Goal: Task Accomplishment & Management: Manage account settings

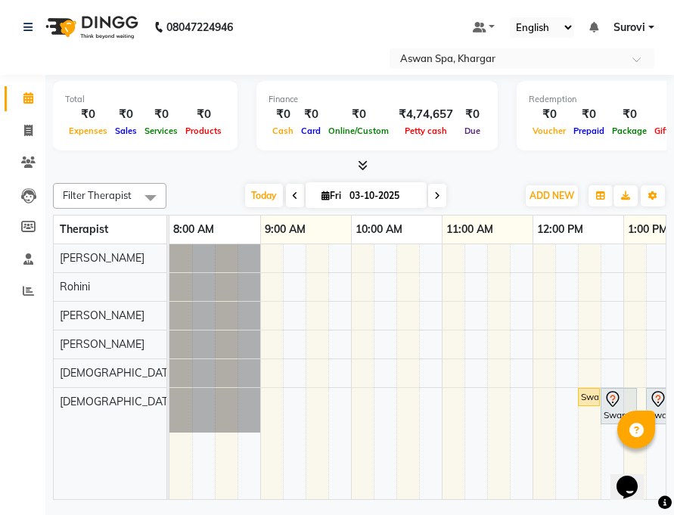
scroll to position [0, 356]
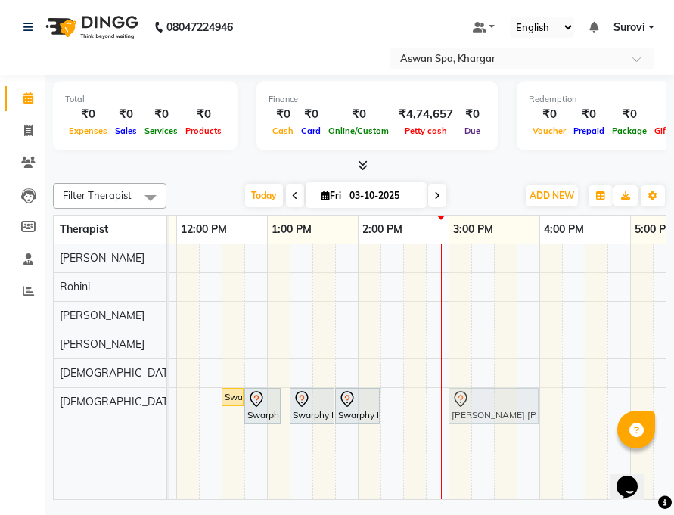
drag, startPoint x: 426, startPoint y: 400, endPoint x: 477, endPoint y: 396, distance: 50.8
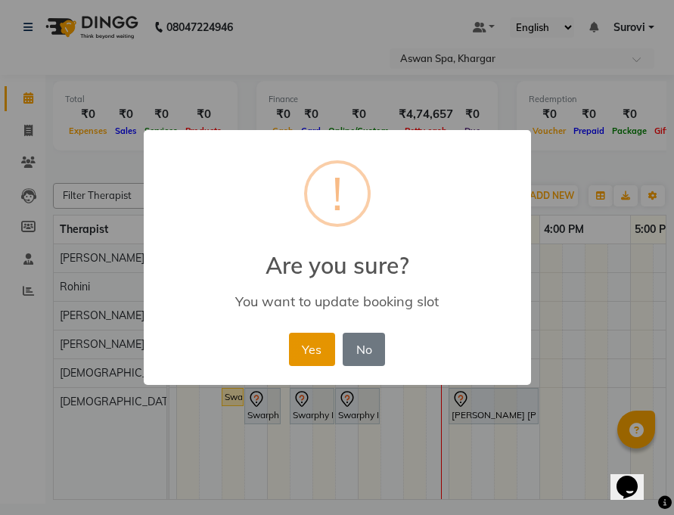
click at [302, 349] on button "Yes" at bounding box center [312, 349] width 46 height 33
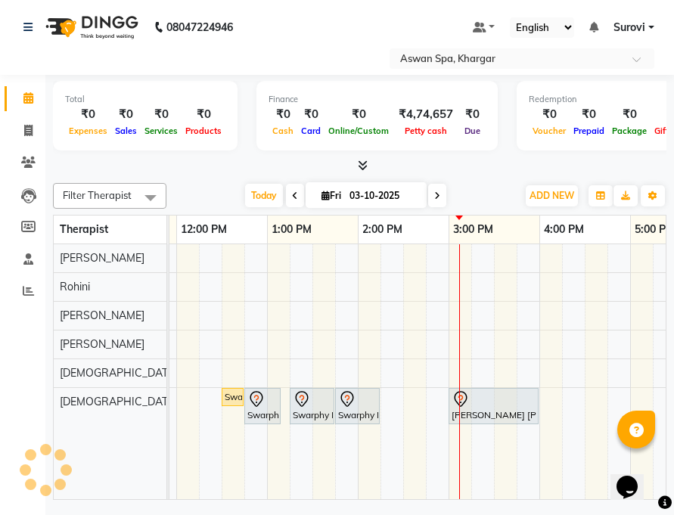
click at [251, 404] on icon at bounding box center [256, 399] width 18 height 18
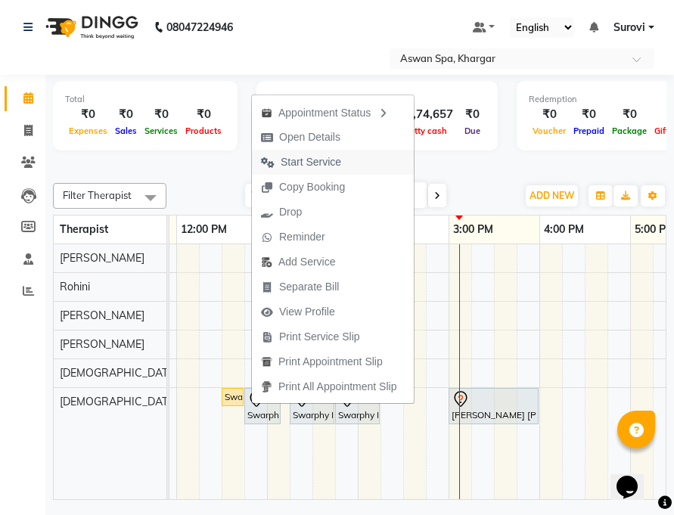
click at [319, 163] on span "Start Service" at bounding box center [311, 162] width 60 height 16
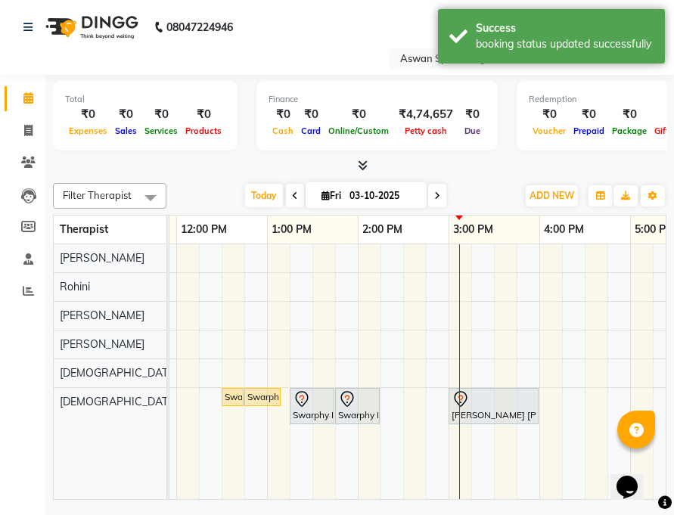
click at [313, 411] on div "Swarphy Napo-1705, TK03, 01:15 PM-01:45 PM, Wax Underarm" at bounding box center [312, 406] width 42 height 32
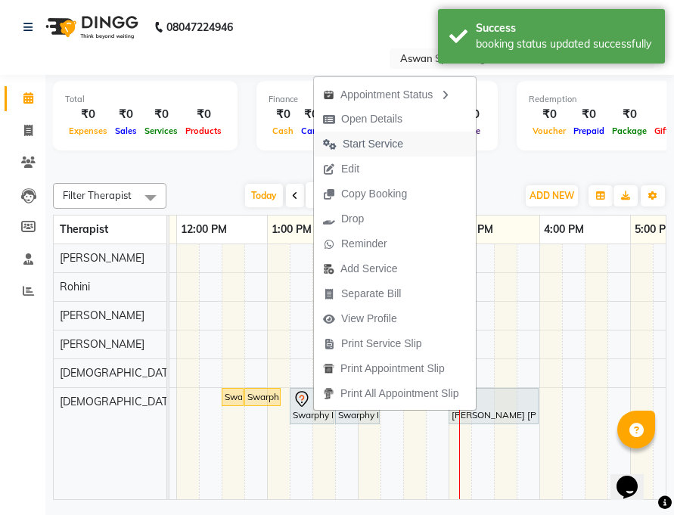
click at [377, 139] on span "Start Service" at bounding box center [372, 144] width 60 height 16
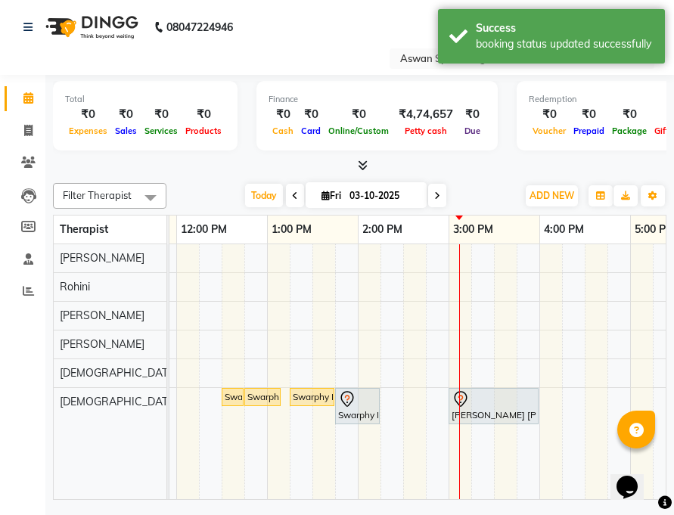
click at [354, 398] on icon at bounding box center [347, 399] width 18 height 18
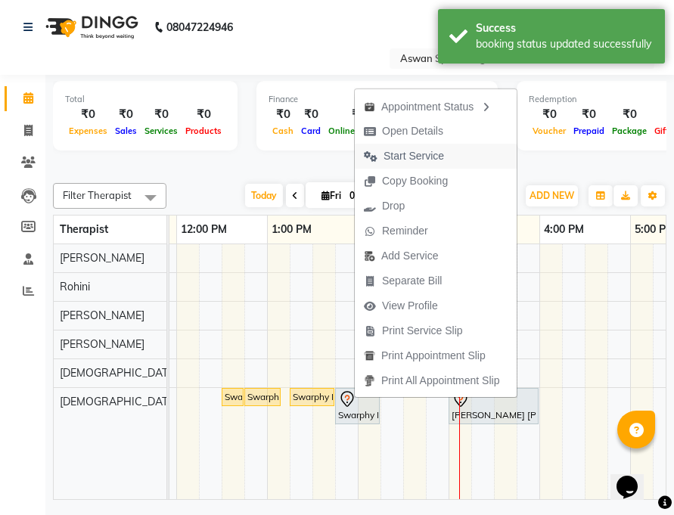
click at [422, 154] on span "Start Service" at bounding box center [413, 156] width 60 height 16
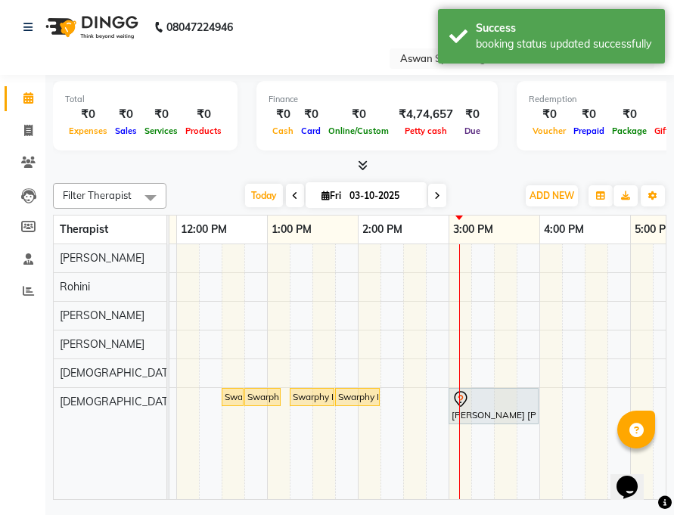
click at [234, 399] on div "Swarphy Napo-1705, TK02, 12:30 PM-12:40 PM, Eyebrow" at bounding box center [232, 397] width 19 height 14
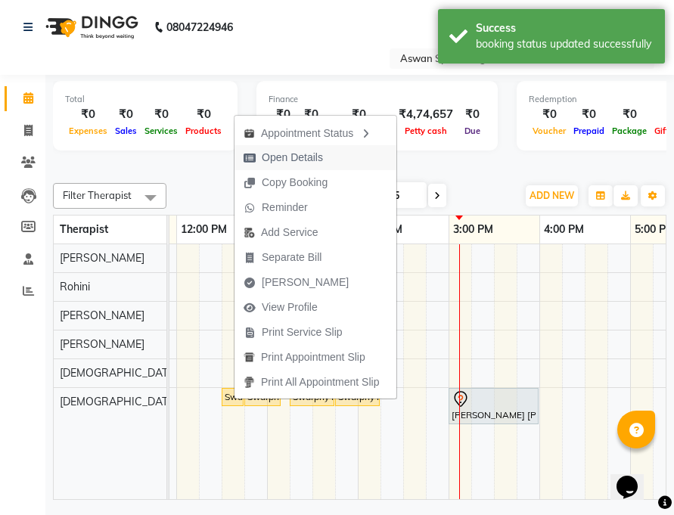
click at [304, 153] on span "Open Details" at bounding box center [292, 158] width 61 height 16
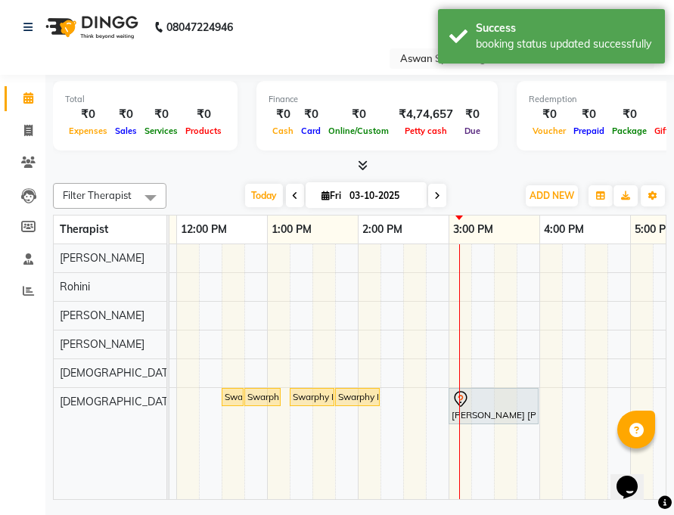
click at [235, 396] on div "Swarphy Napo-1705, TK02, 12:30 PM-12:40 PM, Eyebrow" at bounding box center [232, 397] width 19 height 14
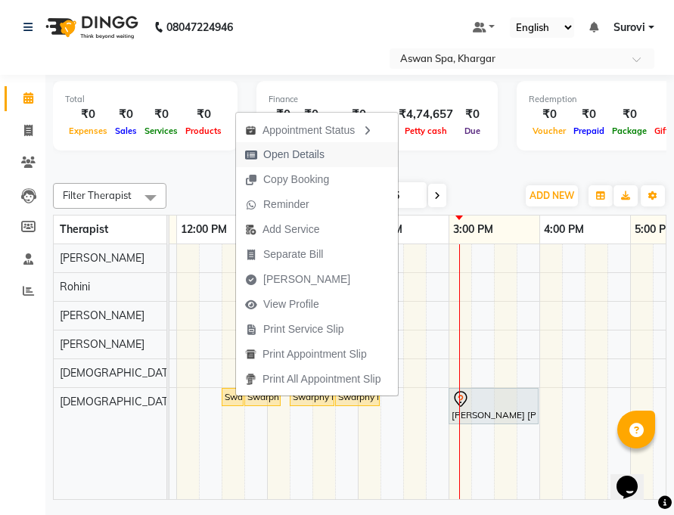
click at [308, 155] on span "Open Details" at bounding box center [293, 155] width 61 height 16
select select "1"
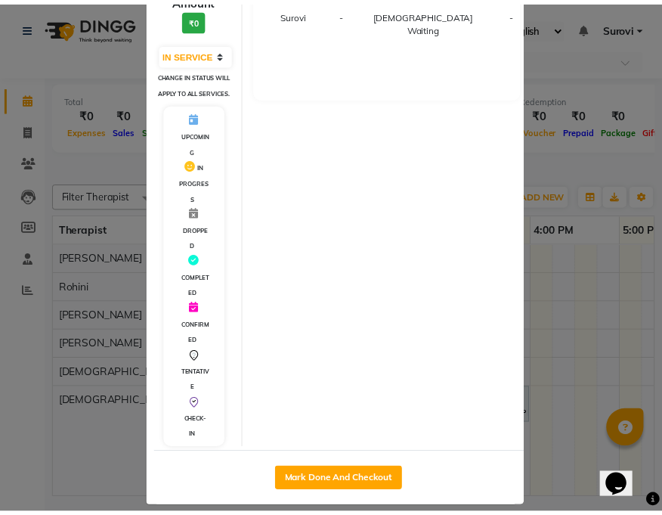
scroll to position [263, 0]
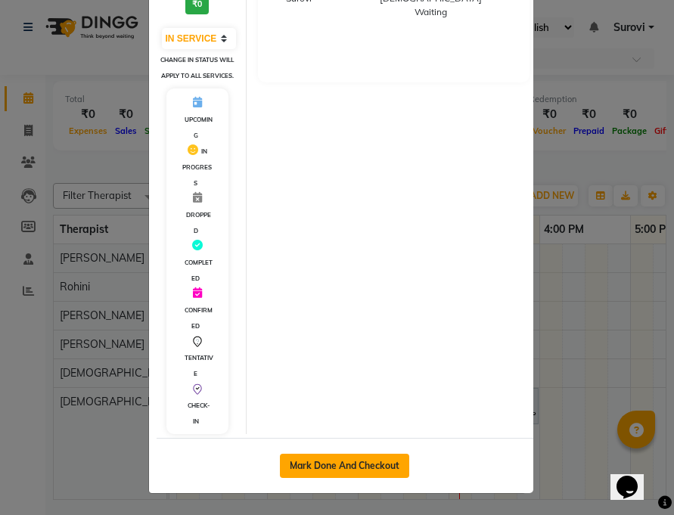
click at [333, 466] on button "Mark Done And Checkout" at bounding box center [344, 466] width 129 height 24
select select "7449"
select select "service"
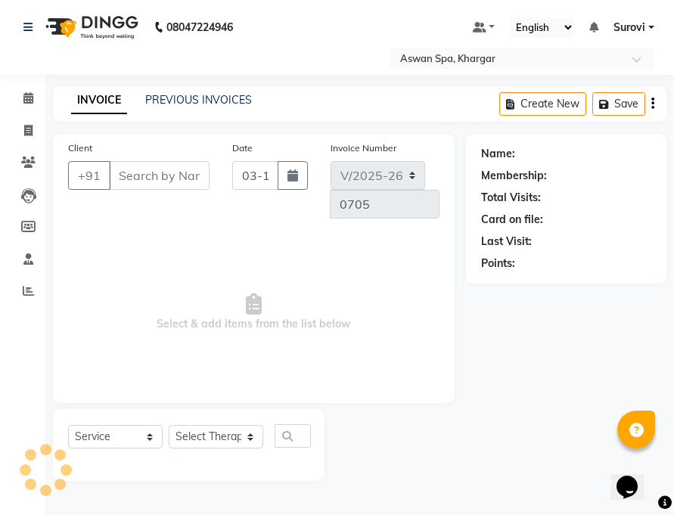
type input "8591672893"
select select "66230"
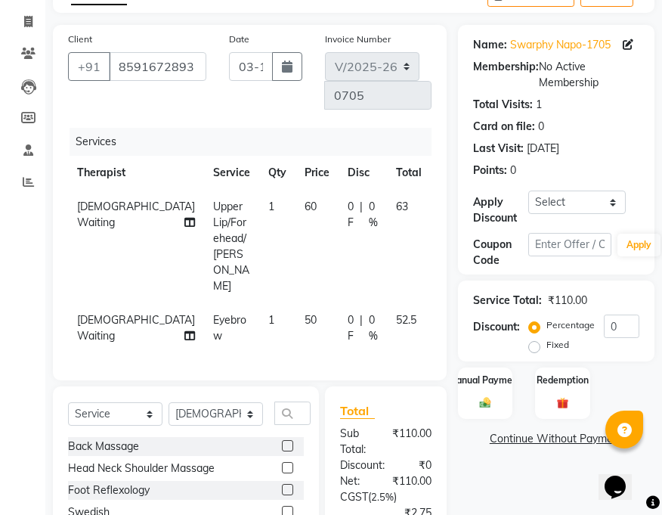
scroll to position [60, 0]
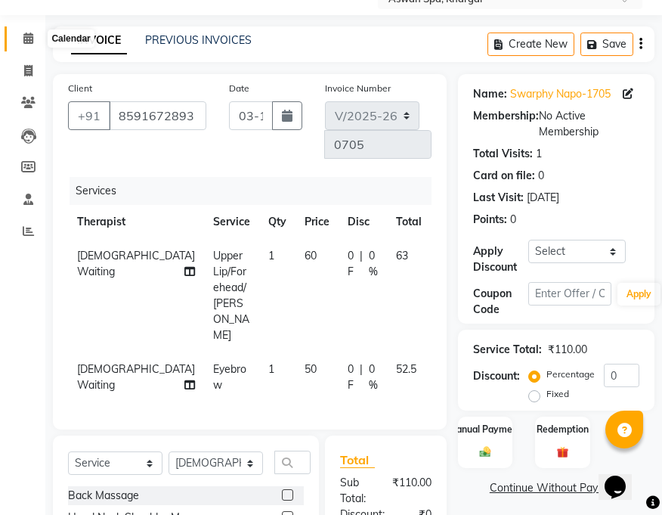
click at [26, 42] on icon at bounding box center [28, 38] width 10 height 11
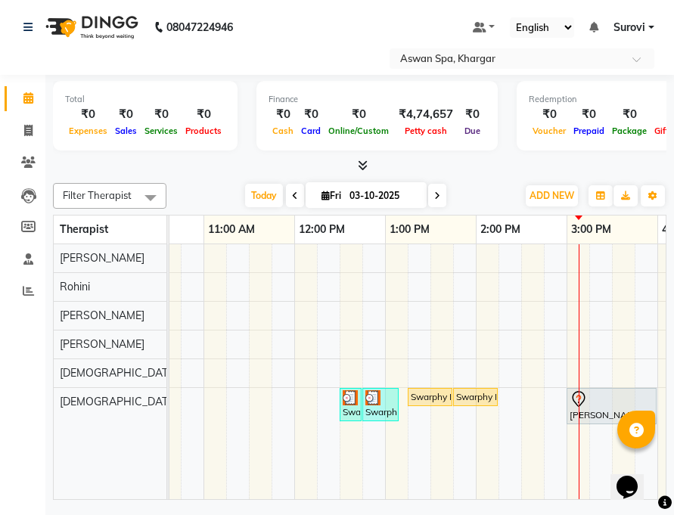
scroll to position [0, 272]
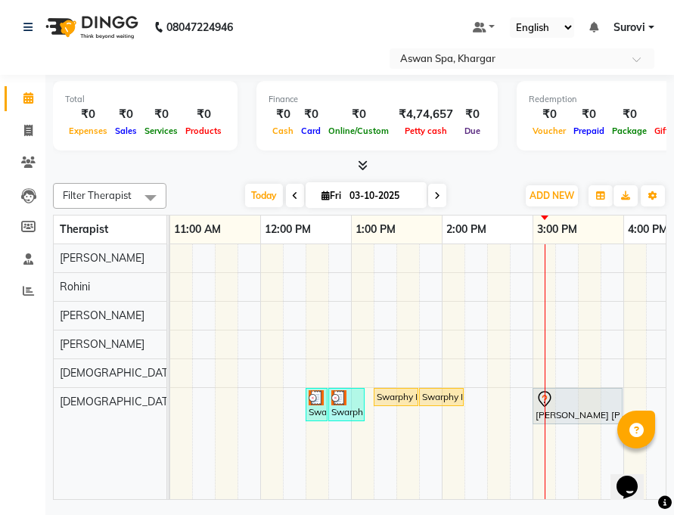
click at [396, 403] on div "Swarphy Napo-1705, TK03, 01:15 PM-01:45 PM, Wax Underarm" at bounding box center [396, 397] width 42 height 14
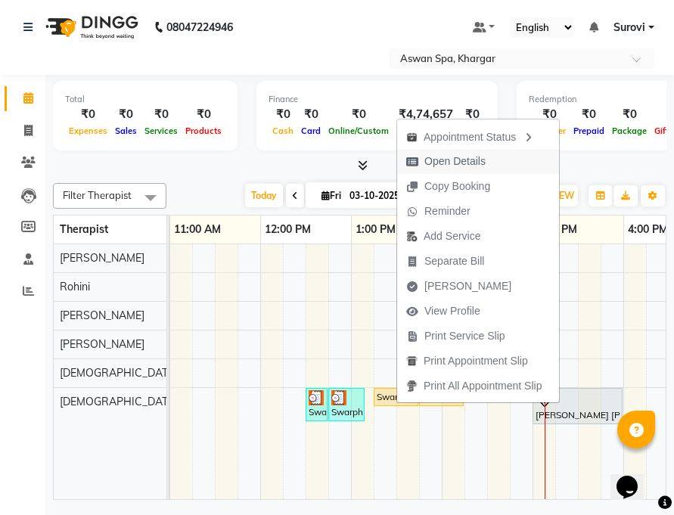
click at [465, 163] on span "Open Details" at bounding box center [454, 161] width 61 height 16
select select "1"
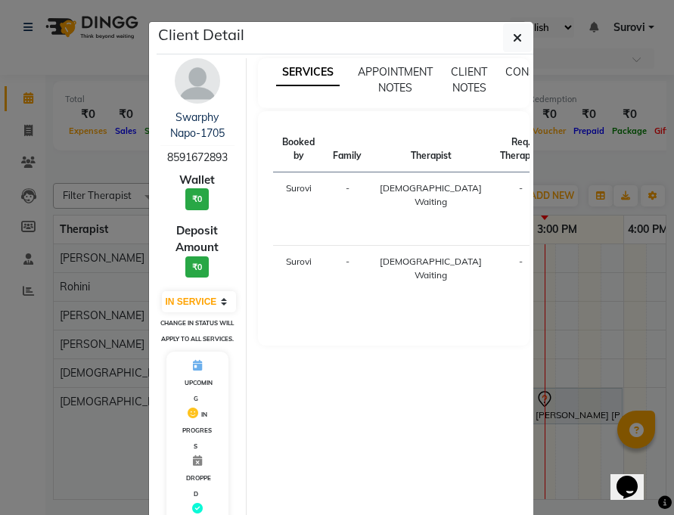
scroll to position [263, 0]
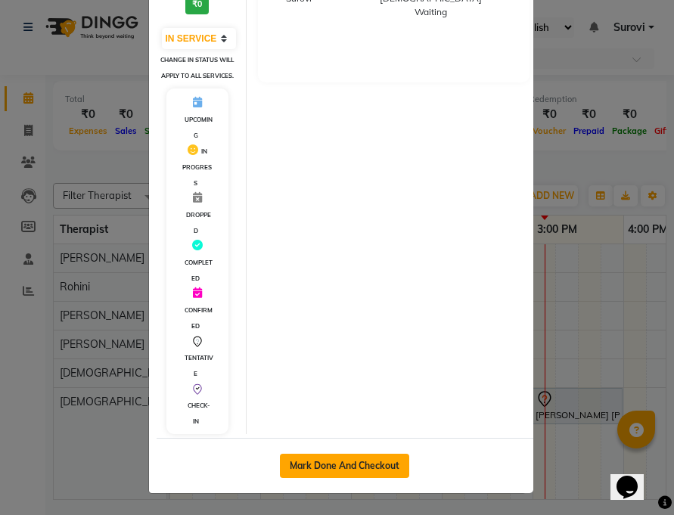
click at [380, 460] on button "Mark Done And Checkout" at bounding box center [344, 466] width 129 height 24
select select "7449"
select select "service"
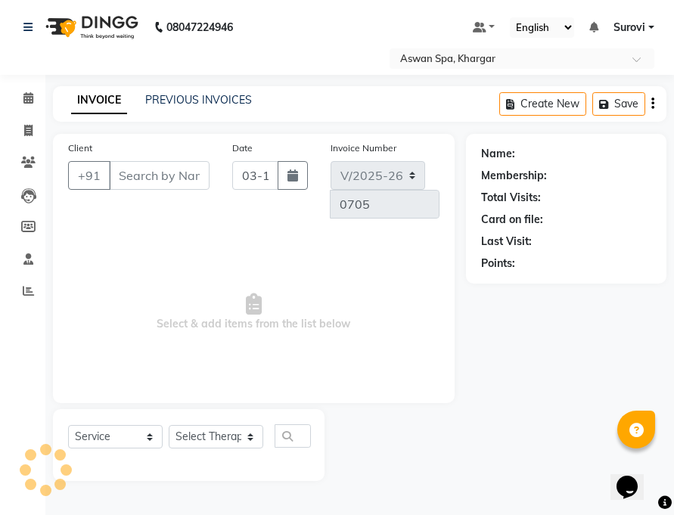
type input "8591672893"
select select "66230"
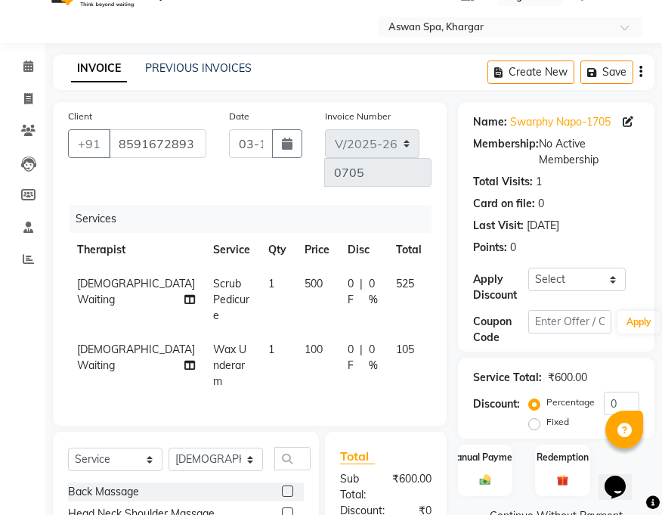
scroll to position [28, 0]
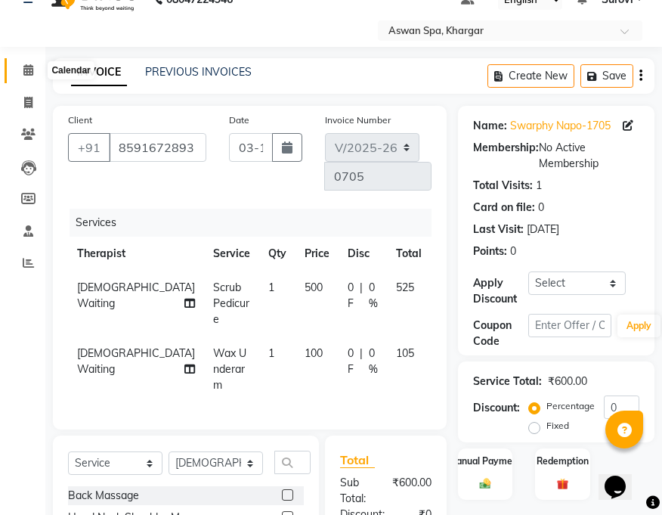
click at [26, 67] on icon at bounding box center [28, 69] width 10 height 11
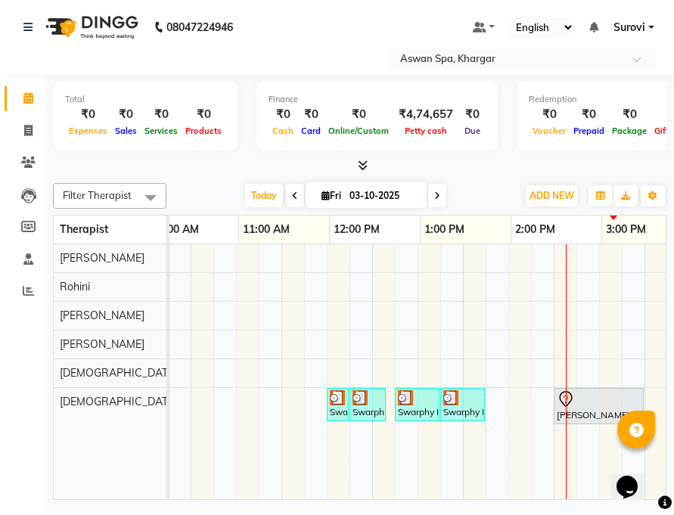
scroll to position [0, 251]
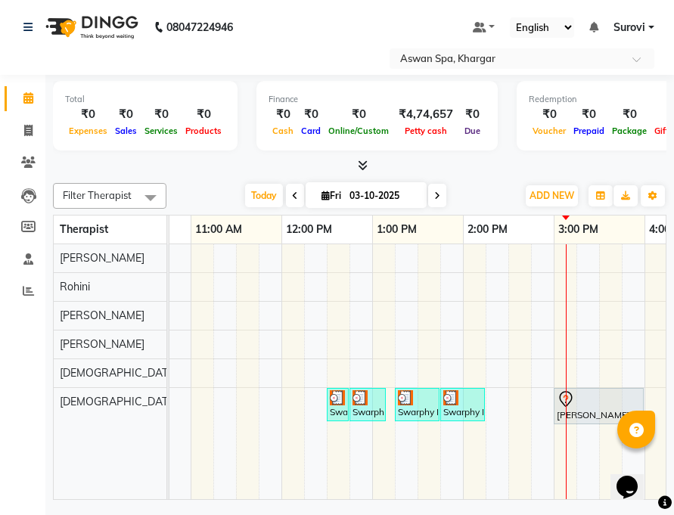
click at [364, 400] on img at bounding box center [359, 397] width 15 height 15
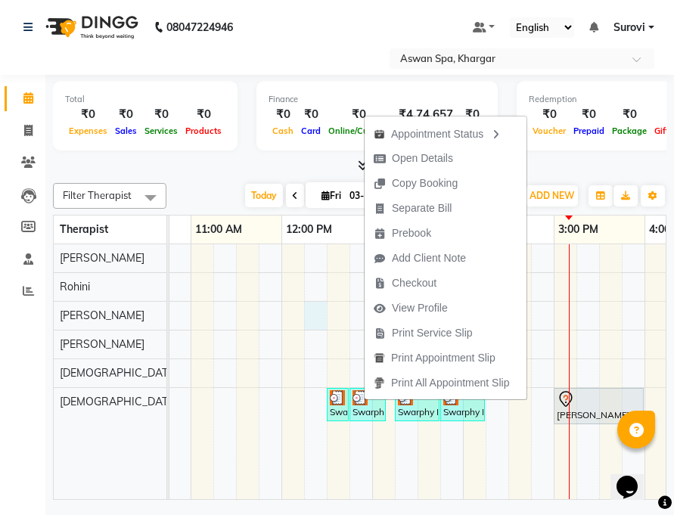
click at [307, 305] on div "Swarphy Napo-1705, TK02, 12:30 PM-12:40 PM, Eyebrow Swarphy Napo-1705, TK02, 12…" at bounding box center [507, 371] width 1179 height 255
select select "79401"
select select "tentative"
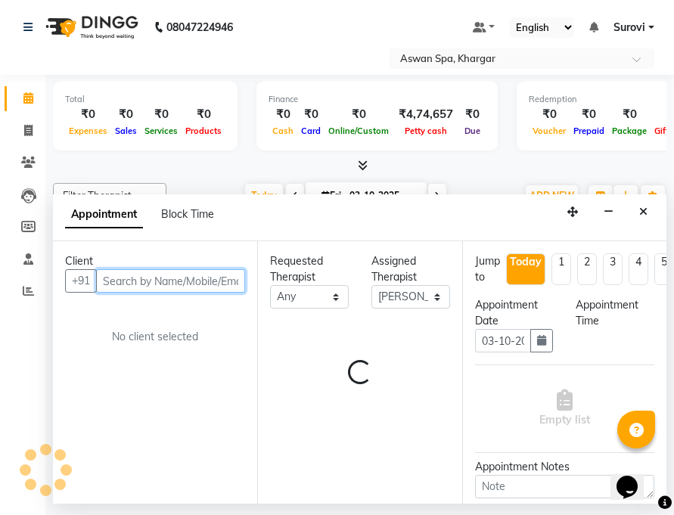
select select "735"
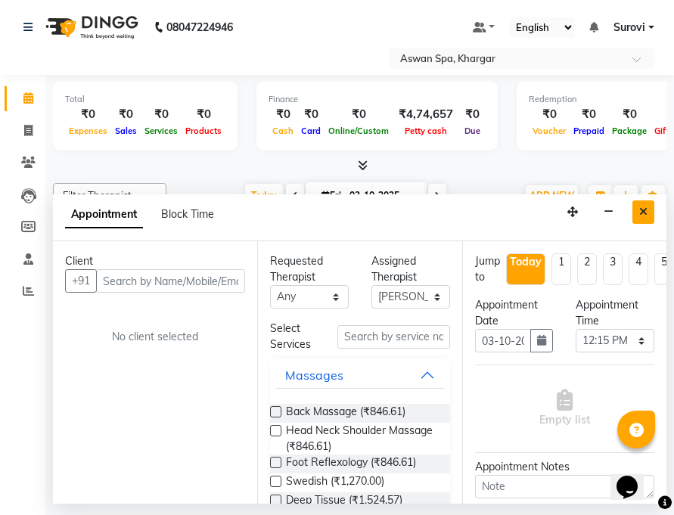
click at [646, 211] on icon "Close" at bounding box center [643, 211] width 8 height 11
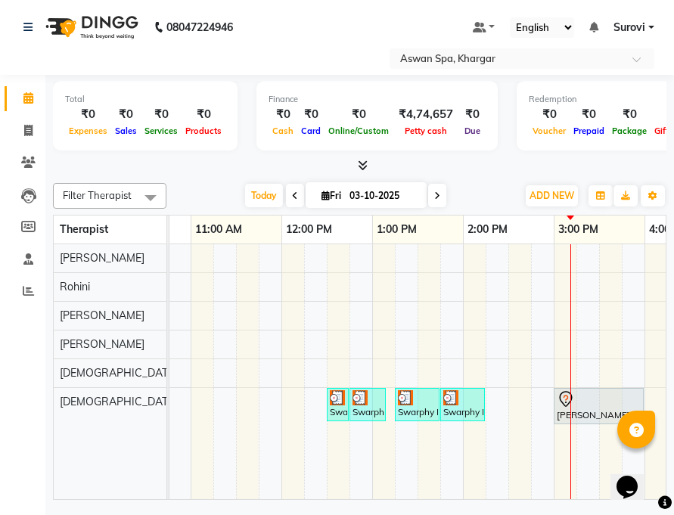
click at [599, 400] on div at bounding box center [598, 399] width 84 height 18
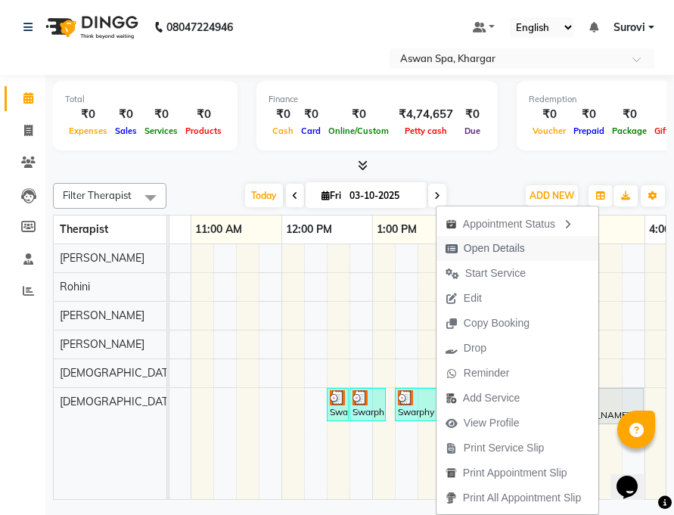
click at [527, 248] on span "Open Details" at bounding box center [485, 248] width 98 height 25
select select "7"
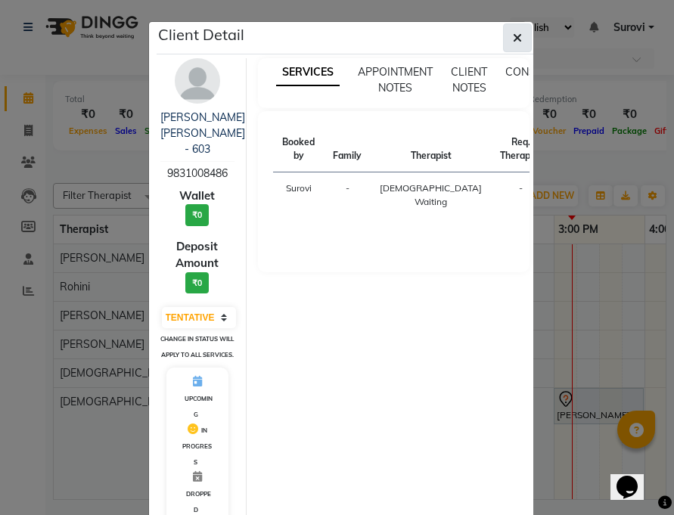
click at [513, 32] on icon "button" at bounding box center [517, 38] width 9 height 12
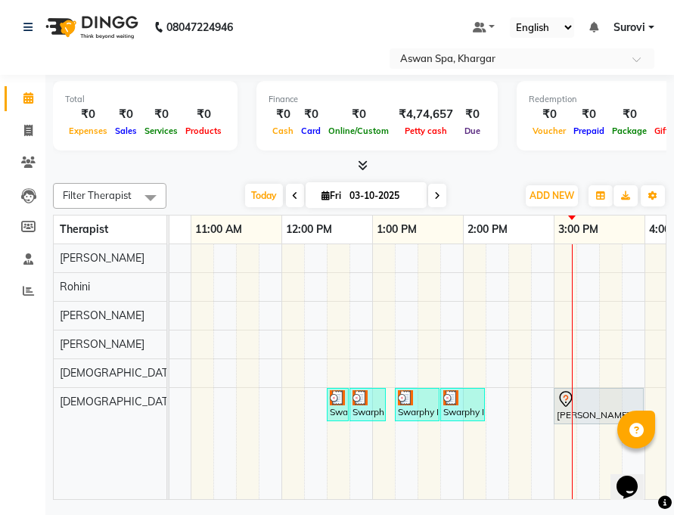
click at [338, 400] on img at bounding box center [337, 397] width 15 height 15
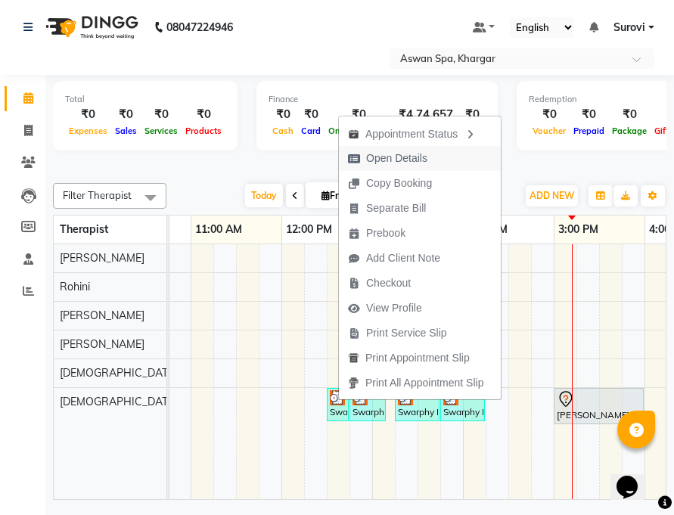
click at [416, 162] on span "Open Details" at bounding box center [396, 158] width 61 height 16
select select "3"
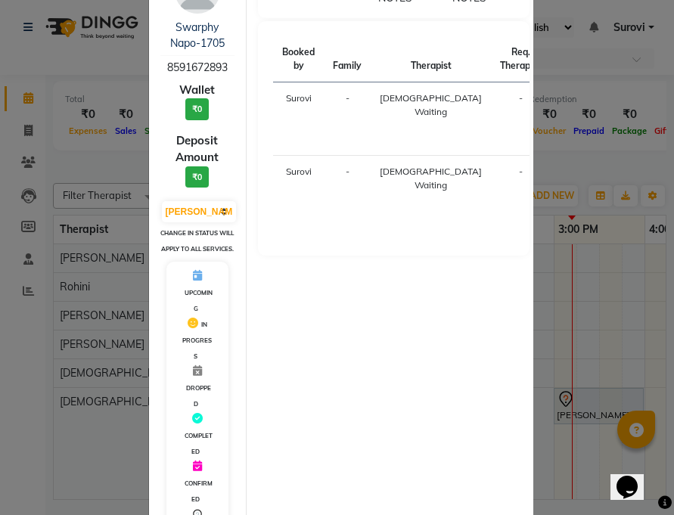
scroll to position [263, 0]
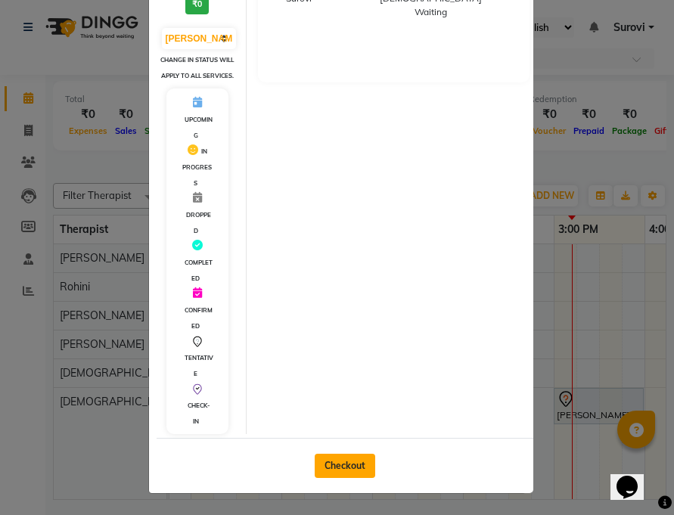
click at [357, 461] on button "Checkout" at bounding box center [345, 466] width 60 height 24
select select "service"
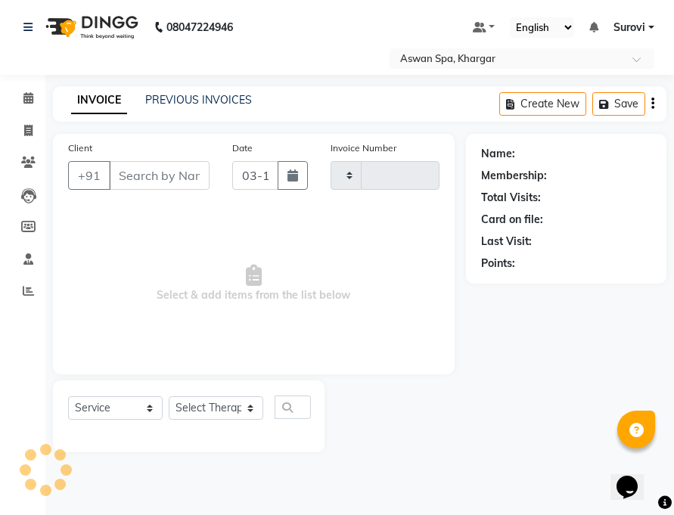
type input "0705"
select select "7449"
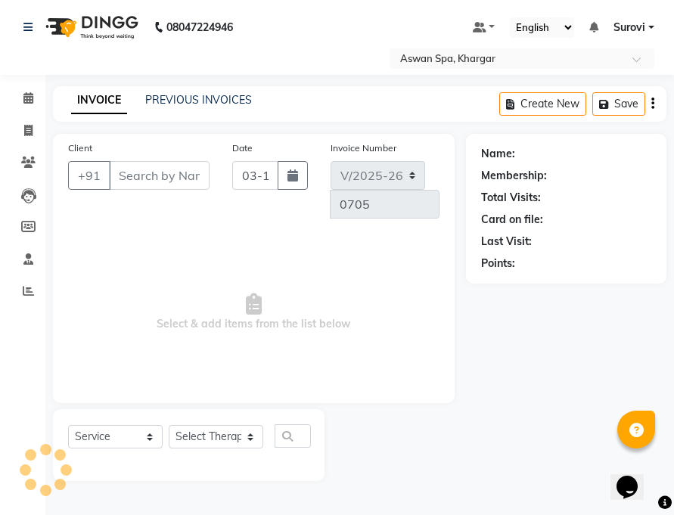
type input "8591672893"
select select "66230"
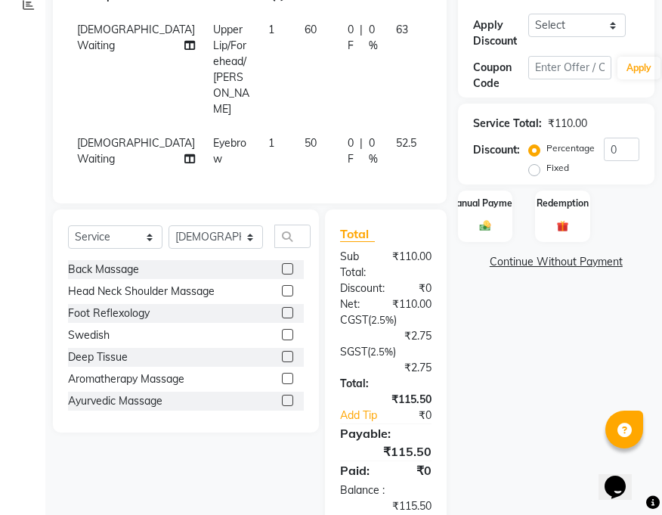
scroll to position [287, 0]
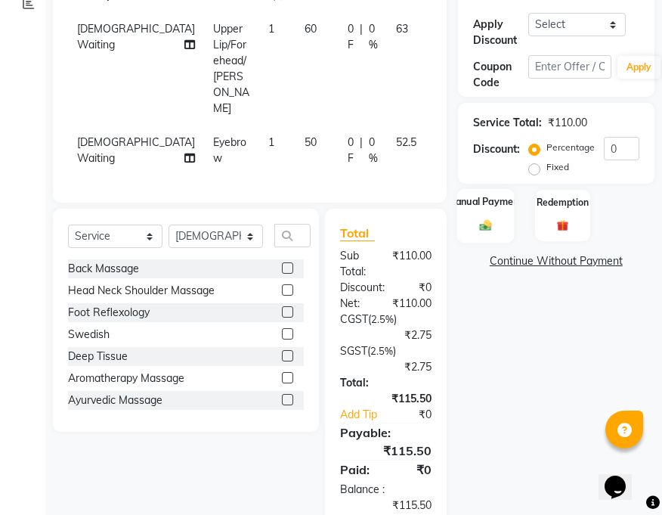
click at [492, 223] on img at bounding box center [485, 226] width 19 height 14
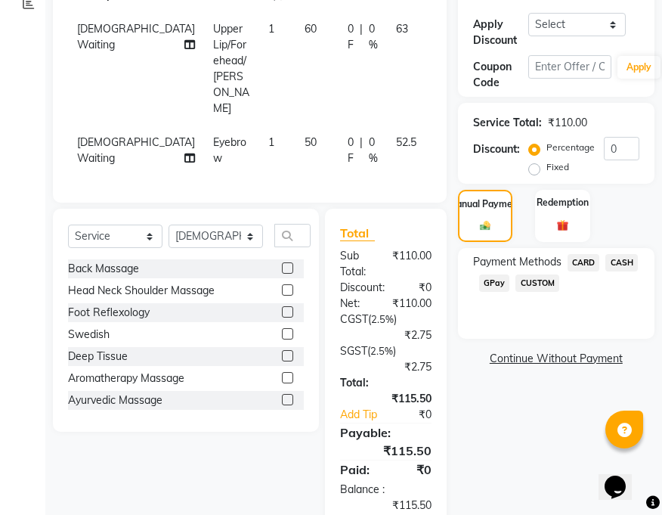
click at [492, 285] on span "GPay" at bounding box center [494, 282] width 31 height 17
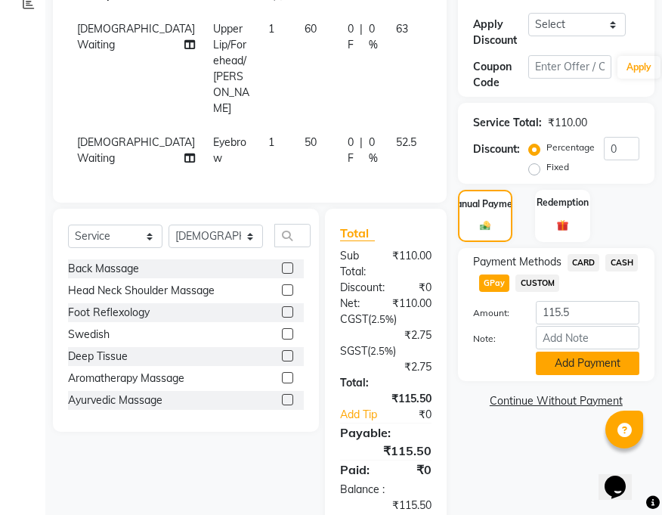
click at [574, 365] on button "Add Payment" at bounding box center [588, 363] width 104 height 23
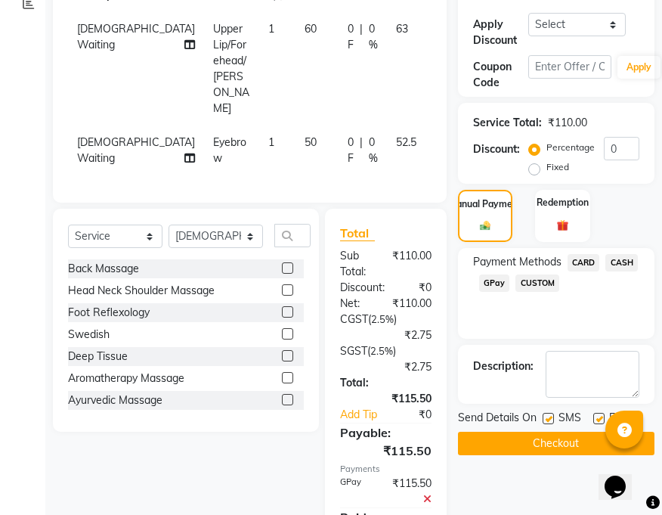
click at [555, 442] on button "Checkout" at bounding box center [556, 443] width 197 height 23
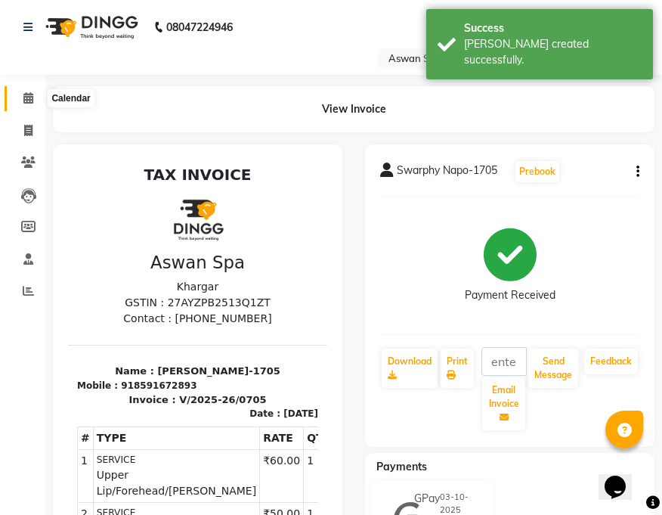
click at [20, 98] on span at bounding box center [28, 98] width 26 height 17
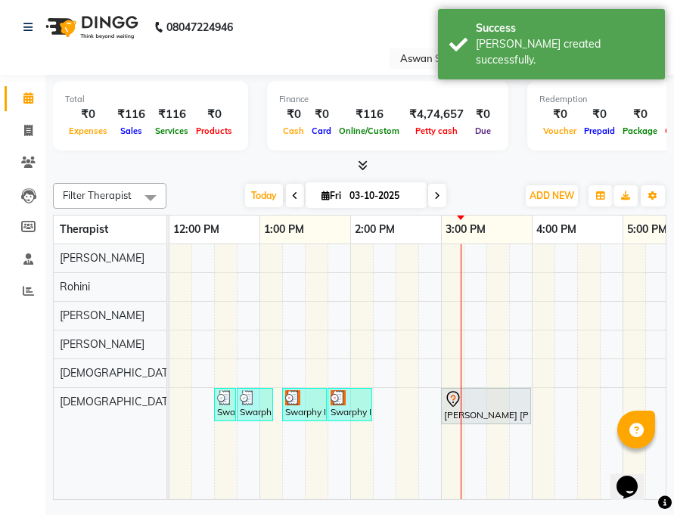
scroll to position [0, 371]
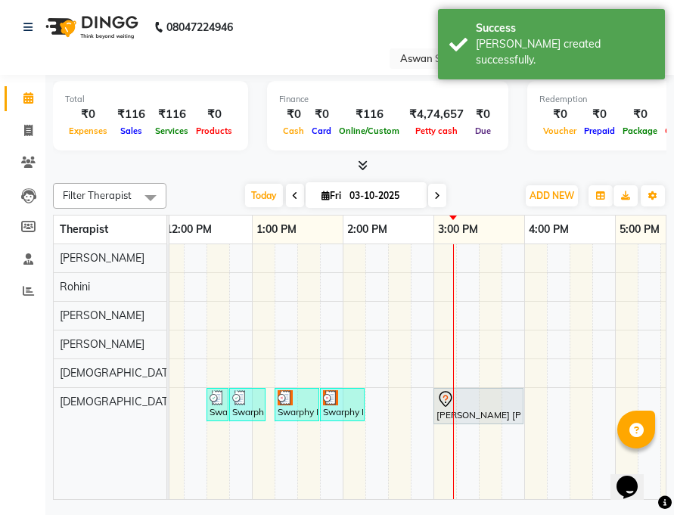
click at [287, 406] on div "Swarphy Napo-1705, TK03, 01:15 PM-01:45 PM, Wax Underarm" at bounding box center [297, 404] width 42 height 29
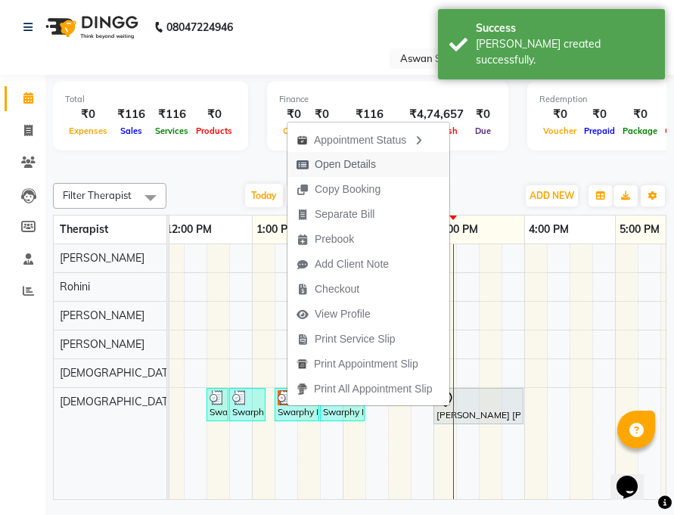
click at [376, 162] on span "Open Details" at bounding box center [336, 164] width 98 height 25
select select "3"
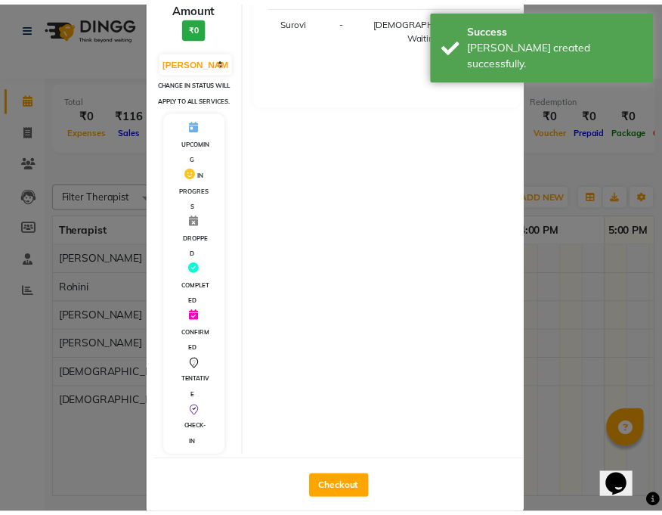
scroll to position [263, 0]
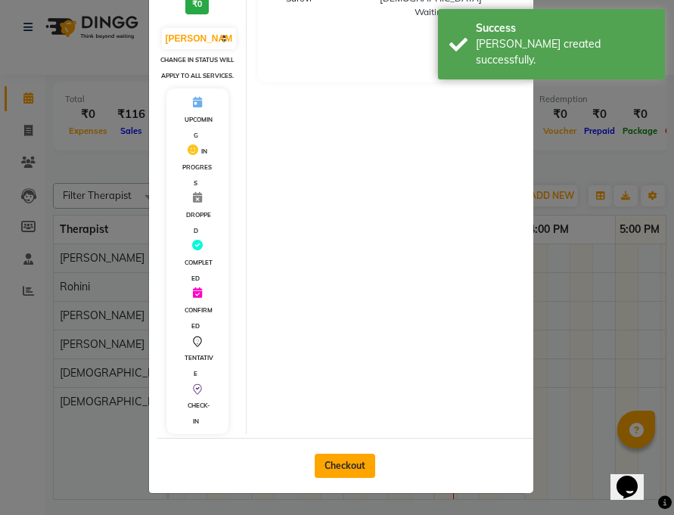
click at [346, 469] on button "Checkout" at bounding box center [345, 466] width 60 height 24
select select "7449"
select select "service"
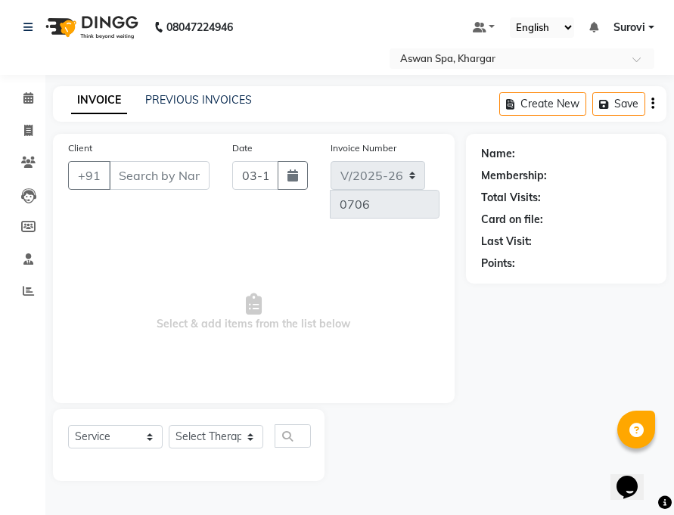
type input "8591672893"
select select "66230"
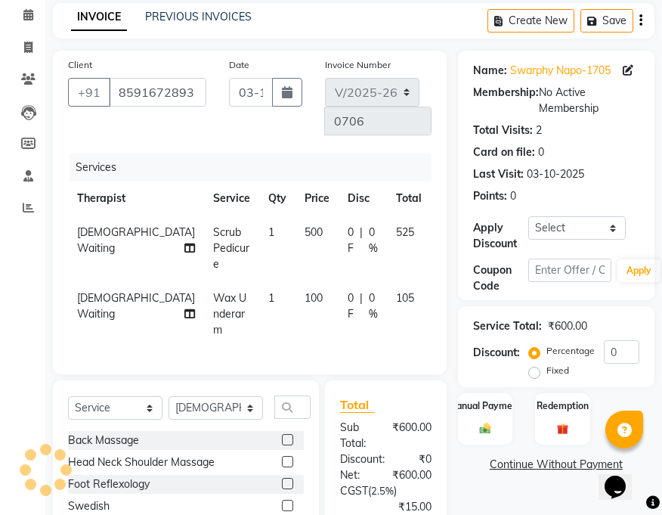
scroll to position [227, 0]
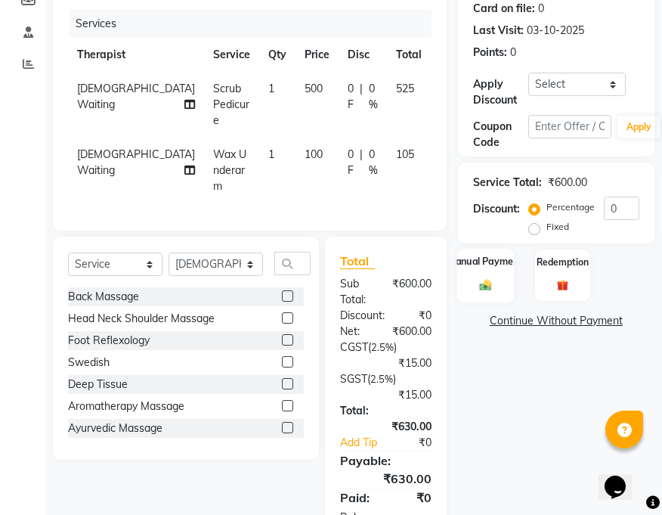
click at [488, 288] on img at bounding box center [485, 285] width 19 height 14
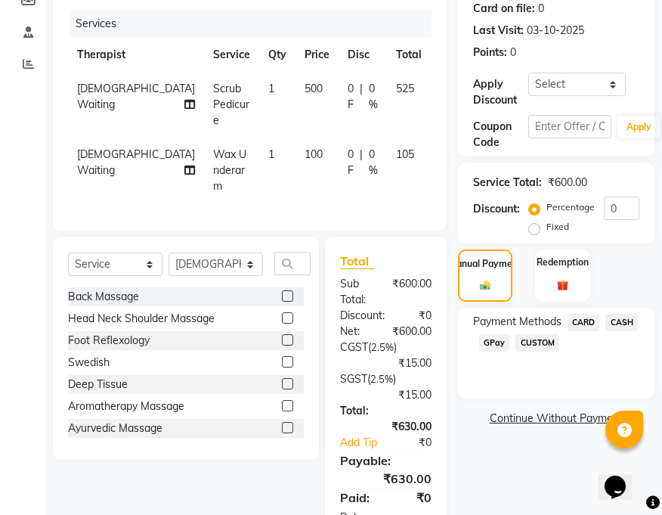
click at [499, 345] on span "GPay" at bounding box center [494, 342] width 31 height 17
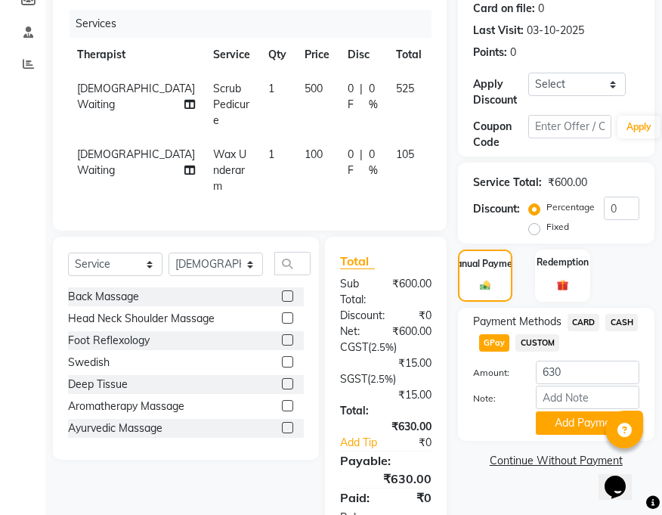
scroll to position [255, 0]
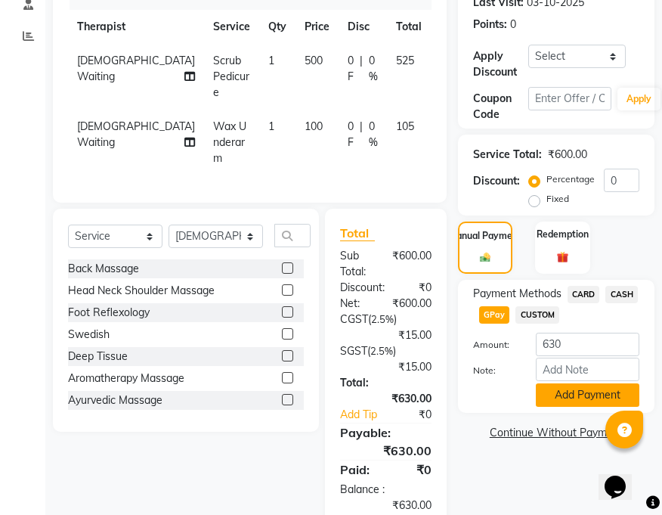
click at [579, 391] on button "Add Payment" at bounding box center [588, 394] width 104 height 23
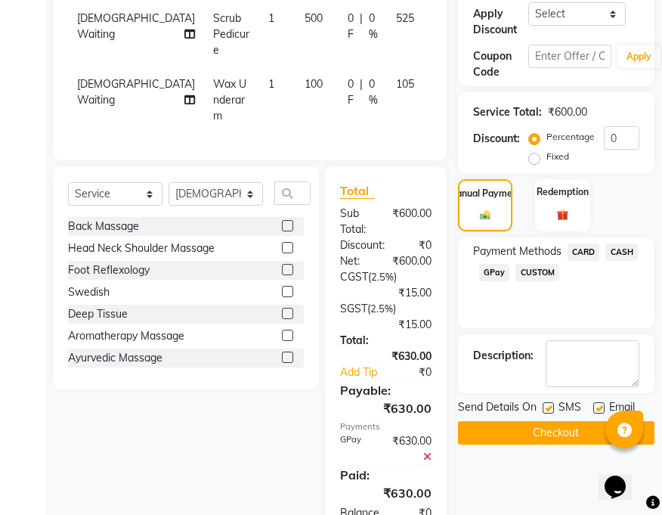
scroll to position [321, 0]
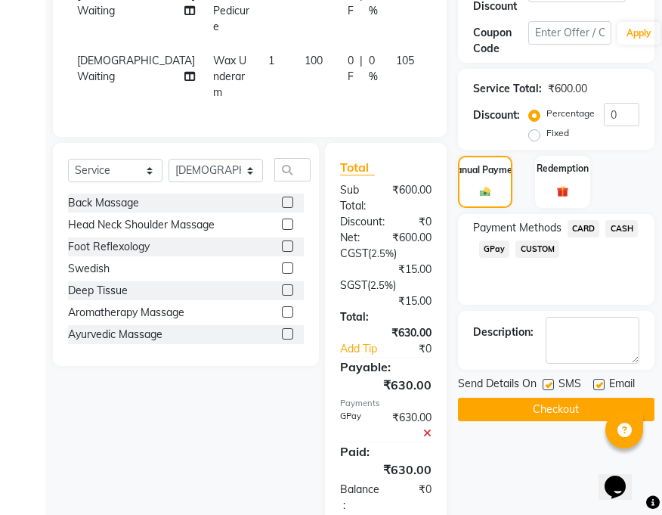
click at [566, 402] on button "Checkout" at bounding box center [556, 409] width 197 height 23
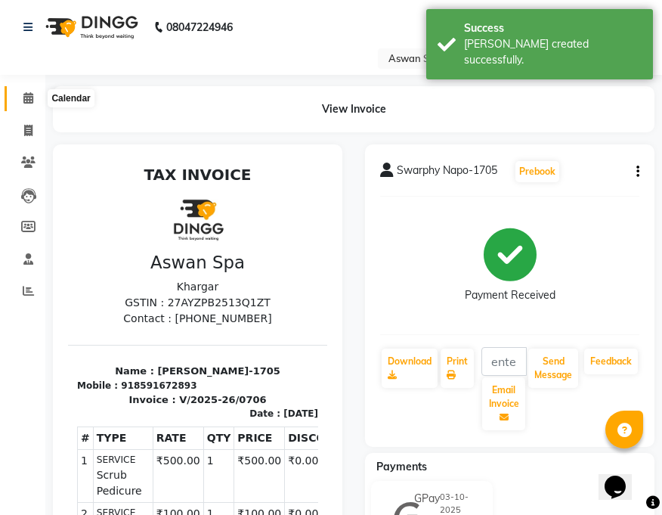
click at [28, 93] on icon at bounding box center [28, 97] width 10 height 11
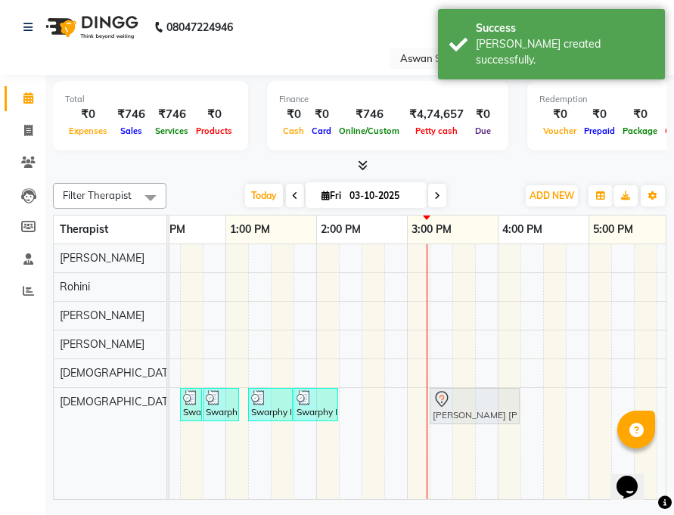
drag, startPoint x: 417, startPoint y: 411, endPoint x: 442, endPoint y: 405, distance: 25.5
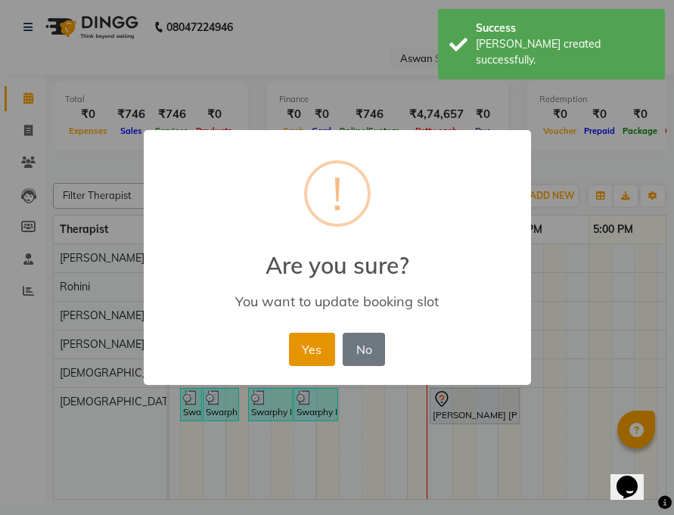
click at [303, 349] on button "Yes" at bounding box center [312, 349] width 46 height 33
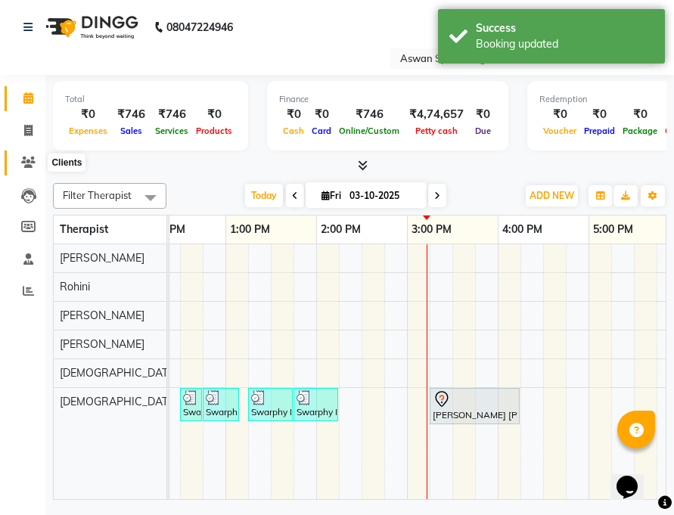
click at [31, 162] on icon at bounding box center [28, 162] width 14 height 11
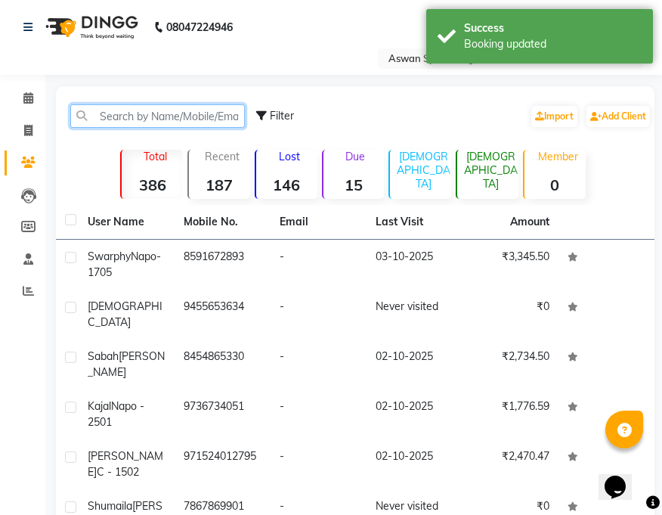
click at [150, 118] on input "text" at bounding box center [157, 115] width 175 height 23
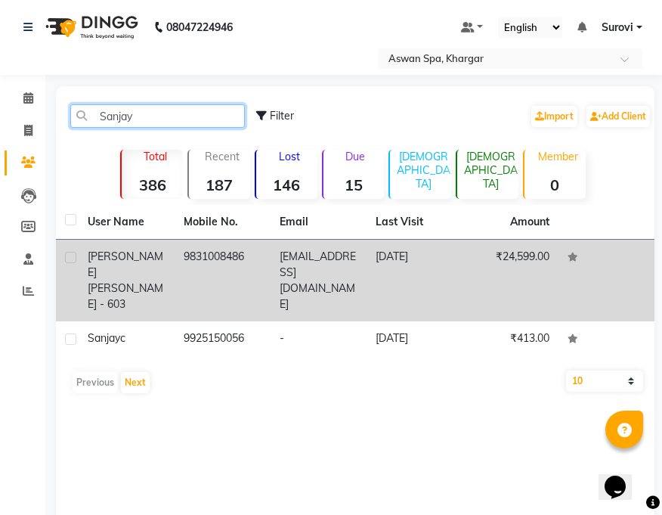
type input "Sanjay"
click at [129, 257] on span "[PERSON_NAME]" at bounding box center [126, 264] width 76 height 29
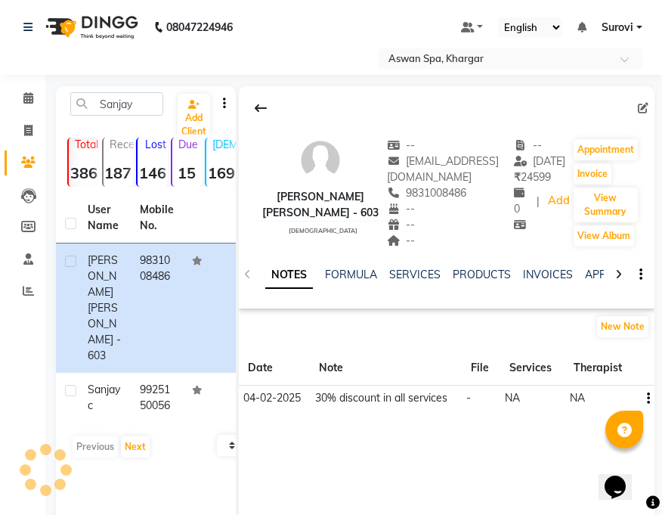
click at [609, 367] on th "Therapist" at bounding box center [600, 368] width 71 height 35
click at [548, 369] on th "Services" at bounding box center [533, 368] width 64 height 35
click at [485, 366] on th "File" at bounding box center [481, 368] width 39 height 35
click at [329, 363] on th "Note" at bounding box center [385, 368] width 151 height 35
click at [258, 370] on th "Date" at bounding box center [275, 368] width 72 height 35
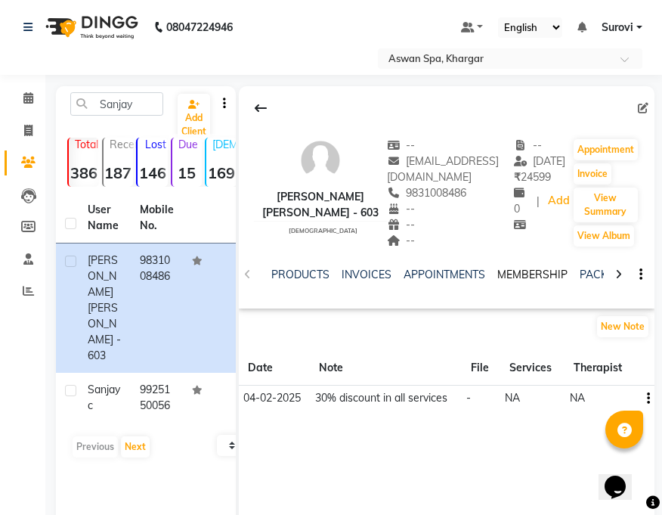
click at [533, 271] on link "MEMBERSHIP" at bounding box center [532, 275] width 70 height 14
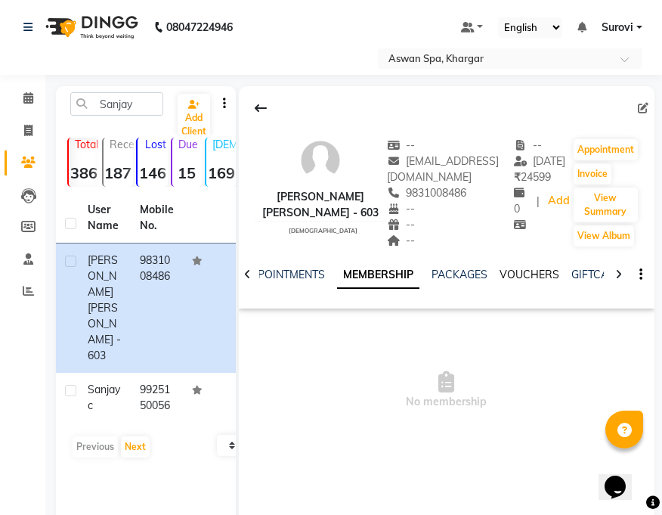
click at [528, 274] on link "VOUCHERS" at bounding box center [530, 275] width 60 height 14
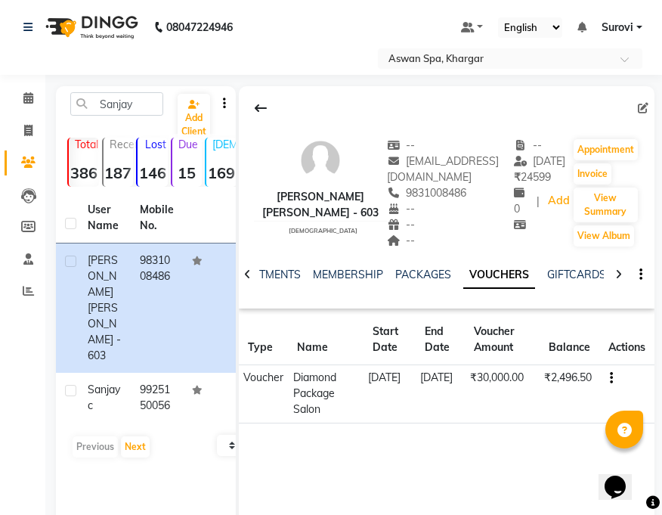
click at [568, 405] on td "₹2,496.50" at bounding box center [570, 394] width 60 height 58
click at [31, 99] on icon at bounding box center [28, 97] width 10 height 11
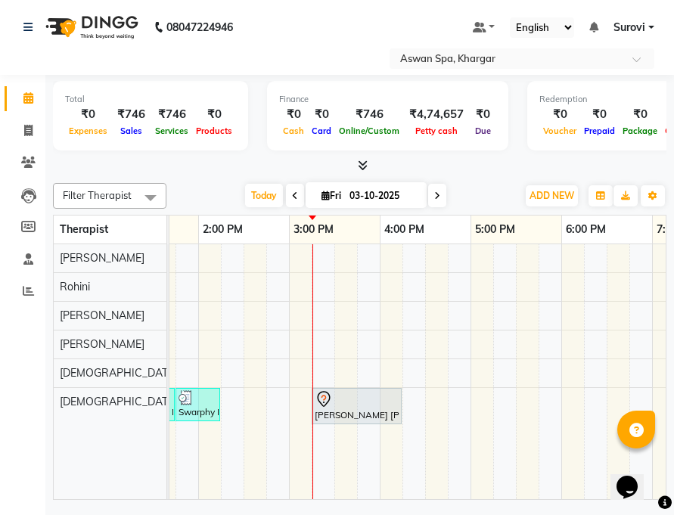
scroll to position [0, 512]
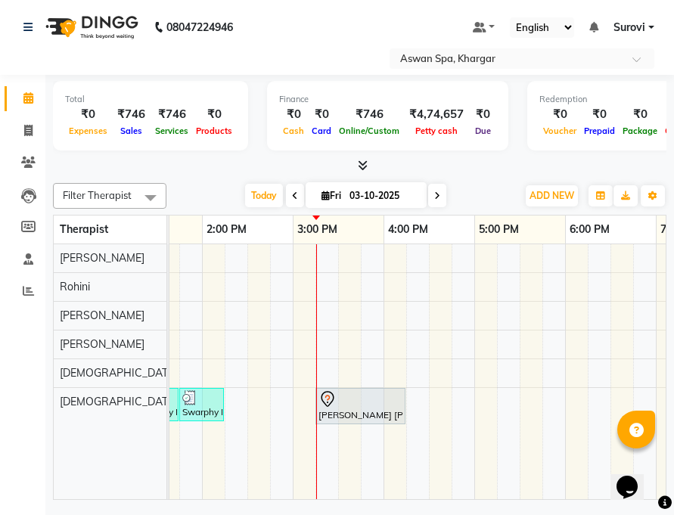
click at [328, 411] on div "[PERSON_NAME] [PERSON_NAME] - 603, TK01, 03:15 PM-04:15 PM, Moisturizing Hair S…" at bounding box center [360, 406] width 87 height 32
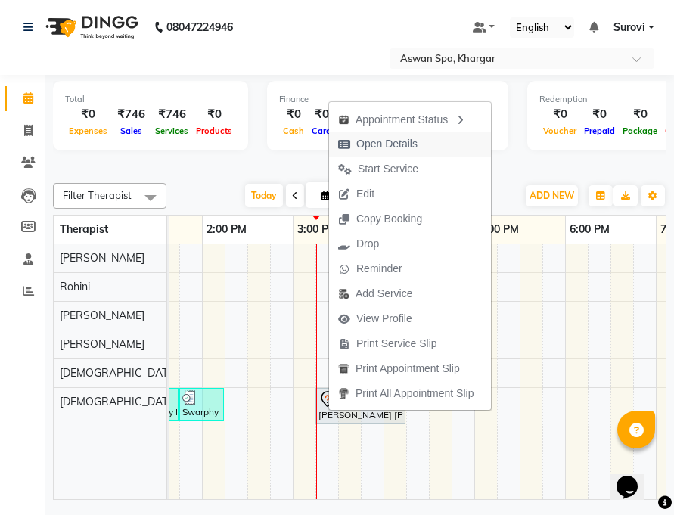
click at [385, 149] on span "Open Details" at bounding box center [386, 144] width 61 height 16
select select "7"
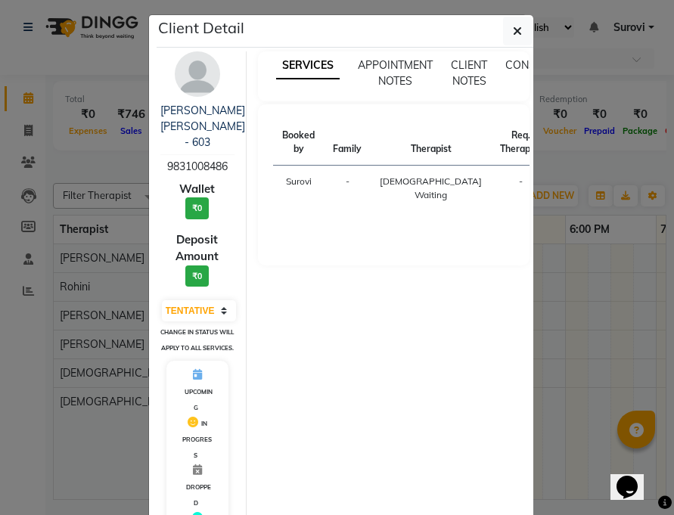
scroll to position [0, 0]
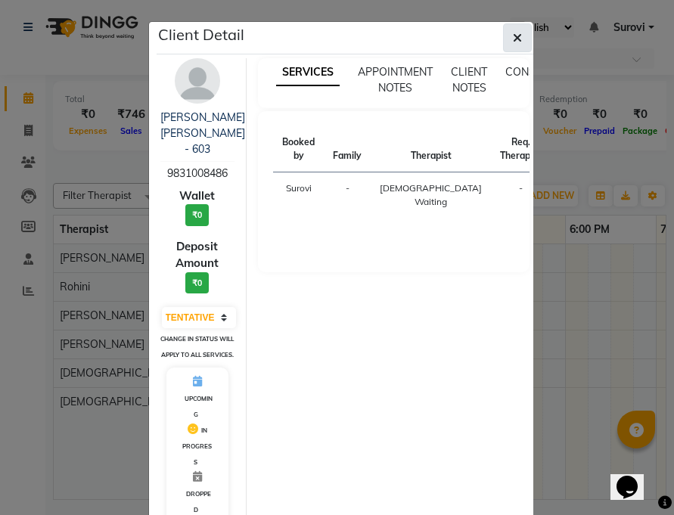
click at [504, 36] on button "button" at bounding box center [517, 37] width 29 height 29
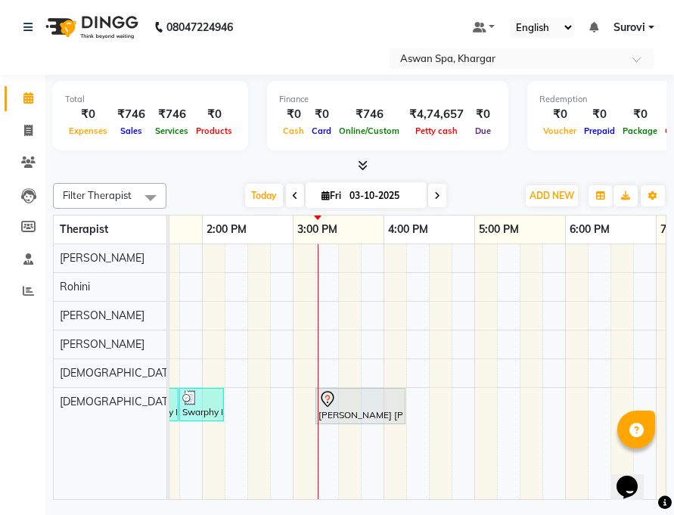
click at [212, 412] on div "Swarphy Napo-1705, TK03, 01:45 PM-02:15 PM, Scrub Pedicure" at bounding box center [202, 404] width 42 height 29
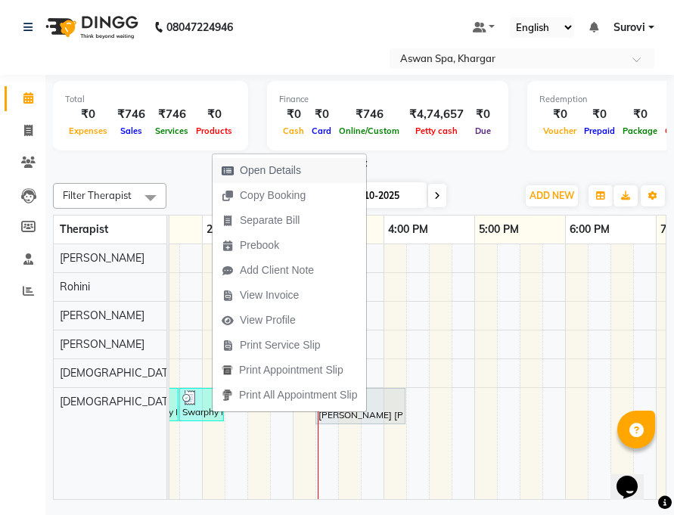
click at [273, 170] on span "Open Details" at bounding box center [270, 171] width 61 height 16
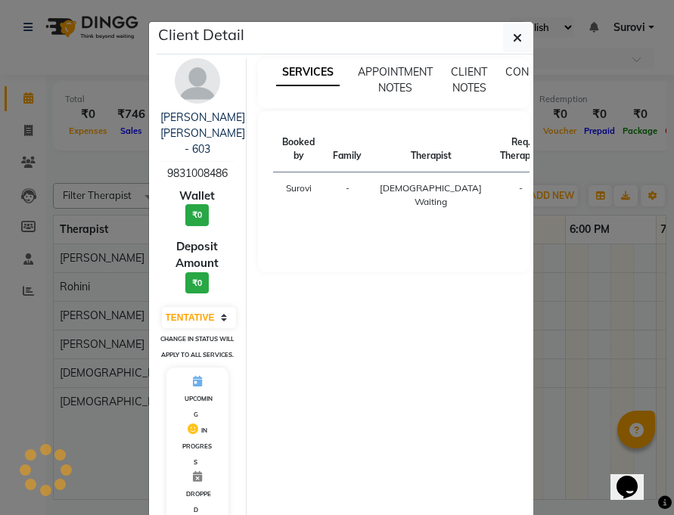
select select "3"
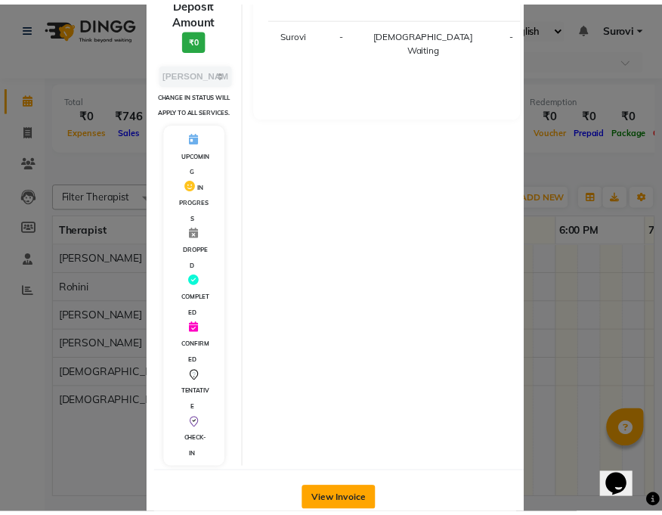
scroll to position [263, 0]
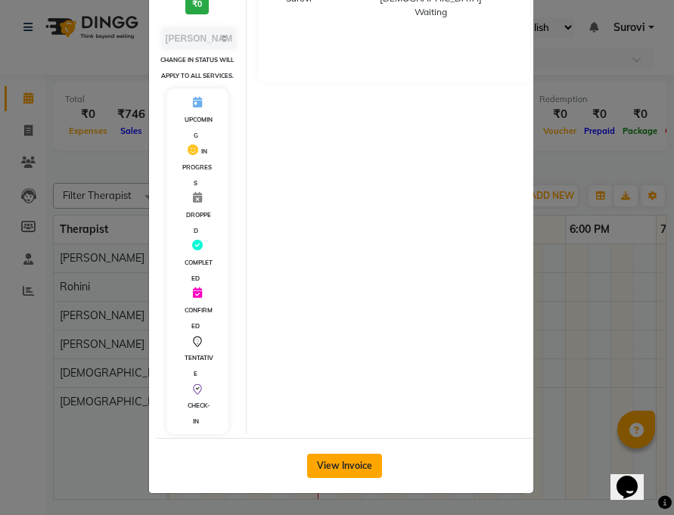
click at [366, 466] on button "View Invoice" at bounding box center [344, 466] width 75 height 24
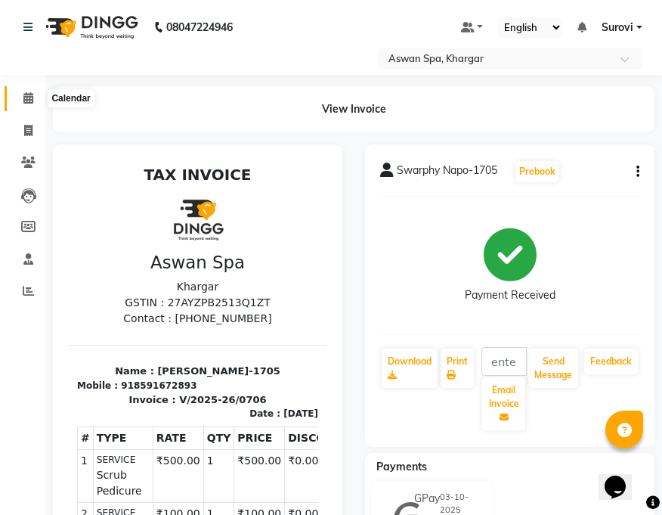
click at [31, 100] on icon at bounding box center [28, 97] width 10 height 11
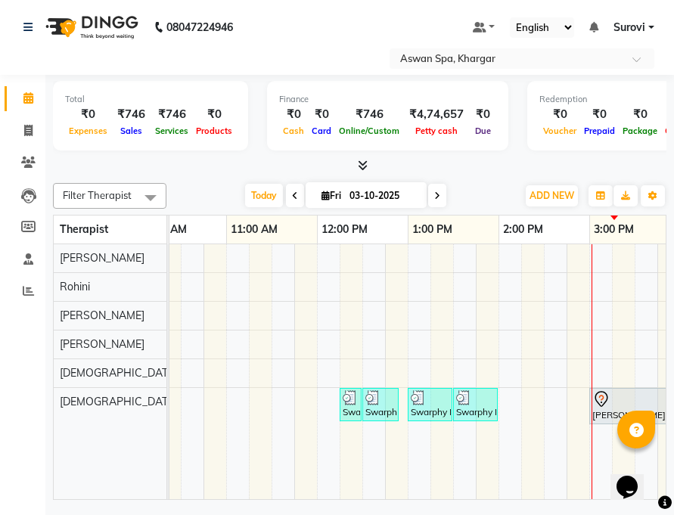
scroll to position [0, 238]
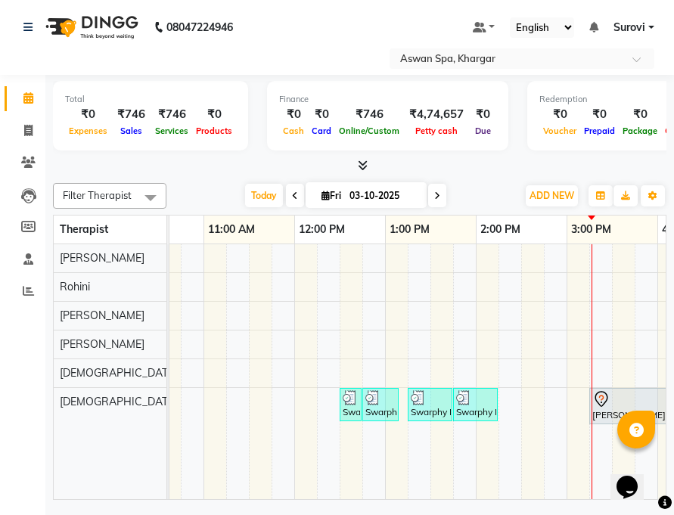
click at [349, 403] on img at bounding box center [349, 397] width 15 height 15
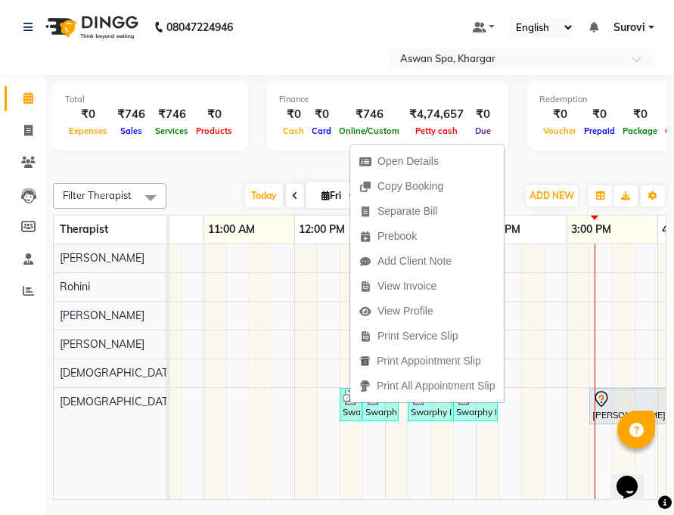
click at [319, 379] on div "Swarphy Napo-1705, TK02, 12:30 PM-12:40 PM, Eyebrow Swarphy Napo-1705, TK02, 12…" at bounding box center [520, 371] width 1179 height 255
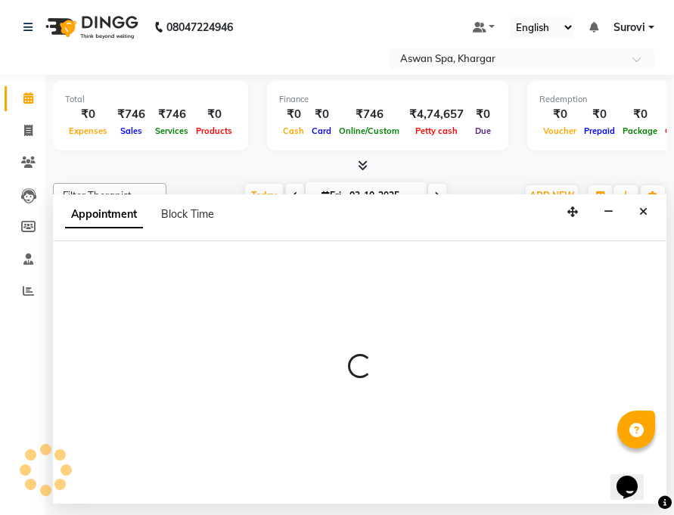
select select "66229"
select select "735"
select select "tentative"
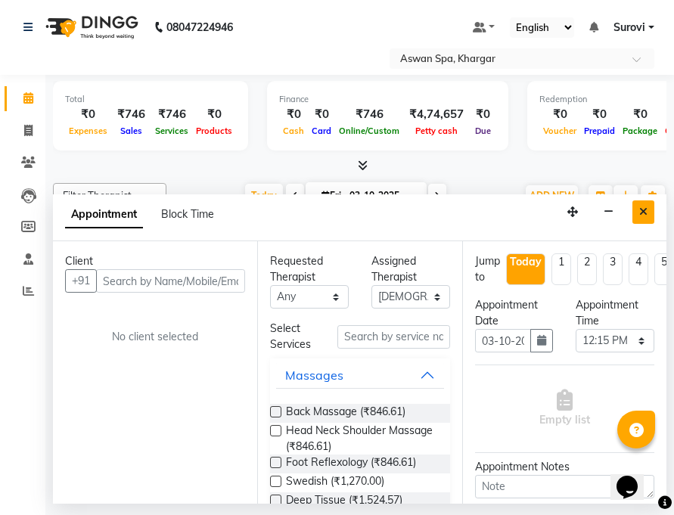
drag, startPoint x: 649, startPoint y: 215, endPoint x: 508, endPoint y: 234, distance: 142.6
click at [648, 214] on button "Close" at bounding box center [643, 211] width 22 height 23
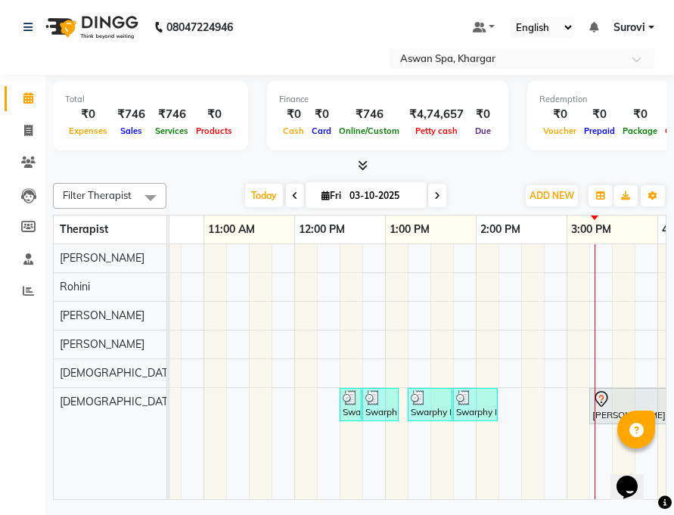
click at [293, 193] on icon at bounding box center [295, 195] width 6 height 9
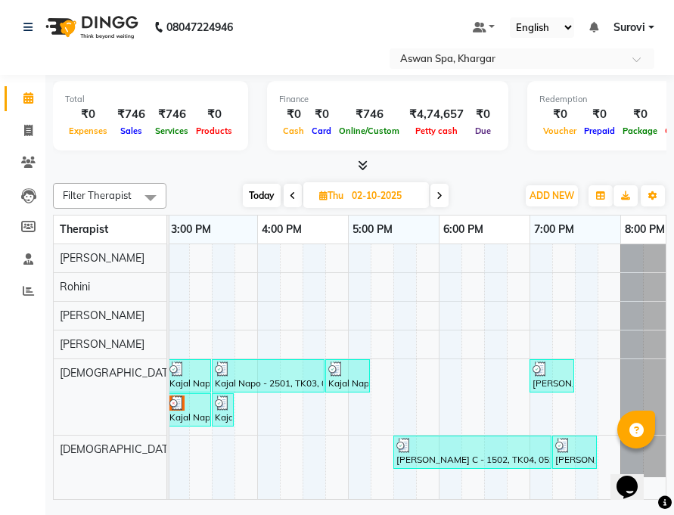
scroll to position [0, 683]
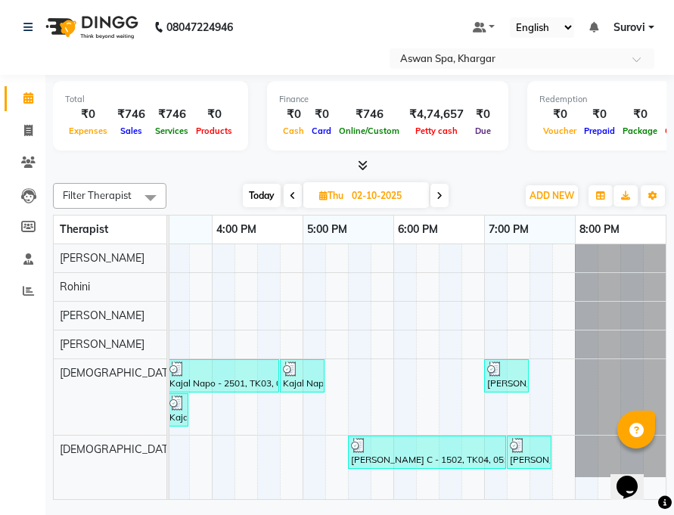
click at [442, 193] on icon at bounding box center [439, 195] width 6 height 9
type input "03-10-2025"
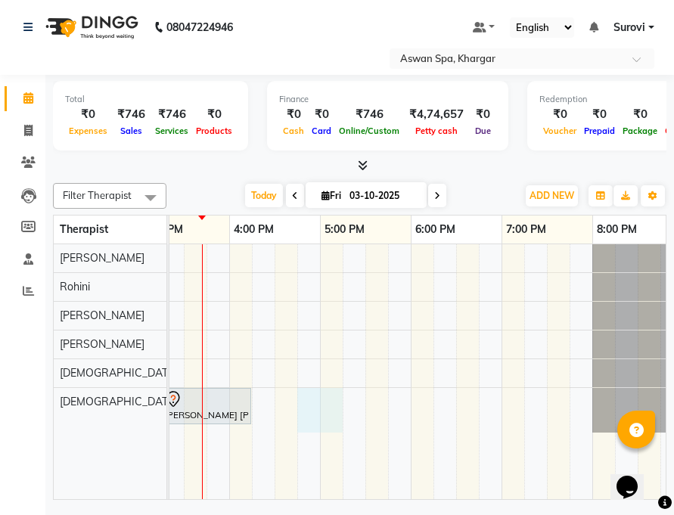
drag, startPoint x: 304, startPoint y: 409, endPoint x: 320, endPoint y: 408, distance: 15.9
click at [321, 408] on div "Swarphy Napo-1705, TK02, 12:30 PM-12:40 PM, Eyebrow Swarphy Napo-1705, TK02, 12…" at bounding box center [92, 371] width 1179 height 255
select select "66230"
select select "tentative"
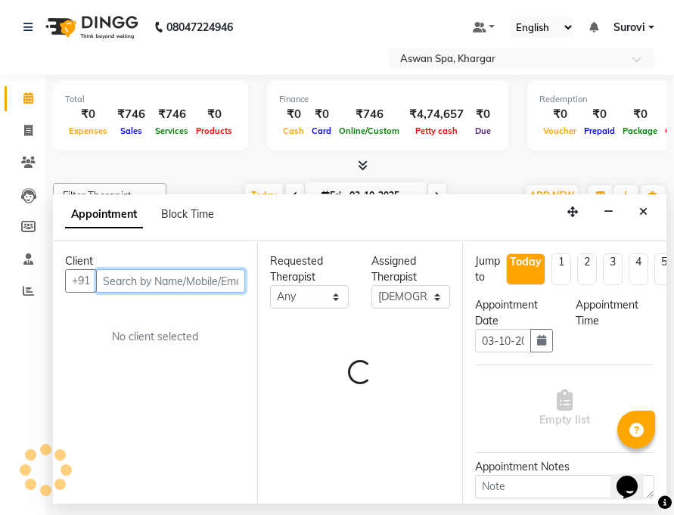
select select "1005"
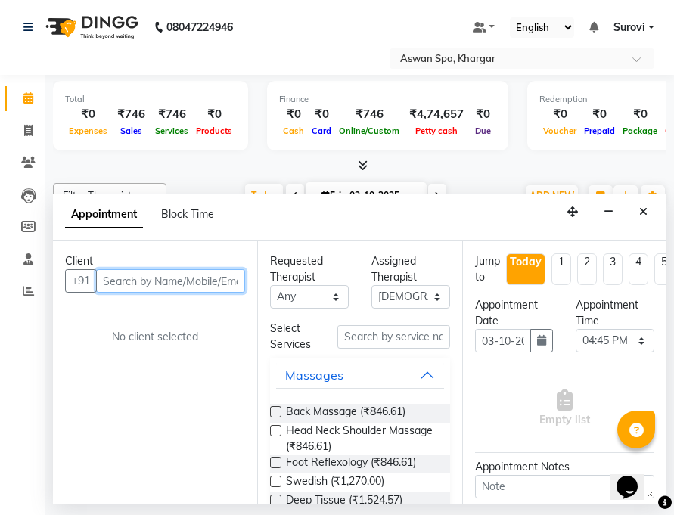
click at [191, 279] on input "text" at bounding box center [170, 280] width 149 height 23
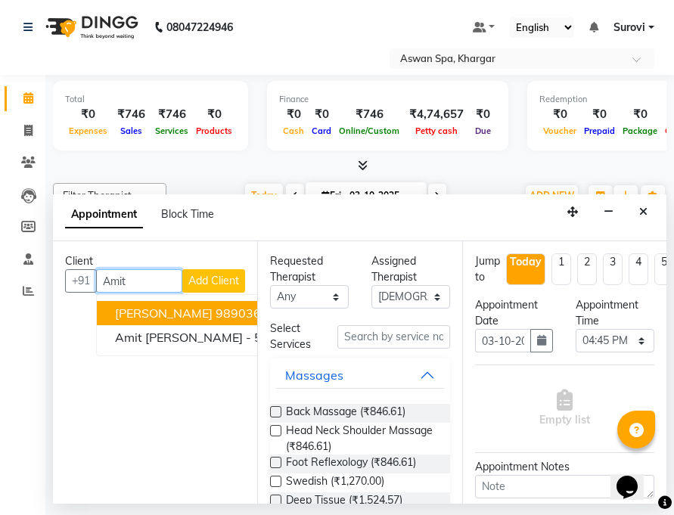
click at [229, 311] on ngb-highlight "9890369272" at bounding box center [253, 312] width 76 height 15
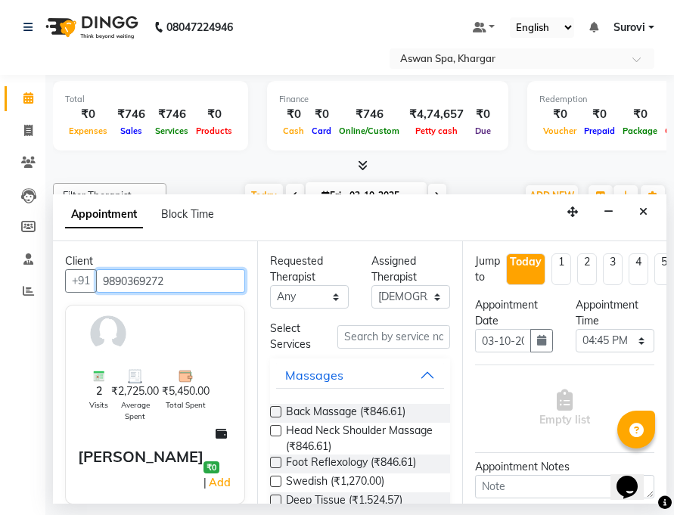
type input "9890369272"
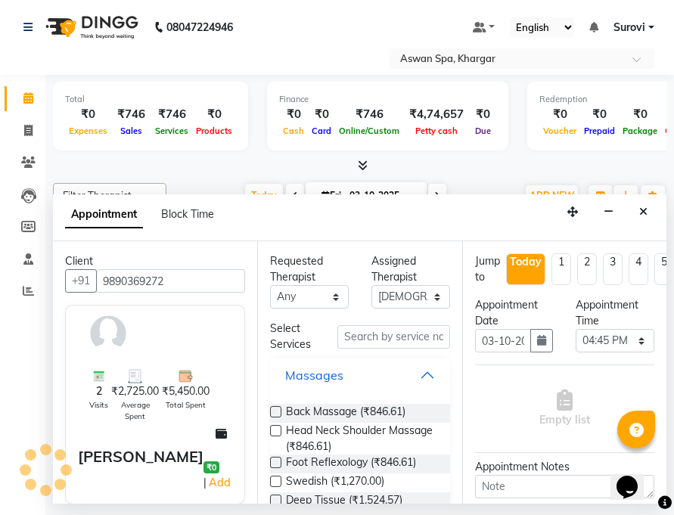
click at [416, 368] on button "Massages" at bounding box center [359, 374] width 167 height 27
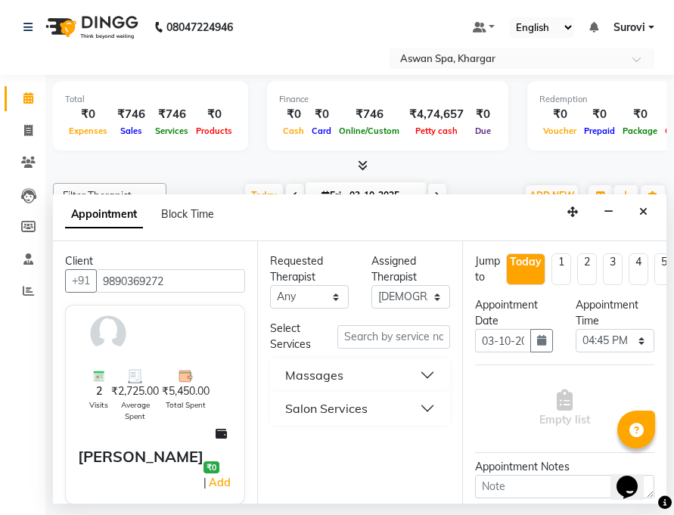
click at [426, 368] on button "Massages" at bounding box center [359, 374] width 167 height 27
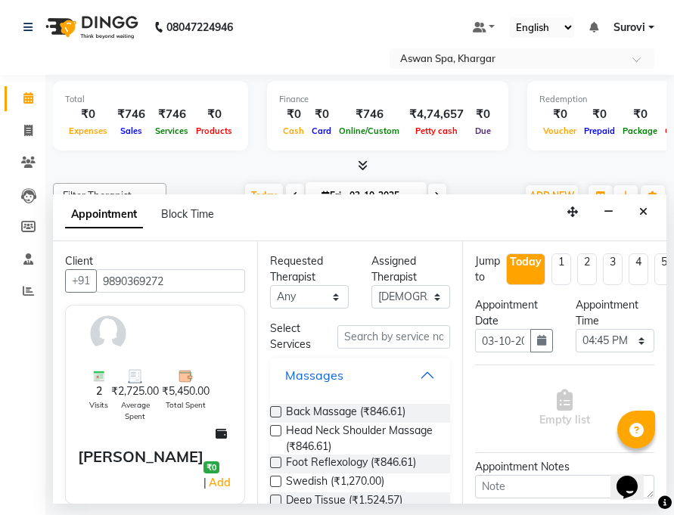
click at [415, 378] on button "Massages" at bounding box center [359, 374] width 167 height 27
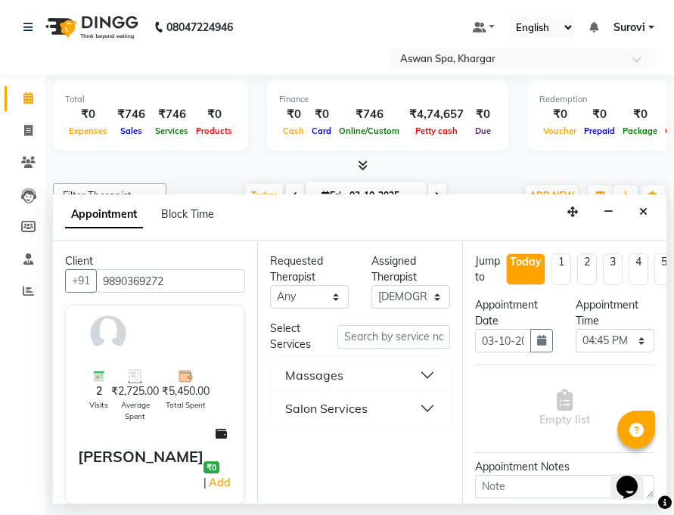
click at [425, 414] on button "Salon Services" at bounding box center [359, 408] width 167 height 27
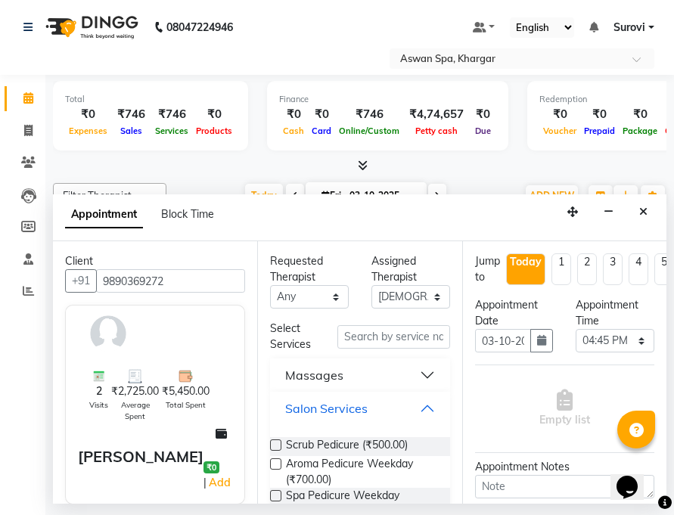
click at [417, 407] on button "Salon Services" at bounding box center [359, 408] width 167 height 27
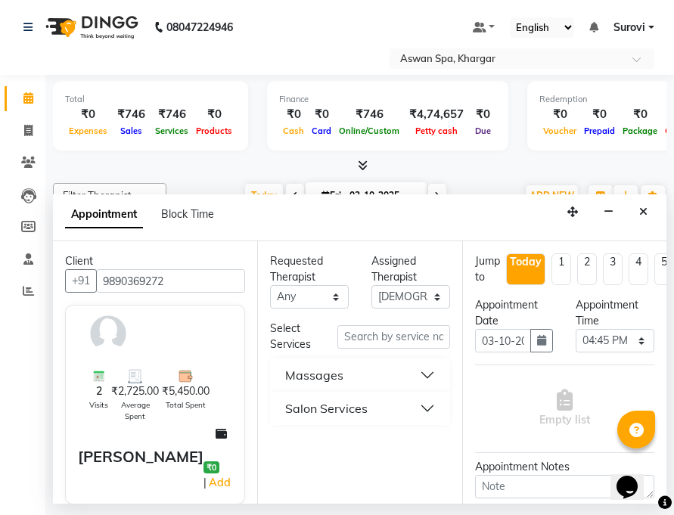
click at [427, 371] on button "Massages" at bounding box center [359, 374] width 167 height 27
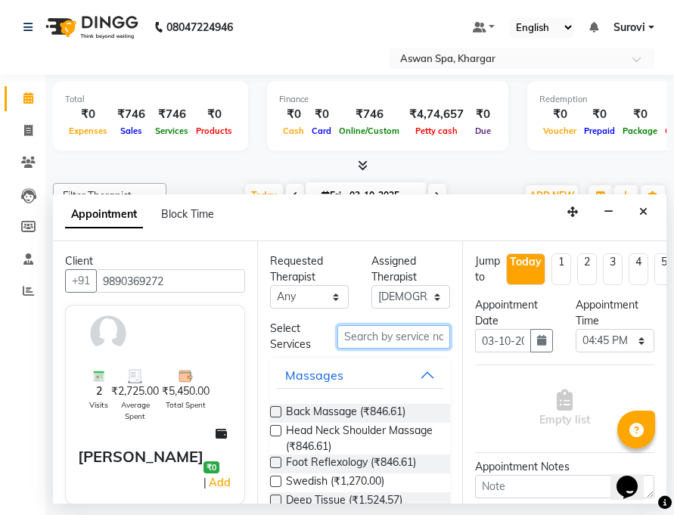
click at [401, 339] on input "text" at bounding box center [393, 336] width 112 height 23
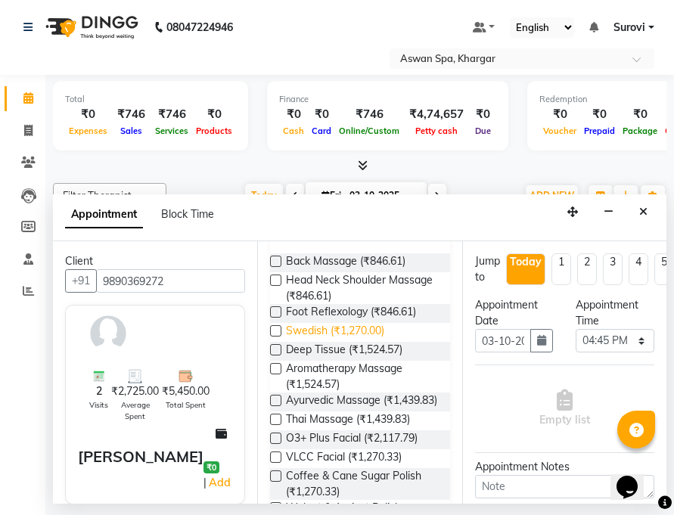
scroll to position [151, 0]
click at [341, 327] on span "Swedish (₹1,270.00)" at bounding box center [335, 331] width 98 height 19
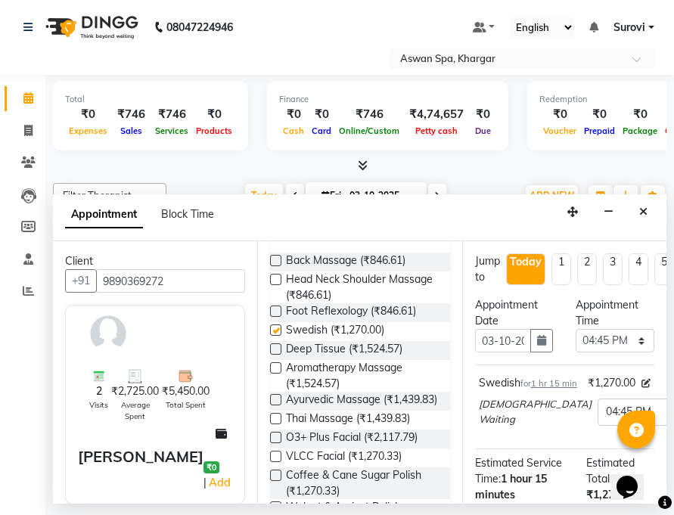
checkbox input "false"
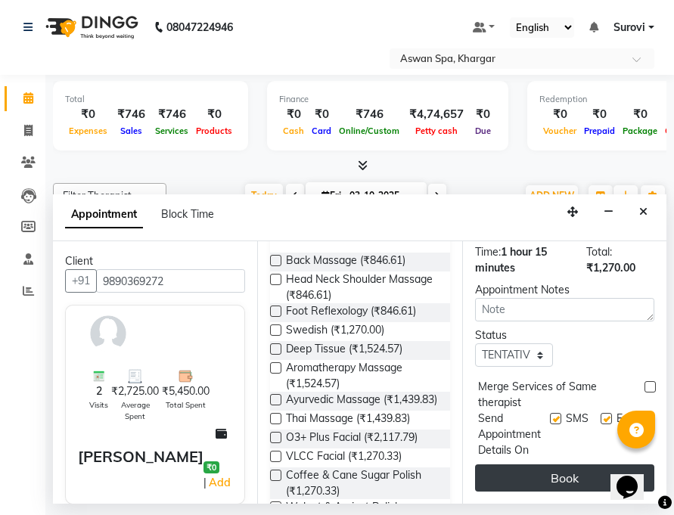
click at [570, 487] on button "Book" at bounding box center [564, 477] width 179 height 27
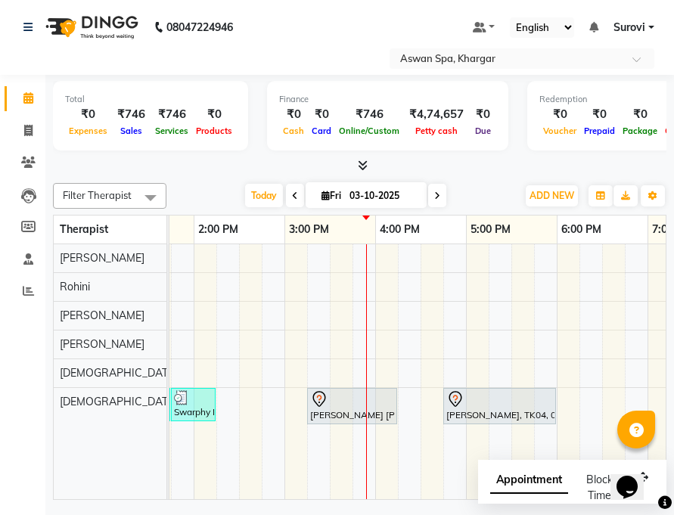
scroll to position [0, 537]
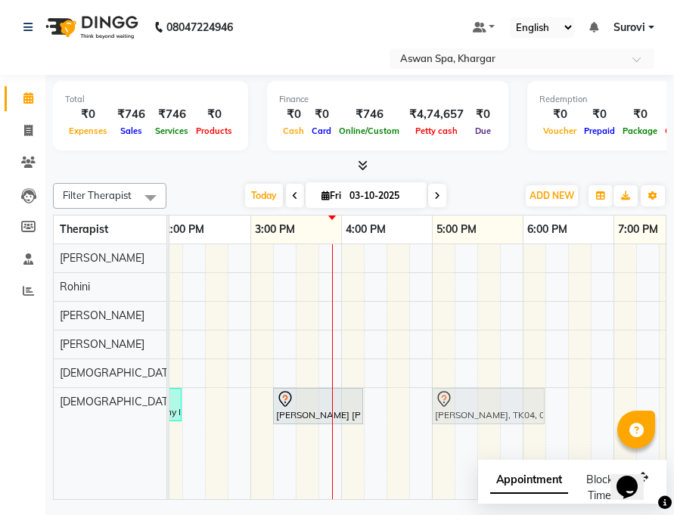
drag, startPoint x: 426, startPoint y: 411, endPoint x: 457, endPoint y: 417, distance: 31.6
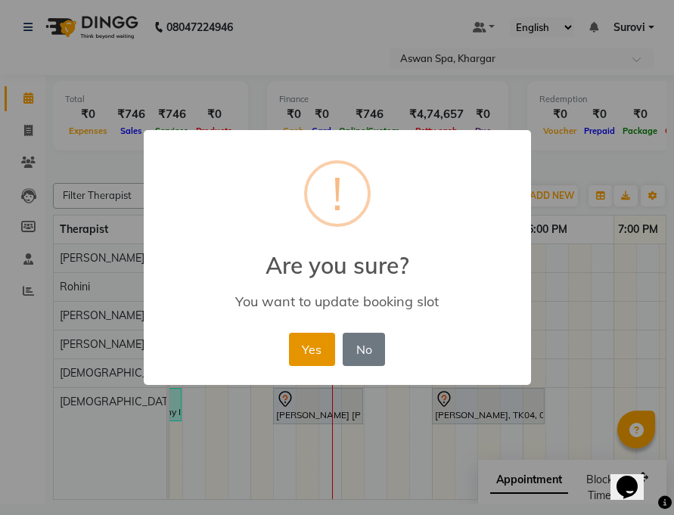
click at [304, 340] on button "Yes" at bounding box center [312, 349] width 46 height 33
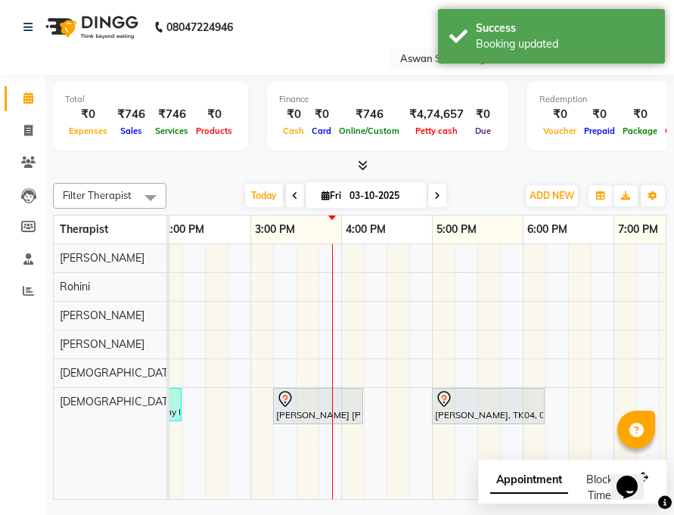
click at [448, 404] on icon at bounding box center [444, 399] width 18 height 18
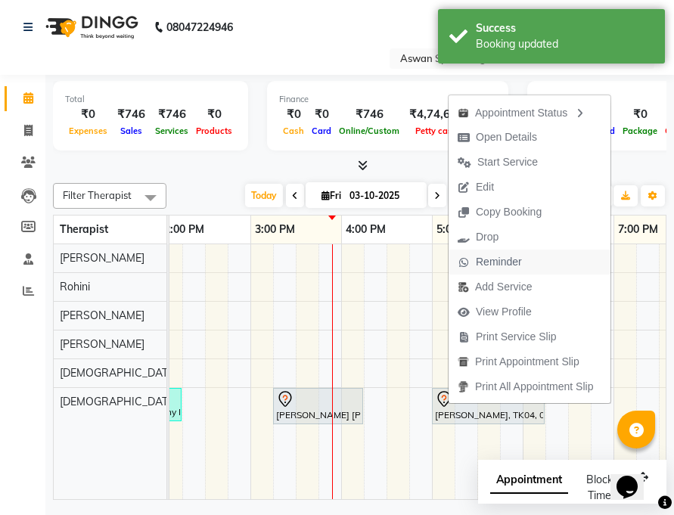
click at [503, 258] on span "Reminder" at bounding box center [499, 262] width 46 height 16
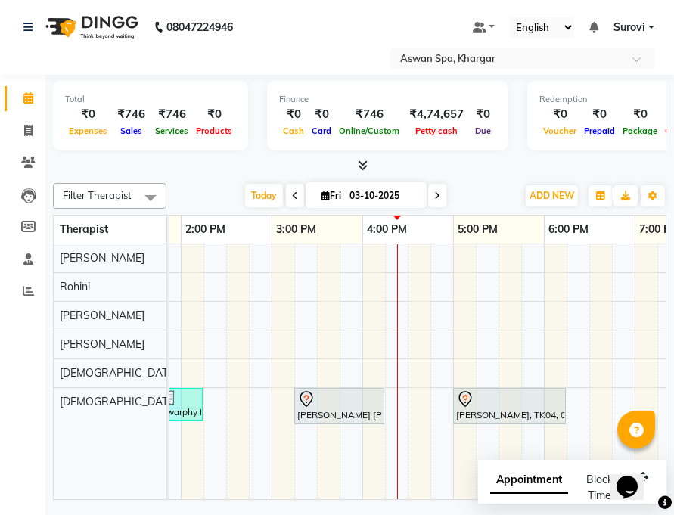
scroll to position [0, 596]
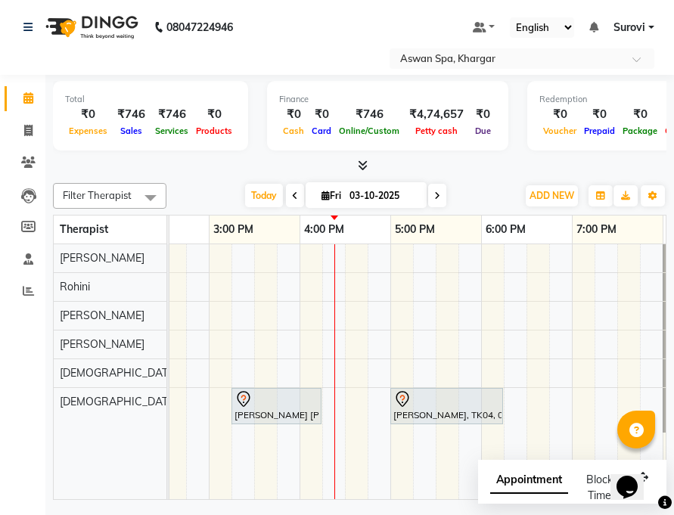
click at [414, 399] on div at bounding box center [446, 399] width 107 height 18
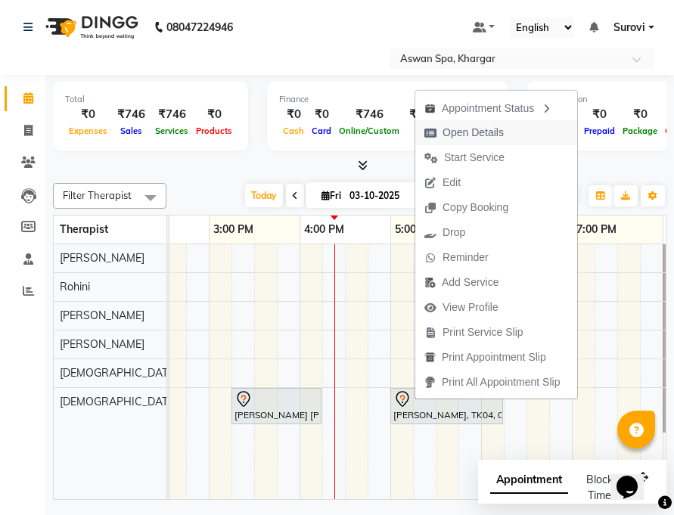
click at [479, 126] on span "Open Details" at bounding box center [472, 133] width 61 height 16
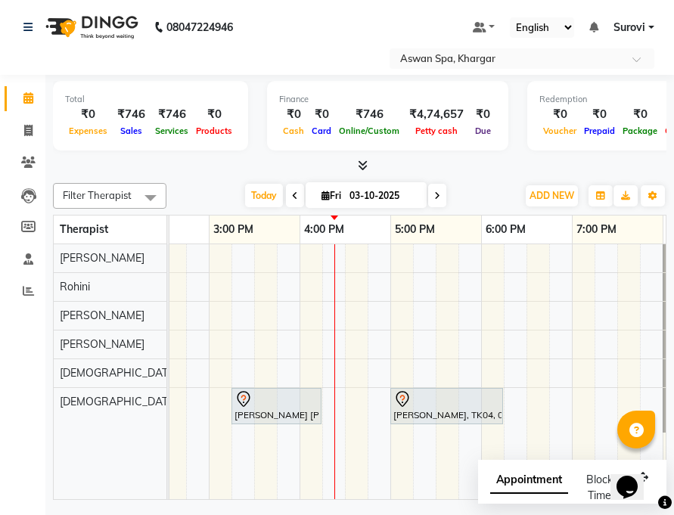
click at [401, 406] on icon at bounding box center [401, 399] width 13 height 16
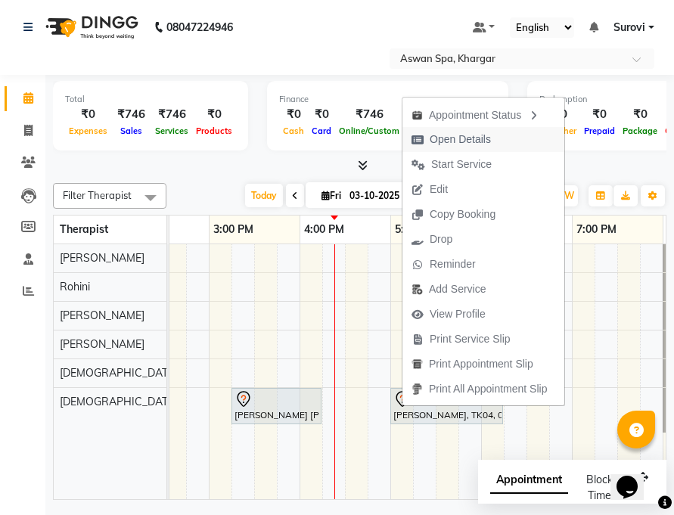
click at [442, 138] on span "Open Details" at bounding box center [459, 140] width 61 height 16
select select "7"
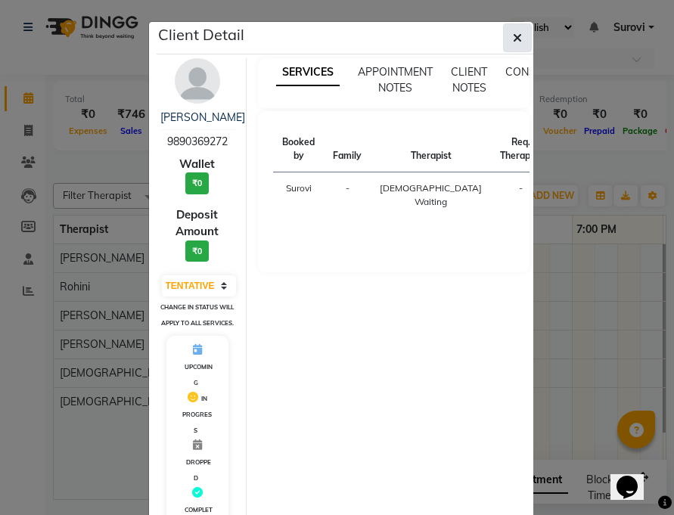
click at [516, 33] on button "button" at bounding box center [517, 37] width 29 height 29
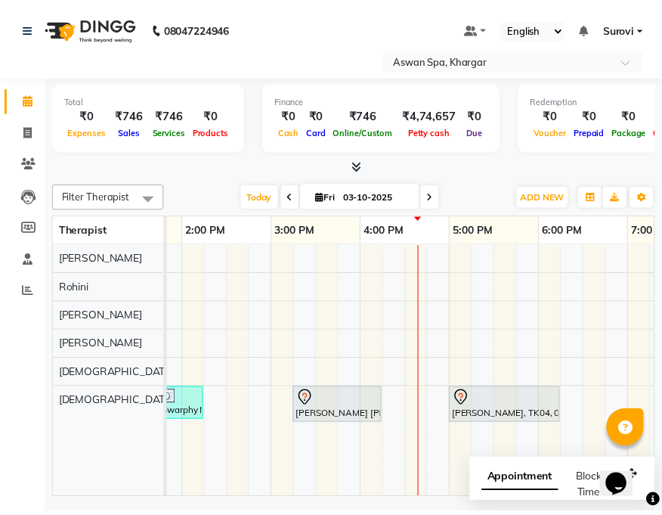
scroll to position [0, 508]
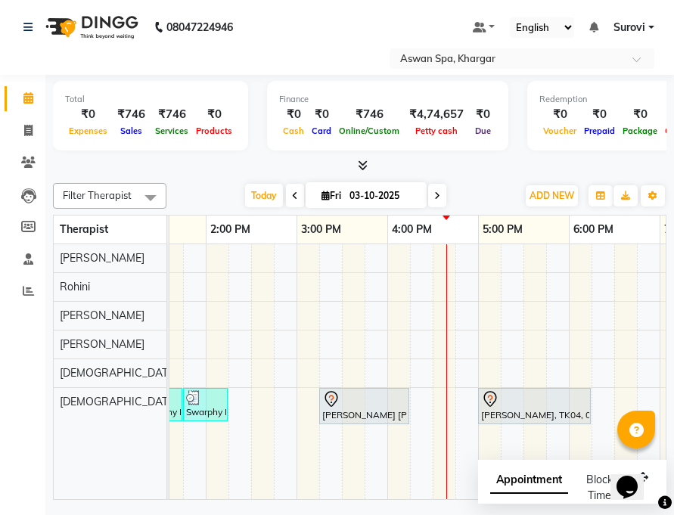
click at [330, 397] on icon at bounding box center [331, 398] width 5 height 6
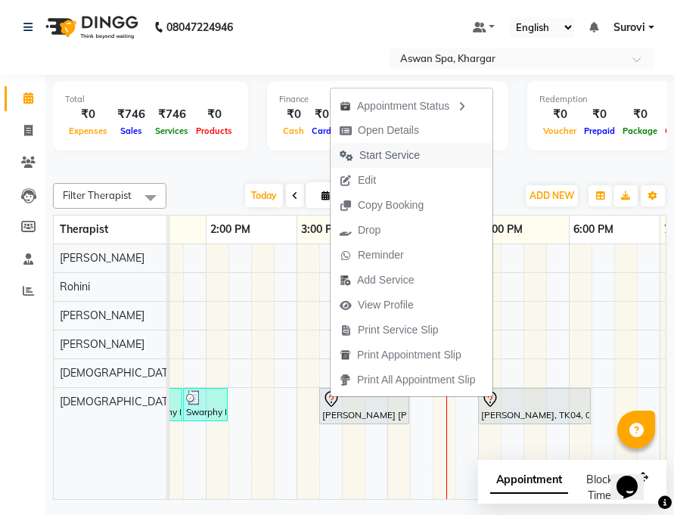
click at [406, 155] on span "Start Service" at bounding box center [389, 155] width 60 height 16
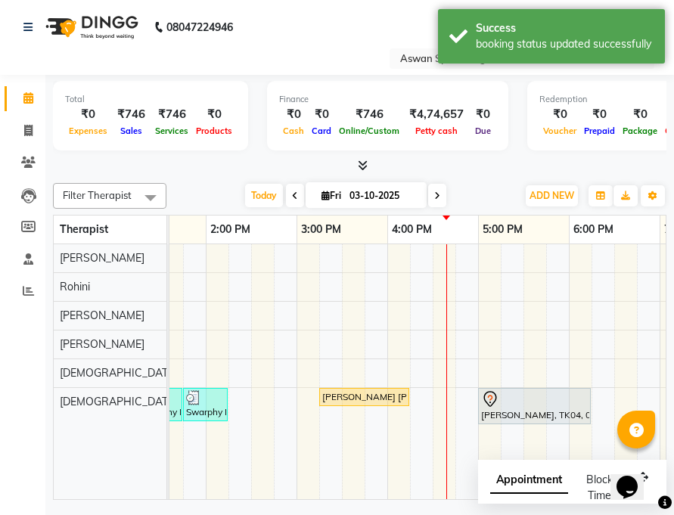
click at [355, 394] on div "[PERSON_NAME] [PERSON_NAME] - 603, TK01, 03:15 PM-04:15 PM, Moisturizing Hair S…" at bounding box center [364, 397] width 87 height 14
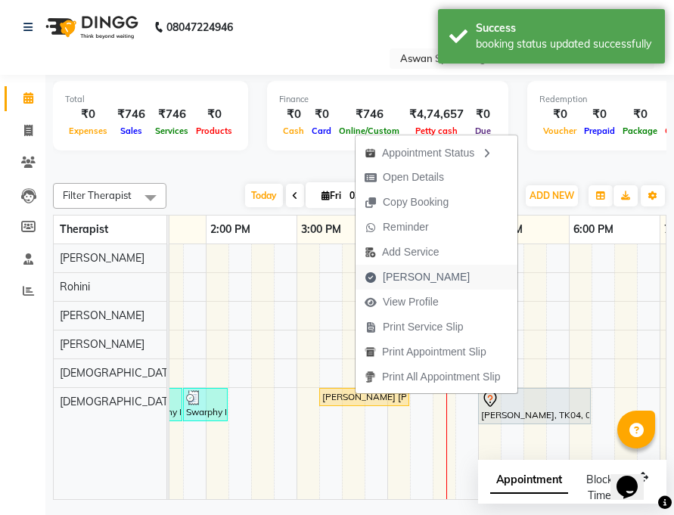
click at [414, 274] on span "[PERSON_NAME]" at bounding box center [426, 277] width 87 height 16
select select "service"
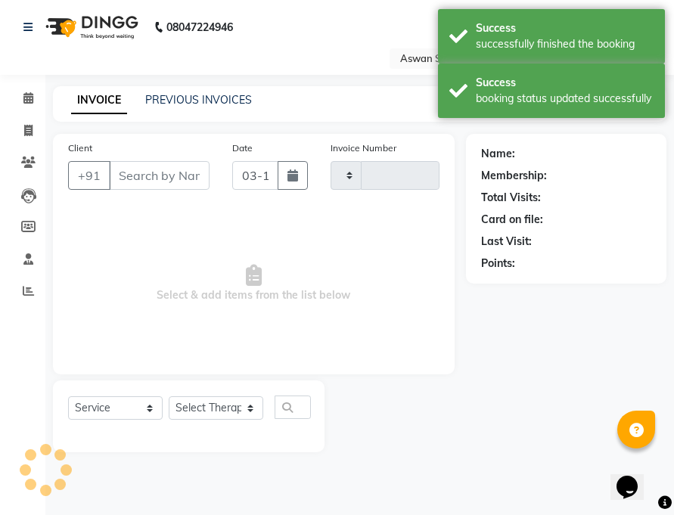
type input "0707"
select select "7449"
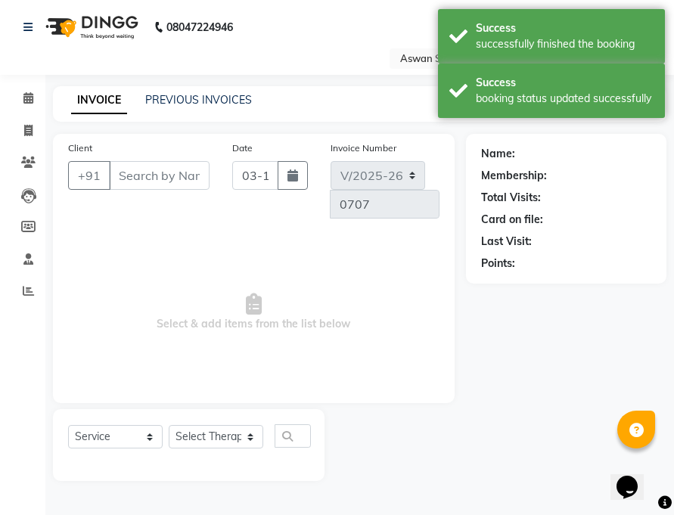
type input "9831008486"
select select "66230"
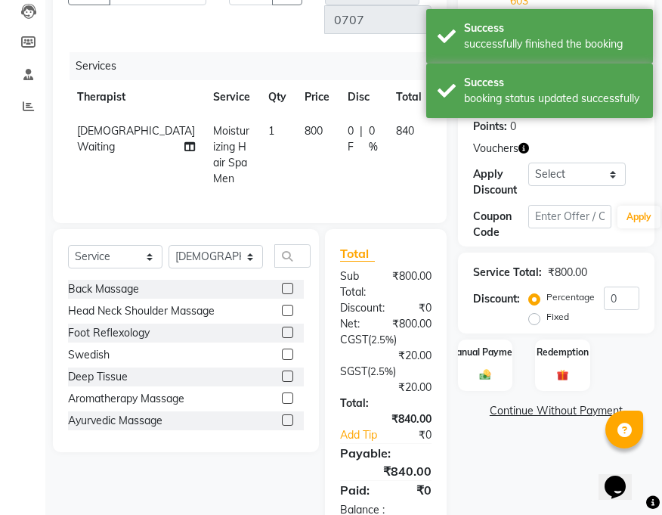
scroll to position [227, 0]
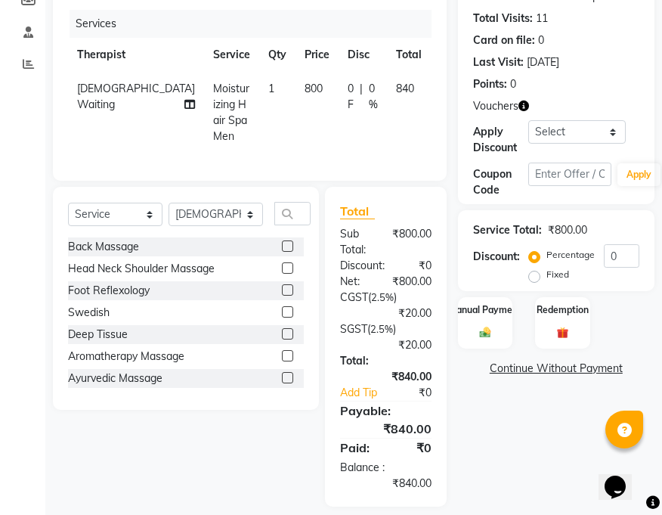
click at [282, 339] on label at bounding box center [287, 333] width 11 height 11
click at [282, 339] on input "checkbox" at bounding box center [287, 335] width 10 height 10
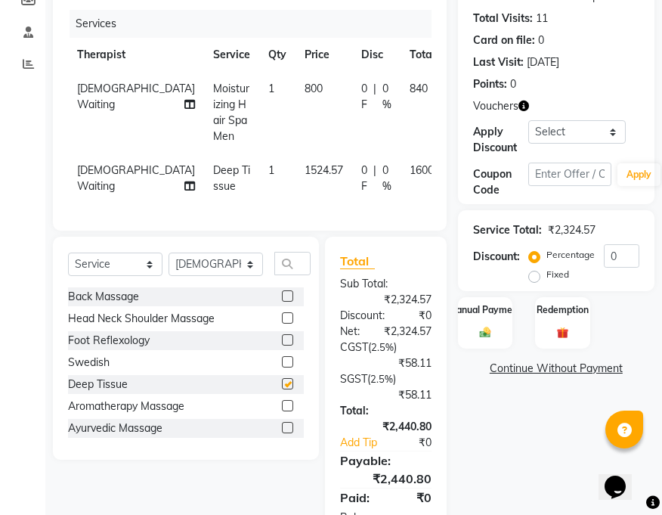
checkbox input "false"
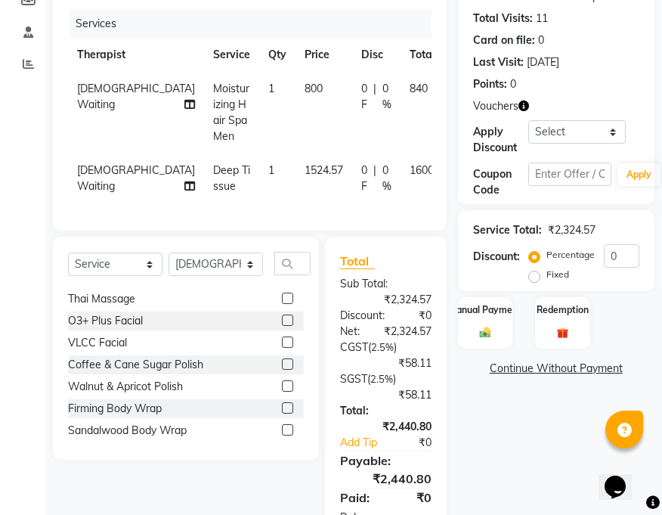
click at [460, 166] on div at bounding box center [476, 168] width 32 height 11
click at [466, 166] on icon at bounding box center [470, 168] width 8 height 11
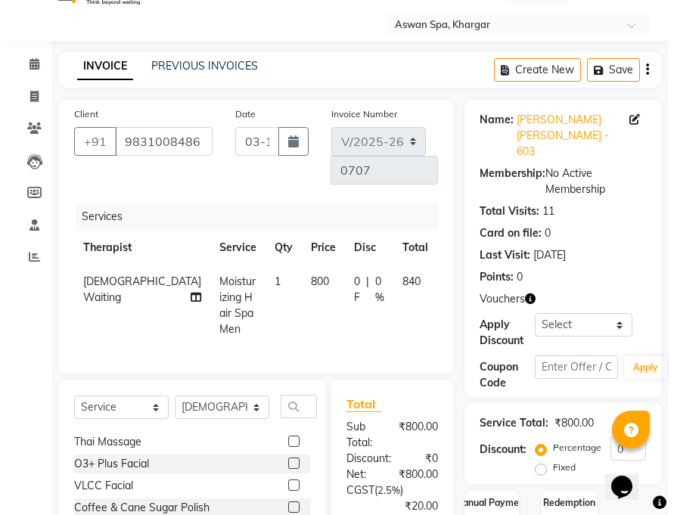
scroll to position [0, 0]
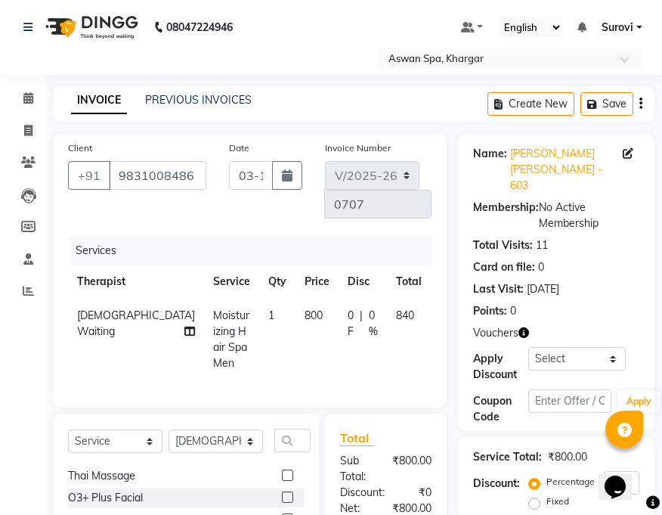
click at [446, 311] on icon at bounding box center [450, 313] width 8 height 11
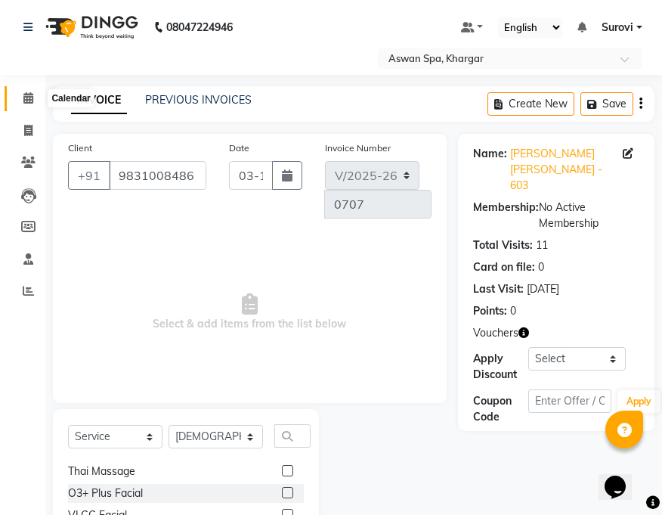
click at [26, 95] on icon at bounding box center [28, 97] width 10 height 11
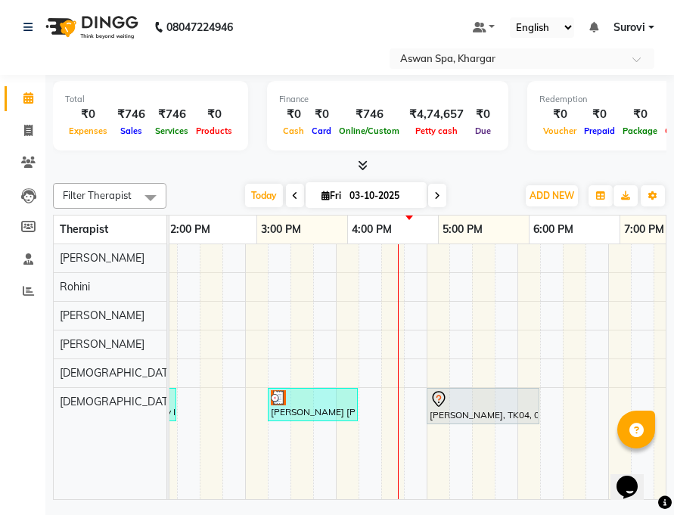
scroll to position [0, 559]
click at [445, 406] on icon at bounding box center [438, 399] width 18 height 18
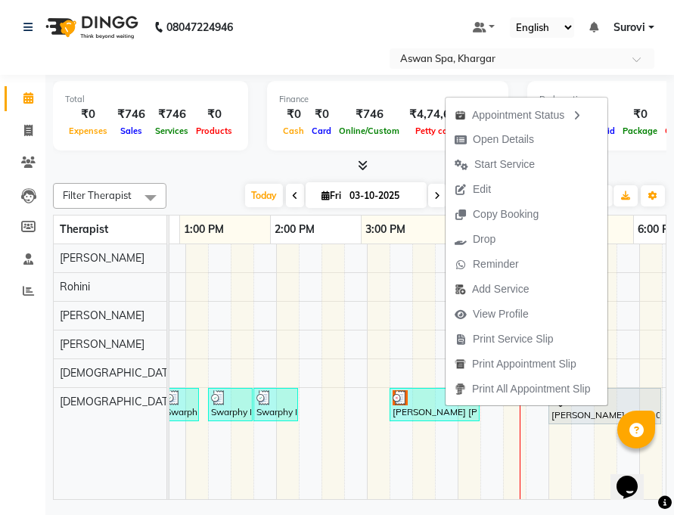
scroll to position [0, 438]
drag, startPoint x: 401, startPoint y: 376, endPoint x: 465, endPoint y: 373, distance: 63.6
click at [465, 373] on body "08047224946 Select Location × Aswan Spa, Khargar Default Panel My Panel English…" at bounding box center [337, 257] width 674 height 515
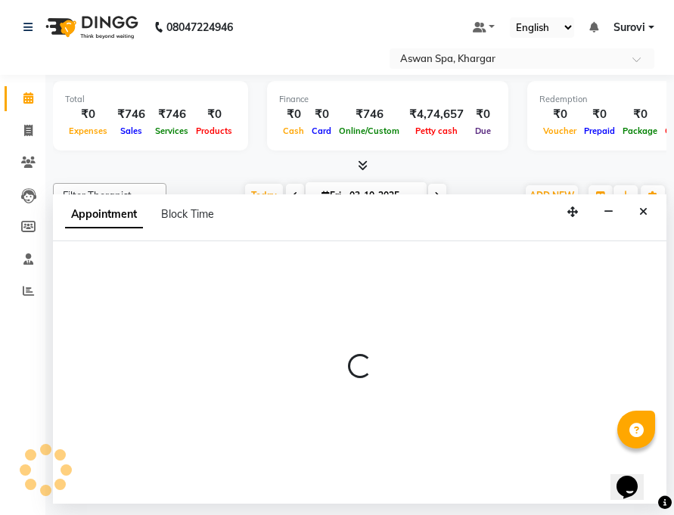
select select "66229"
select select "915"
select select "tentative"
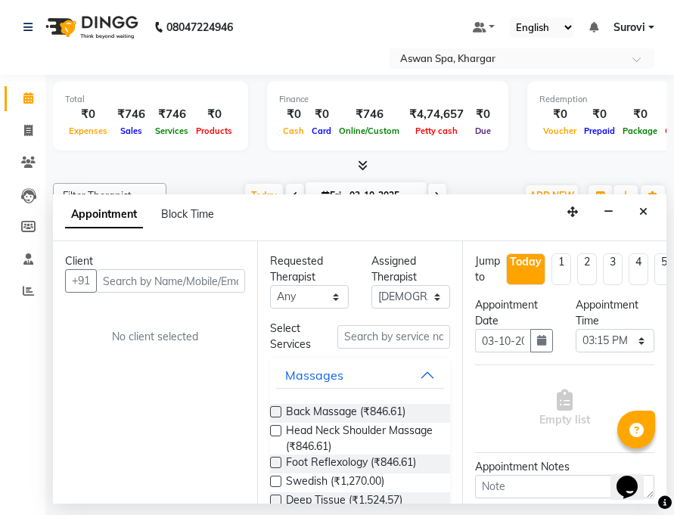
click at [160, 281] on input "text" at bounding box center [170, 280] width 149 height 23
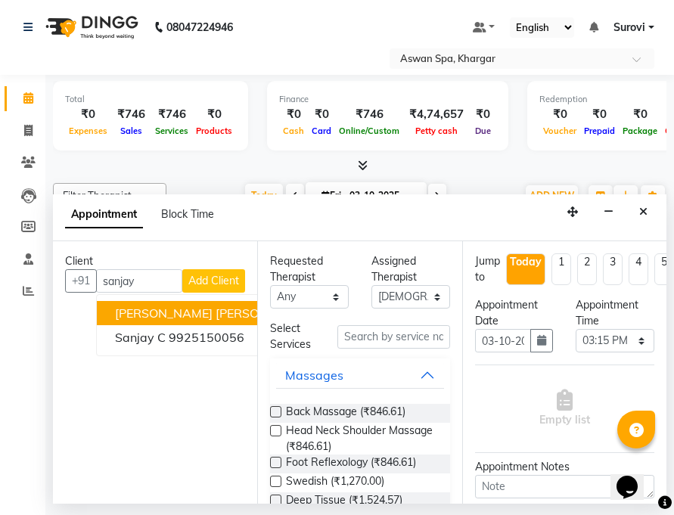
click at [225, 310] on span "[PERSON_NAME] [PERSON_NAME] - 603" at bounding box center [231, 312] width 232 height 15
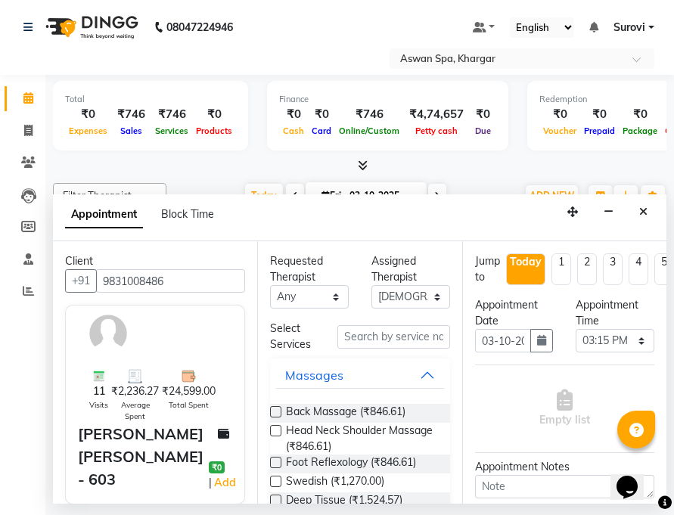
type input "9831008486"
click at [417, 378] on button "Massages" at bounding box center [359, 374] width 167 height 27
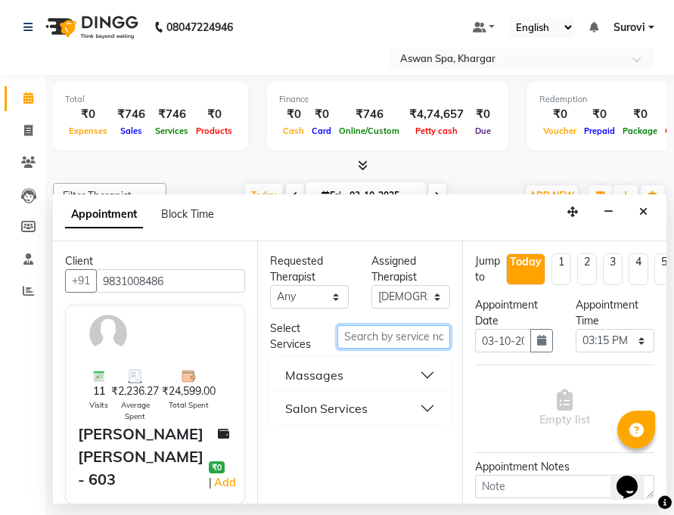
click at [394, 338] on input "text" at bounding box center [393, 336] width 112 height 23
type input "Natural"
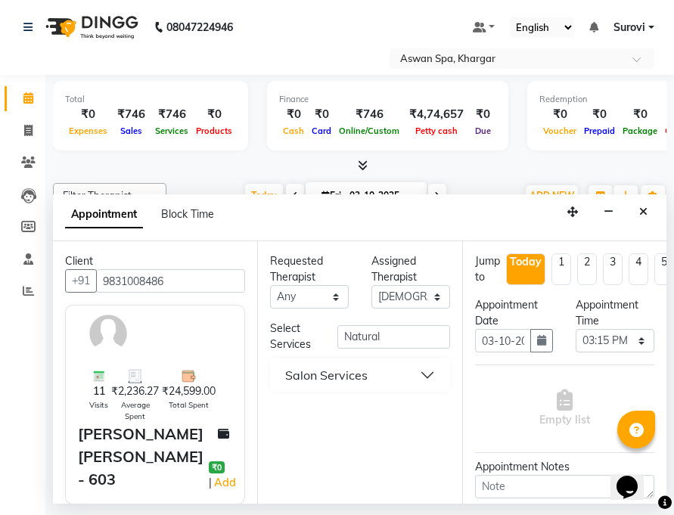
click at [428, 369] on button "Salon Services" at bounding box center [359, 374] width 167 height 27
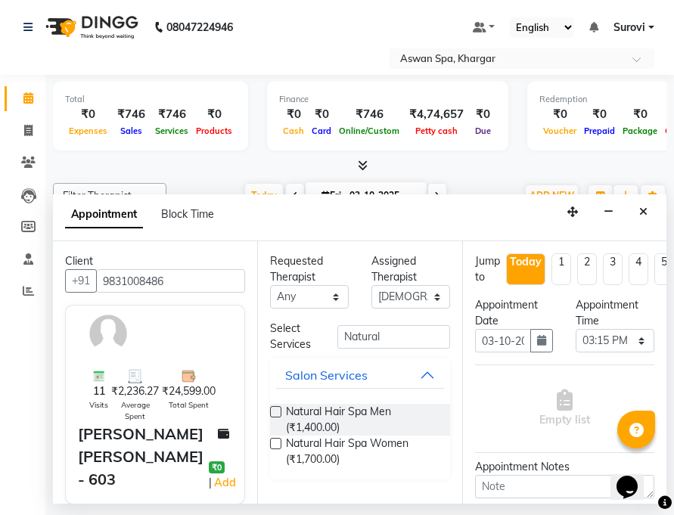
click at [277, 408] on label at bounding box center [275, 411] width 11 height 11
click at [277, 408] on input "checkbox" at bounding box center [275, 413] width 10 height 10
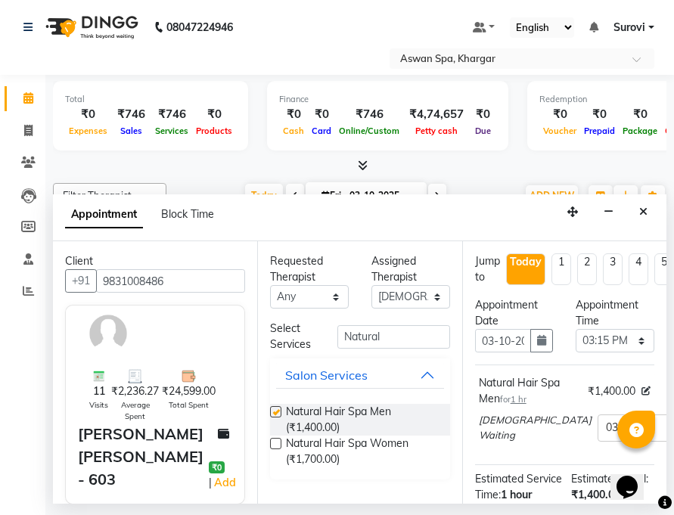
checkbox input "false"
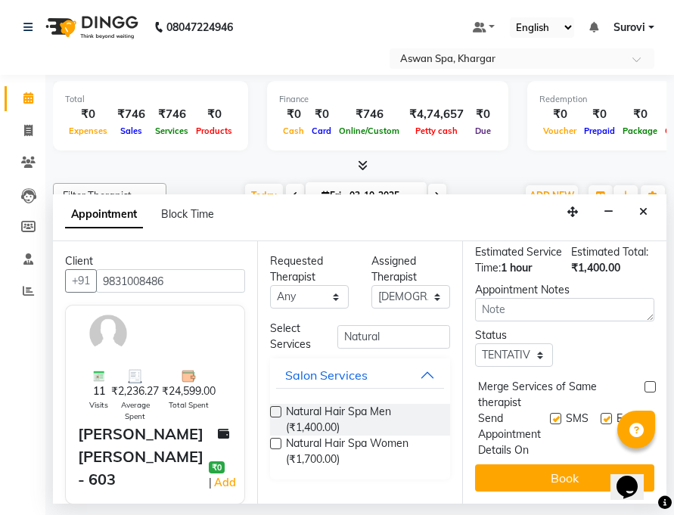
scroll to position [238, 0]
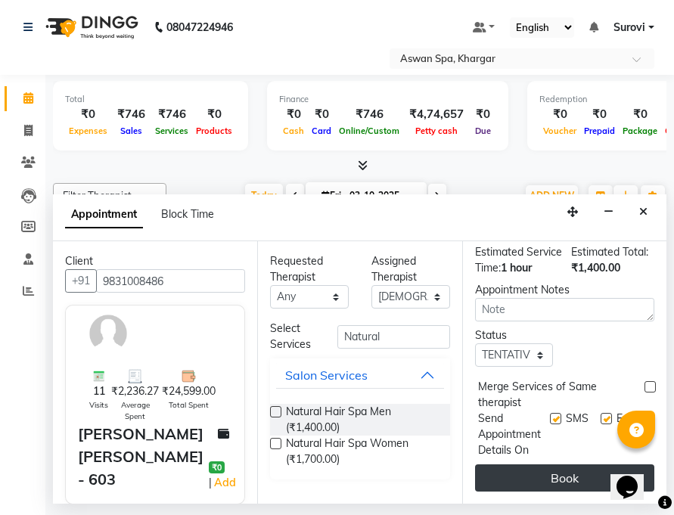
click at [547, 473] on button "Book" at bounding box center [564, 477] width 179 height 27
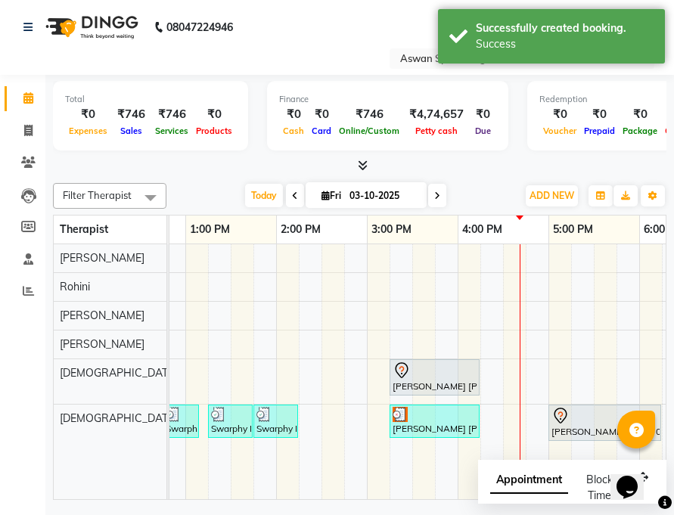
click at [403, 369] on icon at bounding box center [401, 369] width 5 height 6
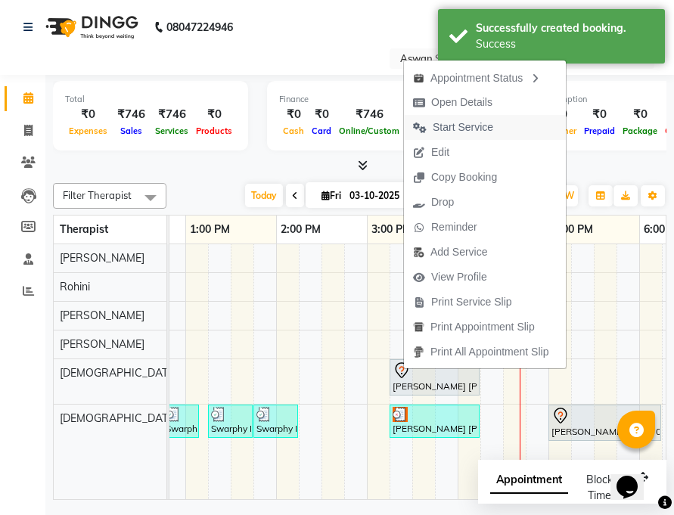
click at [459, 123] on span "Start Service" at bounding box center [462, 127] width 60 height 16
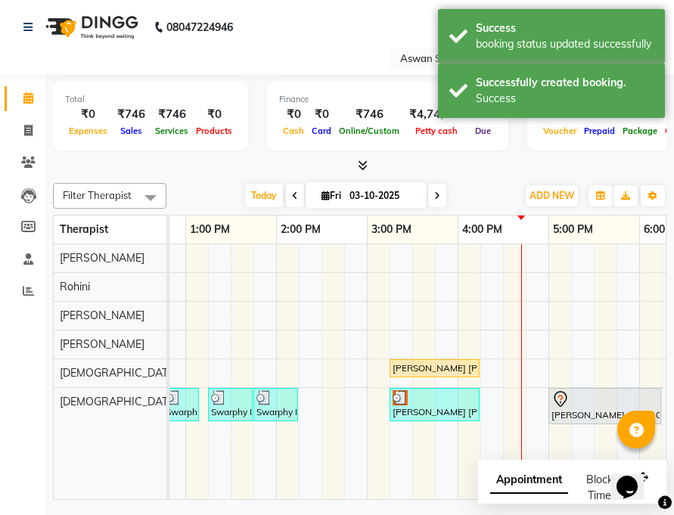
click at [425, 370] on div "[PERSON_NAME] [PERSON_NAME] - 603, TK05, 03:15 PM-04:15 PM, Natural Hair Spa Men" at bounding box center [434, 368] width 87 height 14
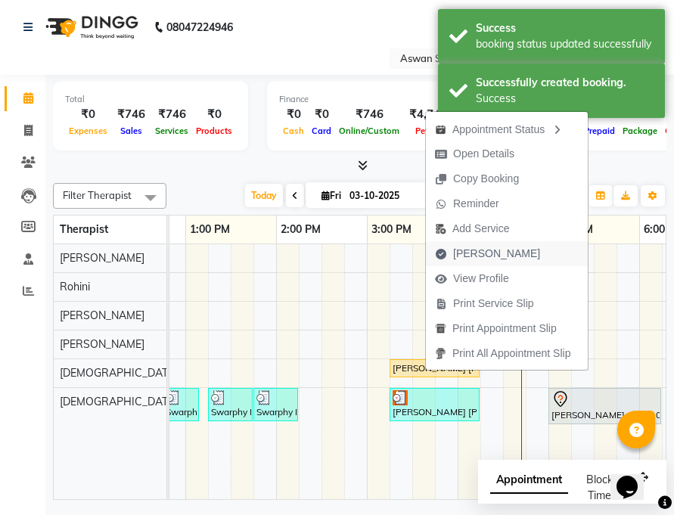
click at [459, 256] on span "[PERSON_NAME]" at bounding box center [496, 254] width 87 height 16
select select "service"
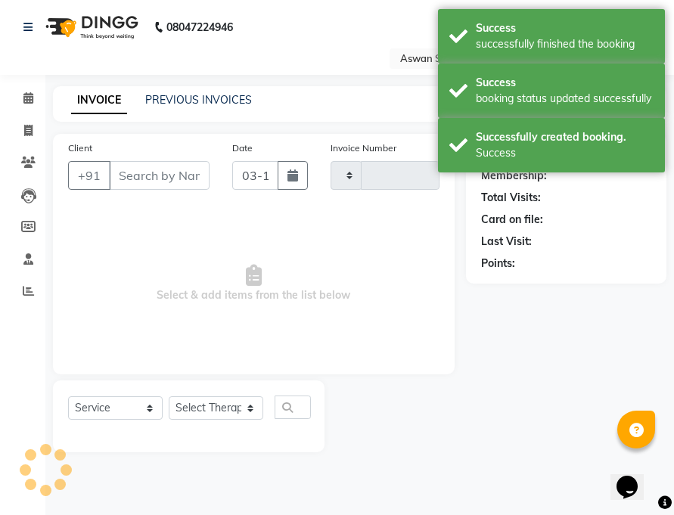
type input "0707"
select select "7449"
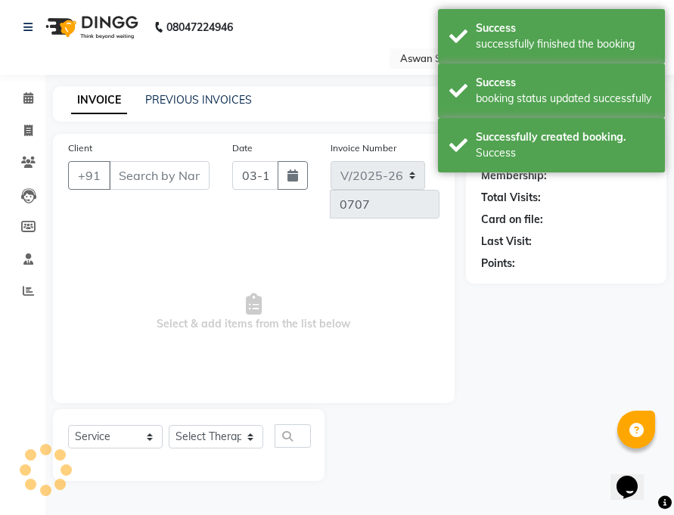
type input "9831008486"
select select "66229"
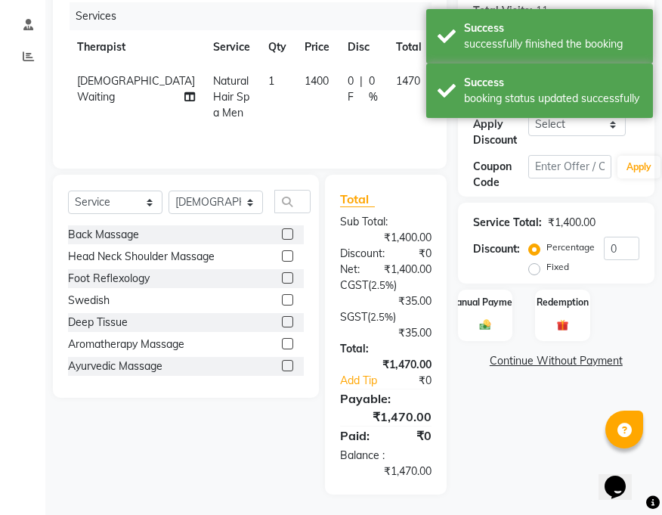
scroll to position [237, 0]
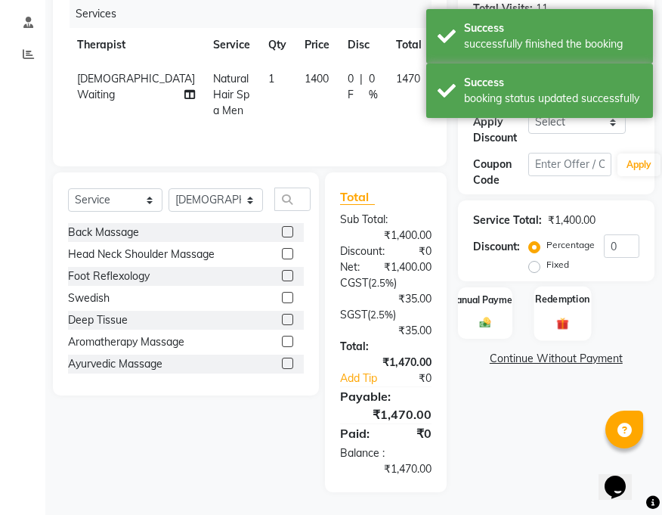
click at [572, 303] on div "Redemption" at bounding box center [563, 313] width 57 height 54
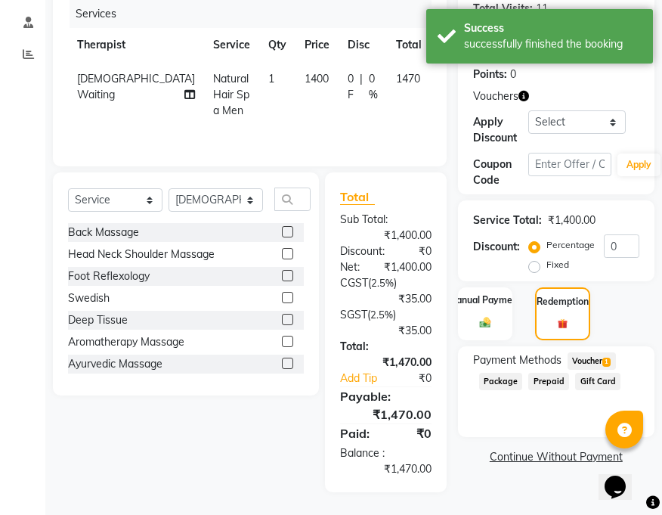
click at [601, 352] on span "Voucher 1" at bounding box center [592, 360] width 48 height 17
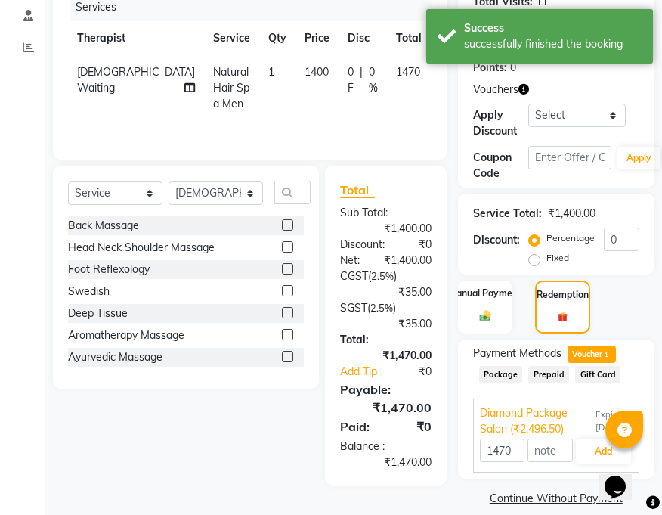
scroll to position [245, 0]
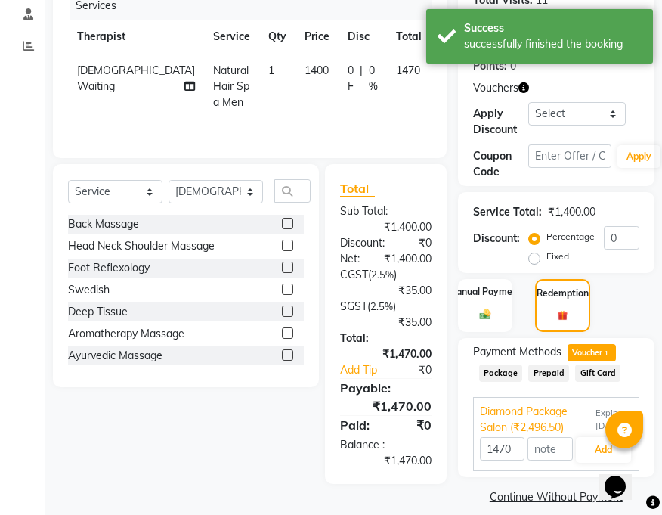
click at [551, 489] on link "Continue Without Payment" at bounding box center [556, 497] width 191 height 16
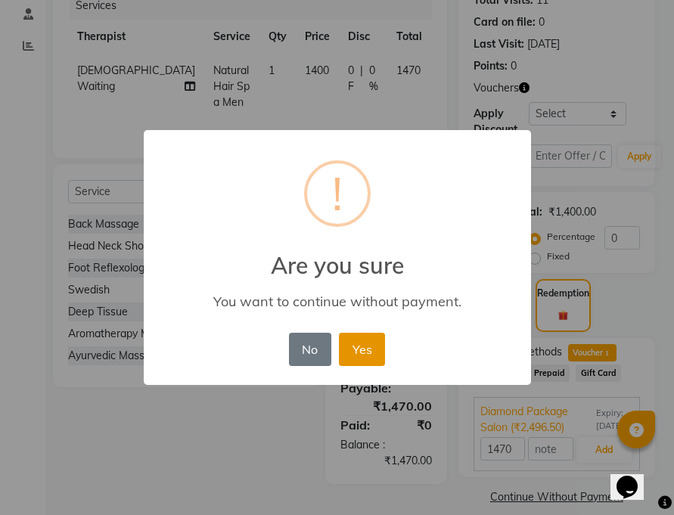
click at [378, 346] on button "Yes" at bounding box center [362, 349] width 46 height 33
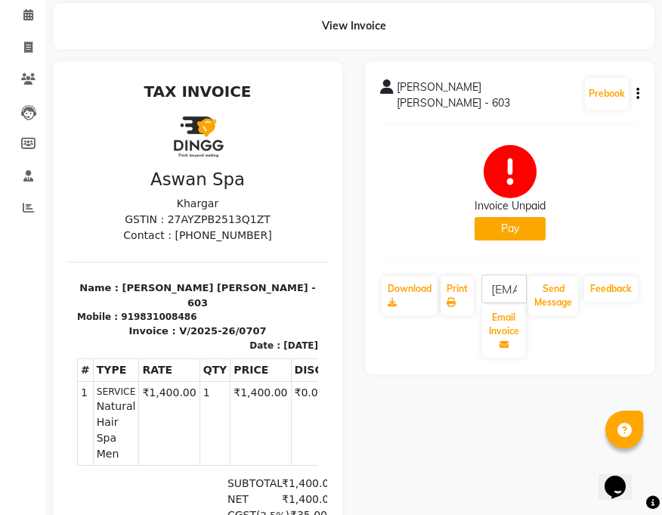
scroll to position [84, 0]
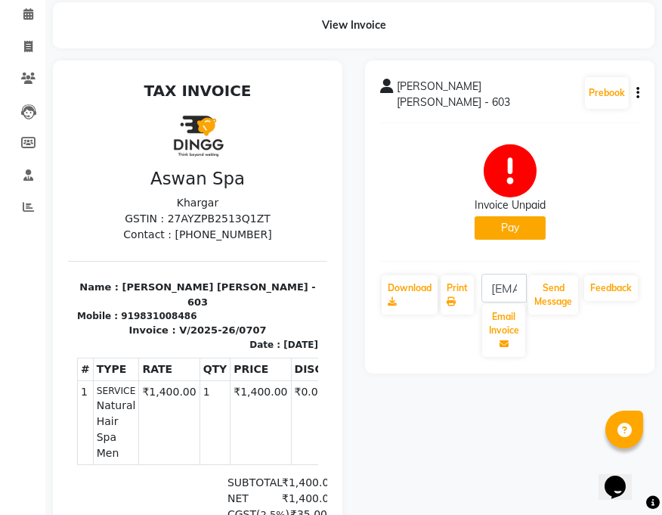
click at [39, 418] on div "Calendar Invoice Clients Leads Members Staff Reports Completed InProgress Upcom…" at bounding box center [102, 369] width 204 height 779
click at [391, 469] on div "[PERSON_NAME] [PERSON_NAME] - 603 Prebook Invoice Unpaid Pay Download Print [EM…" at bounding box center [510, 409] width 312 height 698
click at [389, 479] on div "[PERSON_NAME] [PERSON_NAME] - 603 Prebook Invoice Unpaid Pay Download Print [EM…" at bounding box center [510, 409] width 312 height 698
click at [406, 468] on div "[PERSON_NAME] [PERSON_NAME] - 603 Prebook Invoice Unpaid Pay Download Print [EM…" at bounding box center [510, 409] width 312 height 698
click at [20, 11] on span at bounding box center [28, 14] width 26 height 17
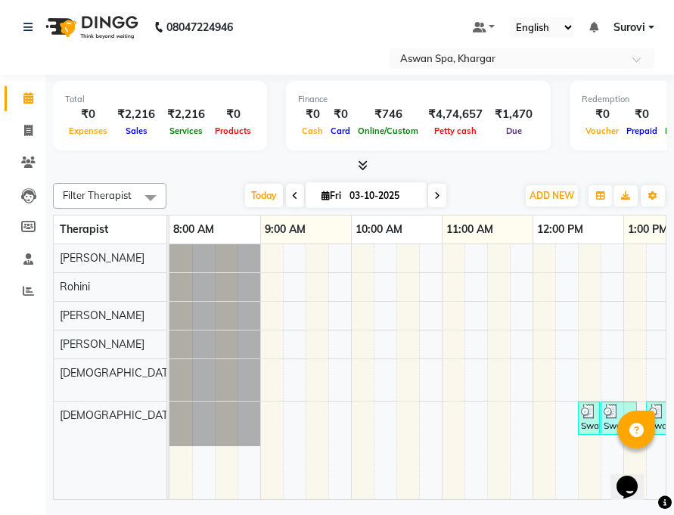
drag, startPoint x: 346, startPoint y: 499, endPoint x: 411, endPoint y: 499, distance: 64.3
click at [421, 495] on td "[PERSON_NAME] [PERSON_NAME] - 603, TK05, 03:15 PM-04:15 PM, Natural Hair Spa Me…" at bounding box center [417, 372] width 497 height 256
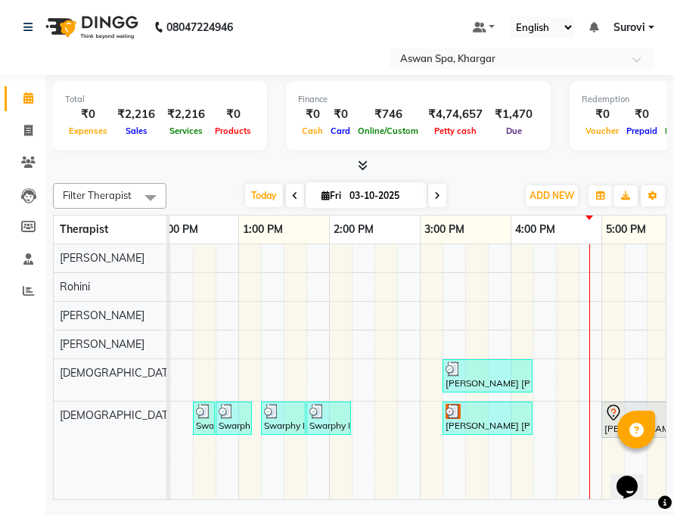
scroll to position [0, 419]
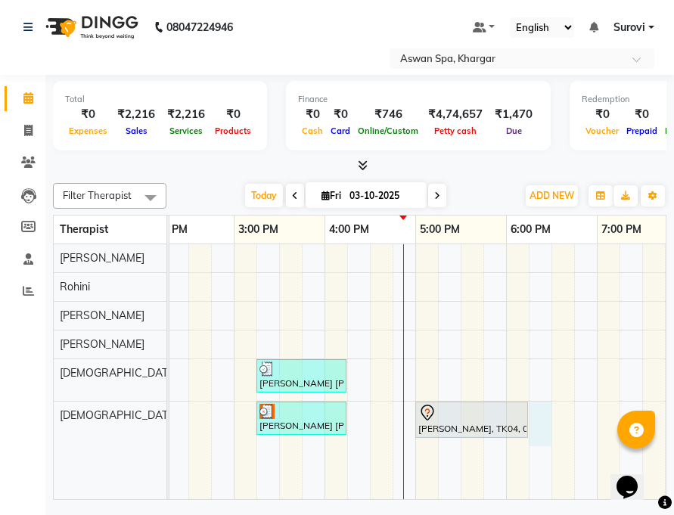
click at [537, 416] on div "[PERSON_NAME] [PERSON_NAME] - 603, TK05, 03:15 PM-04:15 PM, Natural Hair Spa Me…" at bounding box center [188, 371] width 1179 height 255
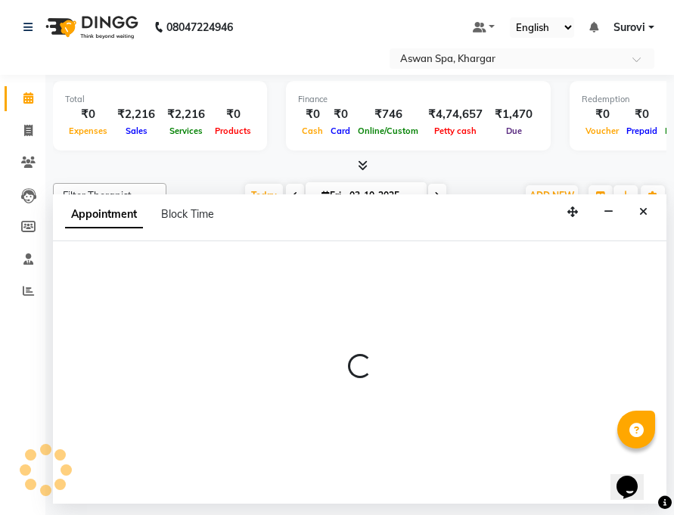
select select "66230"
select select "1095"
select select "tentative"
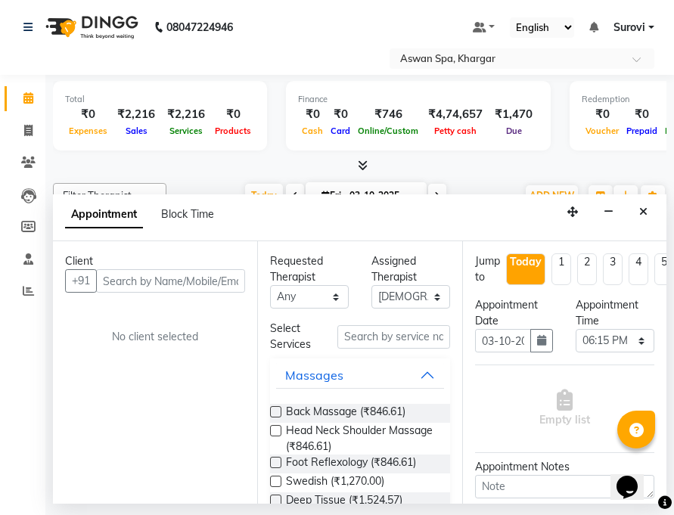
click at [203, 281] on input "text" at bounding box center [170, 280] width 149 height 23
click at [196, 279] on input "text" at bounding box center [170, 280] width 149 height 23
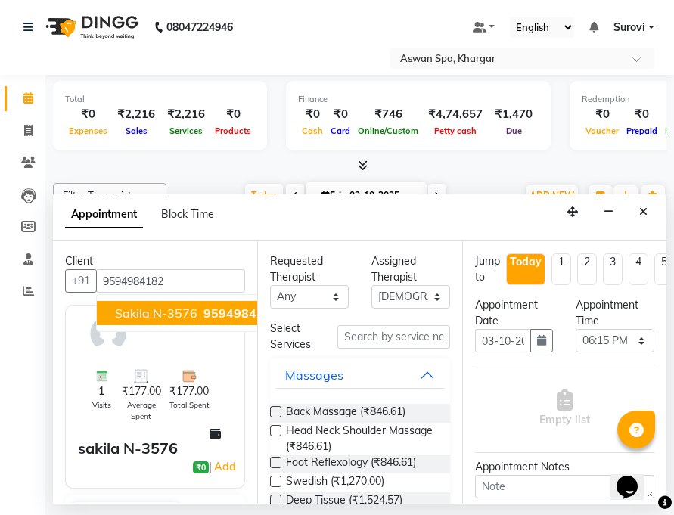
click at [188, 320] on span "sakila N-3576" at bounding box center [156, 312] width 82 height 15
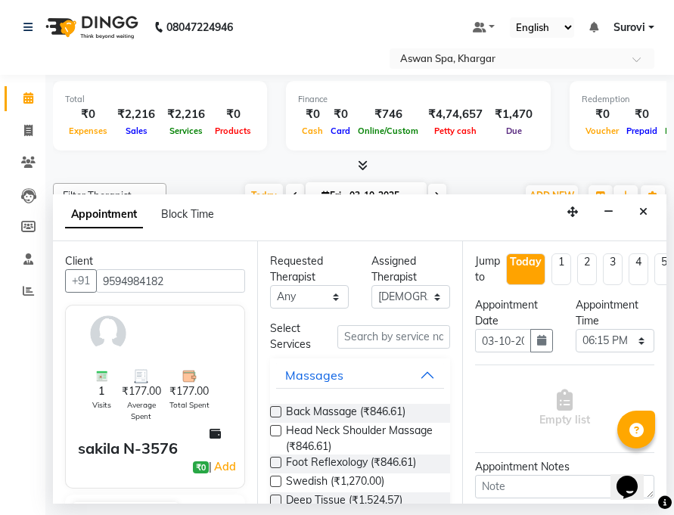
type input "9594984182"
click at [417, 375] on button "Massages" at bounding box center [359, 374] width 167 height 27
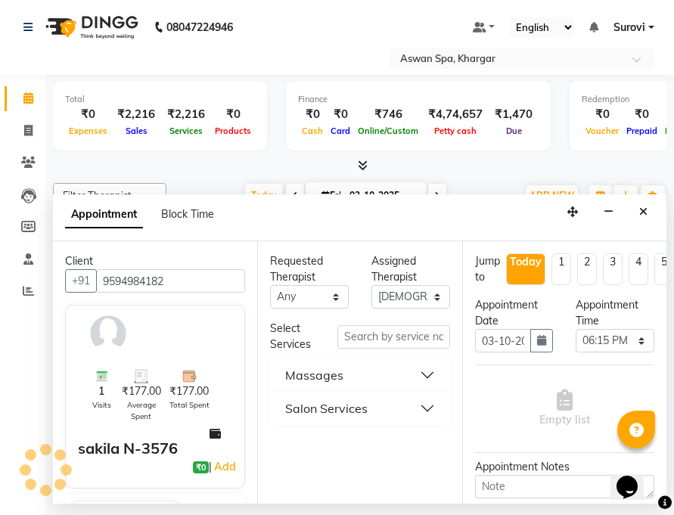
click at [425, 408] on button "Salon Services" at bounding box center [359, 408] width 167 height 27
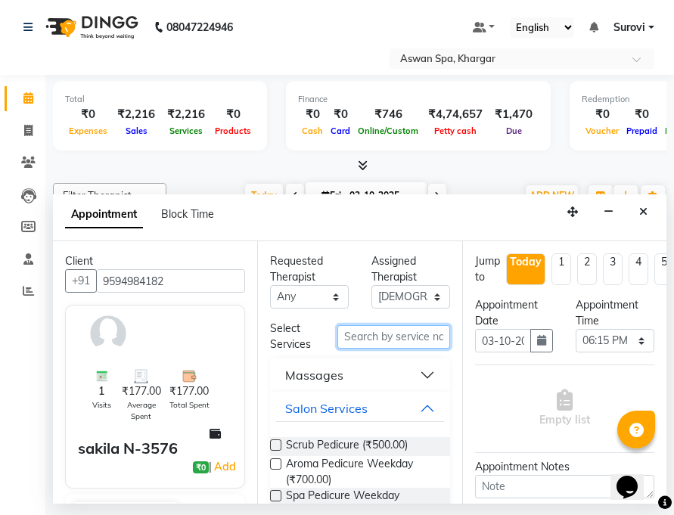
click at [420, 334] on input "text" at bounding box center [393, 336] width 112 height 23
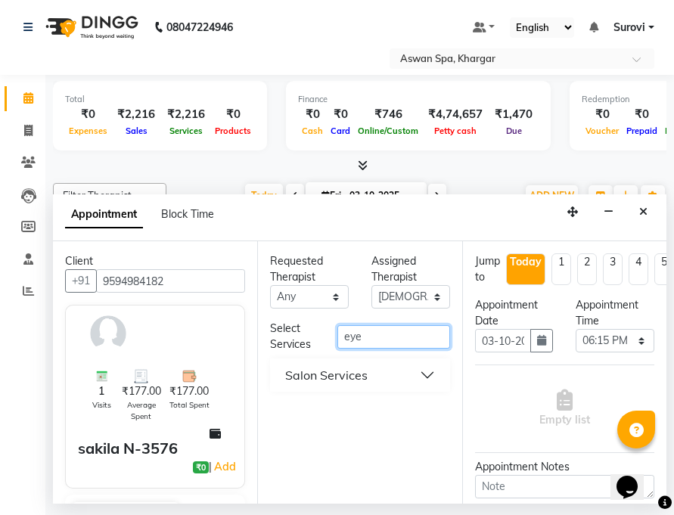
type input "eye"
click at [384, 367] on button "Salon Services" at bounding box center [359, 374] width 167 height 27
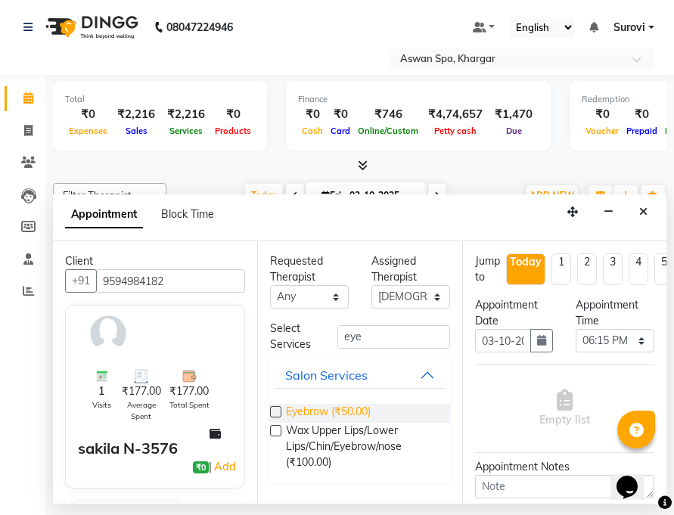
click at [327, 414] on span "Eyebrow (₹50.00)" at bounding box center [328, 413] width 85 height 19
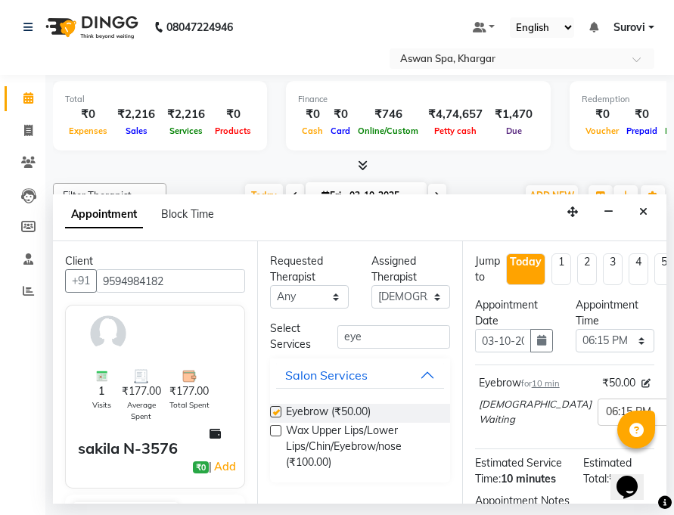
checkbox input "false"
drag, startPoint x: 386, startPoint y: 337, endPoint x: 325, endPoint y: 341, distance: 61.4
click at [325, 341] on div "Select Services eye" at bounding box center [360, 337] width 202 height 32
click at [398, 337] on input "eye" at bounding box center [393, 336] width 112 height 23
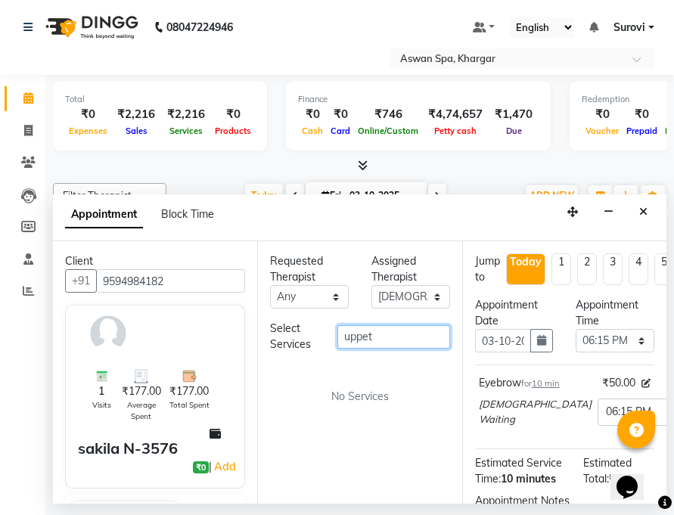
click at [396, 339] on input "uppet" at bounding box center [393, 336] width 112 height 23
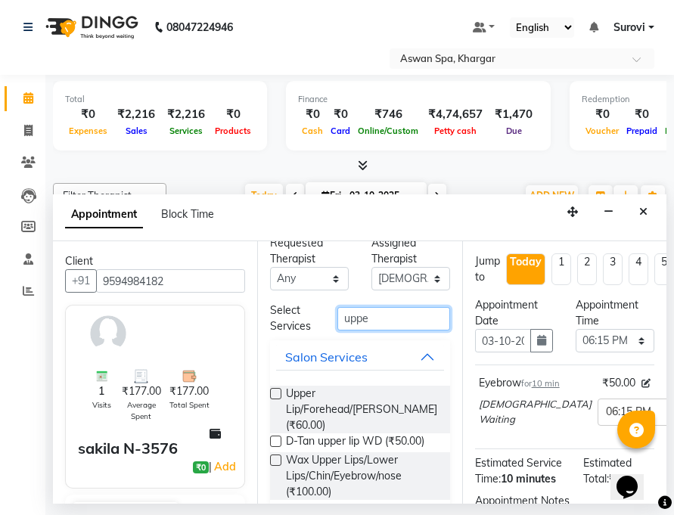
scroll to position [23, 0]
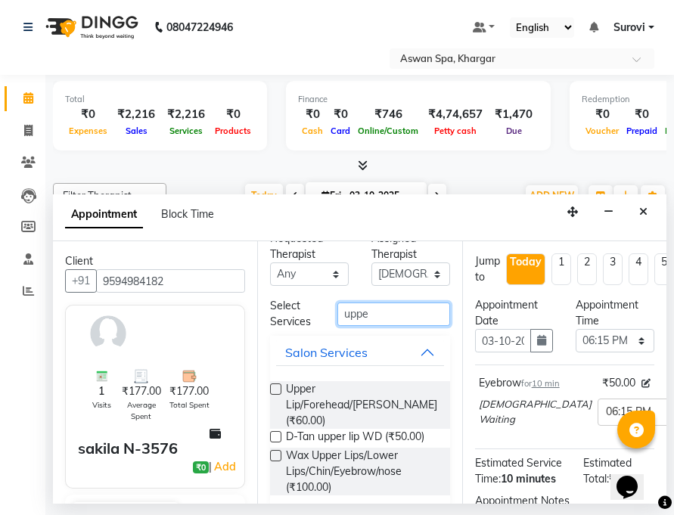
drag, startPoint x: 367, startPoint y: 314, endPoint x: 314, endPoint y: 324, distance: 54.7
click at [314, 324] on div "Select Services uppe" at bounding box center [360, 314] width 202 height 32
type input "lip"
click at [281, 388] on label at bounding box center [275, 388] width 11 height 11
click at [280, 388] on input "checkbox" at bounding box center [275, 391] width 10 height 10
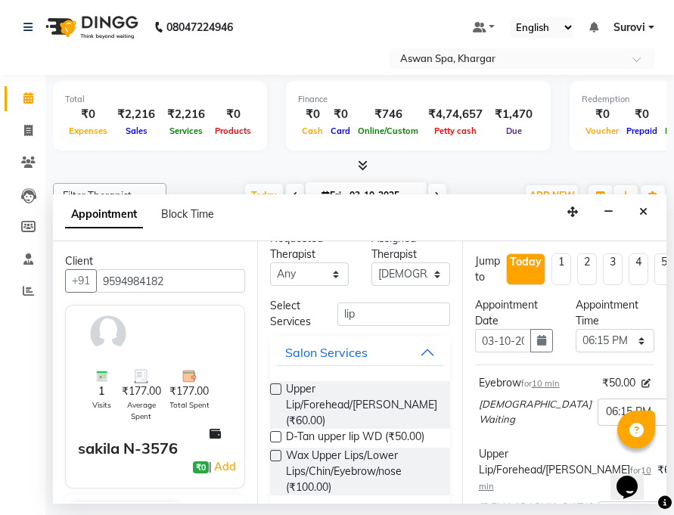
click at [282, 388] on div "Upper Lip/Forehead/[PERSON_NAME] (₹60.00)" at bounding box center [359, 405] width 179 height 48
click at [277, 389] on label at bounding box center [275, 388] width 11 height 11
click at [277, 389] on input "checkbox" at bounding box center [275, 391] width 10 height 10
checkbox input "false"
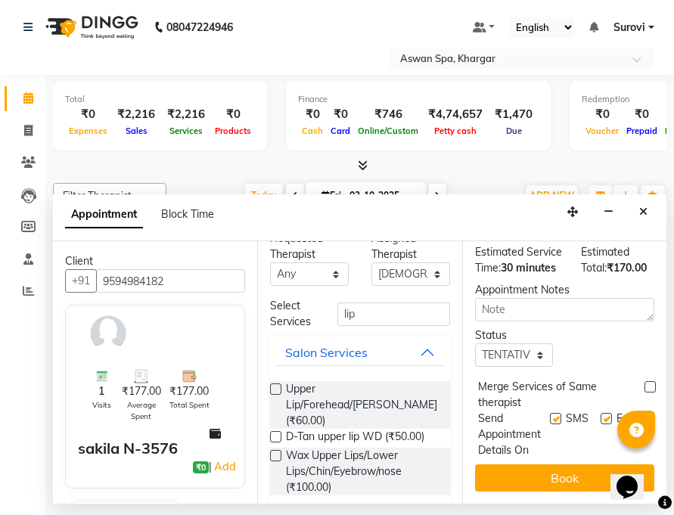
scroll to position [428, 0]
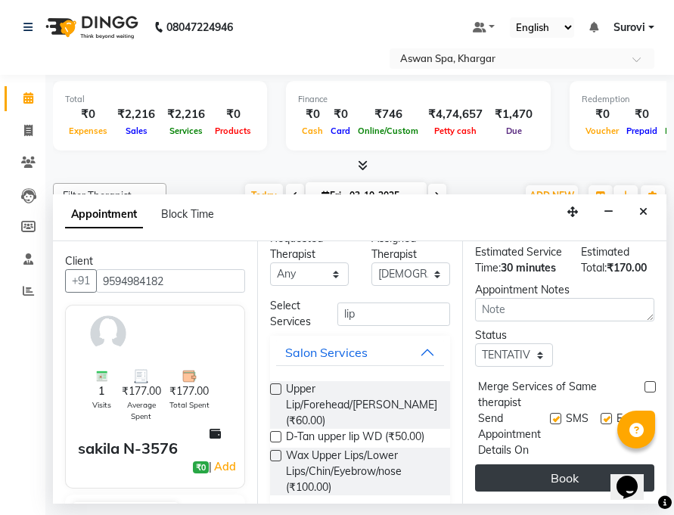
click at [580, 464] on button "Book" at bounding box center [564, 477] width 179 height 27
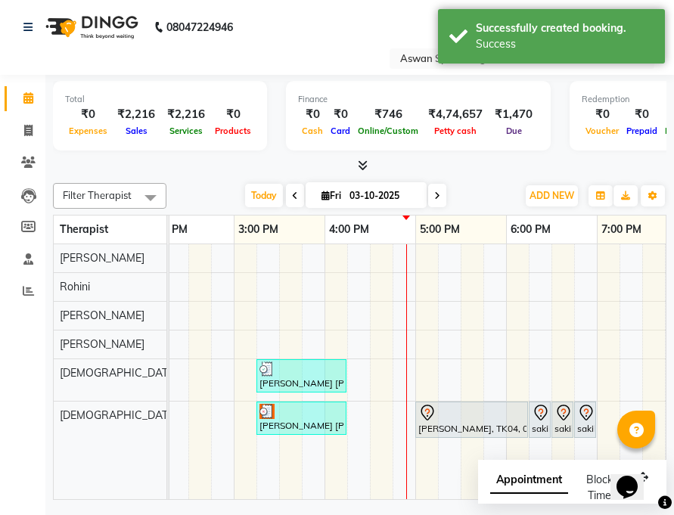
click at [538, 428] on div "sakila N-3576, TK06, 06:15 PM-06:25 PM, Eyebrow" at bounding box center [539, 420] width 19 height 32
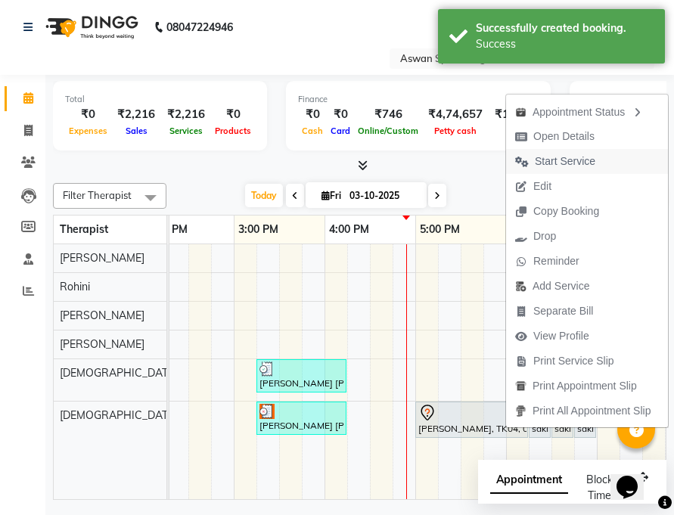
click at [559, 161] on span "Start Service" at bounding box center [565, 161] width 60 height 16
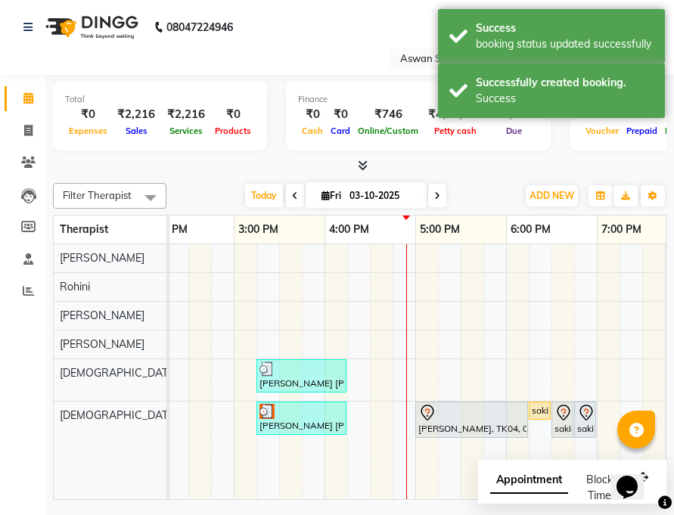
click at [565, 423] on div "sakila N-3576, TK06, 06:30 PM-06:40 PM, [GEOGRAPHIC_DATA]/Forehead/[PERSON_NAME]" at bounding box center [562, 420] width 19 height 32
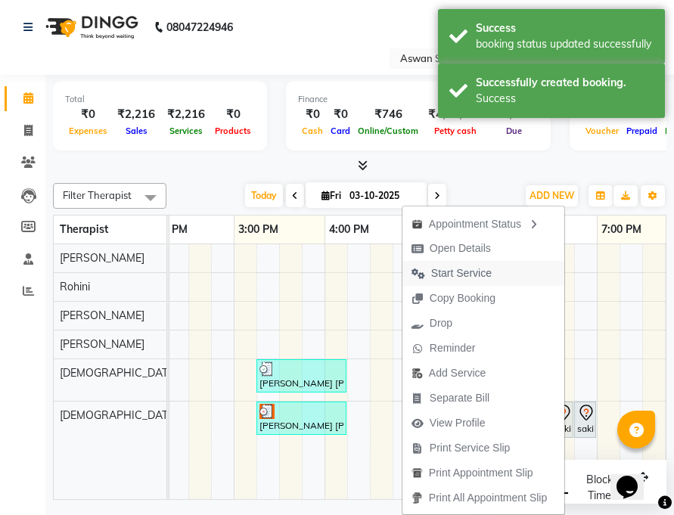
click at [476, 268] on span "Start Service" at bounding box center [461, 273] width 60 height 16
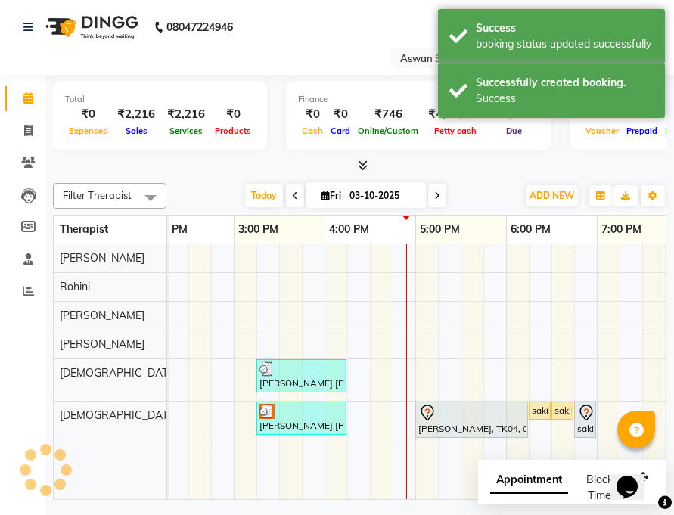
click at [581, 425] on div "sakila N-3576, TK06, 06:45 PM-06:55 PM, [GEOGRAPHIC_DATA]/Forehead/[PERSON_NAME]" at bounding box center [584, 420] width 19 height 32
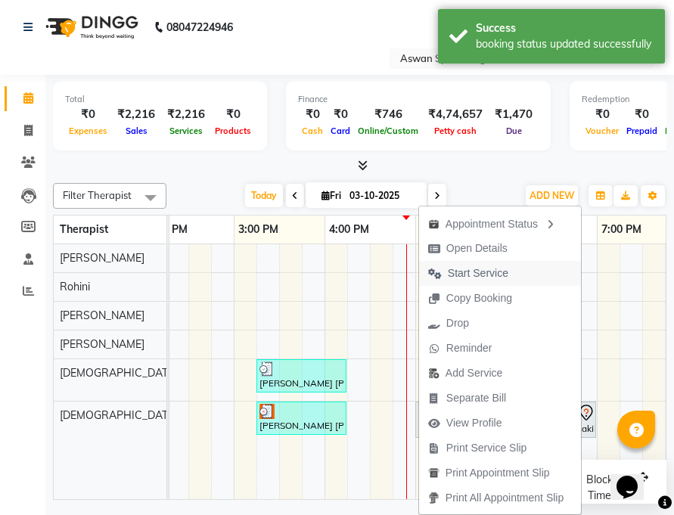
click at [476, 274] on span "Start Service" at bounding box center [478, 273] width 60 height 16
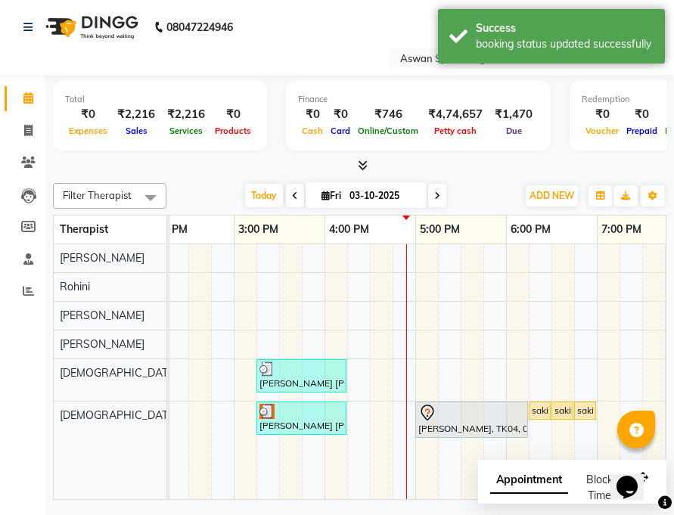
click at [538, 402] on link "sakila N-3576, TK06, 06:15 PM-06:25 PM, Eyebrow" at bounding box center [539, 410] width 22 height 18
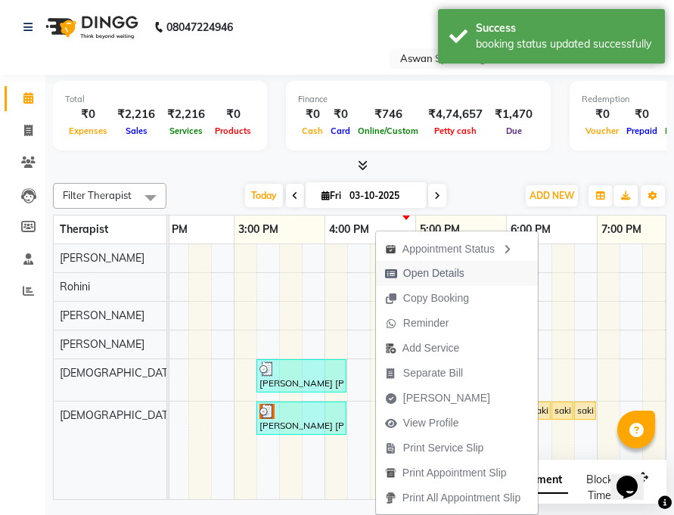
click at [445, 269] on span "Open Details" at bounding box center [433, 273] width 61 height 16
select select "1"
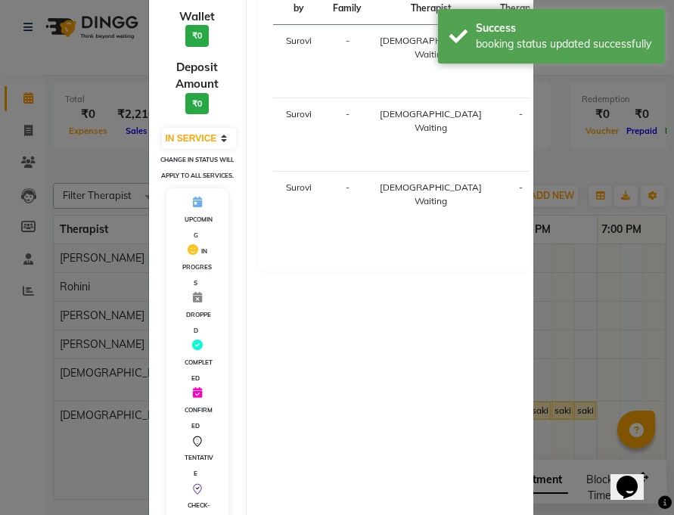
scroll to position [247, 0]
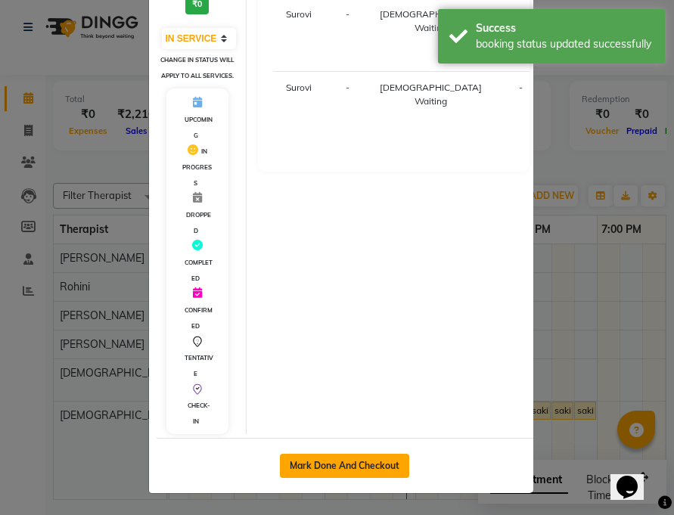
click at [349, 465] on button "Mark Done And Checkout" at bounding box center [344, 466] width 129 height 24
select select "7449"
select select "service"
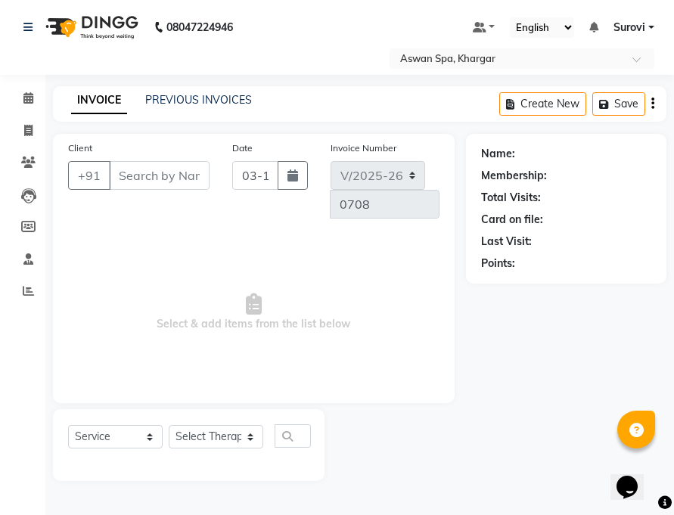
type input "9594984182"
select select "66230"
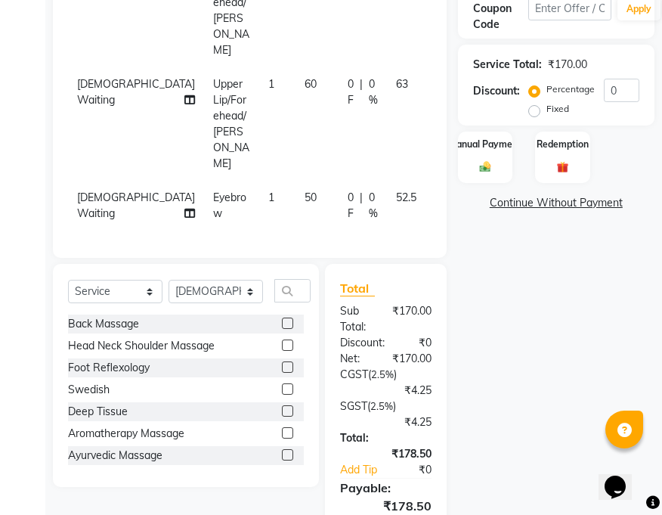
scroll to position [368, 0]
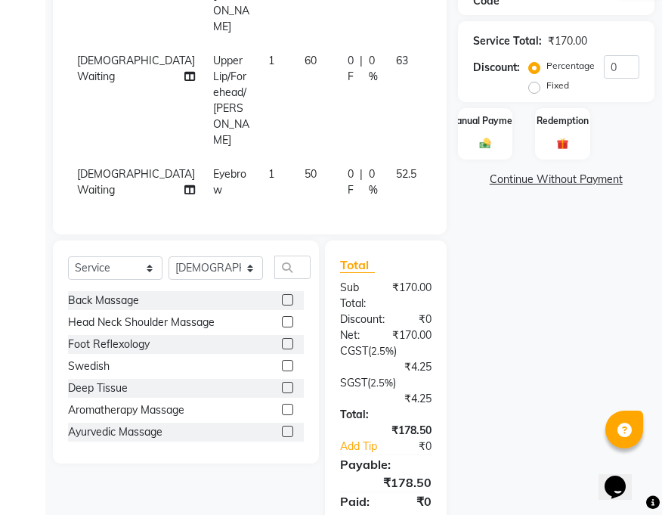
click at [417, 513] on div "Balance :" at bounding box center [386, 521] width 114 height 16
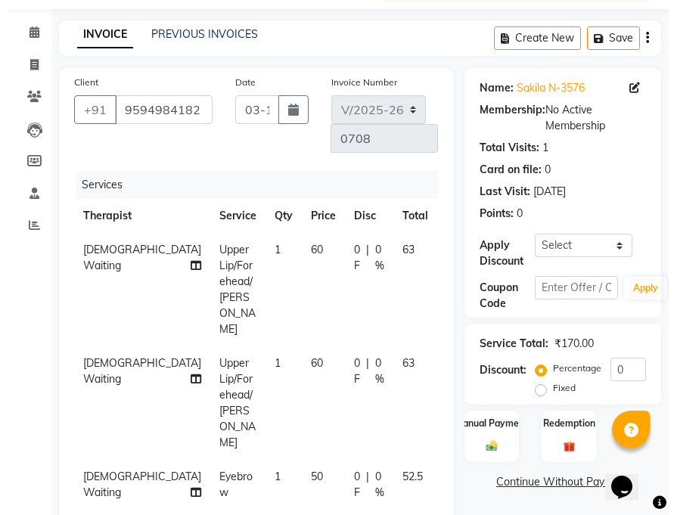
scroll to position [0, 0]
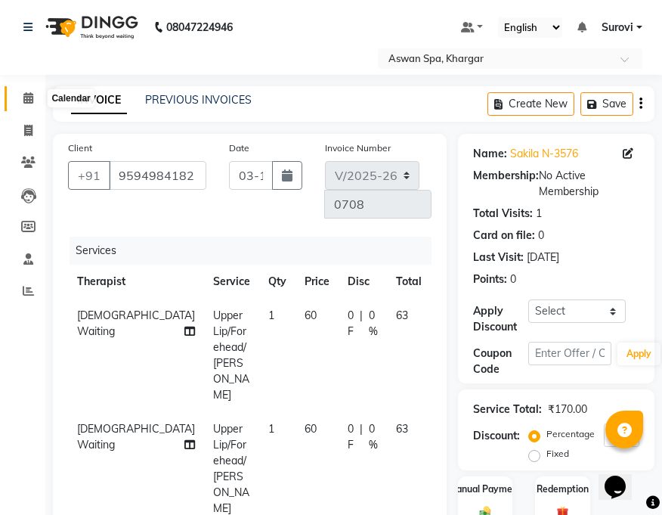
click at [23, 91] on span at bounding box center [28, 98] width 26 height 17
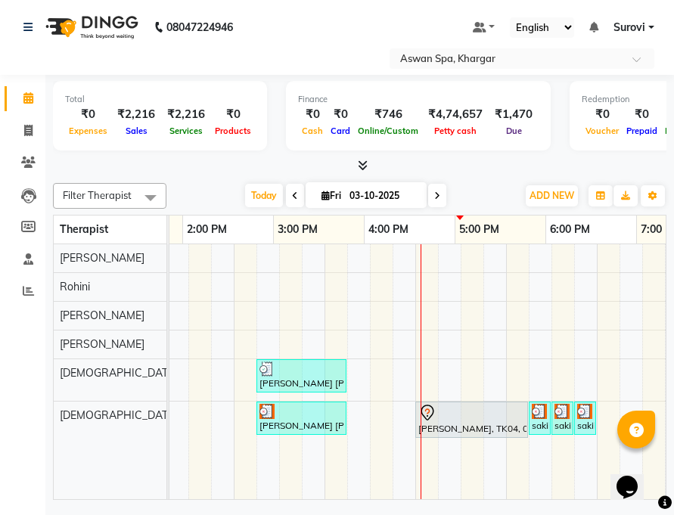
scroll to position [0, 571]
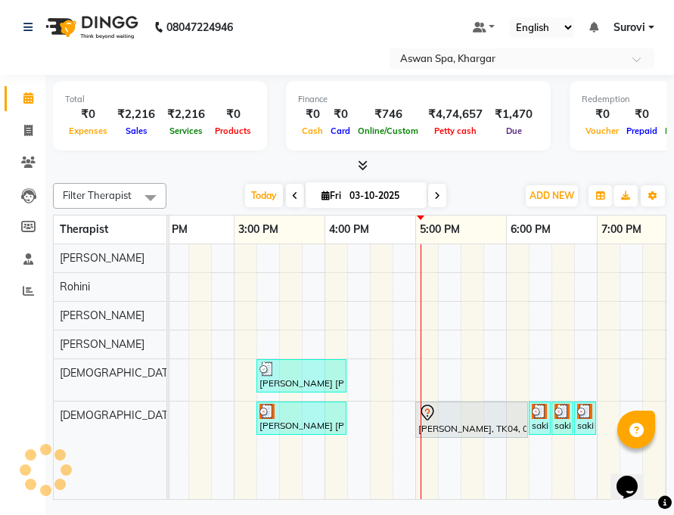
drag, startPoint x: 538, startPoint y: 414, endPoint x: 491, endPoint y: 451, distance: 60.3
click at [491, 451] on div "[PERSON_NAME] [PERSON_NAME] - 603, TK05, 03:15 PM-04:15 PM, Natural Hair Spa Me…" at bounding box center [188, 371] width 1179 height 255
click at [21, 94] on span at bounding box center [28, 98] width 26 height 17
click at [435, 429] on div "[PERSON_NAME], TK04, 05:00 PM-06:15 PM, Swedish" at bounding box center [472, 420] width 110 height 32
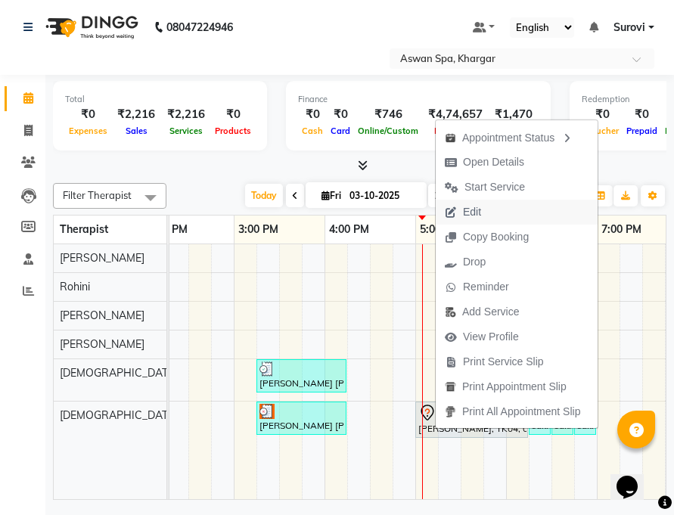
click at [491, 212] on button "Edit" at bounding box center [516, 212] width 162 height 25
select select "tentative"
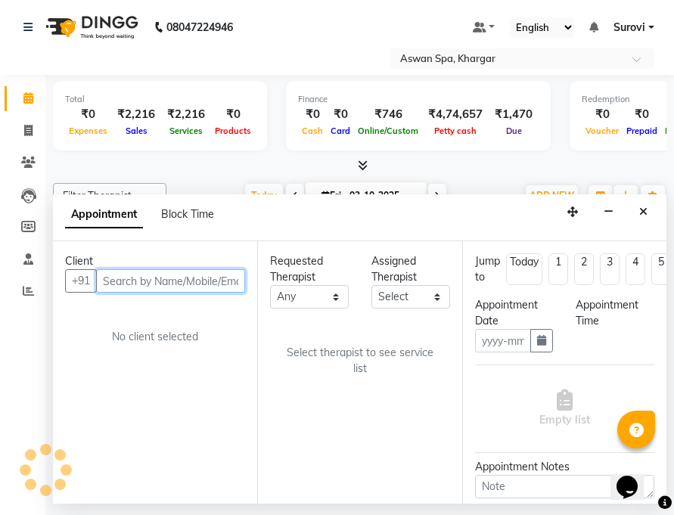
type input "03-10-2025"
select select "66230"
select select "1020"
select select "3733"
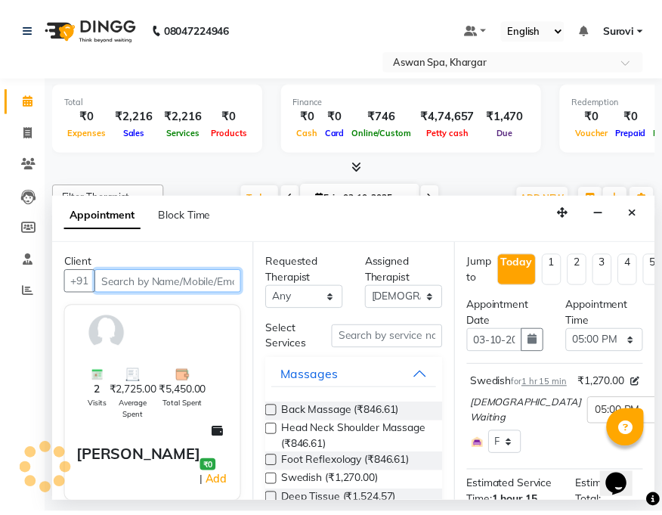
scroll to position [0, 683]
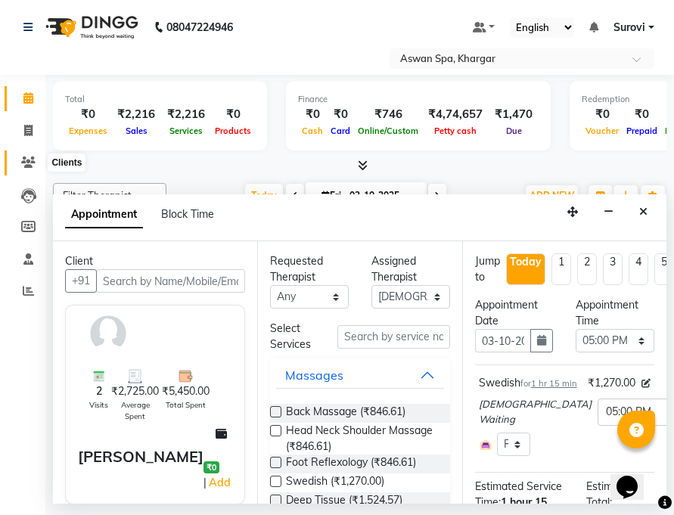
click at [25, 154] on span at bounding box center [28, 162] width 26 height 17
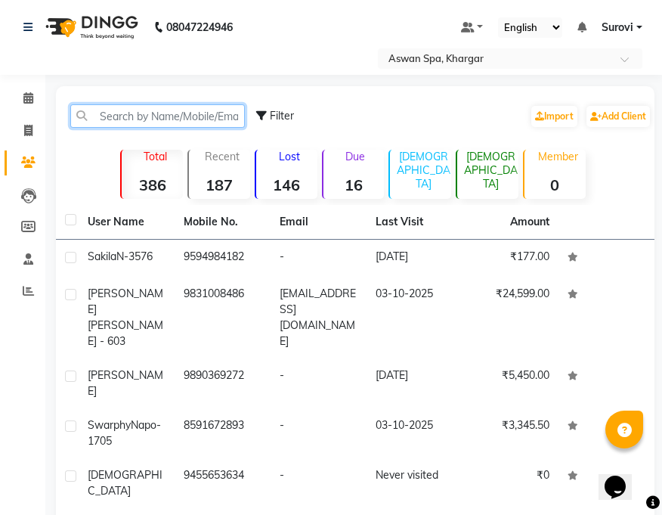
click at [119, 112] on input "text" at bounding box center [157, 115] width 175 height 23
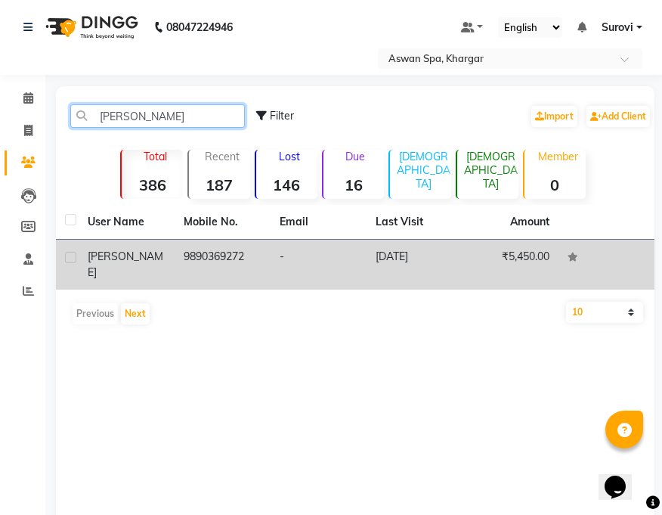
type input "[PERSON_NAME]"
click at [144, 253] on div "[PERSON_NAME]" at bounding box center [127, 265] width 78 height 32
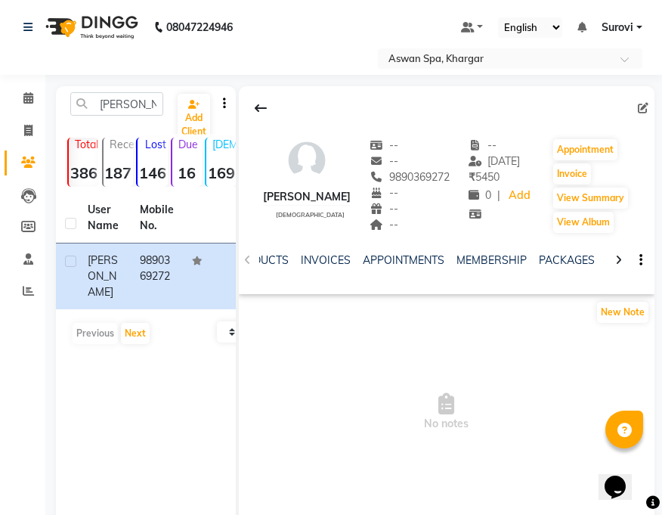
scroll to position [0, 223]
click at [504, 259] on link "MEMBERSHIP" at bounding box center [491, 260] width 70 height 14
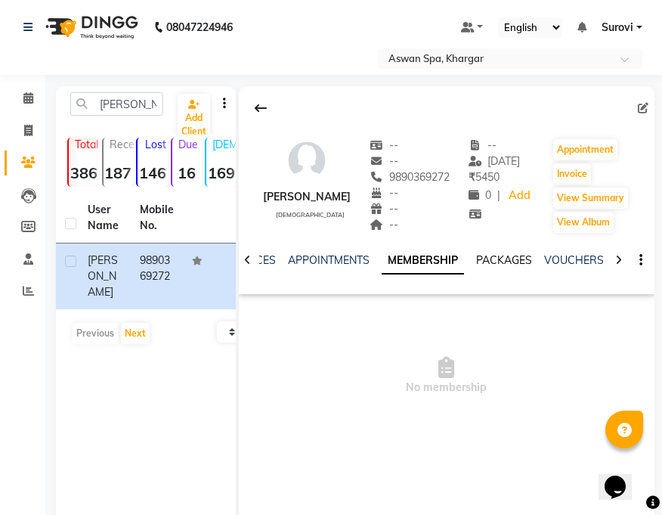
click at [501, 256] on link "PACKAGES" at bounding box center [504, 260] width 56 height 14
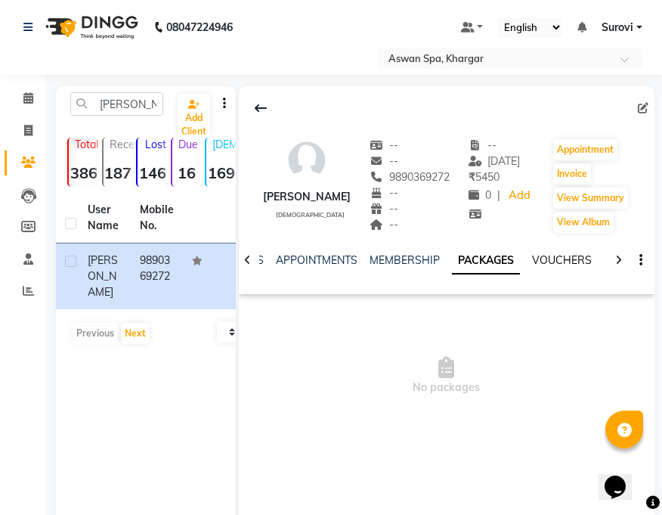
click at [572, 257] on link "VOUCHERS" at bounding box center [562, 260] width 60 height 14
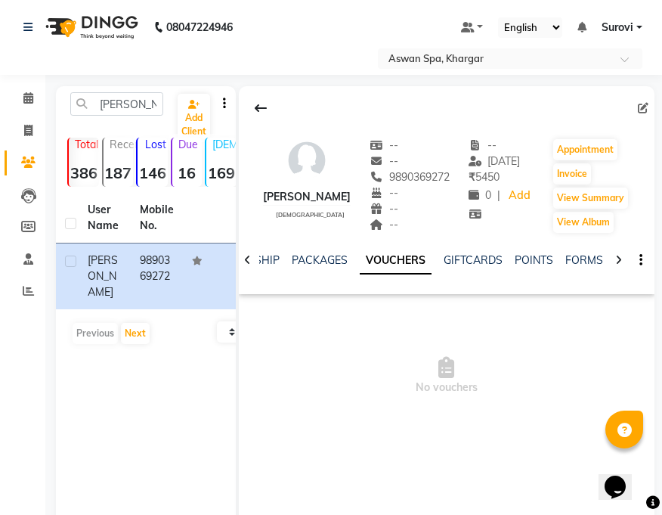
scroll to position [0, 384]
click at [479, 259] on link "GIFTCARDS" at bounding box center [460, 260] width 59 height 14
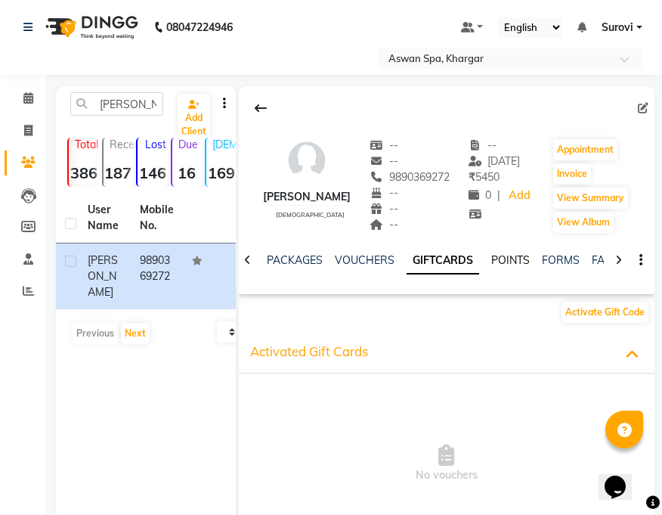
click at [503, 262] on link "POINTS" at bounding box center [510, 260] width 39 height 14
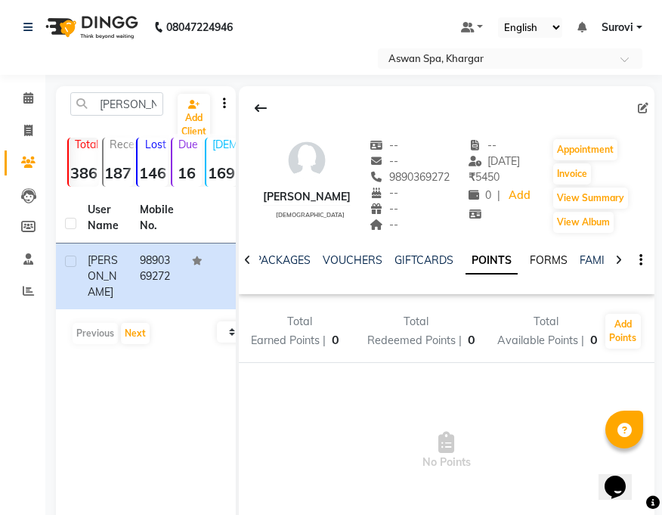
click at [555, 262] on link "FORMS" at bounding box center [549, 260] width 38 height 14
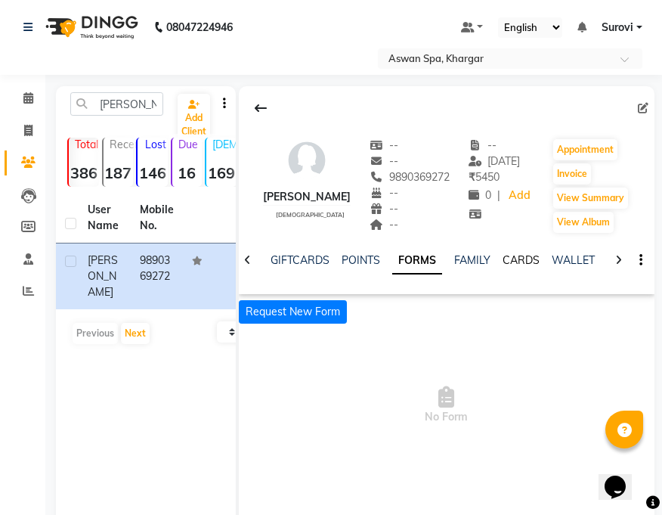
click at [521, 262] on link "CARDS" at bounding box center [521, 260] width 37 height 14
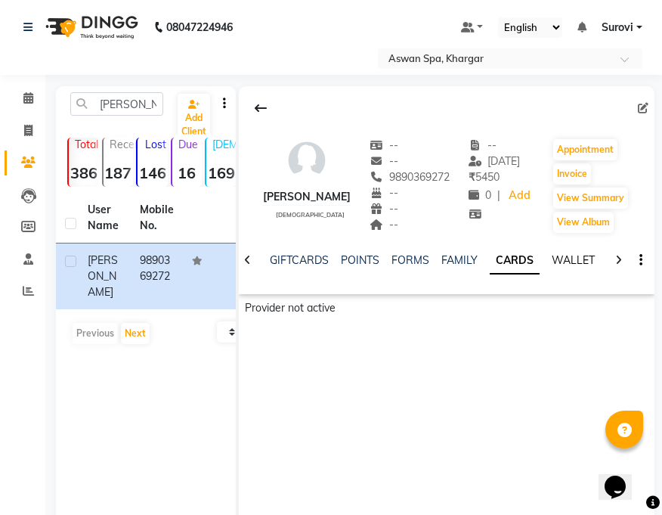
click at [571, 258] on link "WALLET" at bounding box center [573, 260] width 43 height 14
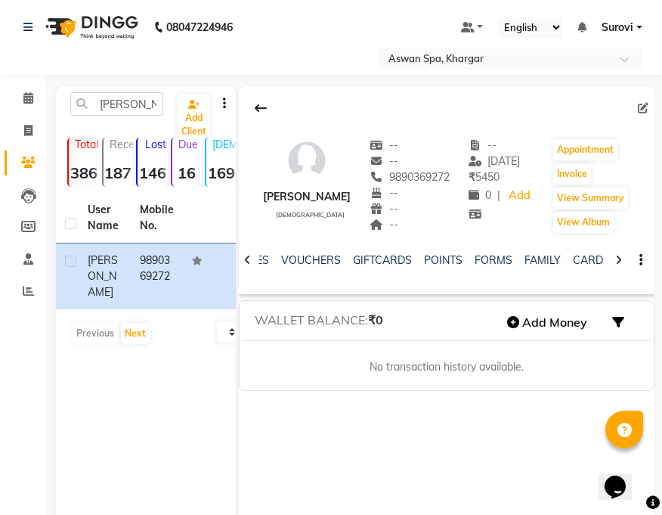
scroll to position [0, 271]
click at [424, 259] on link "VOUCHERS" at bounding box center [418, 260] width 60 height 14
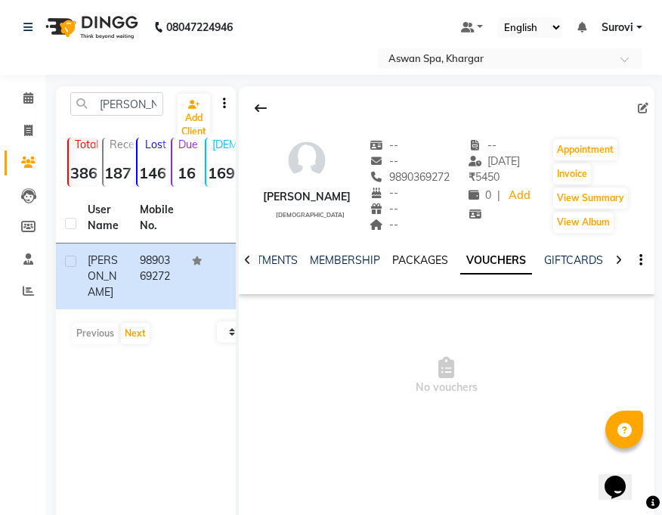
click at [421, 261] on link "PACKAGES" at bounding box center [420, 260] width 56 height 14
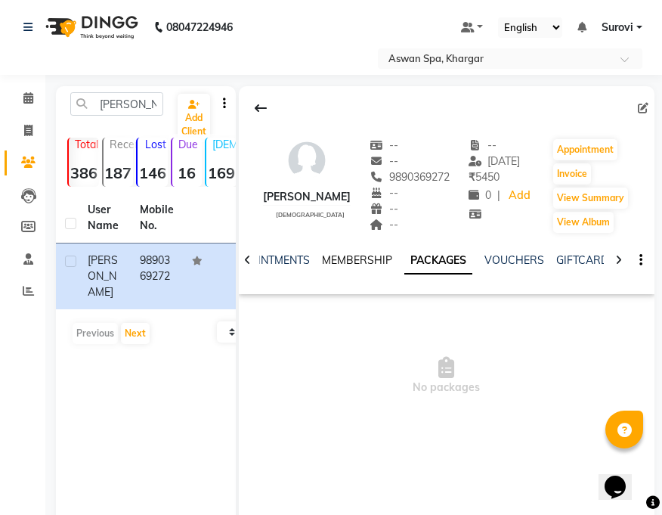
click at [364, 260] on link "MEMBERSHIP" at bounding box center [357, 260] width 70 height 14
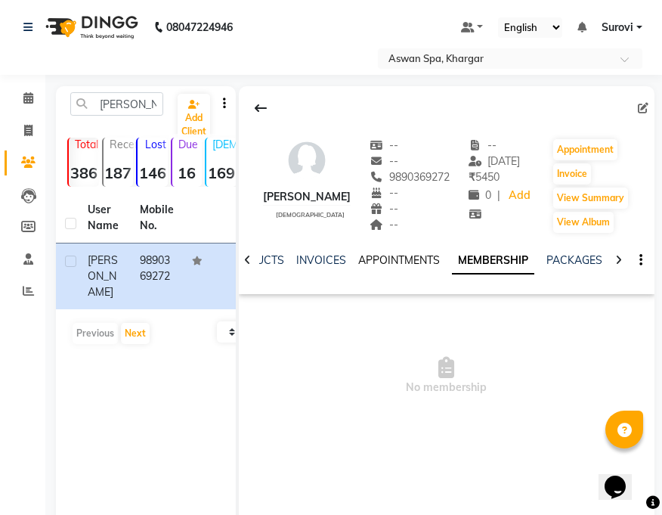
click at [417, 257] on link "APPOINTMENTS" at bounding box center [399, 260] width 82 height 14
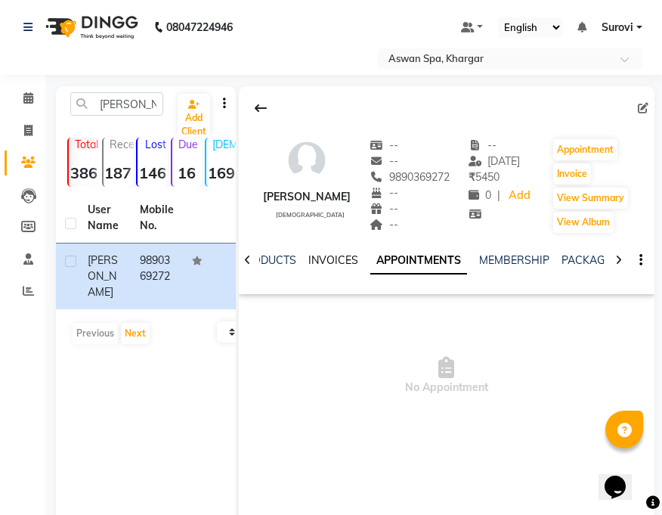
click at [337, 257] on link "INVOICES" at bounding box center [333, 260] width 50 height 14
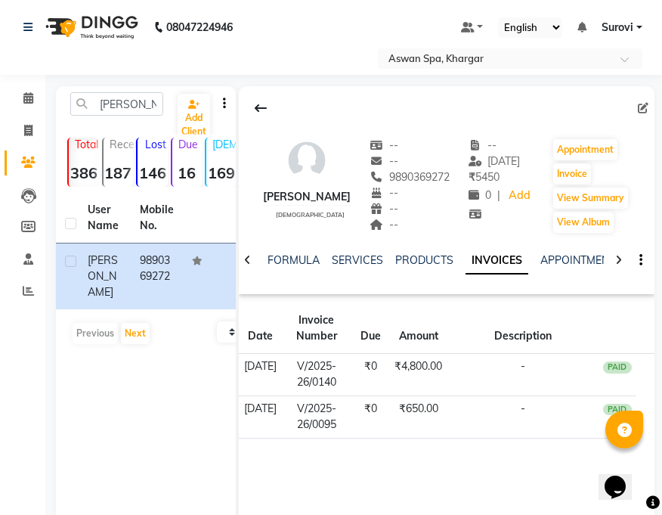
scroll to position [0, 7]
click at [361, 255] on link "SERVICES" at bounding box center [358, 260] width 51 height 14
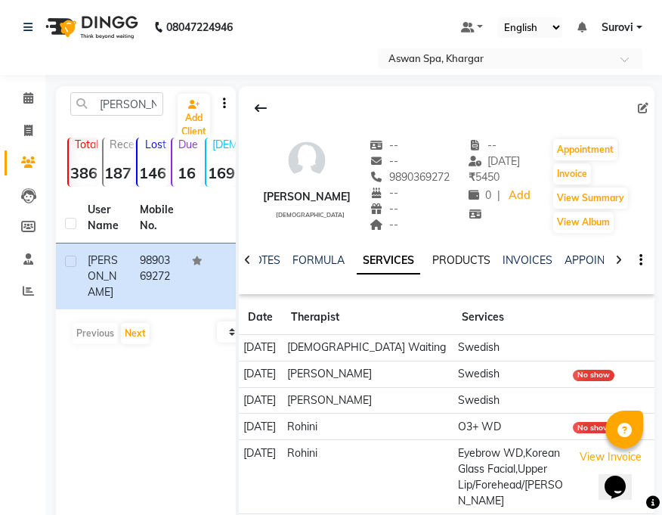
click at [445, 259] on link "PRODUCTS" at bounding box center [461, 260] width 58 height 14
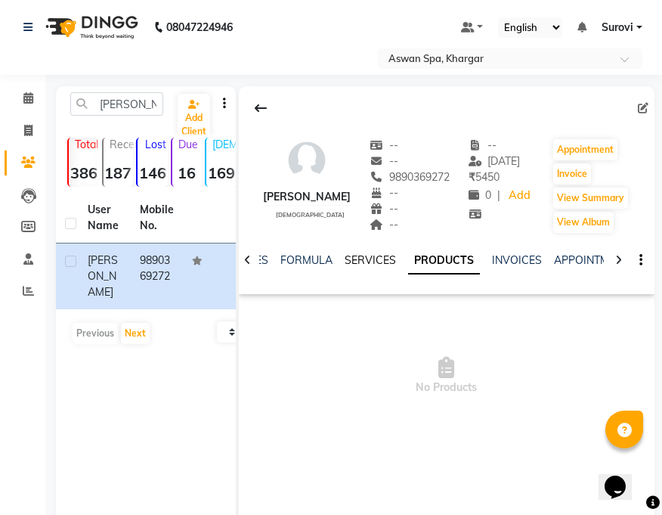
click at [380, 258] on link "SERVICES" at bounding box center [370, 260] width 51 height 14
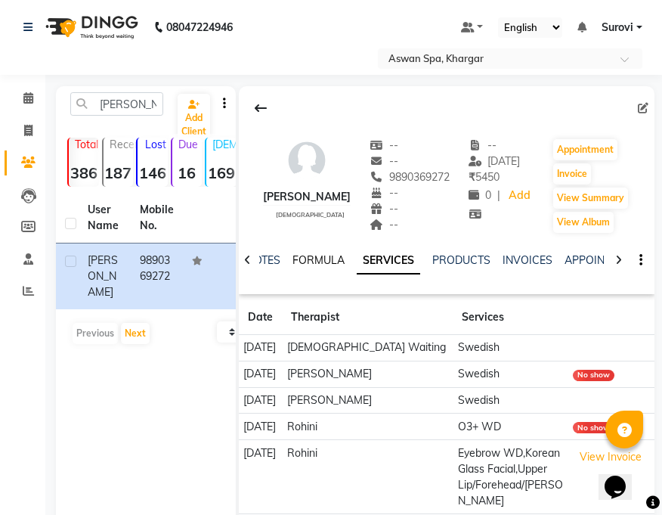
click at [323, 257] on link "FORMULA" at bounding box center [319, 260] width 52 height 14
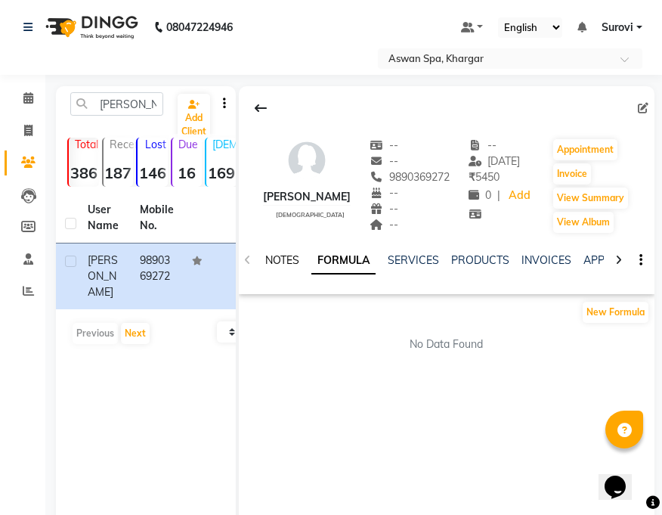
click at [284, 262] on link "NOTES" at bounding box center [282, 260] width 34 height 14
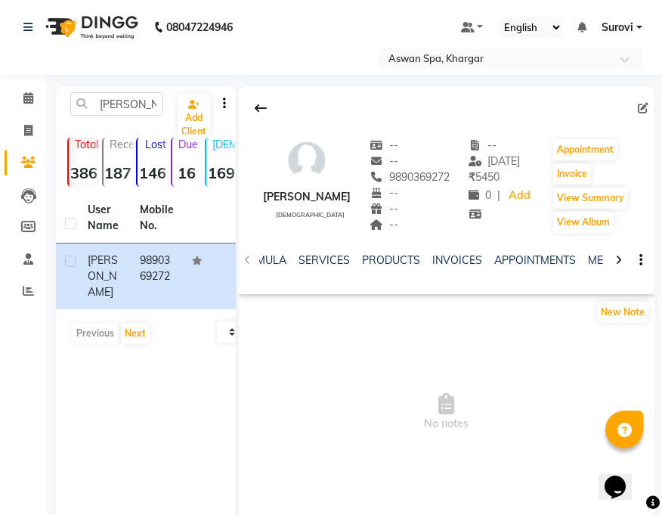
scroll to position [0, 201]
click at [508, 257] on link "MEMBERSHIP" at bounding box center [513, 260] width 70 height 14
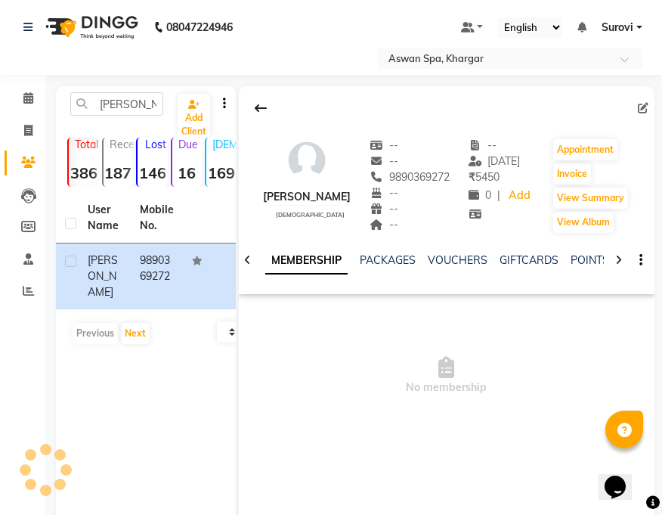
scroll to position [0, 345]
click at [450, 259] on link "VOUCHERS" at bounding box center [453, 260] width 60 height 14
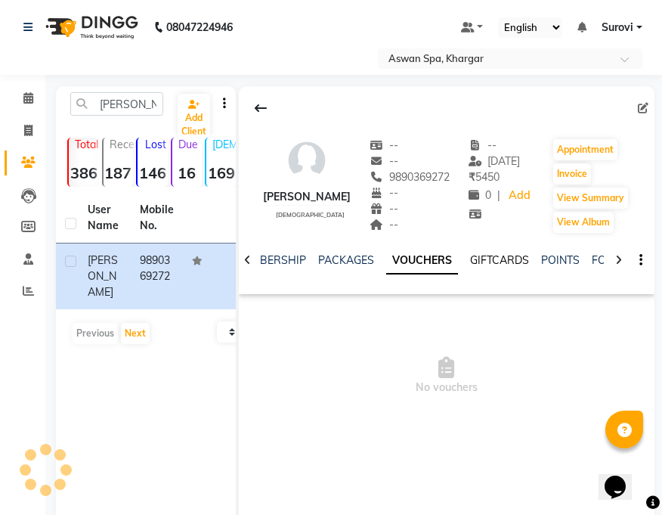
click at [511, 262] on link "GIFTCARDS" at bounding box center [499, 260] width 59 height 14
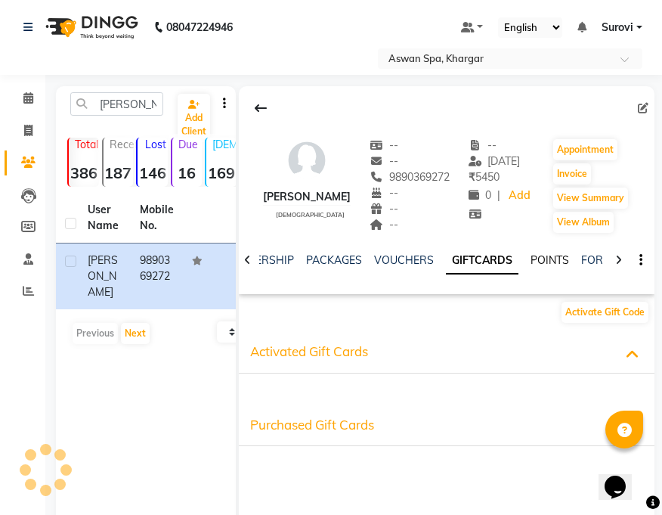
click at [548, 265] on link "POINTS" at bounding box center [550, 260] width 39 height 14
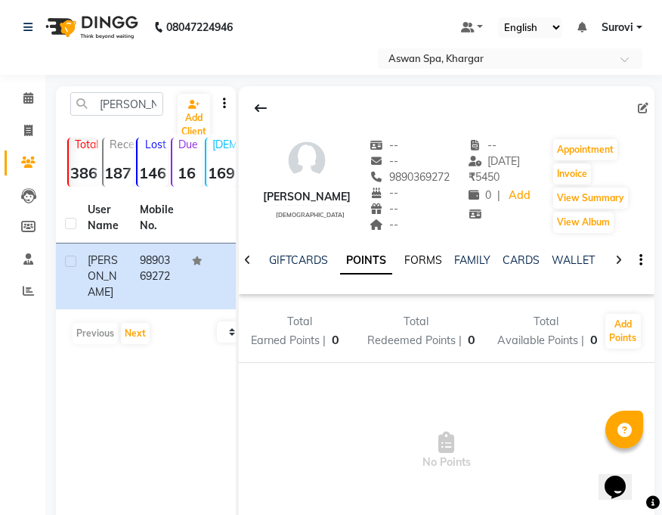
click at [435, 260] on link "FORMS" at bounding box center [423, 260] width 38 height 14
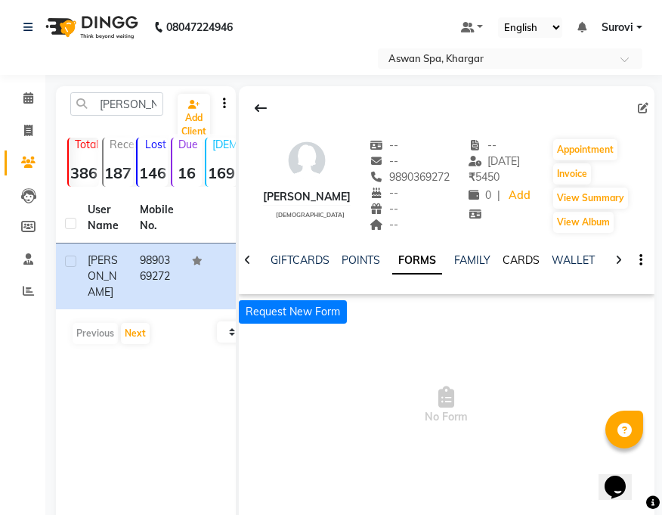
click at [510, 262] on link "CARDS" at bounding box center [521, 260] width 37 height 14
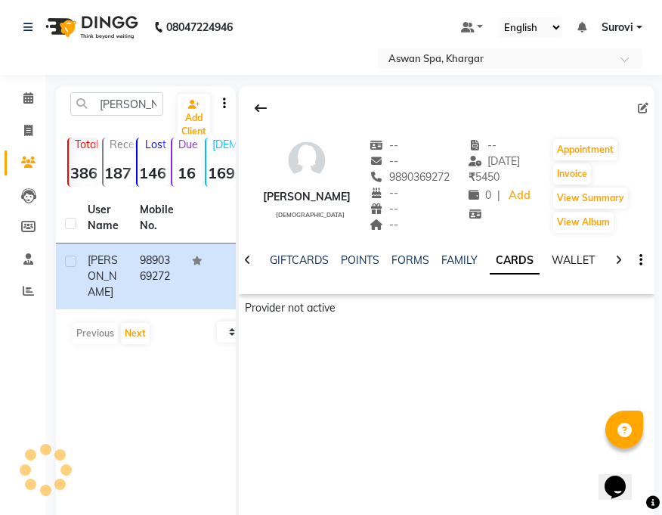
click at [556, 258] on link "WALLET" at bounding box center [573, 260] width 43 height 14
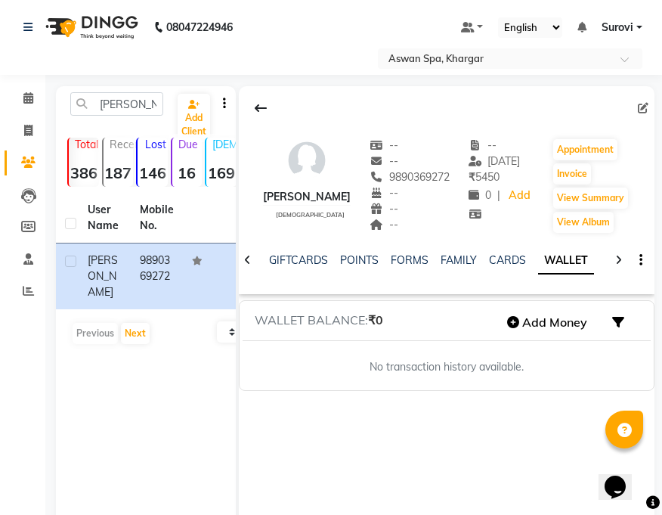
scroll to position [0, 460]
click at [490, 255] on link "CARDS" at bounding box center [508, 260] width 37 height 14
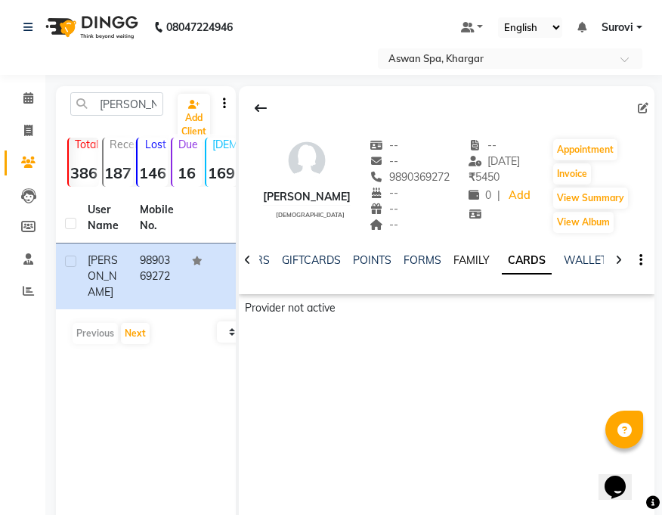
click at [464, 257] on link "FAMILY" at bounding box center [472, 260] width 36 height 14
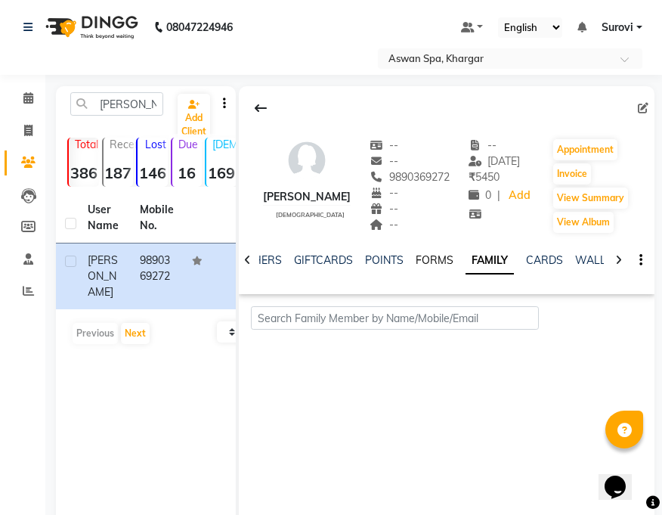
click at [434, 256] on link "FORMS" at bounding box center [435, 260] width 38 height 14
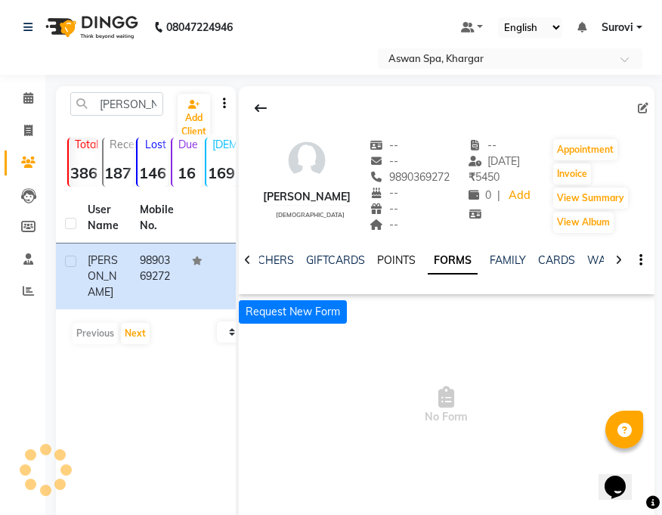
click at [398, 258] on link "POINTS" at bounding box center [396, 260] width 39 height 14
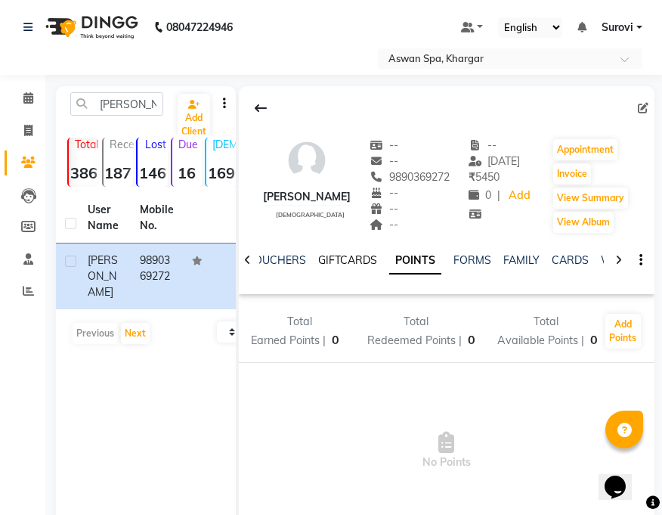
click at [352, 255] on link "GIFTCARDS" at bounding box center [347, 260] width 59 height 14
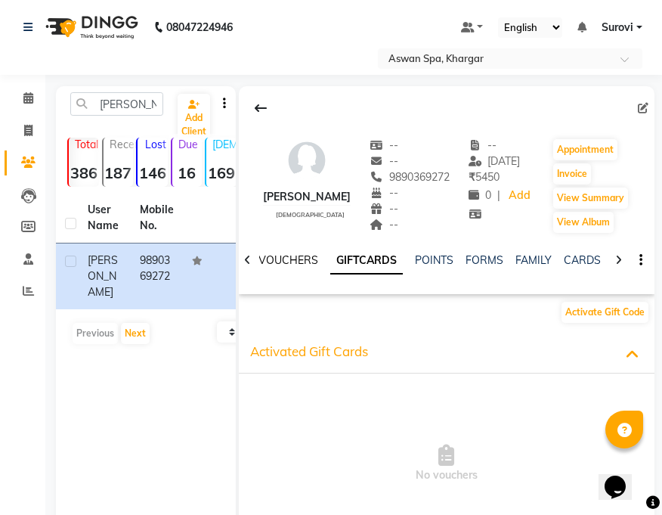
click at [296, 253] on link "VOUCHERS" at bounding box center [289, 260] width 60 height 14
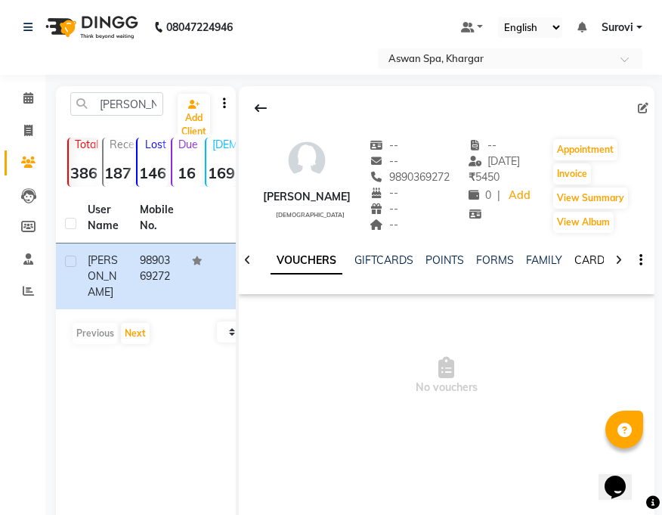
click at [595, 256] on link "CARDS" at bounding box center [593, 260] width 37 height 14
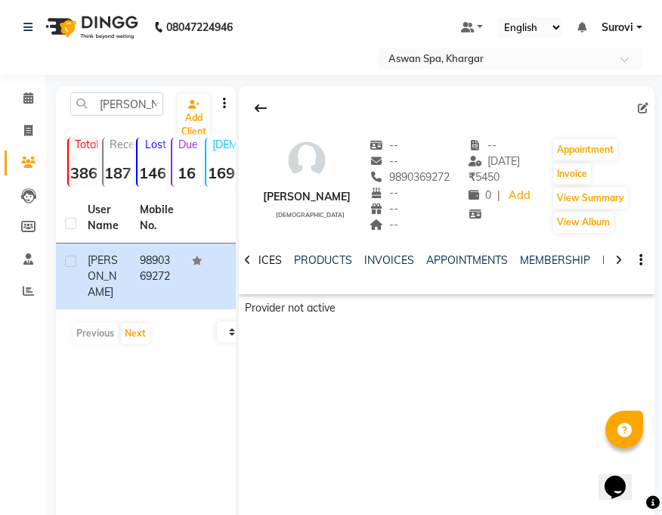
click at [273, 262] on link "SERVICES" at bounding box center [256, 260] width 51 height 14
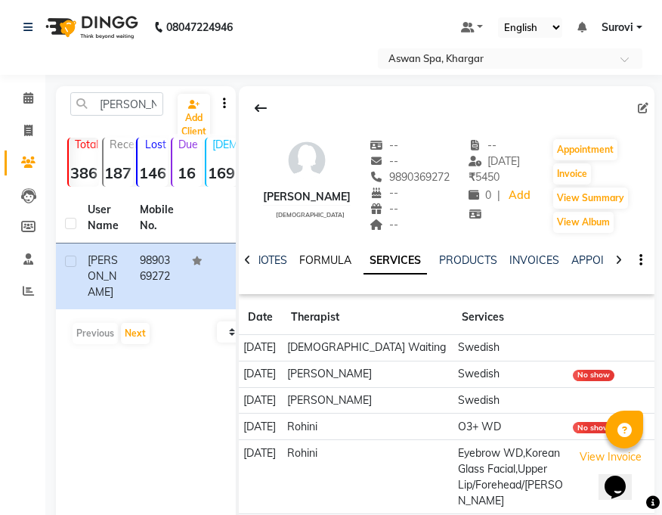
click at [326, 259] on link "FORMULA" at bounding box center [325, 260] width 52 height 14
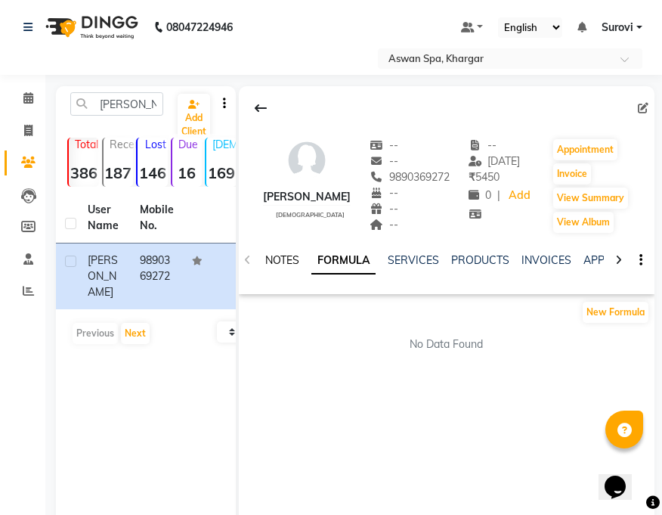
click at [284, 263] on link "NOTES" at bounding box center [282, 260] width 34 height 14
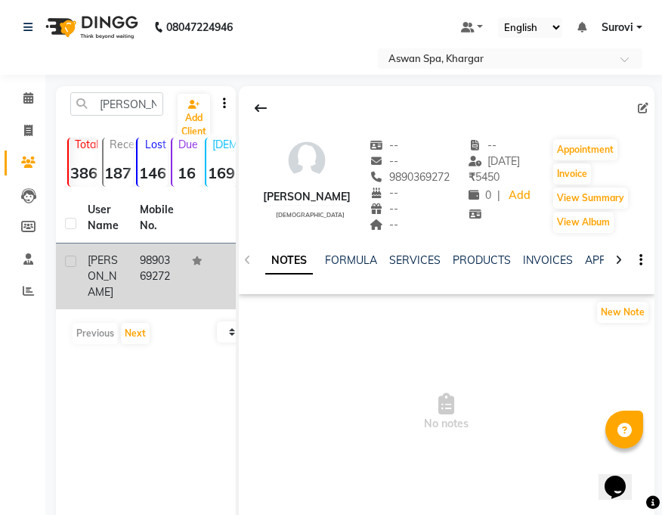
click at [107, 267] on div "[PERSON_NAME]" at bounding box center [105, 277] width 34 height 48
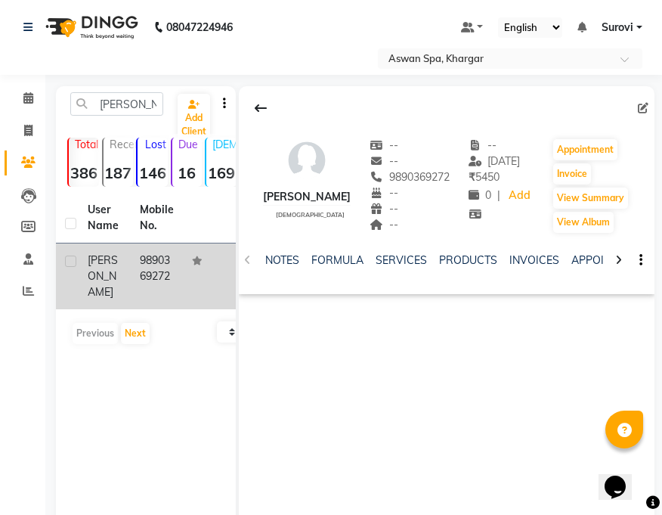
click at [70, 263] on label at bounding box center [70, 261] width 11 height 11
click at [70, 263] on input "checkbox" at bounding box center [70, 262] width 10 height 10
checkbox input "true"
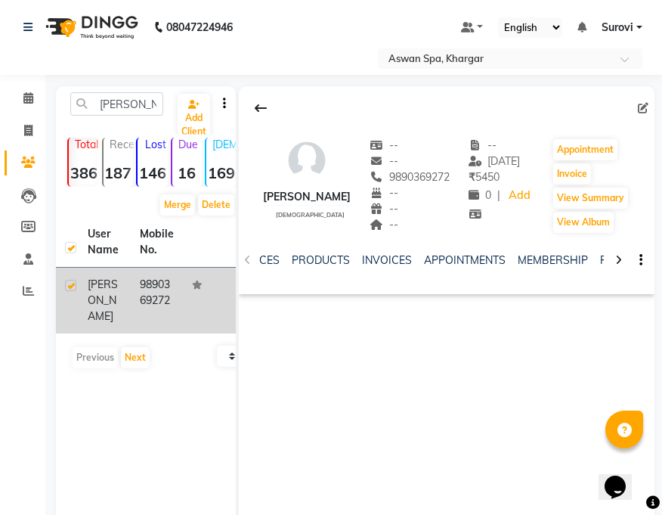
scroll to position [0, 143]
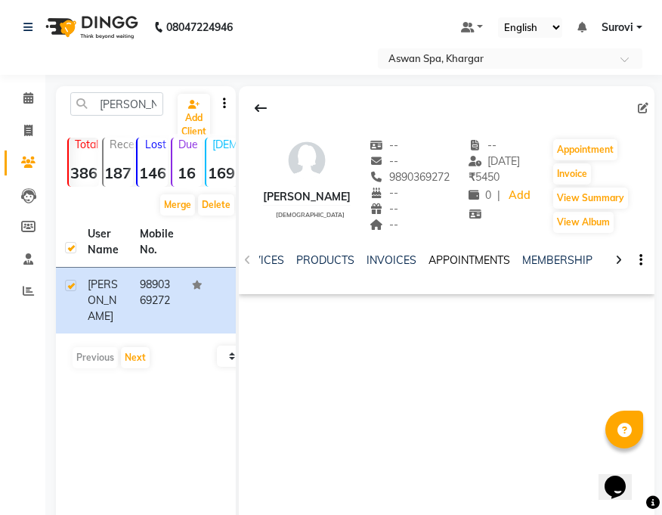
click at [462, 263] on link "APPOINTMENTS" at bounding box center [470, 260] width 82 height 14
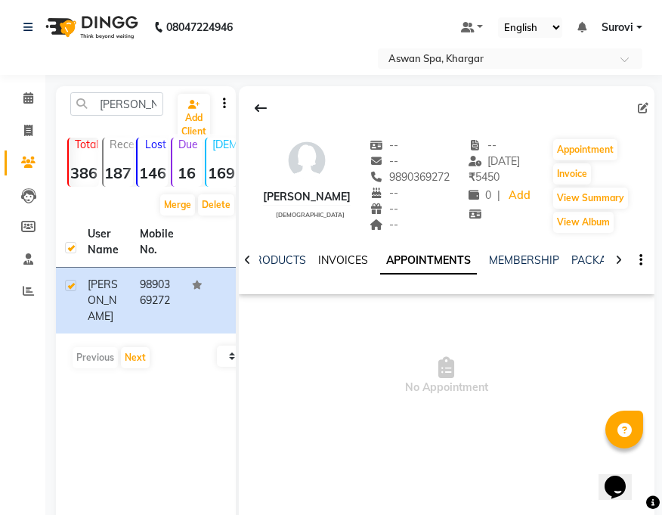
click at [343, 259] on link "INVOICES" at bounding box center [343, 260] width 50 height 14
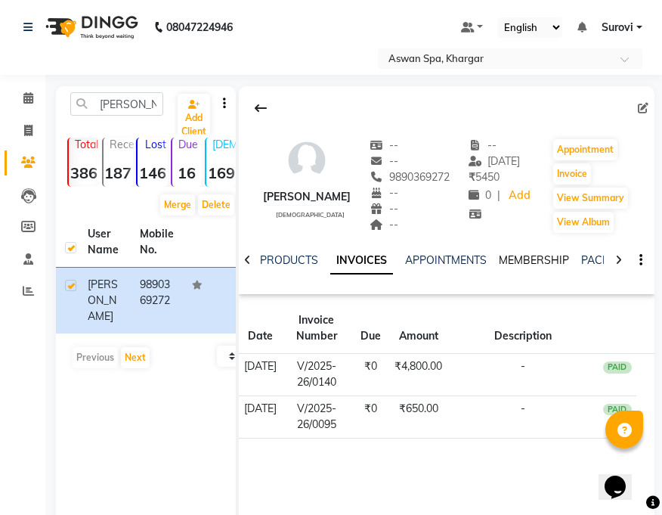
click at [556, 253] on link "MEMBERSHIP" at bounding box center [534, 260] width 70 height 14
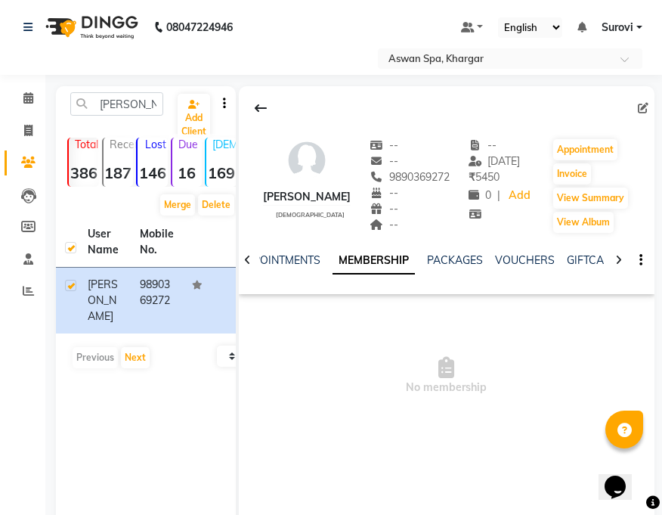
scroll to position [0, 293]
click at [503, 259] on link "VOUCHERS" at bounding box center [504, 260] width 60 height 14
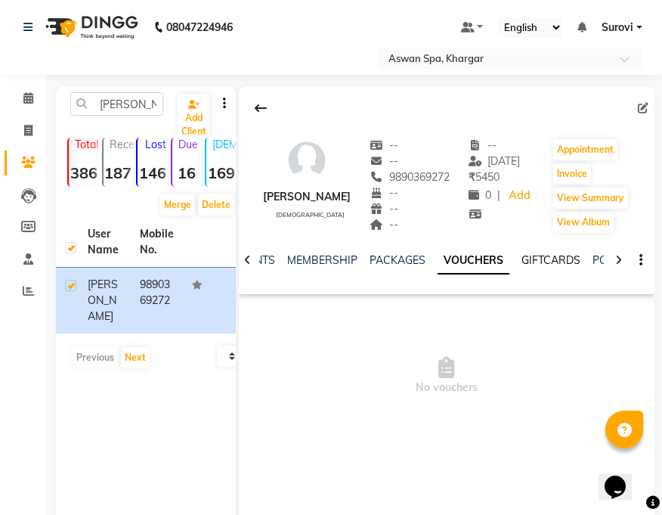
click at [555, 255] on link "GIFTCARDS" at bounding box center [551, 260] width 59 height 14
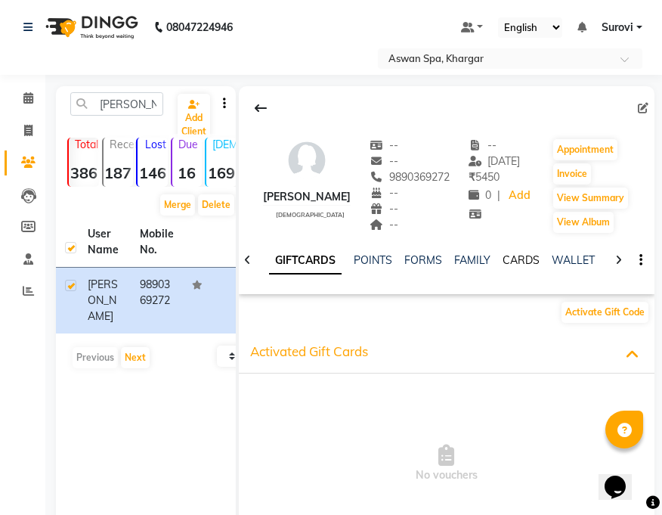
click at [516, 256] on link "CARDS" at bounding box center [521, 260] width 37 height 14
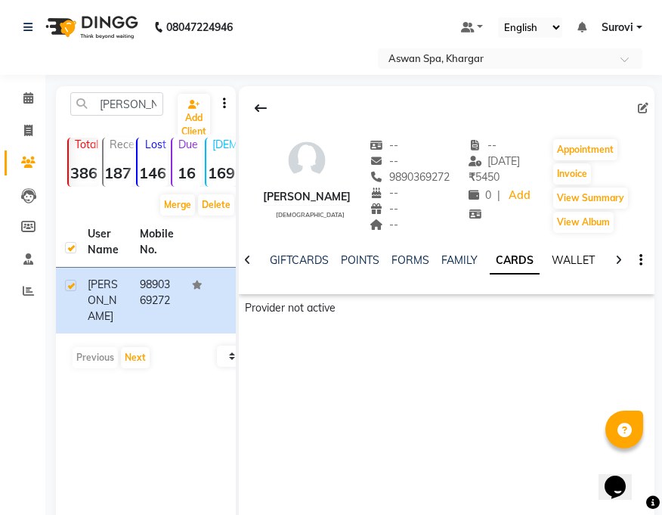
click at [566, 261] on link "WALLET" at bounding box center [573, 260] width 43 height 14
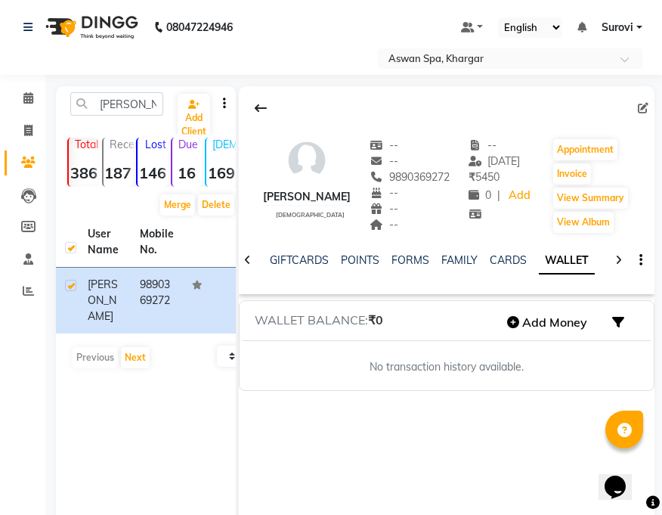
scroll to position [0, 460]
drag, startPoint x: 153, startPoint y: 105, endPoint x: 43, endPoint y: 104, distance: 109.6
click at [43, 104] on app-home "08047224946 Select Location × Aswan Spa, Khargar Default Panel My Panel English…" at bounding box center [331, 281] width 662 height 563
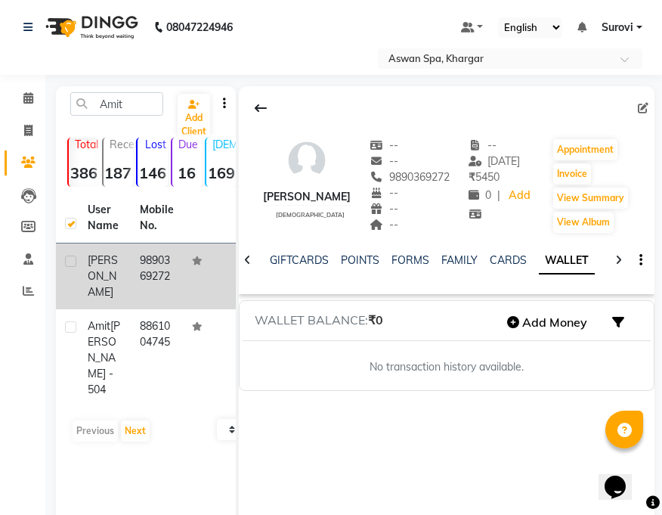
click at [182, 266] on td "9890369272" at bounding box center [157, 276] width 52 height 66
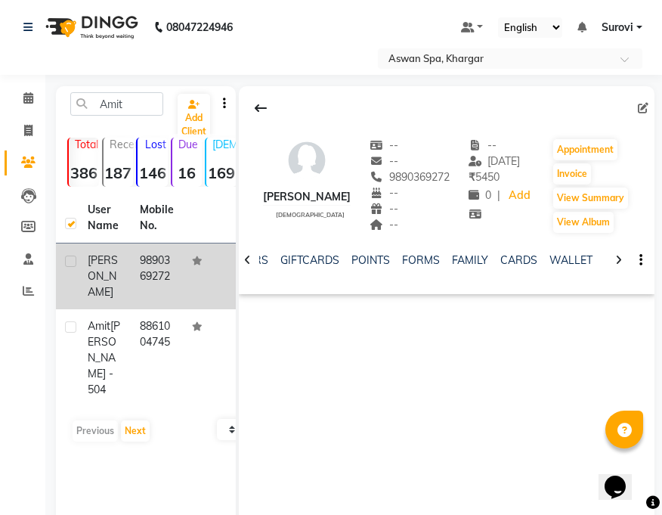
scroll to position [0, 448]
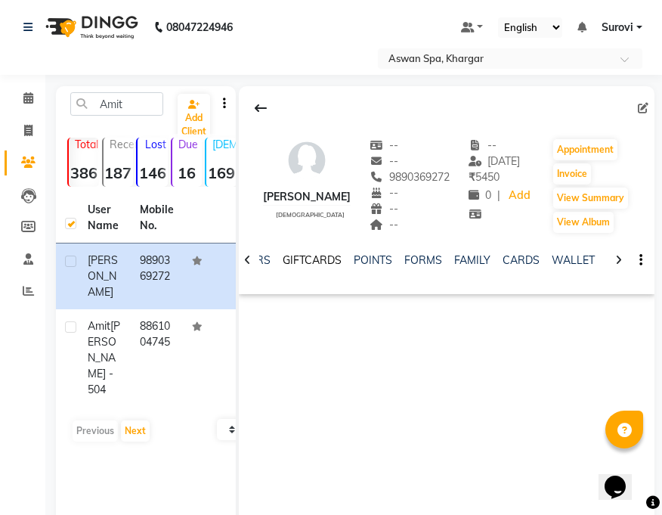
click at [316, 258] on link "GIFTCARDS" at bounding box center [312, 260] width 59 height 14
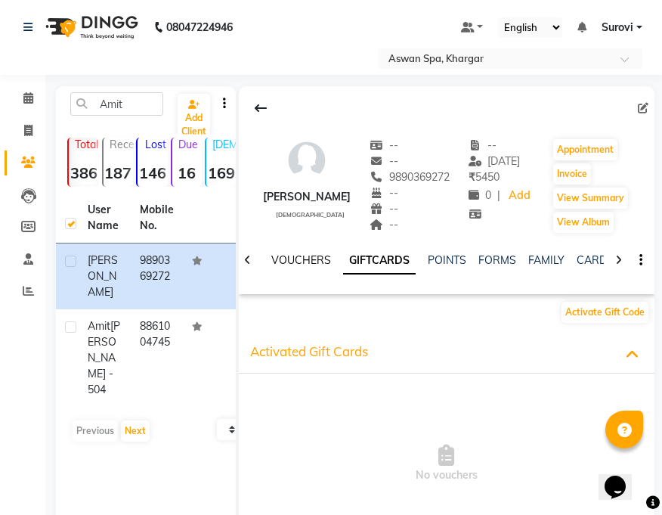
click at [299, 257] on link "VOUCHERS" at bounding box center [301, 260] width 60 height 14
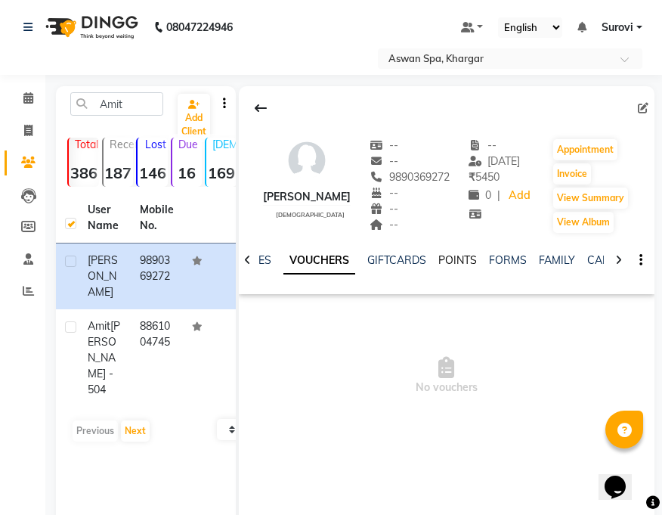
click at [468, 261] on link "POINTS" at bounding box center [458, 260] width 39 height 14
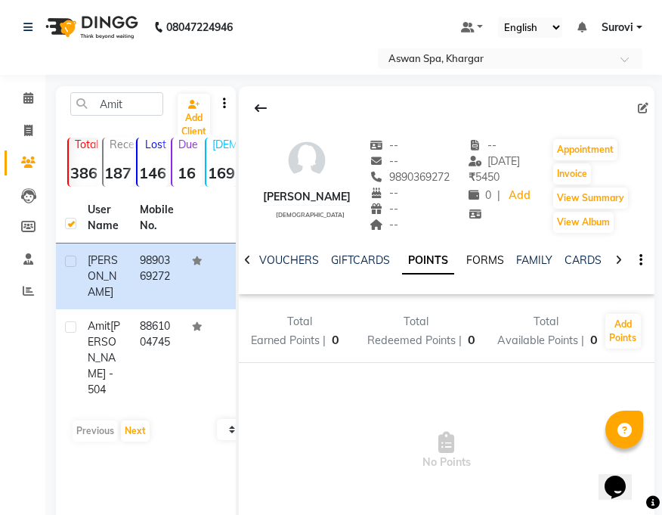
click at [479, 260] on link "FORMS" at bounding box center [485, 260] width 38 height 14
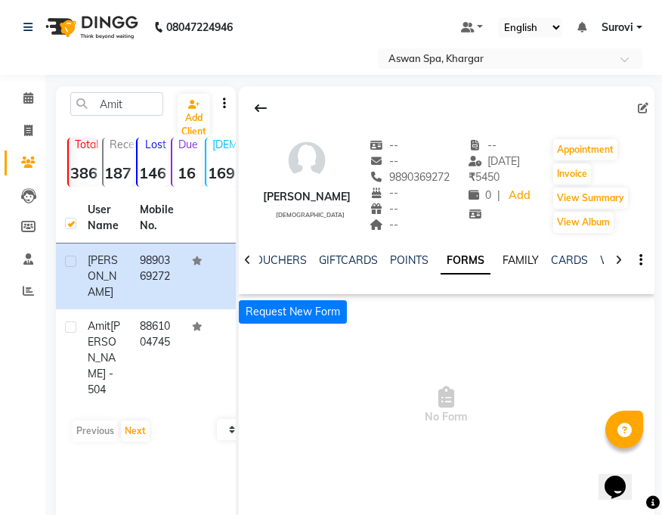
click at [523, 259] on link "FAMILY" at bounding box center [521, 260] width 36 height 14
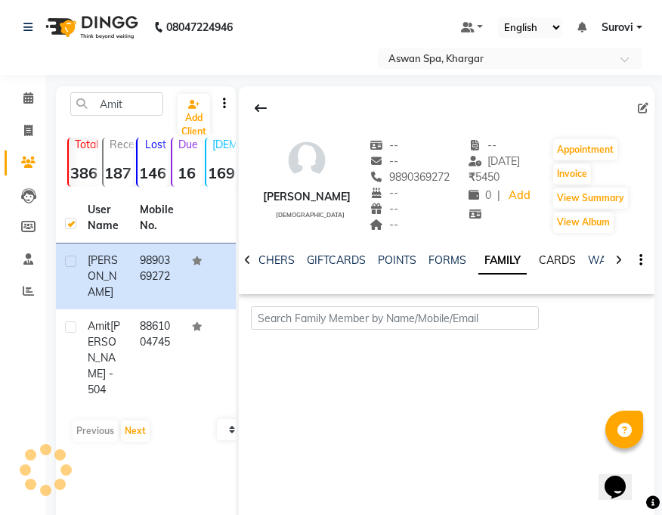
click at [552, 261] on link "CARDS" at bounding box center [557, 260] width 37 height 14
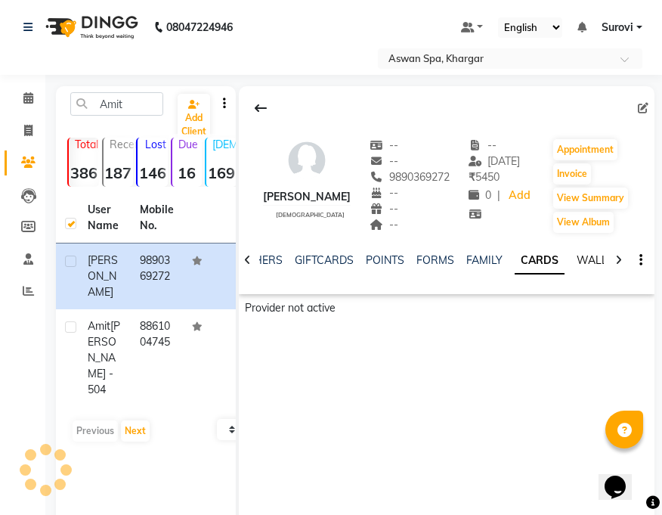
click at [584, 260] on link "WALLET" at bounding box center [598, 260] width 43 height 14
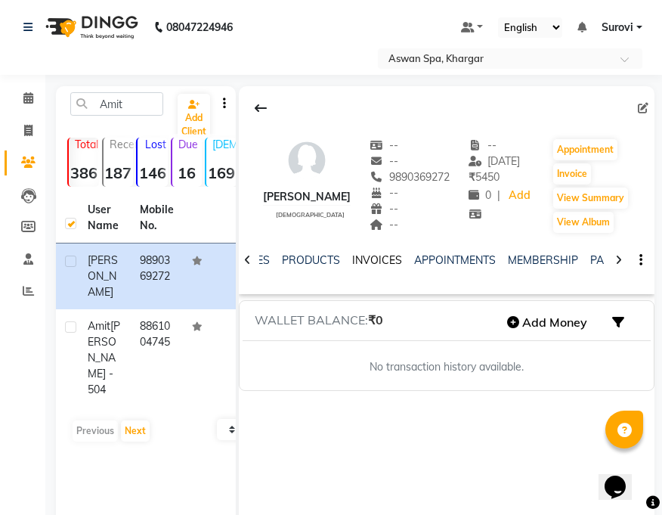
click at [380, 261] on link "INVOICES" at bounding box center [377, 260] width 50 height 14
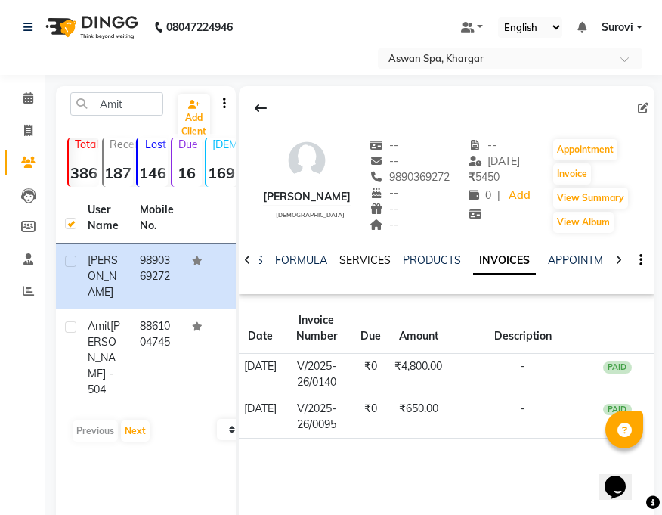
click at [362, 256] on link "SERVICES" at bounding box center [364, 260] width 51 height 14
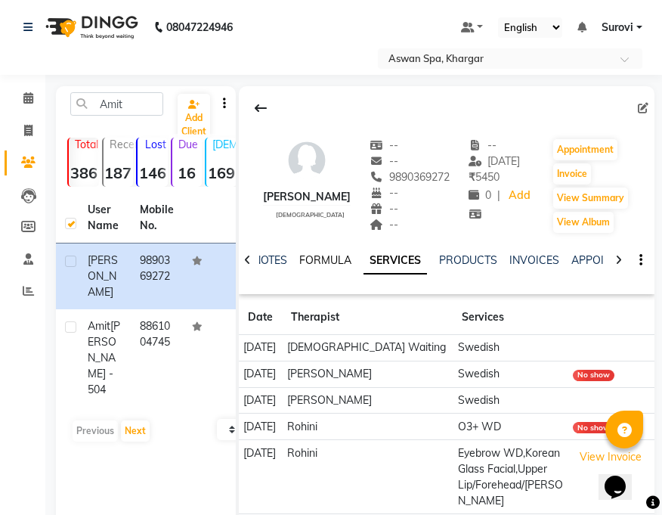
click at [331, 257] on link "FORMULA" at bounding box center [325, 260] width 52 height 14
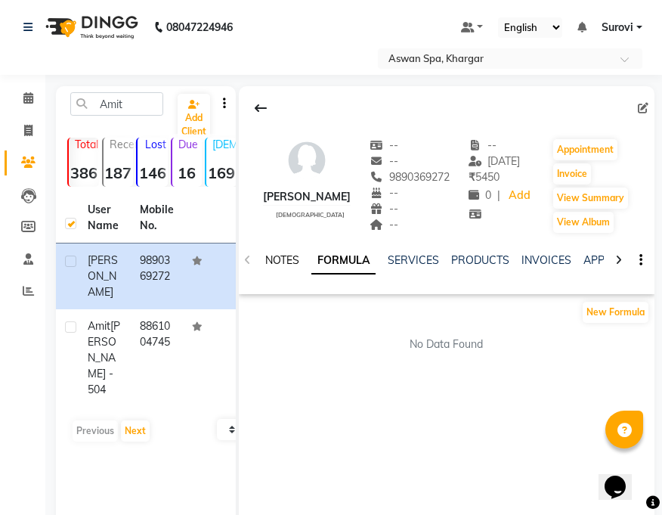
click at [287, 265] on link "NOTES" at bounding box center [282, 260] width 34 height 14
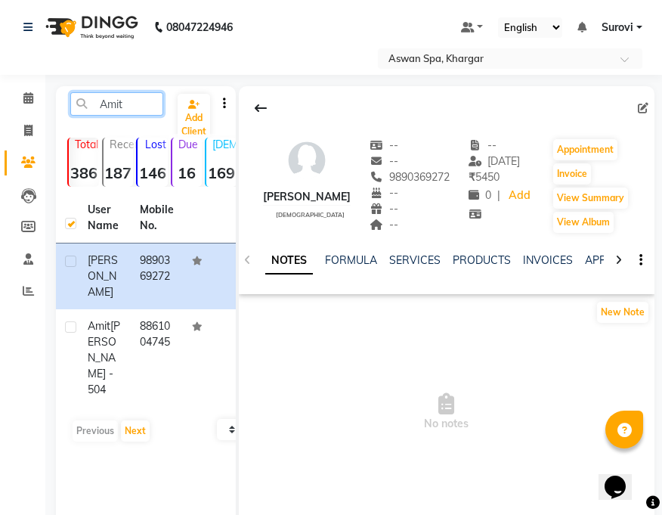
drag, startPoint x: 126, startPoint y: 106, endPoint x: 80, endPoint y: 97, distance: 47.0
click at [80, 97] on input "Amit" at bounding box center [116, 103] width 93 height 23
click at [470, 258] on link "PRODUCTS" at bounding box center [482, 260] width 58 height 14
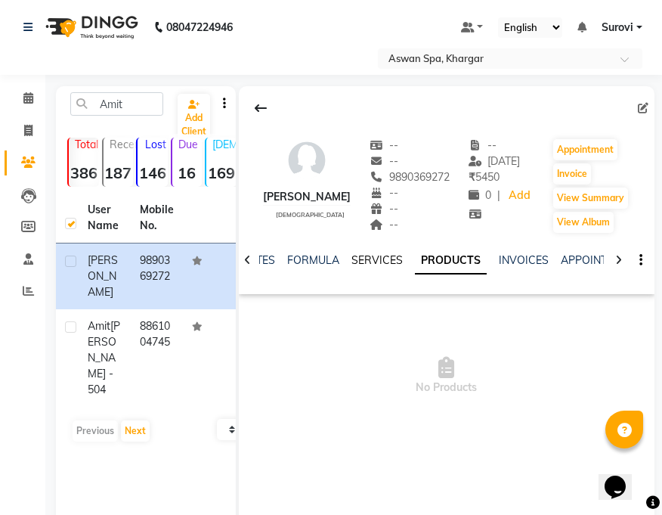
click at [370, 266] on link "SERVICES" at bounding box center [377, 260] width 51 height 14
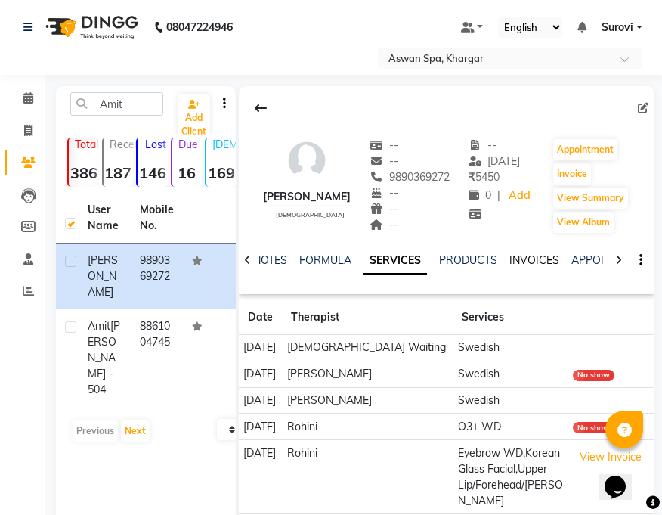
click at [537, 259] on link "INVOICES" at bounding box center [535, 260] width 50 height 14
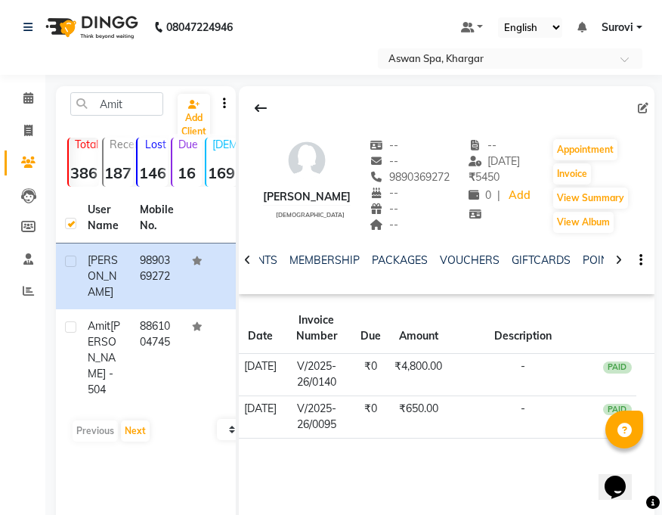
scroll to position [0, 356]
click at [465, 260] on link "VOUCHERS" at bounding box center [466, 260] width 60 height 14
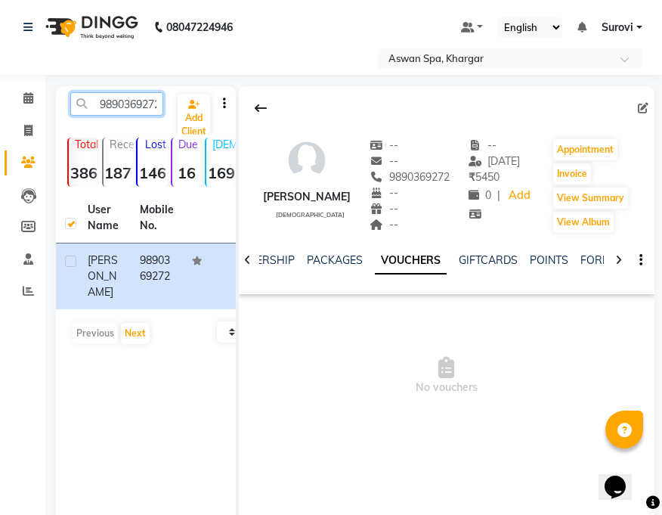
scroll to position [0, 4]
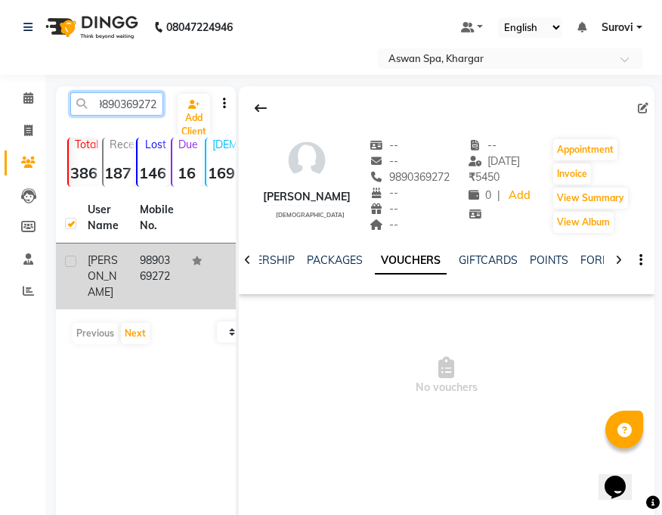
type input "9890369272"
click at [156, 281] on td "9890369272" at bounding box center [157, 276] width 52 height 66
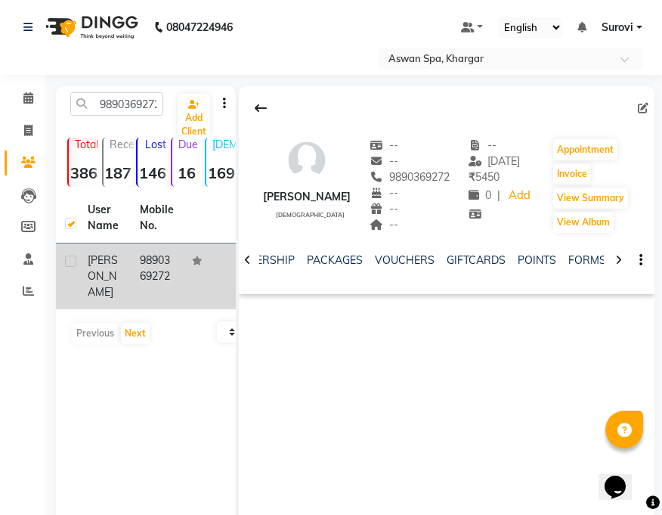
click at [153, 260] on td "9890369272" at bounding box center [157, 276] width 52 height 66
click at [74, 264] on label at bounding box center [70, 261] width 11 height 11
click at [74, 264] on input "checkbox" at bounding box center [70, 262] width 10 height 10
checkbox input "true"
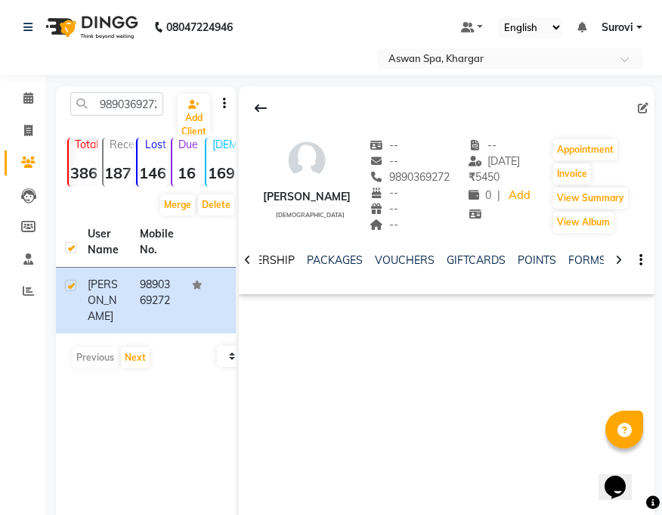
click at [274, 264] on link "MEMBERSHIP" at bounding box center [260, 260] width 70 height 14
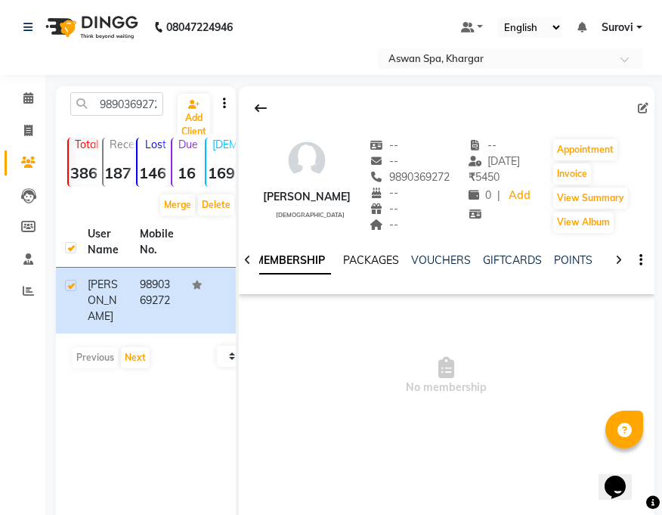
click at [367, 261] on link "PACKAGES" at bounding box center [371, 260] width 56 height 14
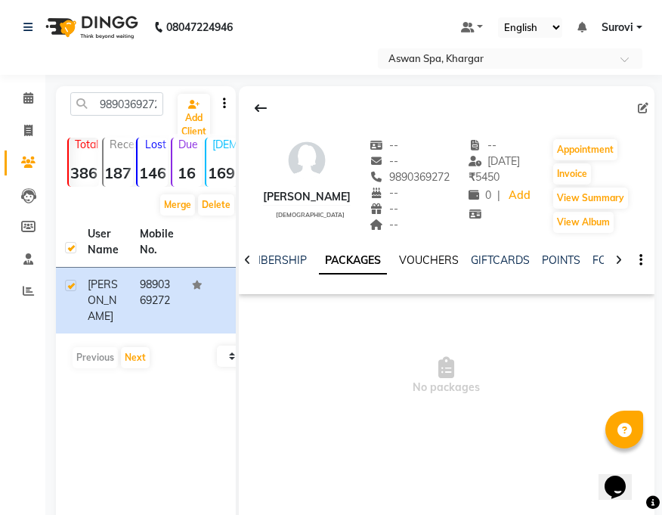
click at [420, 254] on link "VOUCHERS" at bounding box center [429, 260] width 60 height 14
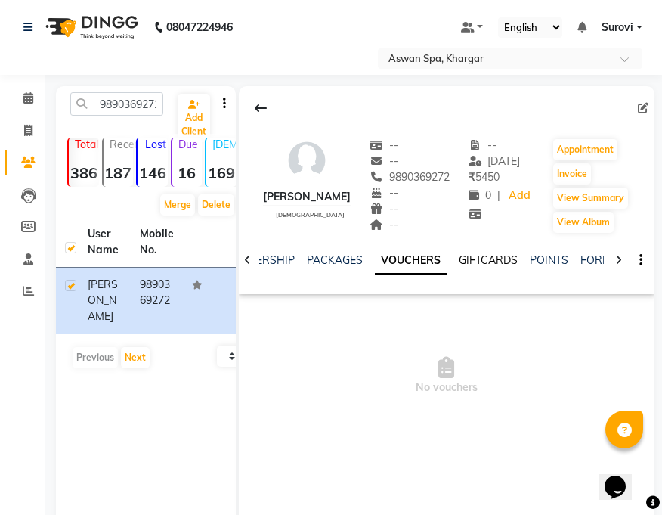
click at [484, 259] on link "GIFTCARDS" at bounding box center [488, 260] width 59 height 14
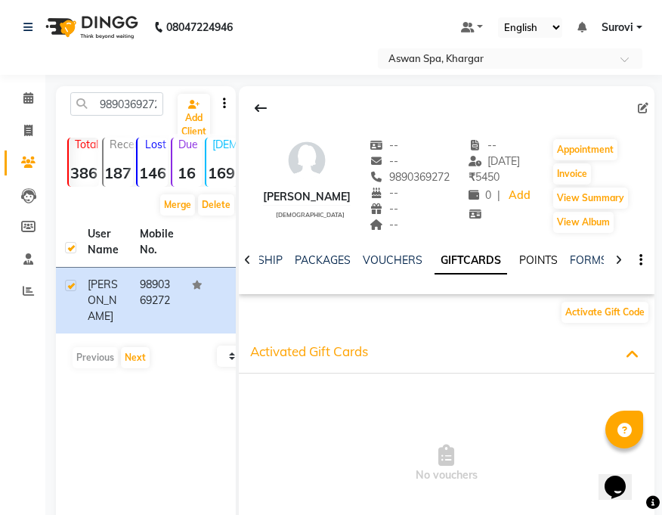
click at [533, 256] on link "POINTS" at bounding box center [538, 260] width 39 height 14
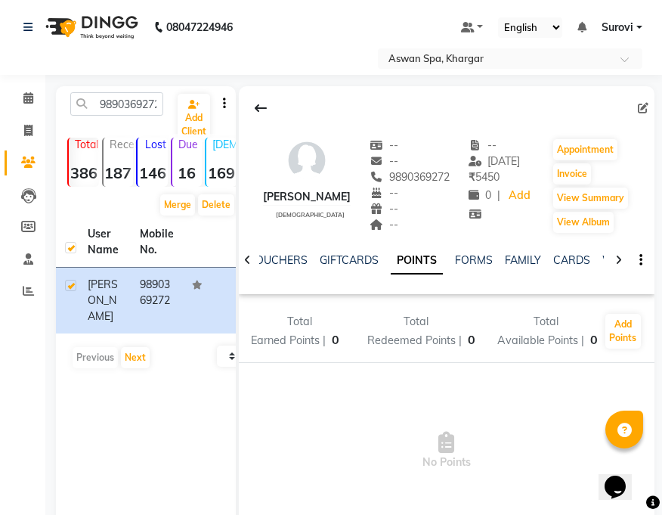
scroll to position [0, 479]
click at [458, 261] on link "FORMS" at bounding box center [454, 260] width 38 height 14
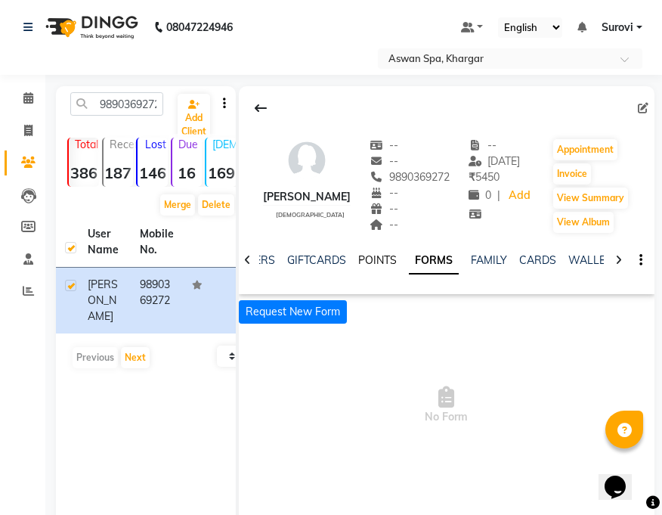
click at [366, 259] on link "POINTS" at bounding box center [377, 260] width 39 height 14
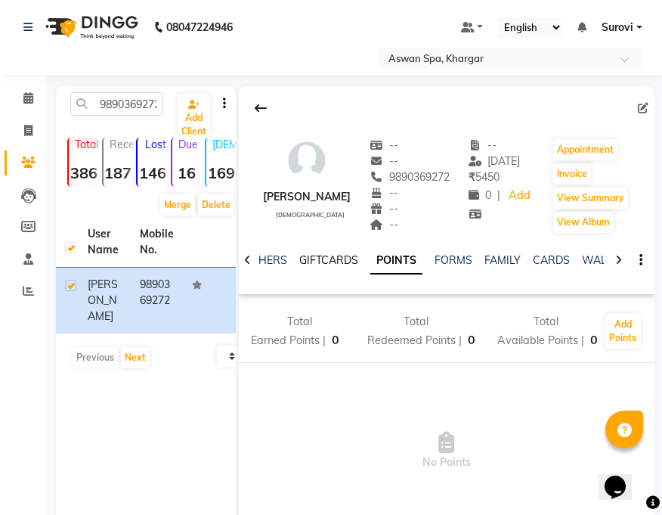
click at [329, 258] on link "GIFTCARDS" at bounding box center [328, 260] width 59 height 14
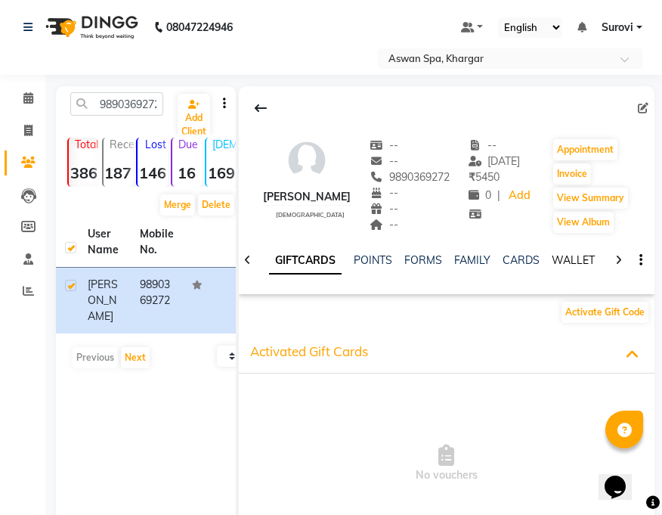
click at [572, 264] on link "WALLET" at bounding box center [573, 260] width 43 height 14
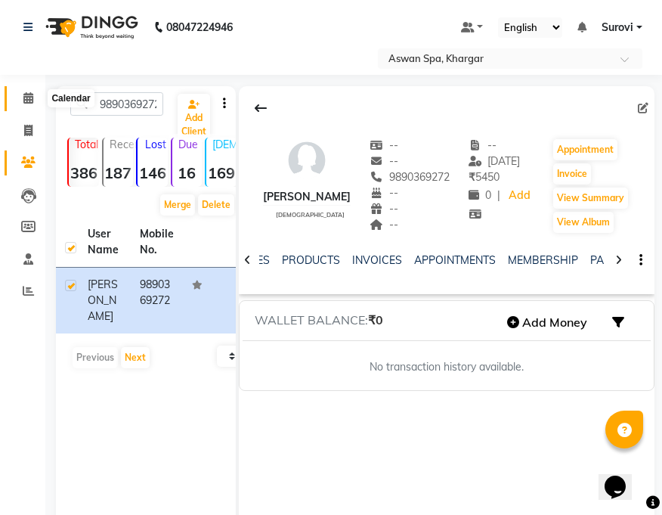
click at [39, 95] on span at bounding box center [28, 98] width 26 height 17
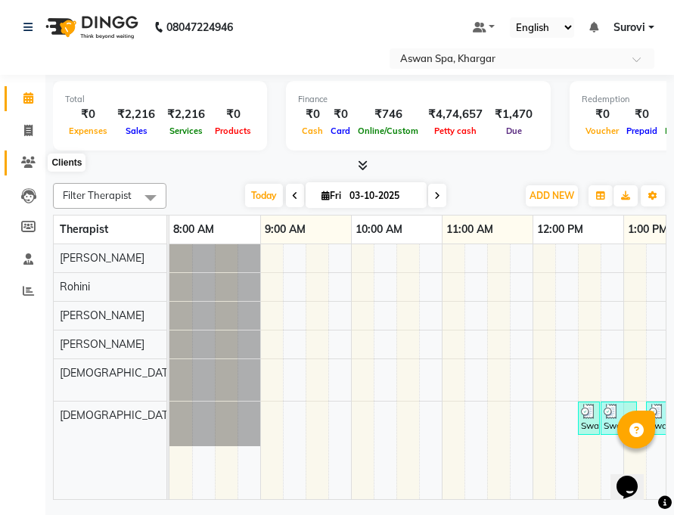
click at [29, 163] on icon at bounding box center [28, 162] width 14 height 11
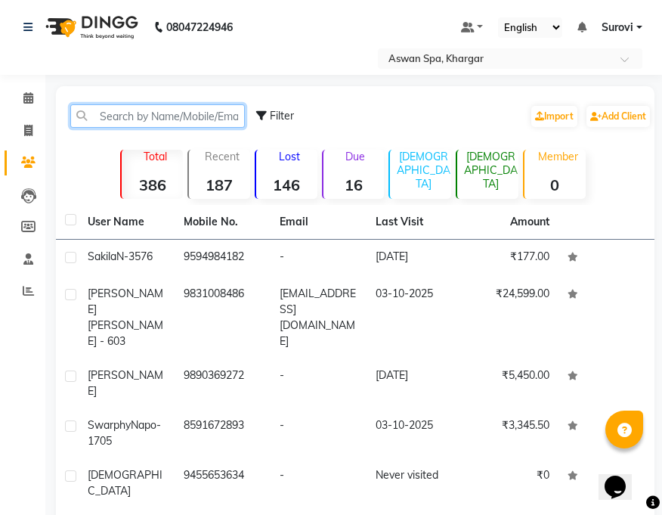
click at [160, 112] on input "text" at bounding box center [157, 115] width 175 height 23
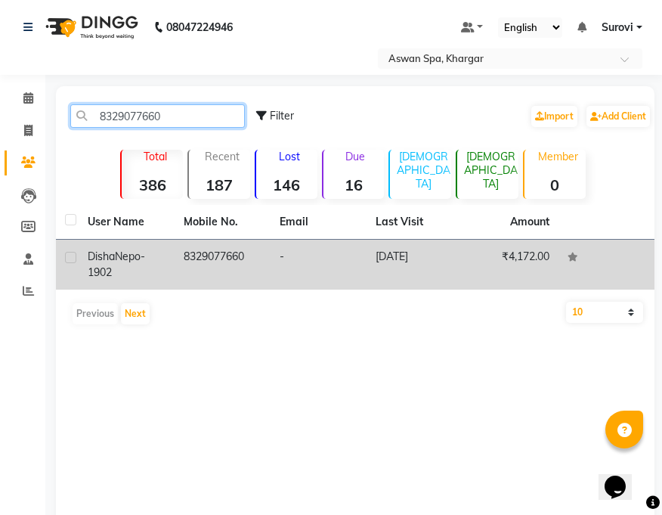
type input "8329077660"
click at [71, 256] on label at bounding box center [70, 257] width 11 height 11
click at [71, 256] on input "checkbox" at bounding box center [70, 258] width 10 height 10
checkbox input "true"
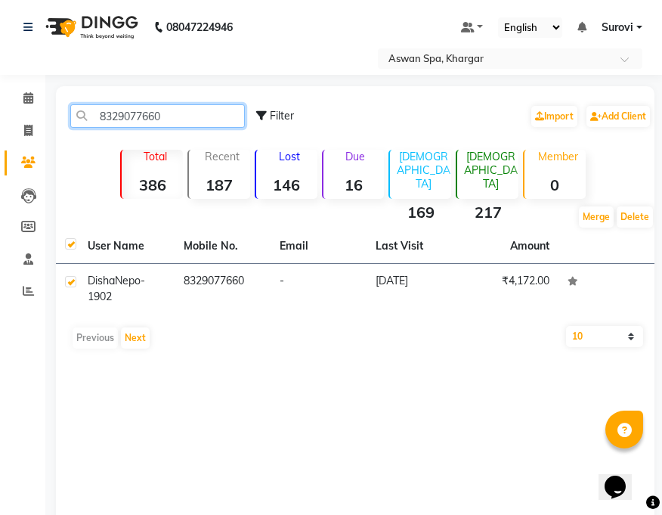
drag, startPoint x: 166, startPoint y: 119, endPoint x: 68, endPoint y: 114, distance: 98.4
click at [68, 114] on div "8329077660" at bounding box center [157, 115] width 197 height 23
click at [25, 96] on icon at bounding box center [28, 97] width 10 height 11
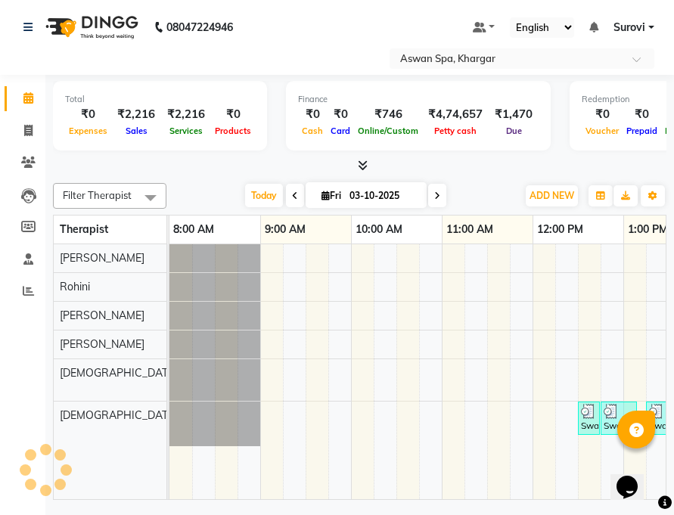
scroll to position [0, 683]
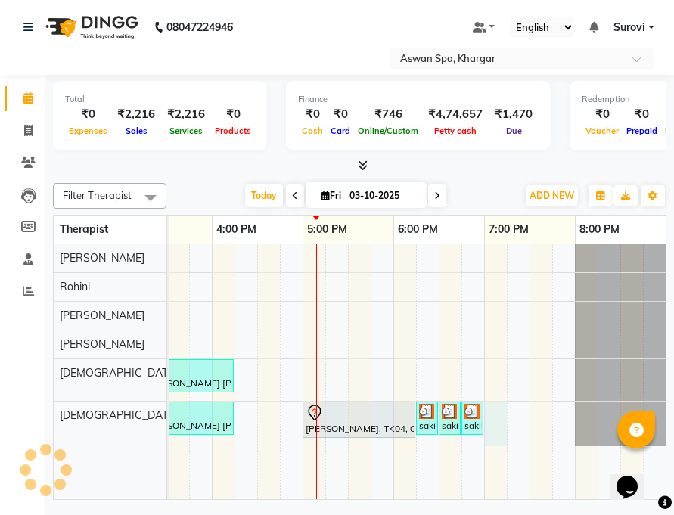
click at [493, 414] on div "[PERSON_NAME] [PERSON_NAME] - 603, TK05, 03:15 PM-04:15 PM, Natural Hair Spa Me…" at bounding box center [75, 371] width 1179 height 255
select select "66230"
select select "tentative"
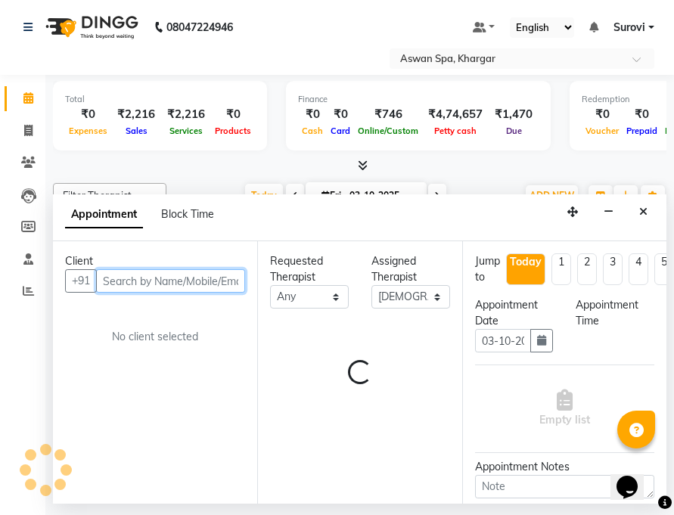
select select "1140"
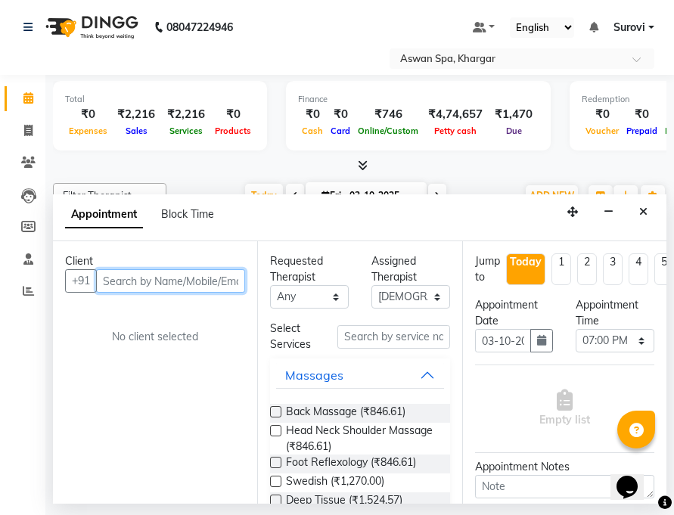
click at [144, 281] on input "text" at bounding box center [170, 280] width 149 height 23
paste input "8329077660"
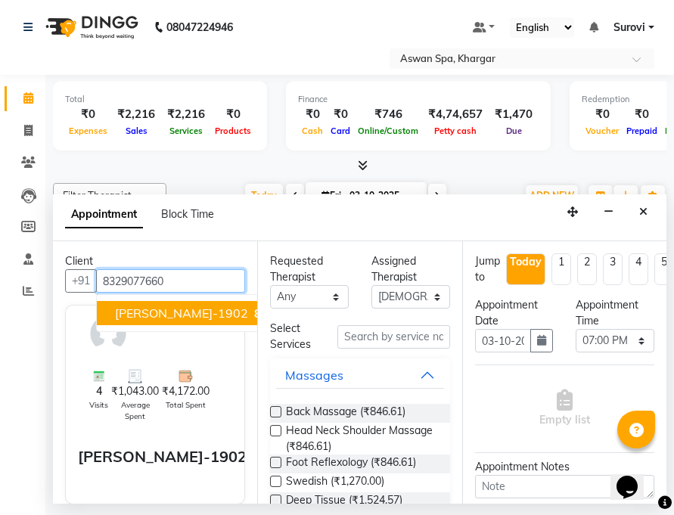
click at [189, 310] on span "[PERSON_NAME]-1902" at bounding box center [181, 312] width 133 height 15
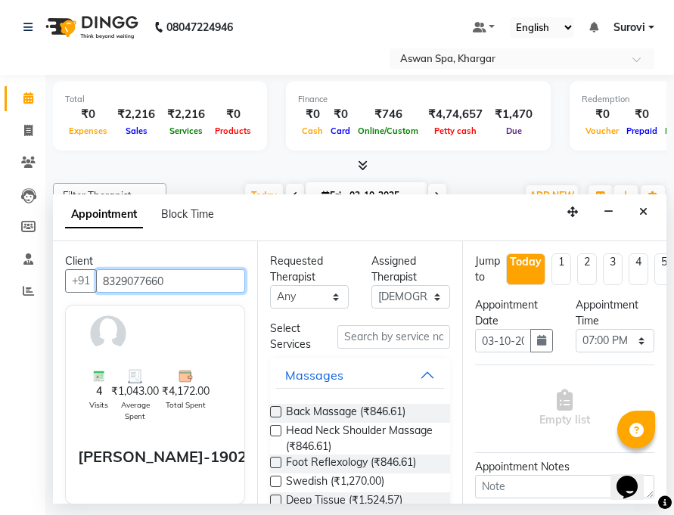
type input "8329077660"
click at [418, 373] on button "Massages" at bounding box center [359, 374] width 167 height 27
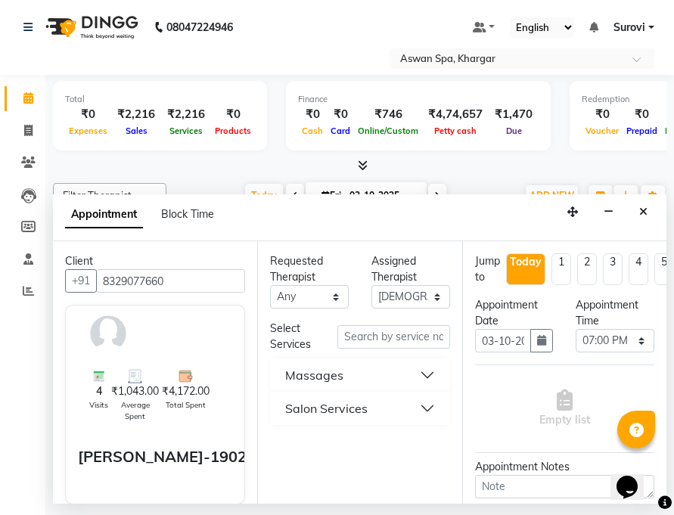
click at [383, 377] on button "Massages" at bounding box center [359, 374] width 167 height 27
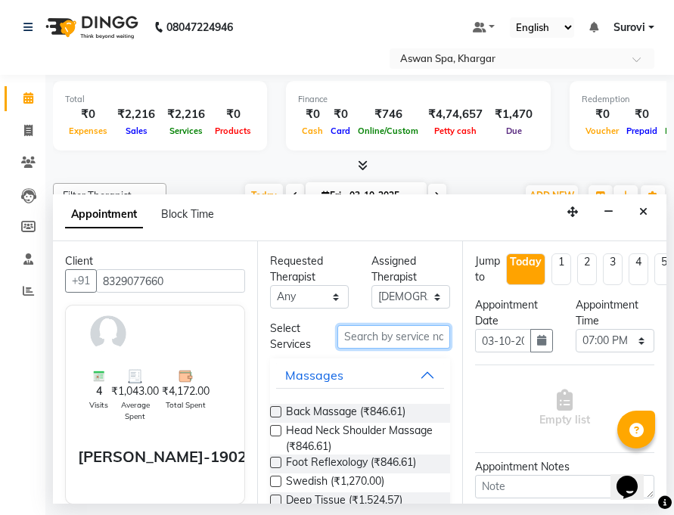
click at [392, 339] on input "text" at bounding box center [393, 336] width 112 height 23
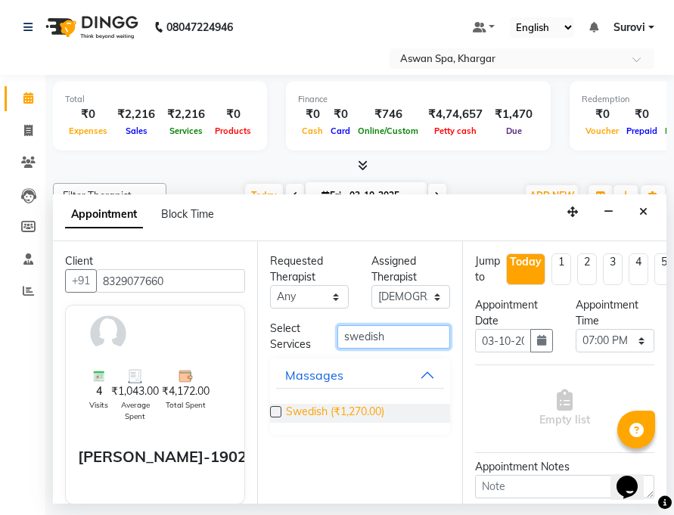
type input "swedish"
click at [346, 411] on span "Swedish (₹1,270.00)" at bounding box center [335, 413] width 98 height 19
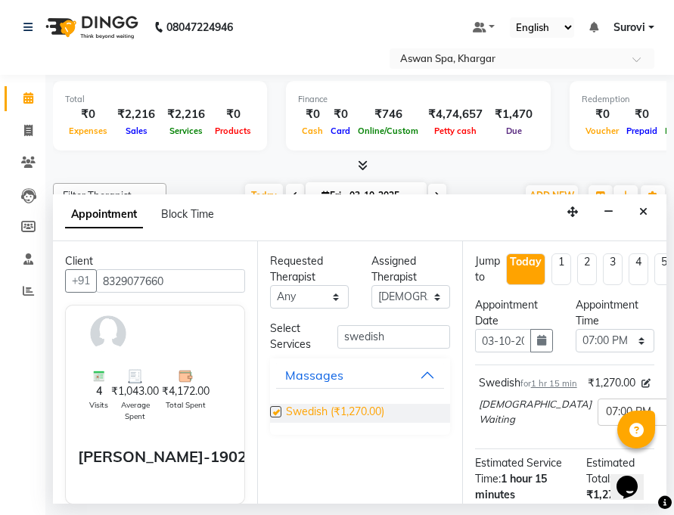
checkbox input "false"
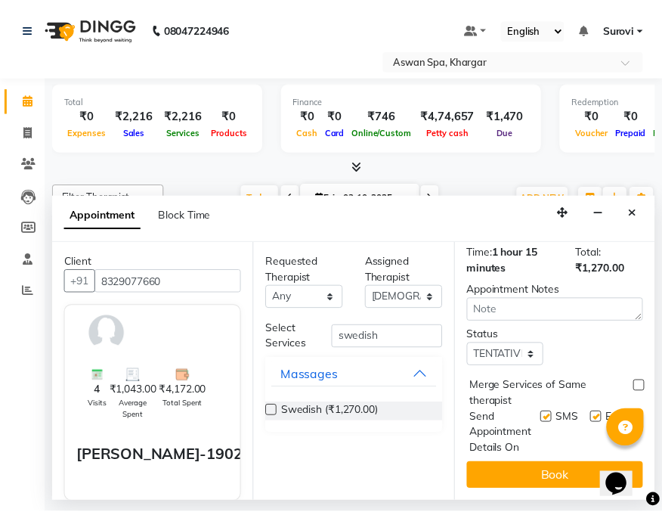
scroll to position [254, 0]
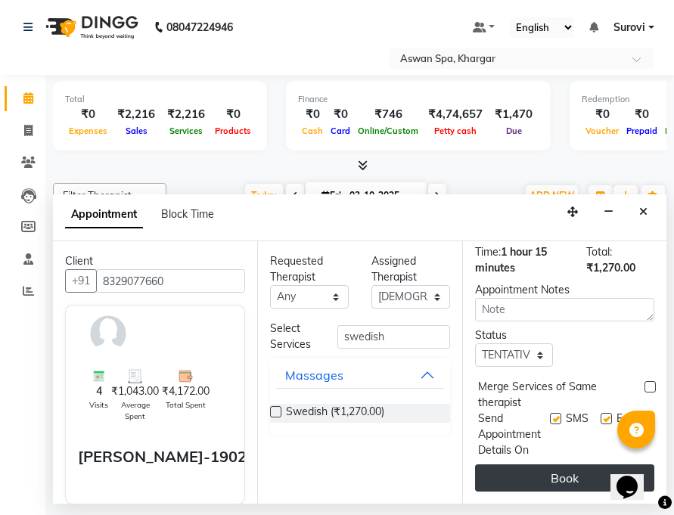
click at [543, 464] on button "Book" at bounding box center [564, 477] width 179 height 27
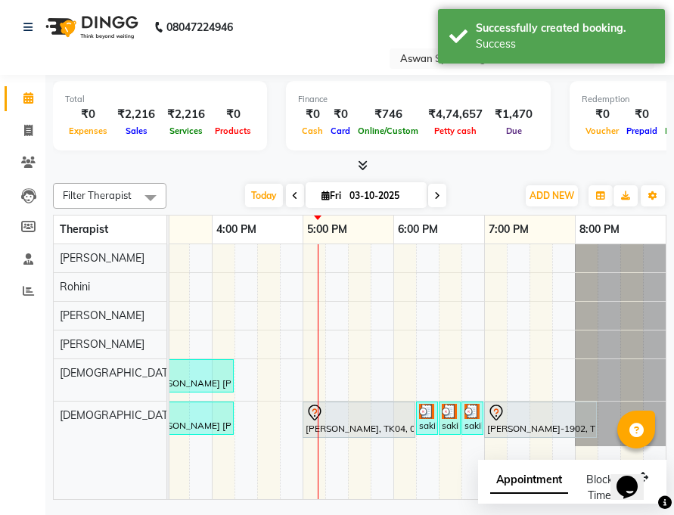
click at [312, 416] on icon at bounding box center [314, 413] width 18 height 18
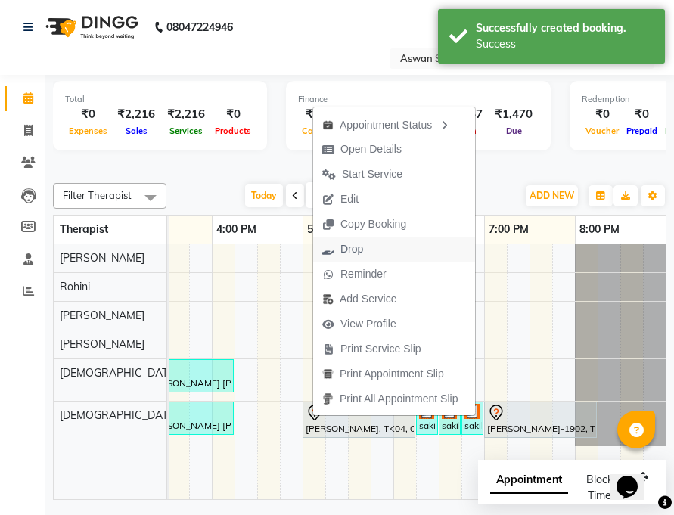
click at [355, 244] on span "Drop" at bounding box center [351, 249] width 23 height 16
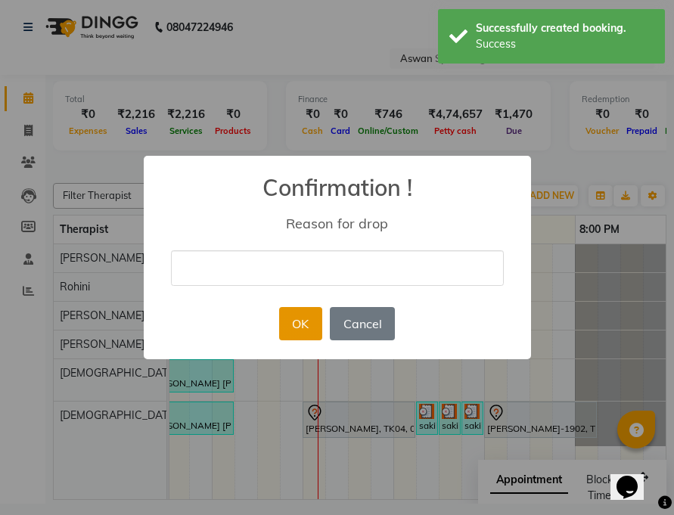
click at [313, 310] on button "OK" at bounding box center [300, 323] width 43 height 33
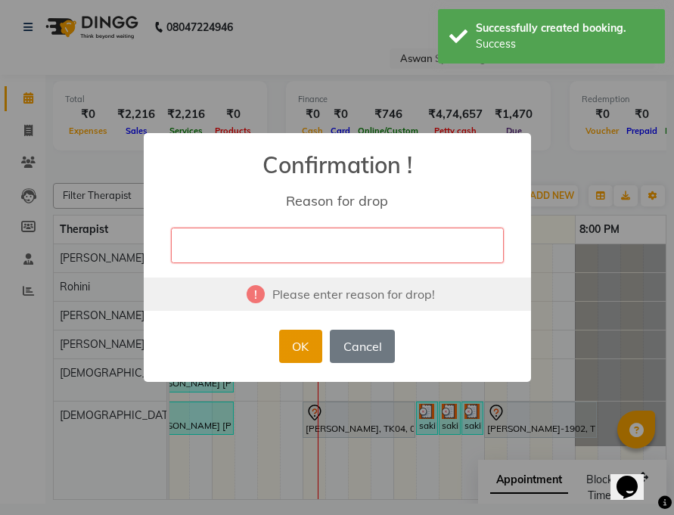
click at [311, 348] on button "OK" at bounding box center [300, 346] width 43 height 33
click at [355, 252] on input "text" at bounding box center [337, 246] width 333 height 36
type input "cancel by client"
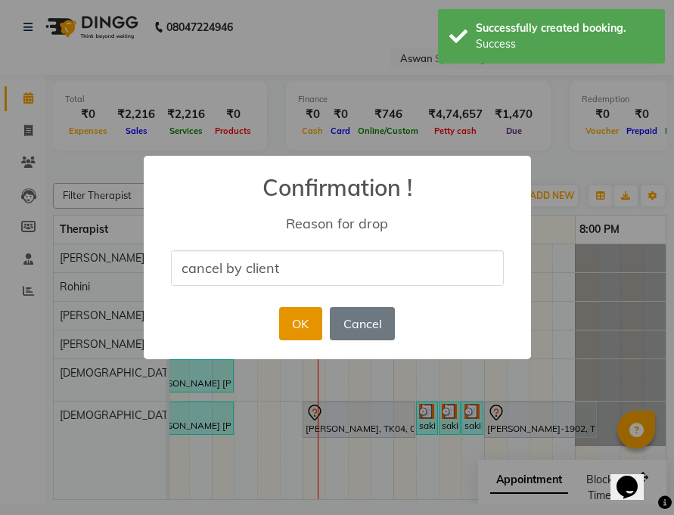
click at [308, 321] on button "OK" at bounding box center [300, 323] width 43 height 33
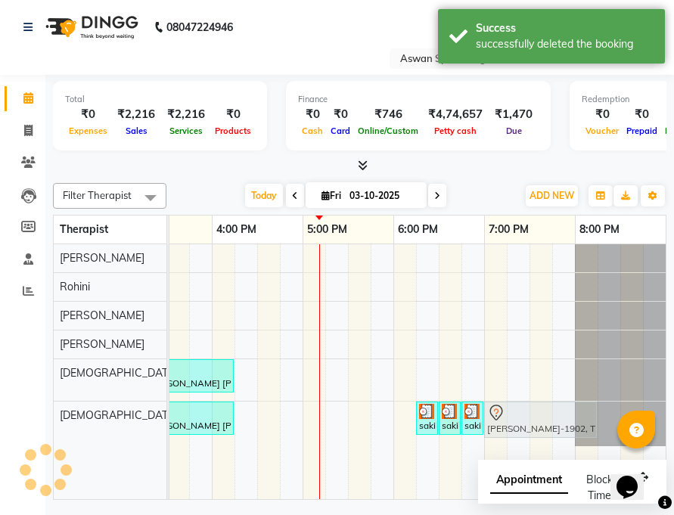
drag, startPoint x: 499, startPoint y: 422, endPoint x: 507, endPoint y: 417, distance: 9.2
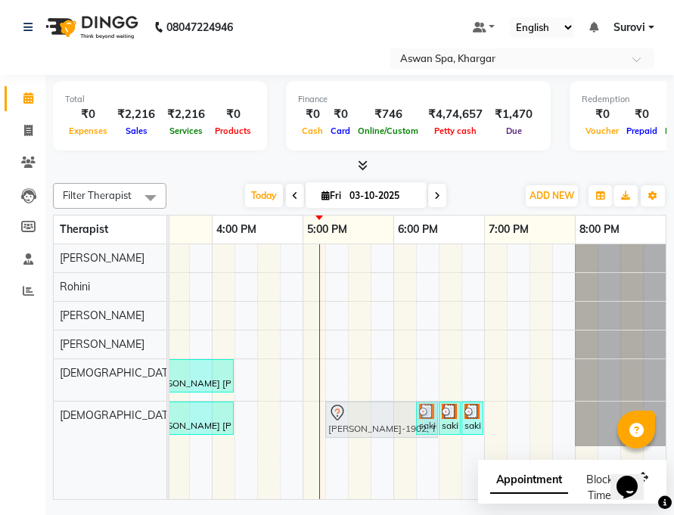
drag, startPoint x: 495, startPoint y: 417, endPoint x: 340, endPoint y: 417, distance: 155.0
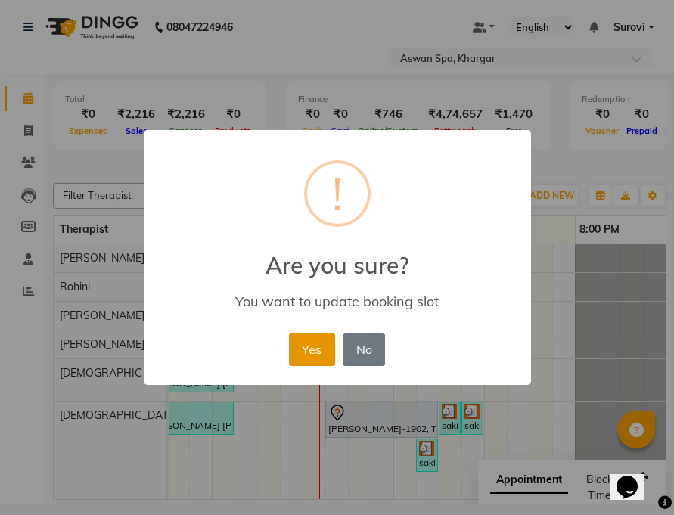
click at [330, 349] on button "Yes" at bounding box center [312, 349] width 46 height 33
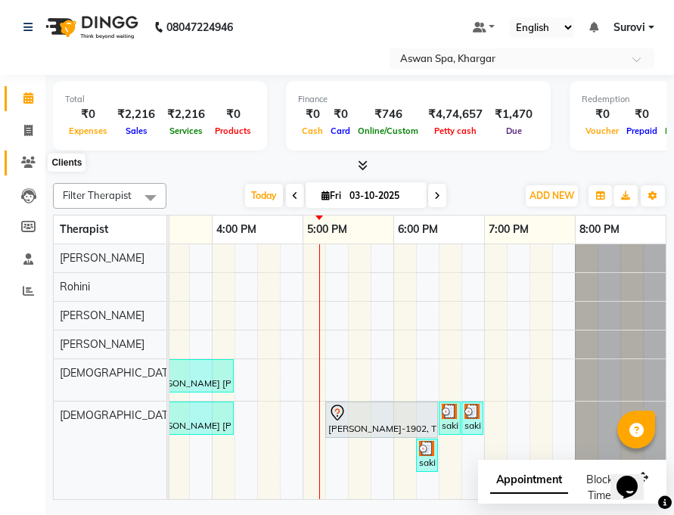
click at [24, 157] on icon at bounding box center [28, 162] width 14 height 11
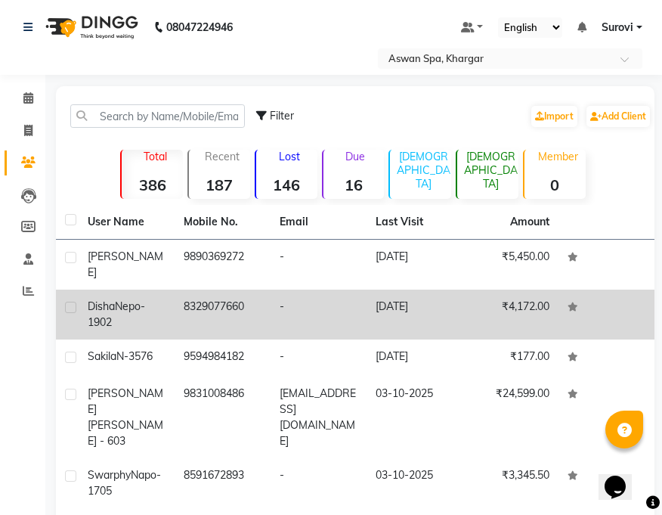
click at [120, 299] on span "Nepo-1902" at bounding box center [116, 313] width 57 height 29
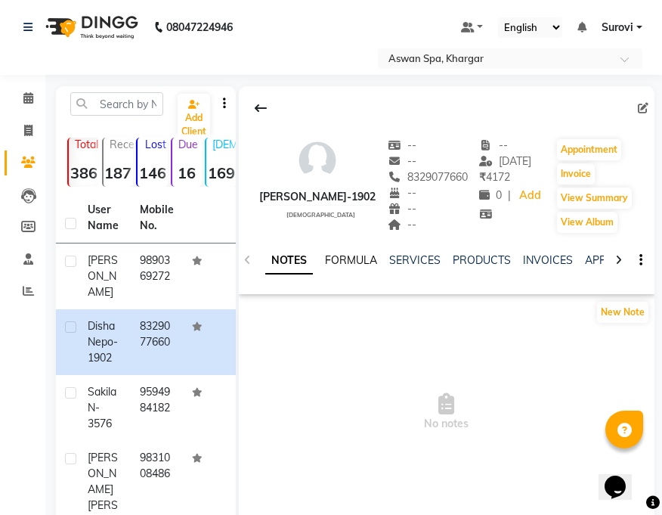
click at [346, 261] on link "FORMULA" at bounding box center [351, 260] width 52 height 14
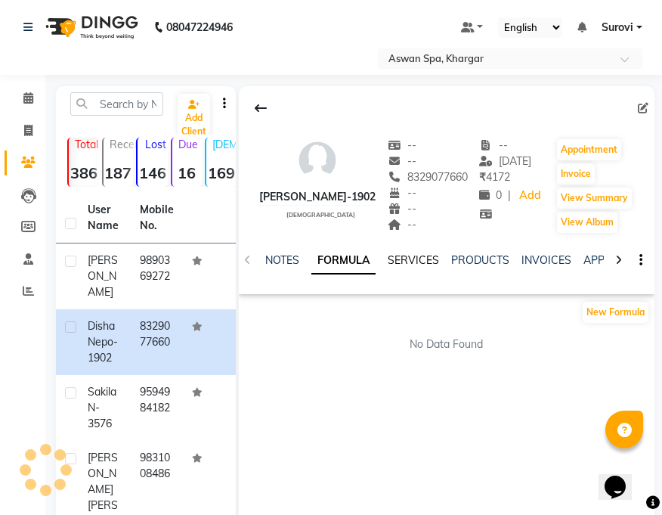
click at [420, 262] on link "SERVICES" at bounding box center [413, 260] width 51 height 14
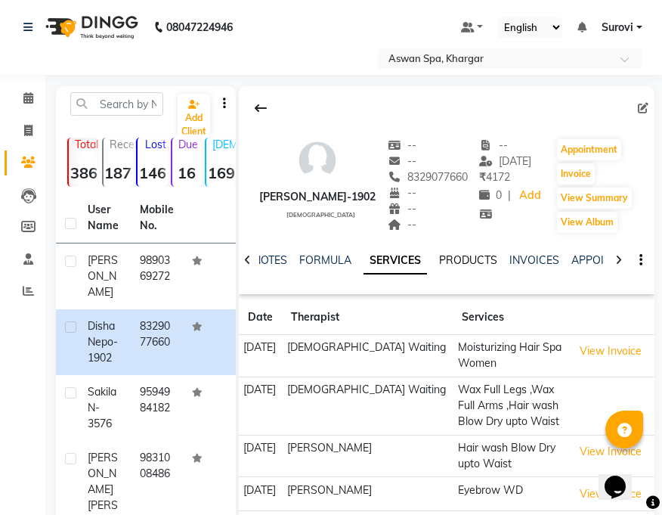
click at [482, 265] on link "PRODUCTS" at bounding box center [468, 260] width 58 height 14
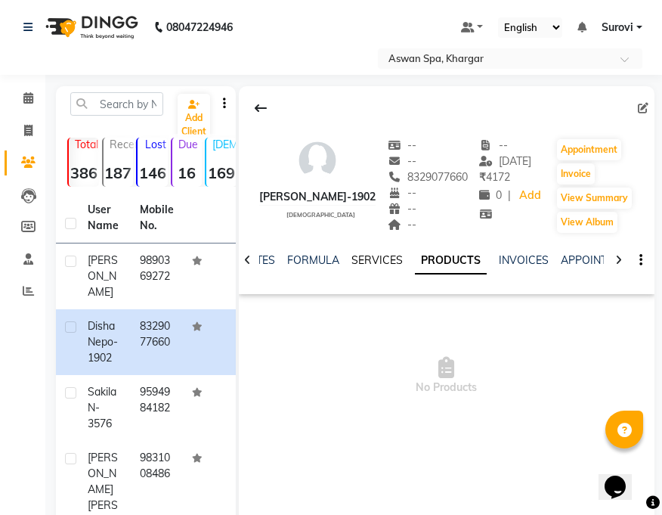
click at [374, 259] on link "SERVICES" at bounding box center [377, 260] width 51 height 14
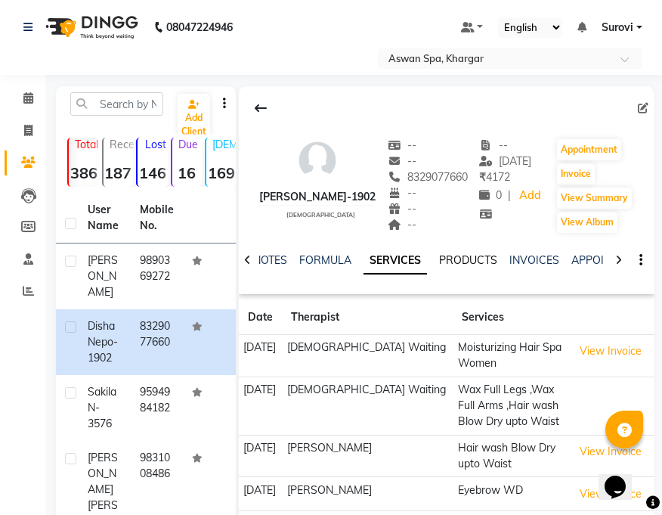
click at [470, 260] on link "PRODUCTS" at bounding box center [468, 260] width 58 height 14
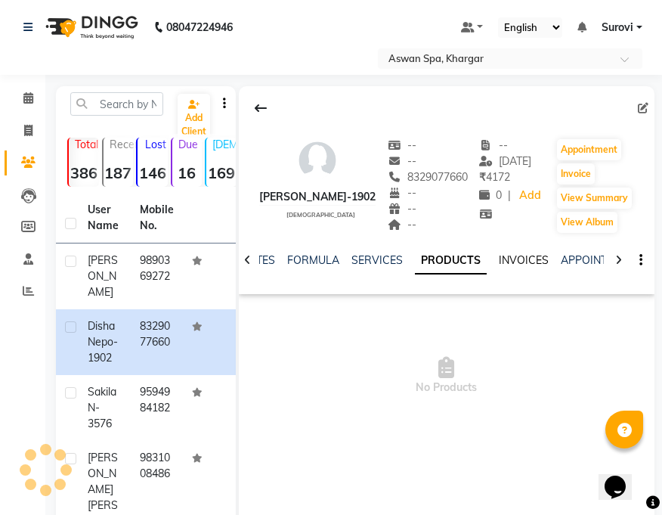
click at [516, 258] on link "INVOICES" at bounding box center [524, 260] width 50 height 14
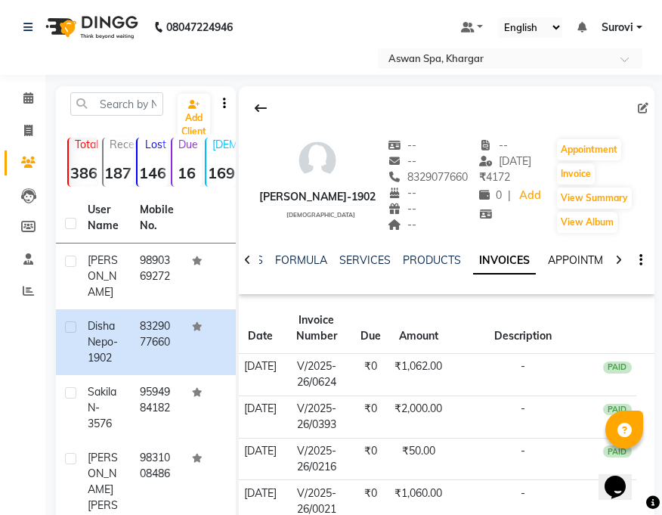
click at [561, 256] on link "APPOINTMENTS" at bounding box center [589, 260] width 82 height 14
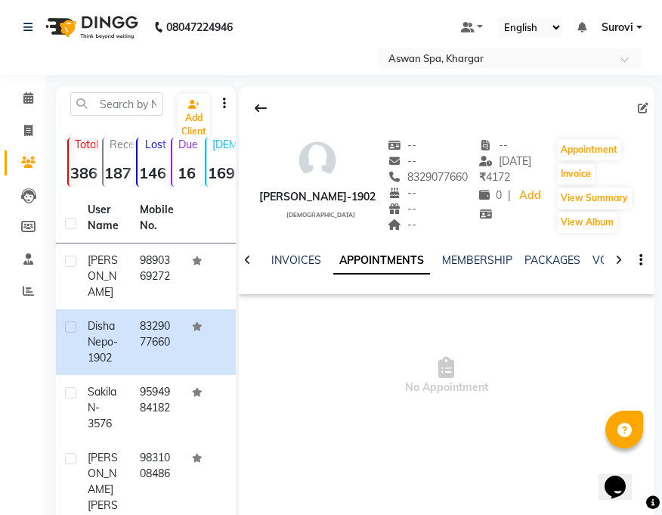
scroll to position [0, 215]
click at [458, 258] on link "MEMBERSHIP" at bounding box center [452, 260] width 70 height 14
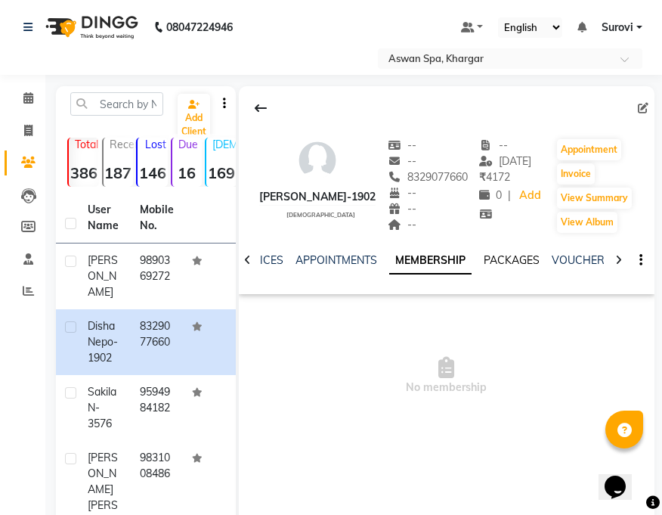
click at [507, 258] on link "PACKAGES" at bounding box center [512, 260] width 56 height 14
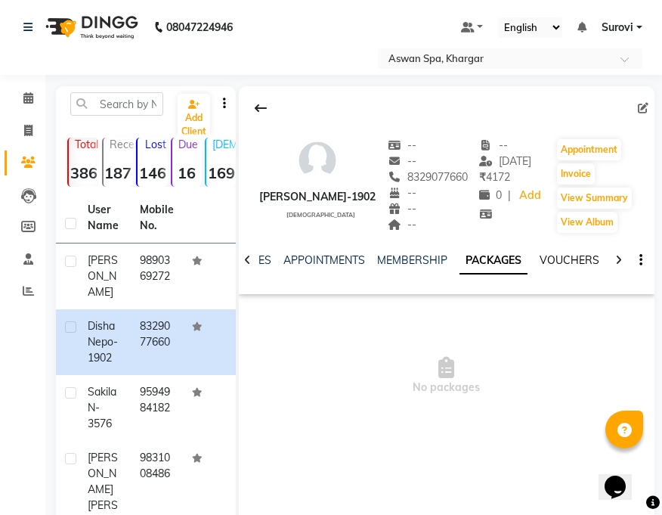
click at [559, 256] on link "VOUCHERS" at bounding box center [570, 260] width 60 height 14
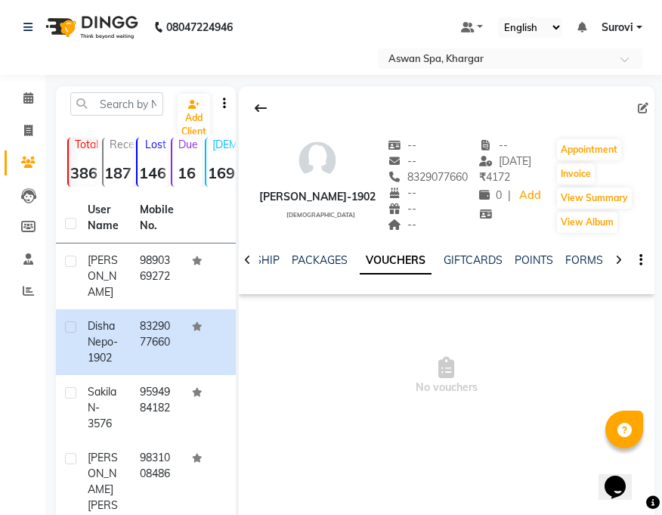
scroll to position [0, 374]
click at [479, 261] on link "GIFTCARDS" at bounding box center [470, 260] width 59 height 14
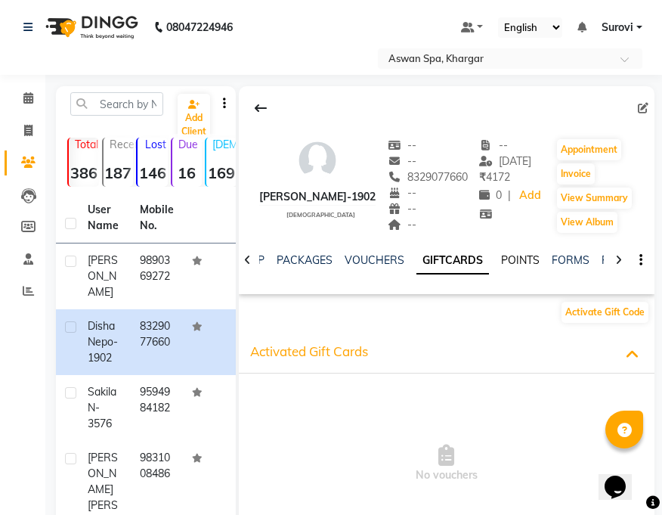
click at [522, 258] on link "POINTS" at bounding box center [520, 260] width 39 height 14
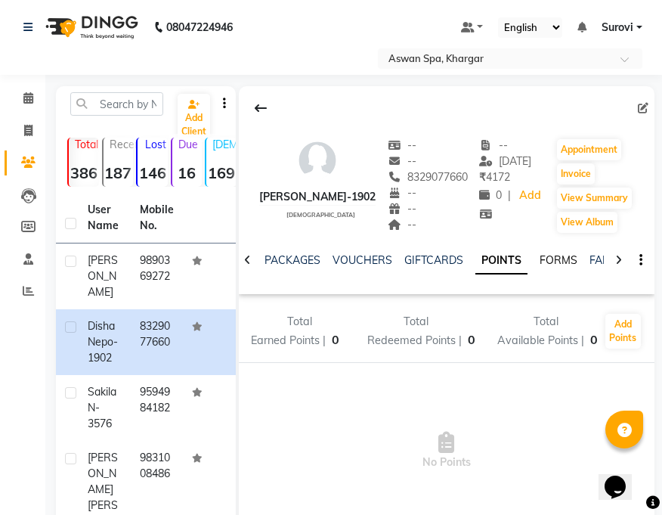
click at [560, 261] on link "FORMS" at bounding box center [559, 260] width 38 height 14
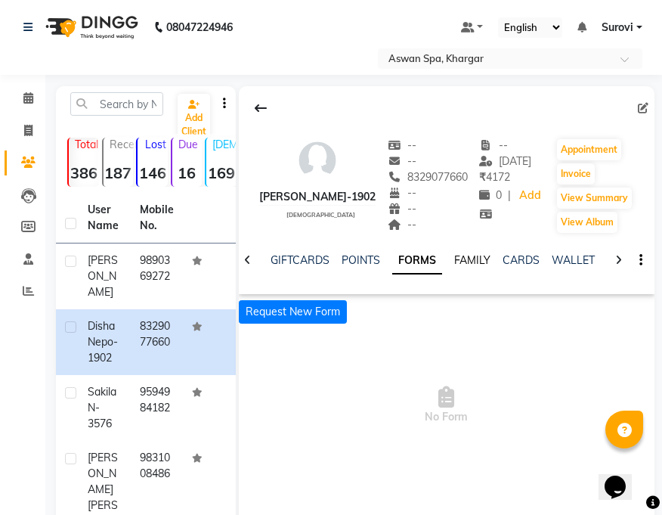
click at [485, 258] on link "FAMILY" at bounding box center [472, 260] width 36 height 14
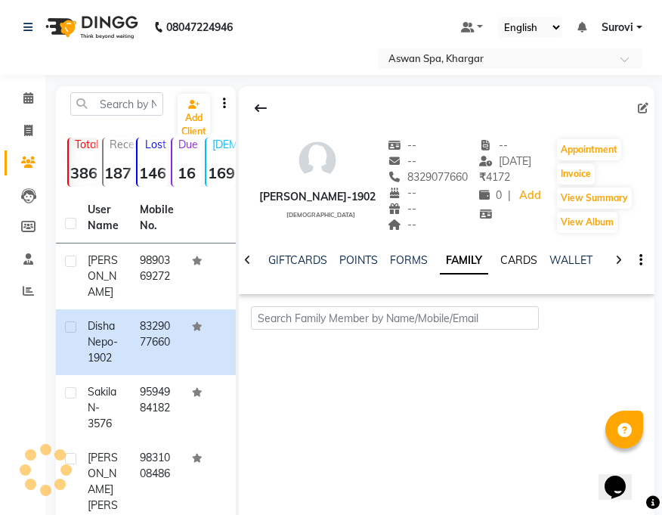
click at [522, 262] on link "CARDS" at bounding box center [519, 260] width 37 height 14
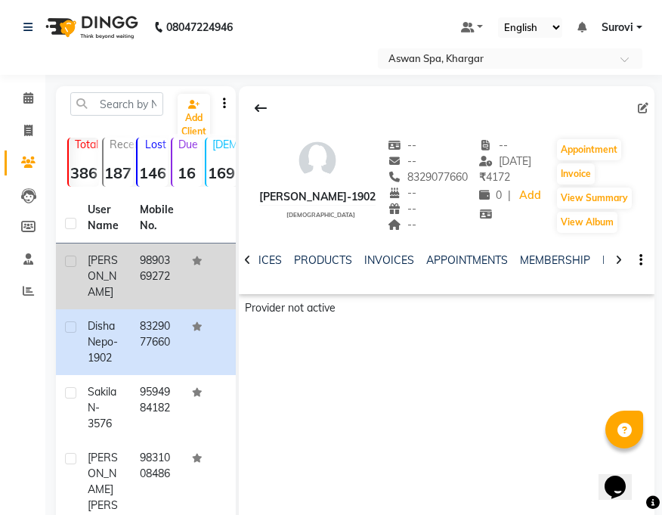
click at [145, 274] on td "9890369272" at bounding box center [157, 276] width 52 height 66
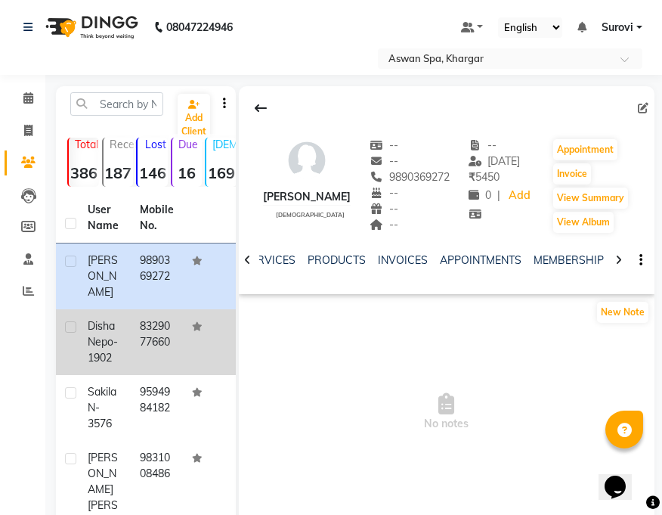
click at [151, 331] on td "8329077660" at bounding box center [157, 342] width 52 height 66
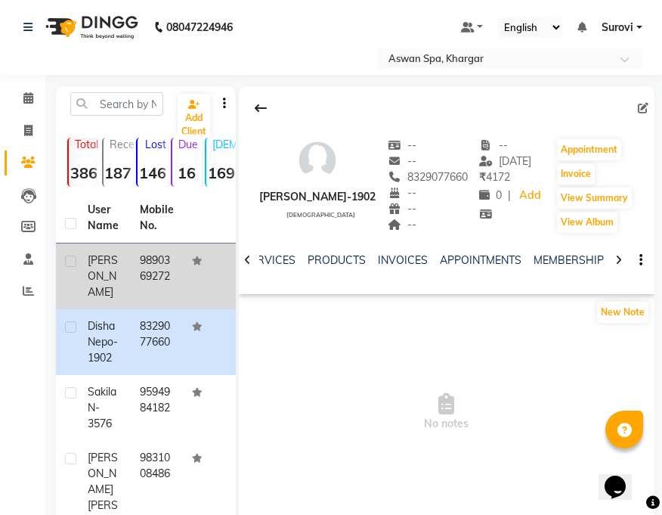
click at [131, 256] on td "9890369272" at bounding box center [157, 276] width 52 height 66
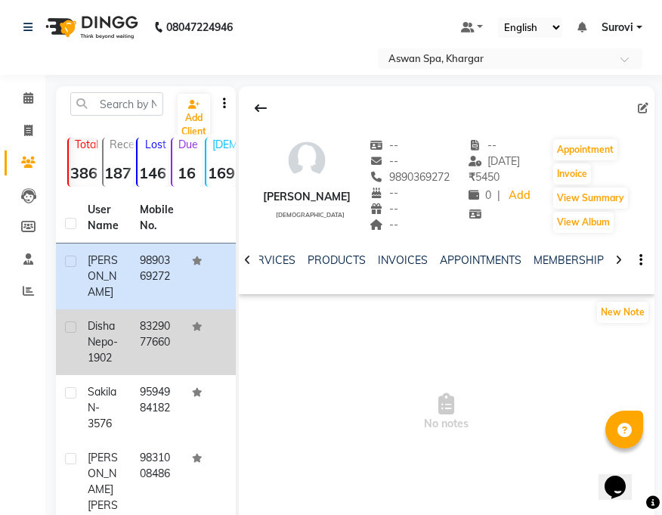
click at [102, 339] on span "Nepo-1902" at bounding box center [103, 349] width 30 height 29
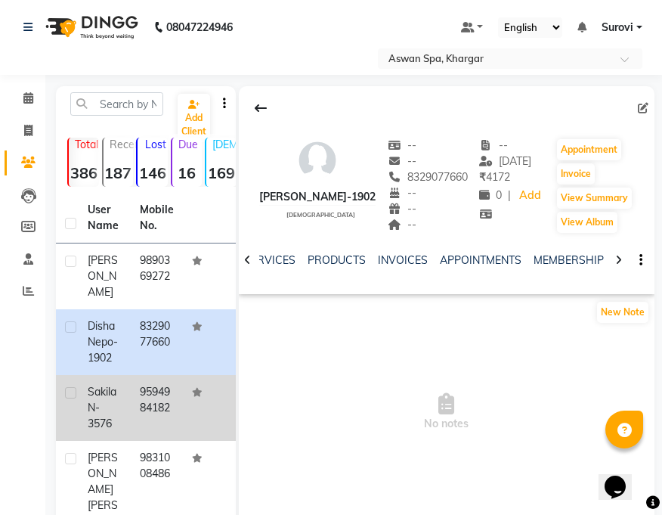
click at [112, 384] on div "sakila N-3576" at bounding box center [105, 408] width 34 height 48
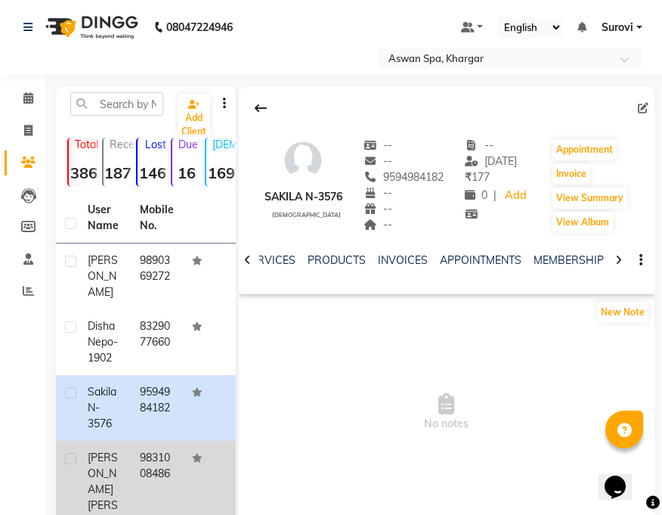
click at [116, 450] on div "[PERSON_NAME] [PERSON_NAME] - 603" at bounding box center [105, 505] width 34 height 111
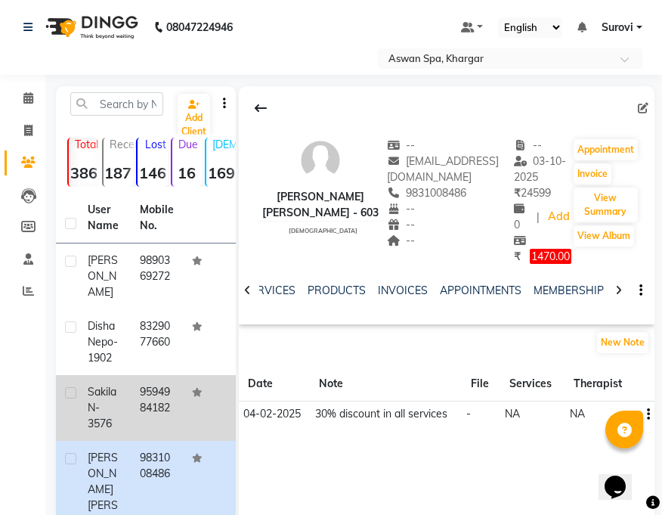
click at [108, 385] on div "sakila N-3576" at bounding box center [105, 408] width 34 height 48
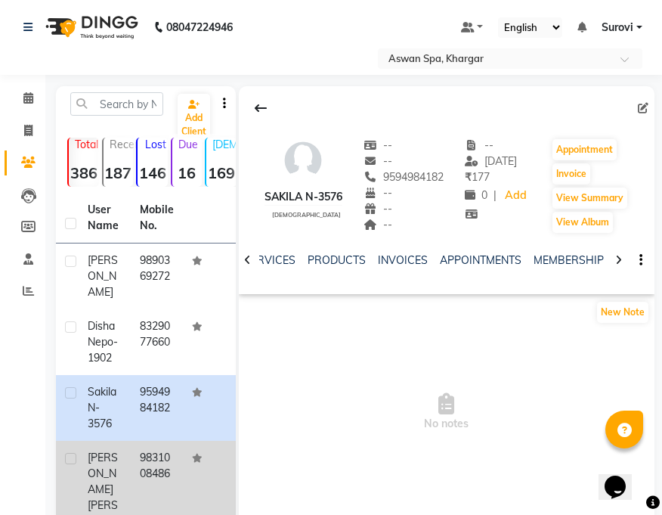
click at [107, 450] on div "[PERSON_NAME] [PERSON_NAME] - 603" at bounding box center [105, 505] width 34 height 111
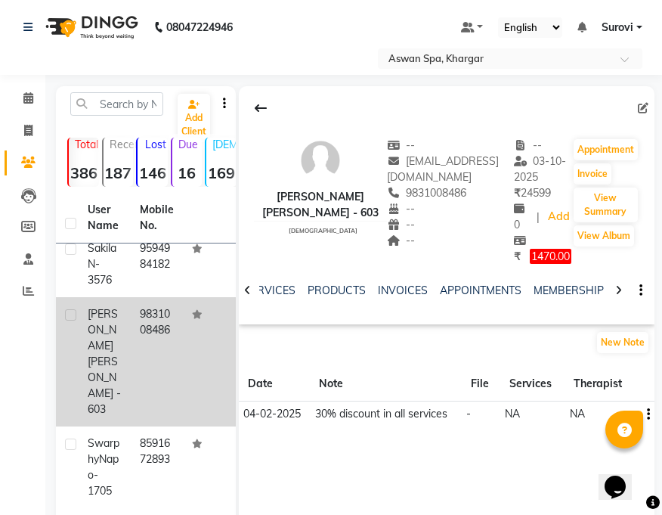
scroll to position [145, 0]
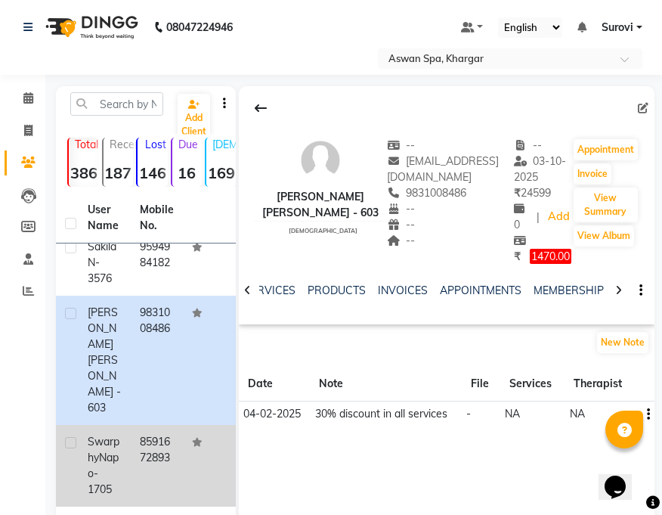
click at [117, 443] on div "Swarphy Napo-1705" at bounding box center [105, 466] width 34 height 64
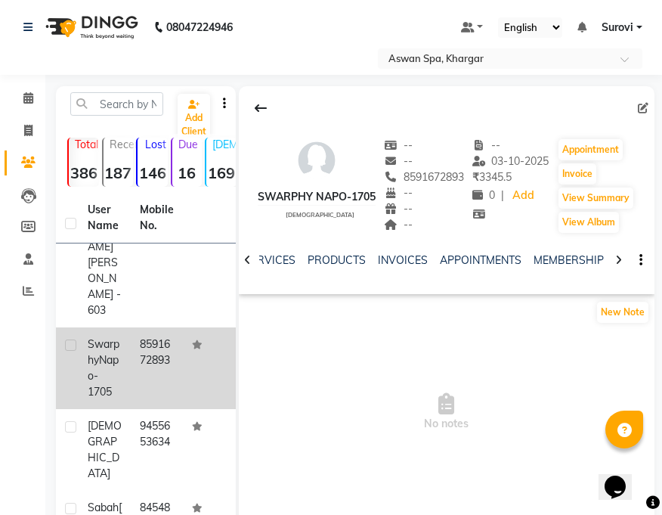
scroll to position [254, 0]
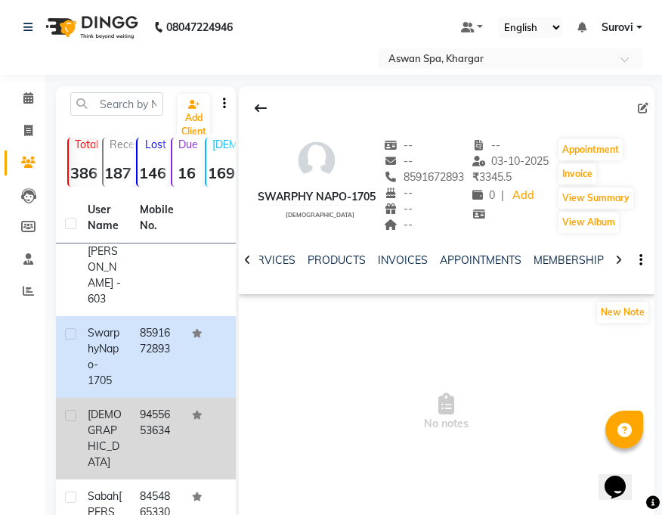
click at [111, 407] on div "[DEMOGRAPHIC_DATA]" at bounding box center [105, 439] width 34 height 64
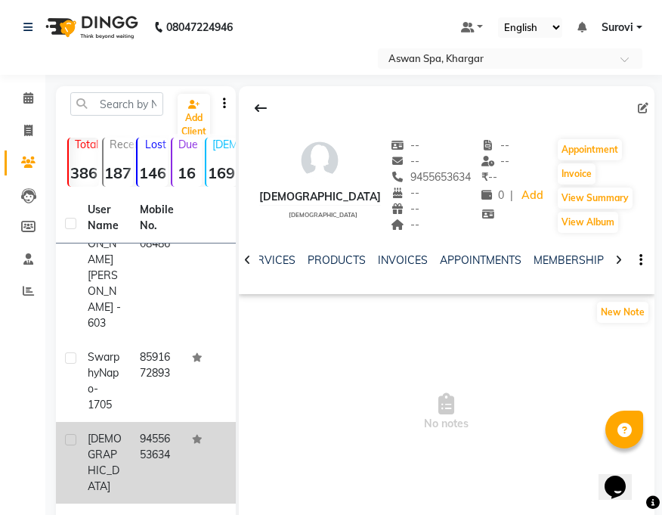
scroll to position [254, 0]
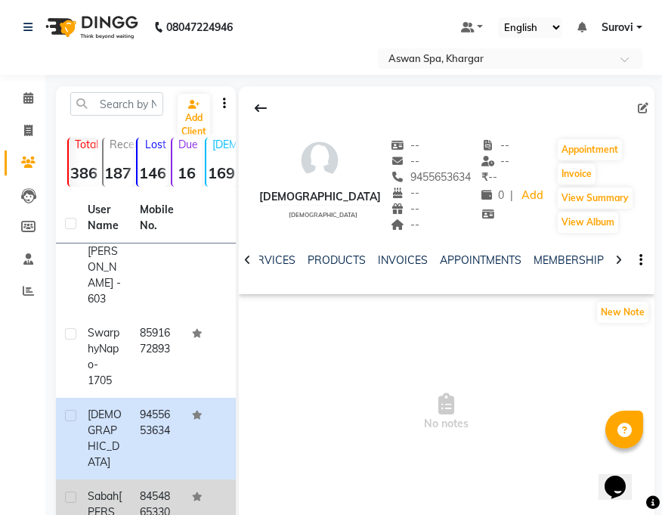
click at [172, 479] on td "8454865330" at bounding box center [157, 520] width 52 height 82
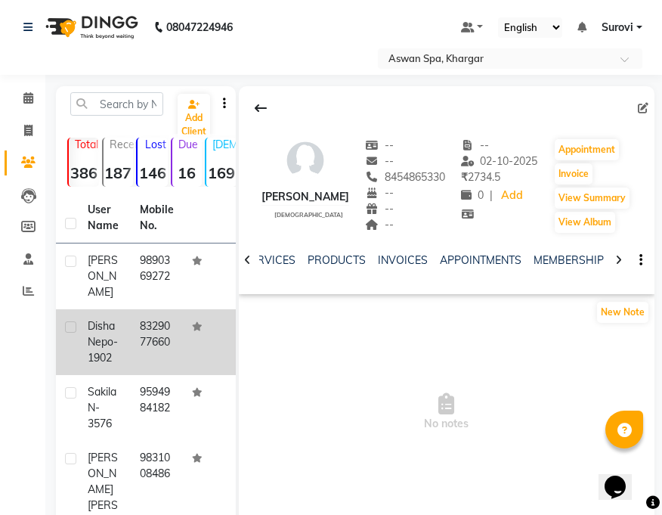
click at [111, 333] on div "[PERSON_NAME]-1902" at bounding box center [105, 342] width 34 height 48
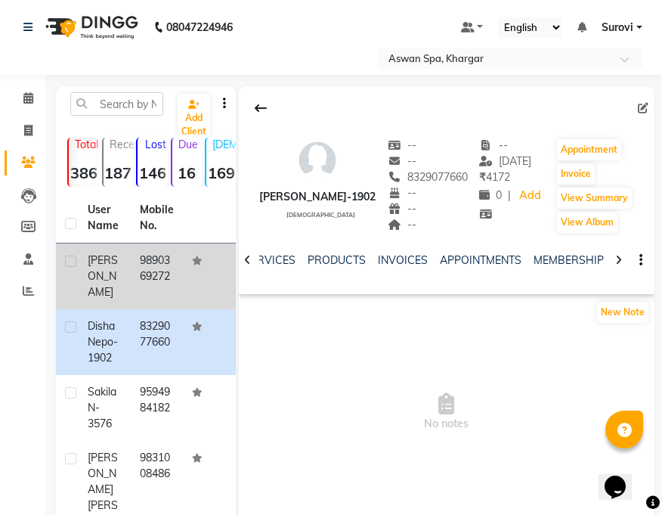
click at [107, 277] on span "[PERSON_NAME]" at bounding box center [103, 275] width 30 height 45
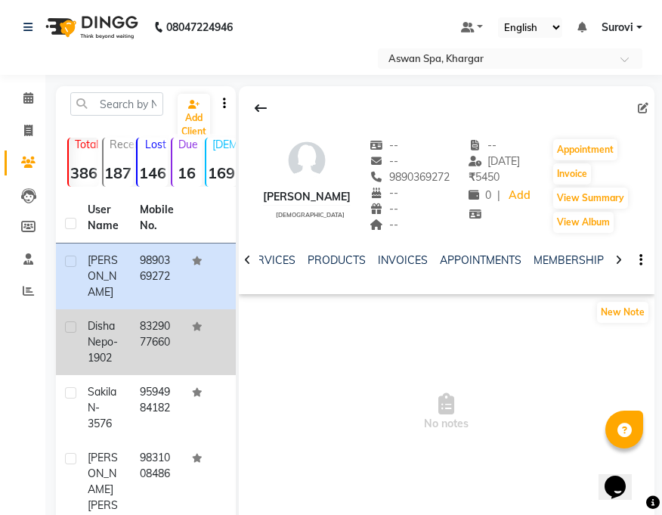
click at [114, 329] on div "[PERSON_NAME]-1902" at bounding box center [105, 342] width 34 height 48
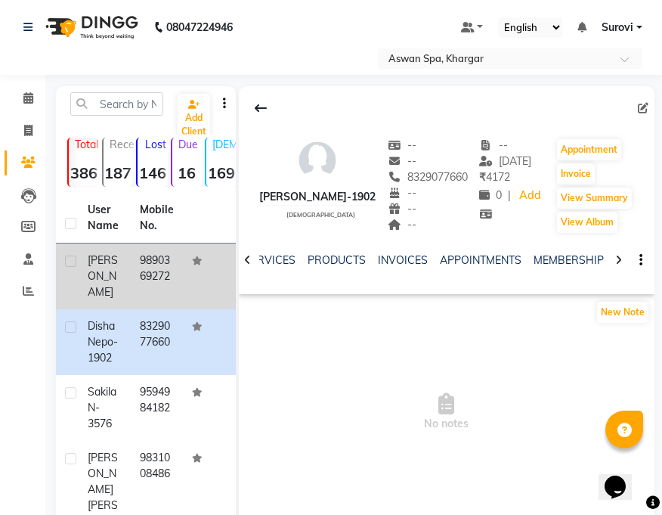
click at [107, 272] on span "[PERSON_NAME]" at bounding box center [103, 275] width 30 height 45
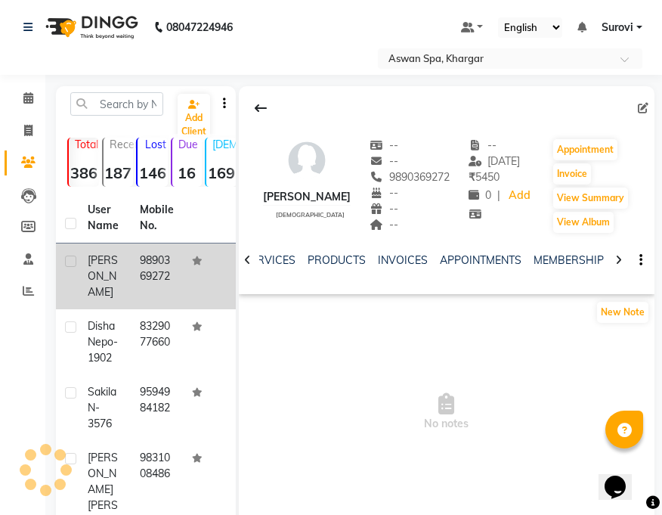
click at [126, 265] on td "[PERSON_NAME]" at bounding box center [105, 276] width 52 height 66
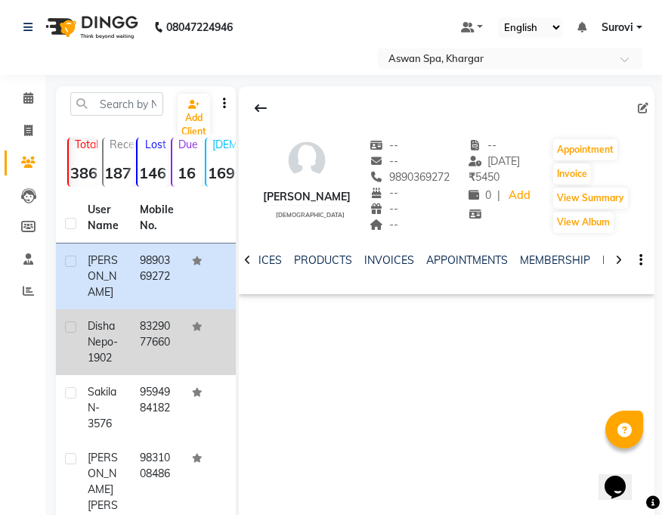
click at [131, 321] on td "8329077660" at bounding box center [157, 342] width 52 height 66
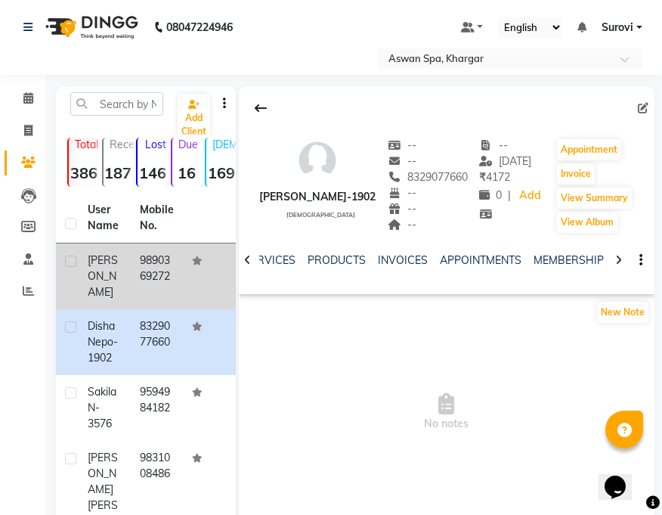
click at [131, 266] on td "9890369272" at bounding box center [157, 276] width 52 height 66
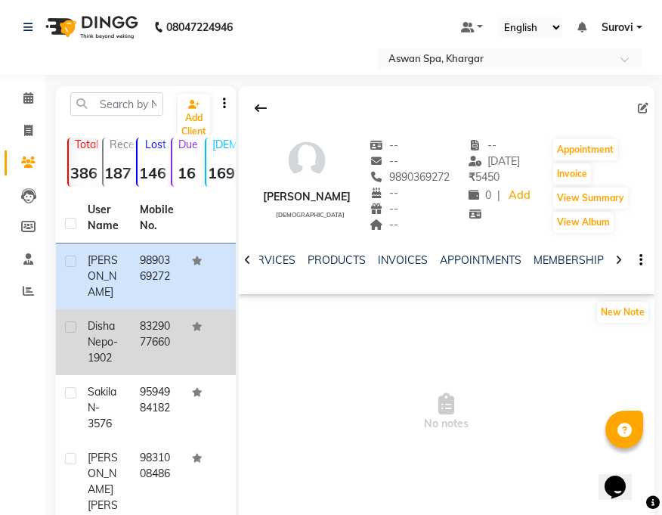
click at [125, 323] on td "[PERSON_NAME]-1902" at bounding box center [105, 342] width 52 height 66
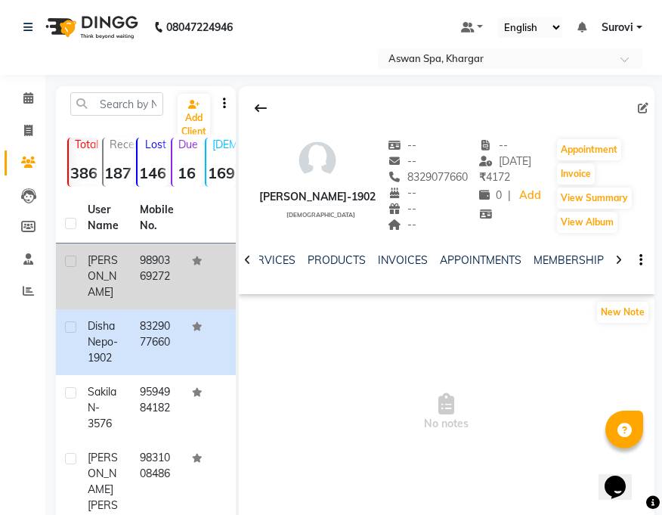
click at [125, 273] on td "[PERSON_NAME]" at bounding box center [105, 276] width 52 height 66
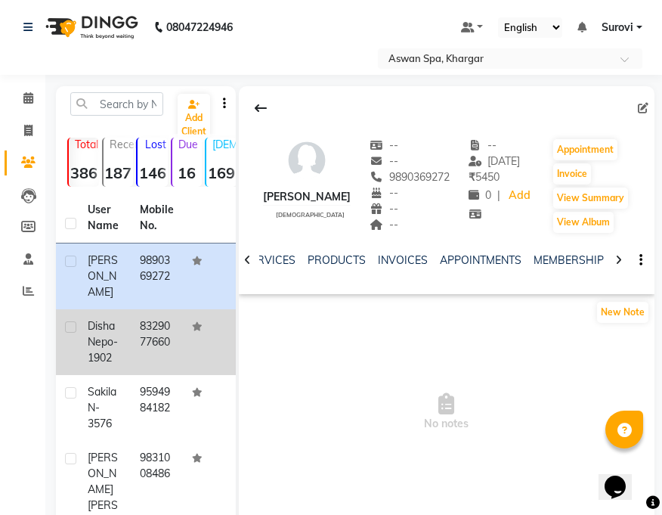
click at [131, 315] on td "8329077660" at bounding box center [157, 342] width 52 height 66
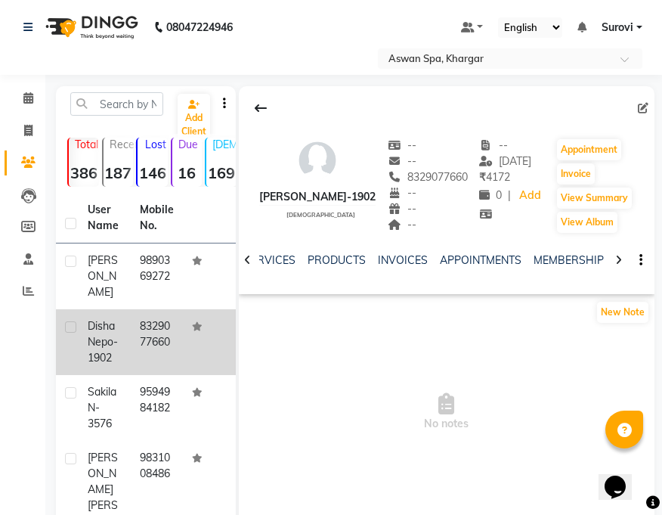
click at [93, 319] on span "Disha" at bounding box center [101, 326] width 27 height 14
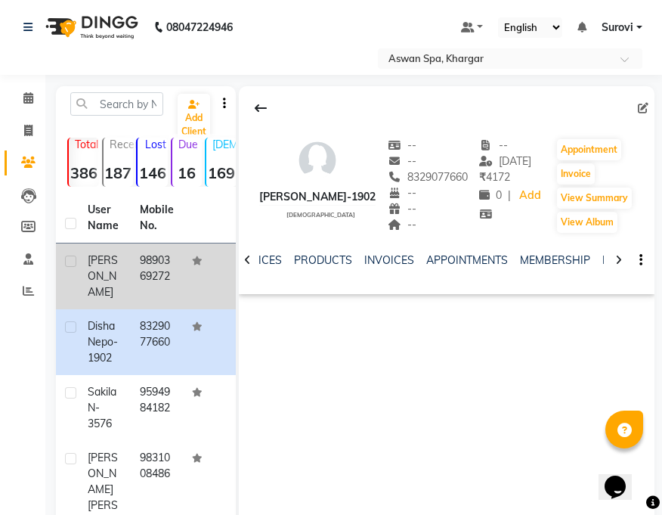
click at [98, 252] on td "[PERSON_NAME]" at bounding box center [105, 276] width 52 height 66
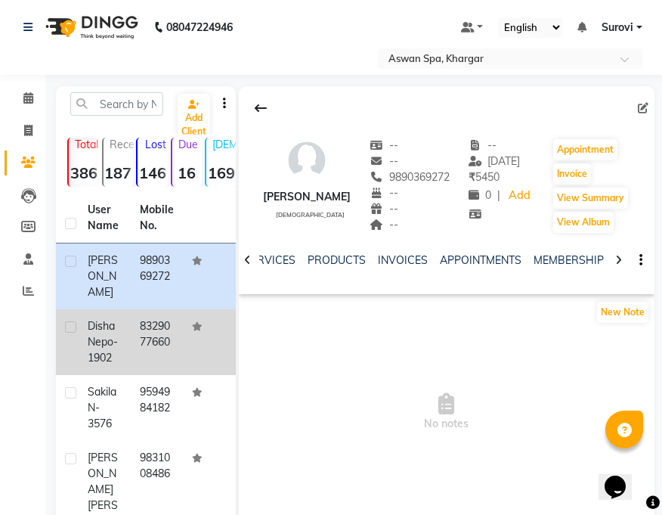
click at [98, 335] on span "Nepo-1902" at bounding box center [103, 349] width 30 height 29
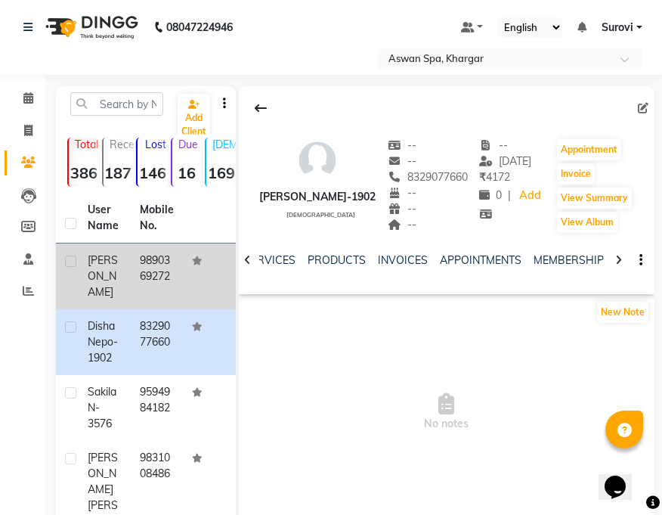
click at [89, 259] on span "[PERSON_NAME]" at bounding box center [103, 275] width 30 height 45
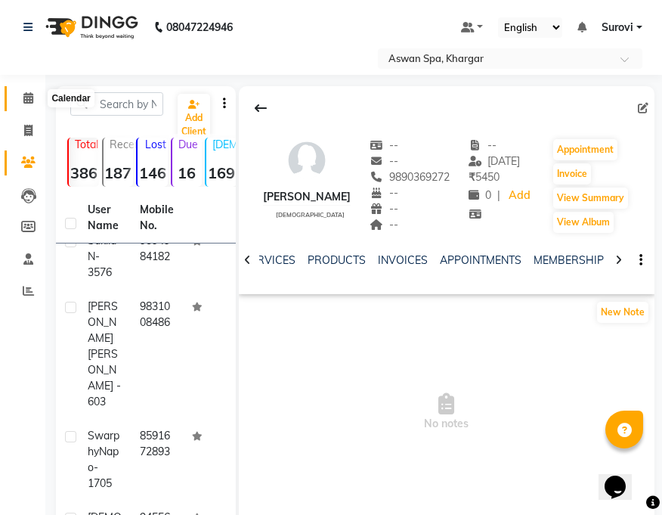
click at [29, 100] on icon at bounding box center [28, 97] width 10 height 11
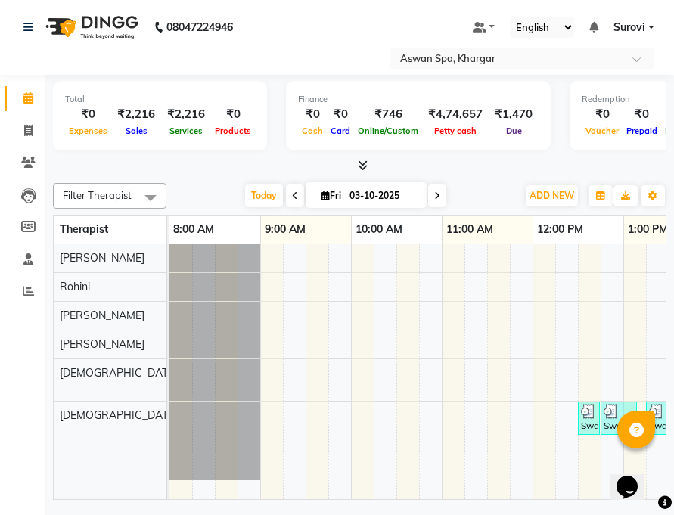
scroll to position [0, 324]
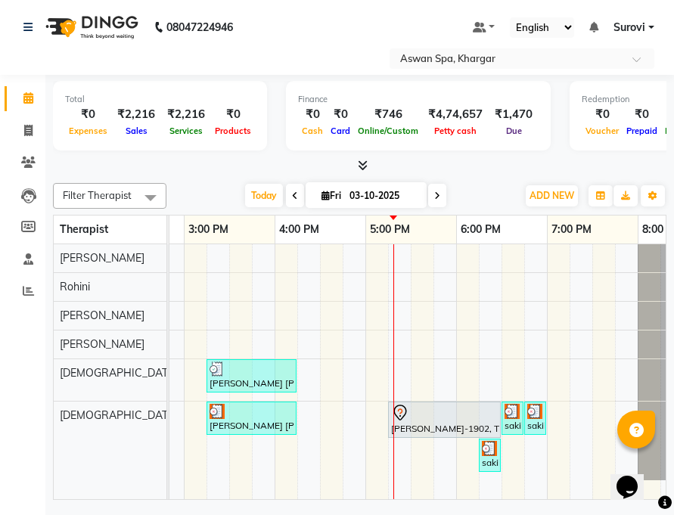
click at [514, 417] on img at bounding box center [511, 411] width 15 height 15
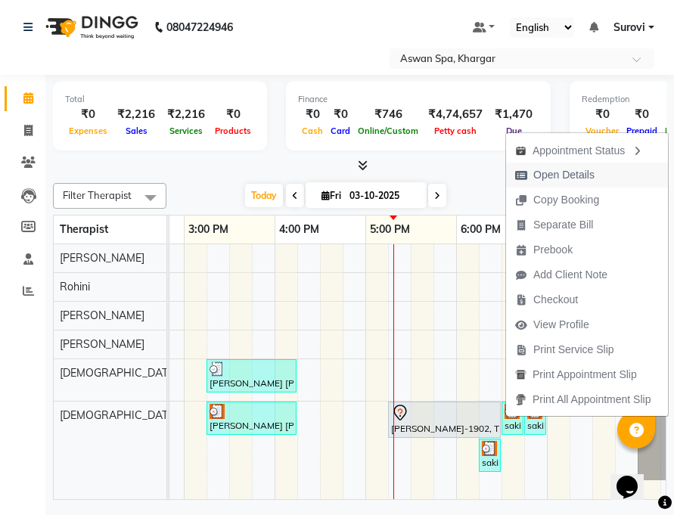
click at [560, 177] on span "Open Details" at bounding box center [563, 175] width 61 height 16
select select "3"
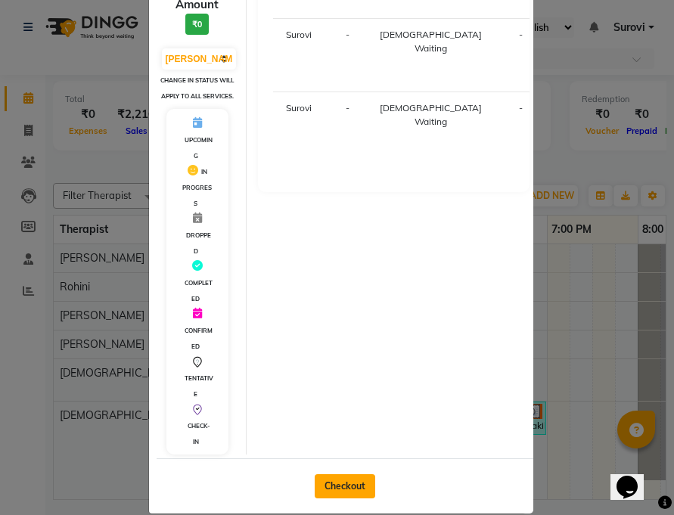
click at [358, 480] on button "Checkout" at bounding box center [345, 486] width 60 height 24
select select "service"
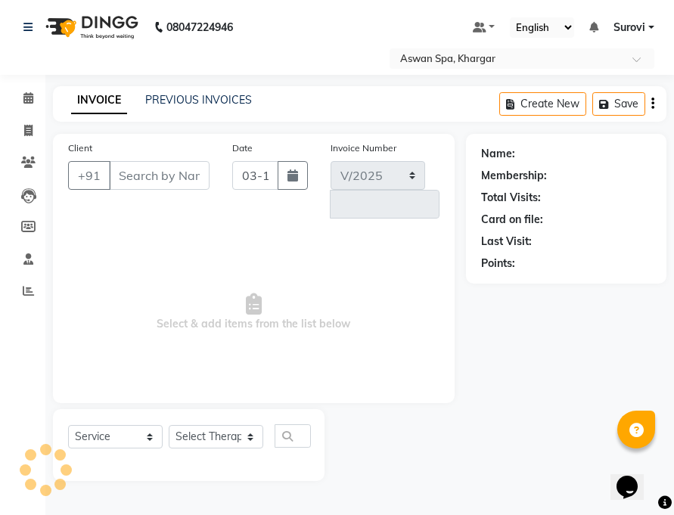
select select "7449"
type input "0708"
type input "9594984182"
select select "66230"
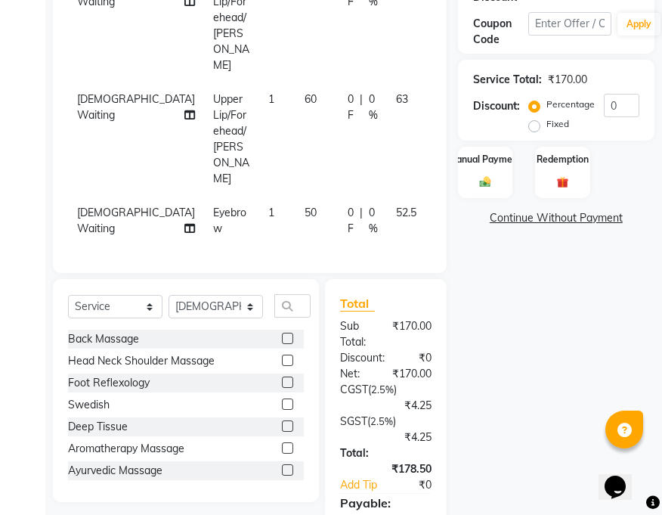
scroll to position [293, 0]
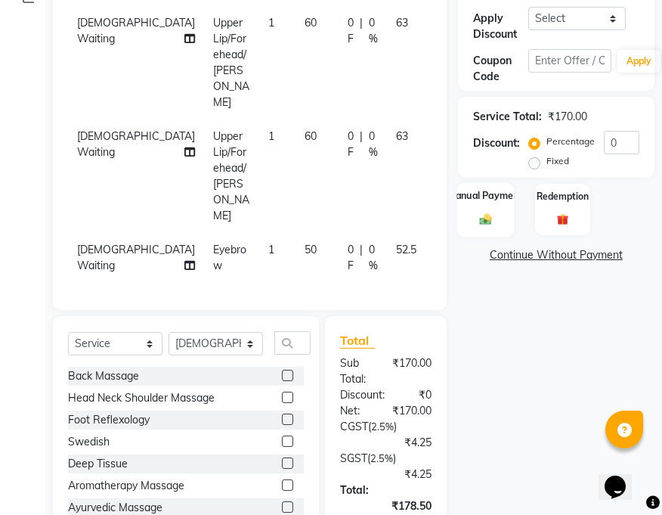
click at [490, 211] on div "Manual Payment" at bounding box center [485, 209] width 57 height 54
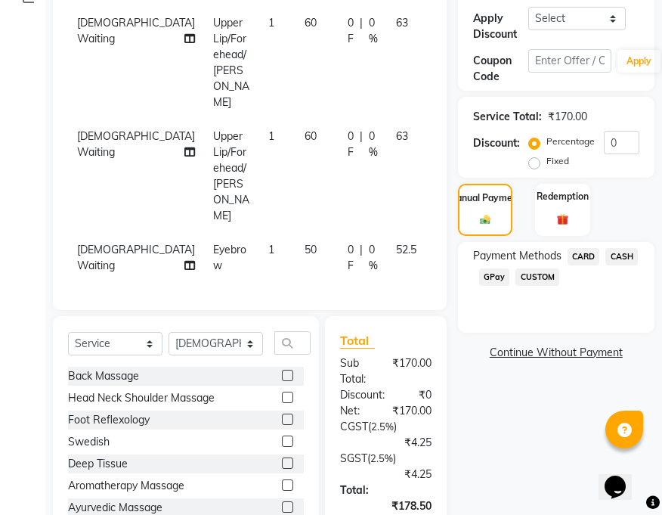
click at [628, 253] on span "CASH" at bounding box center [622, 256] width 33 height 17
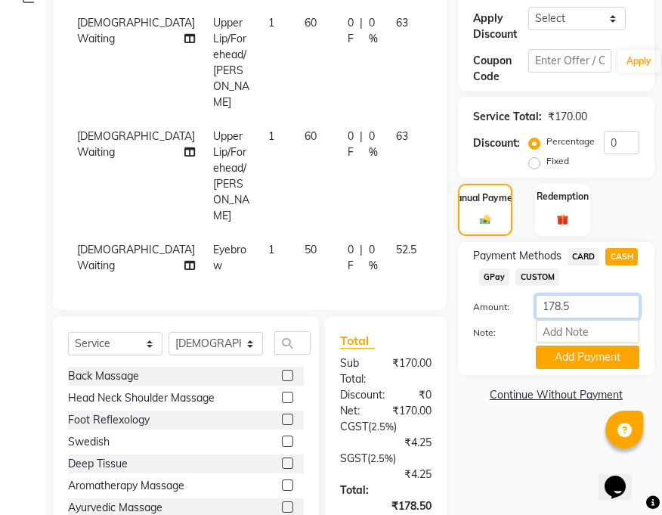
drag, startPoint x: 572, startPoint y: 308, endPoint x: 556, endPoint y: 311, distance: 15.4
click at [556, 311] on input "178.5" at bounding box center [588, 306] width 104 height 23
type input "170"
click at [582, 352] on button "Add Payment" at bounding box center [588, 357] width 104 height 23
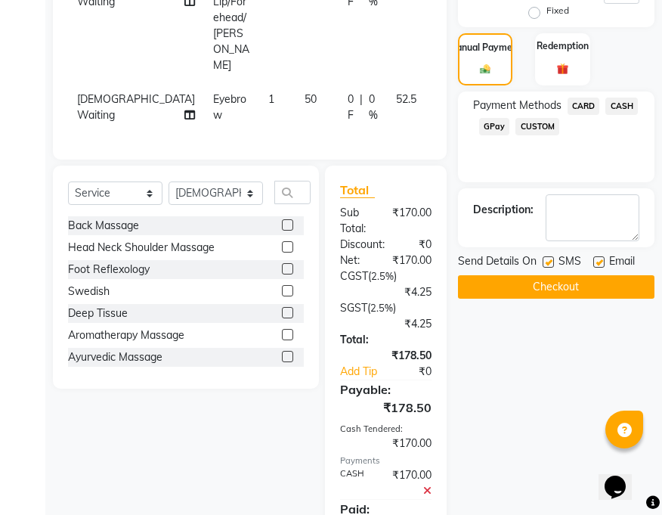
scroll to position [444, 0]
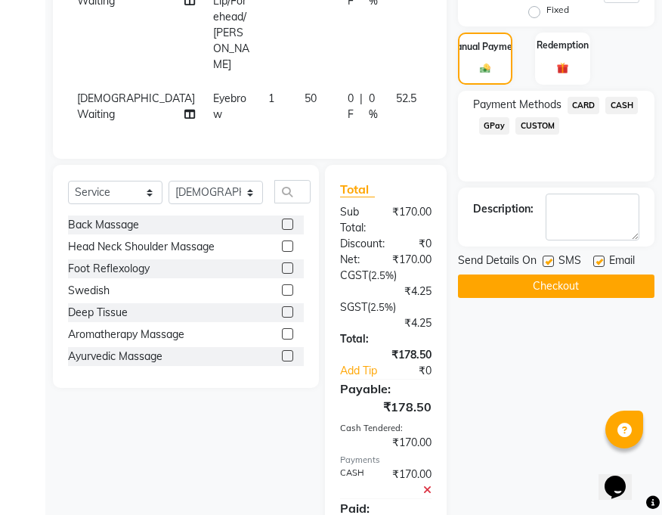
click at [560, 288] on button "Checkout" at bounding box center [556, 285] width 197 height 23
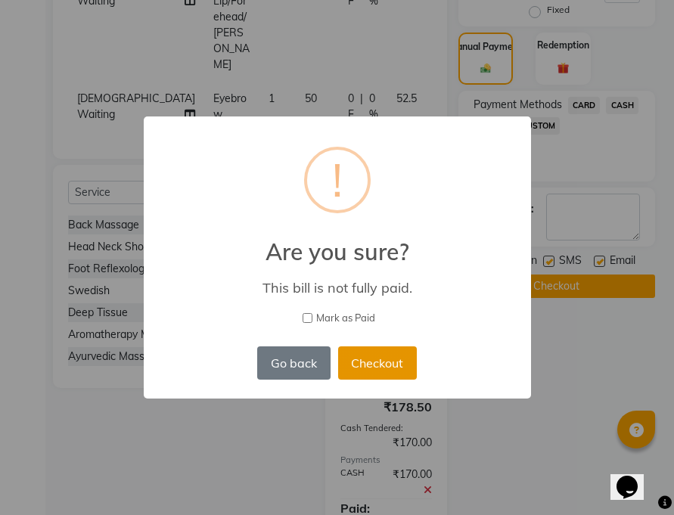
click at [398, 367] on button "Checkout" at bounding box center [377, 362] width 79 height 33
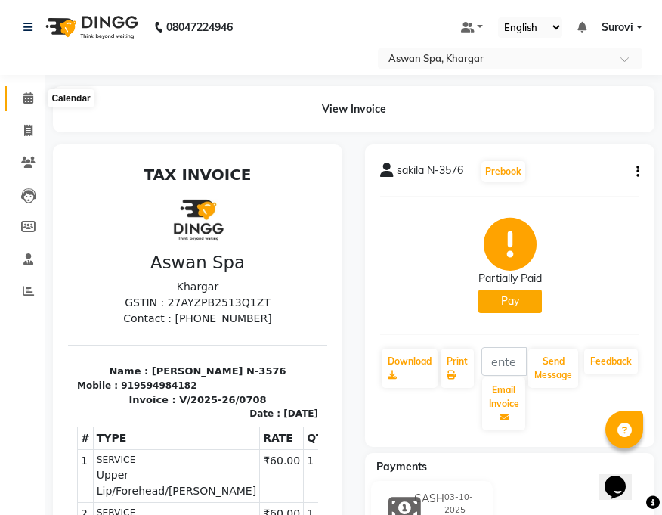
click at [27, 92] on icon at bounding box center [28, 97] width 10 height 11
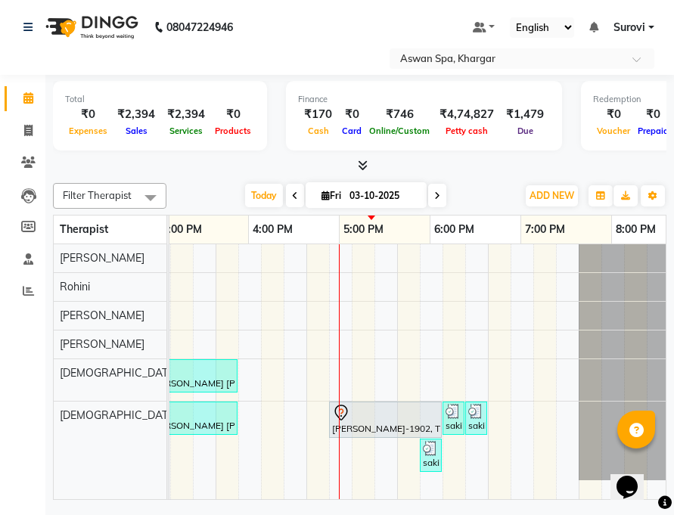
scroll to position [0, 680]
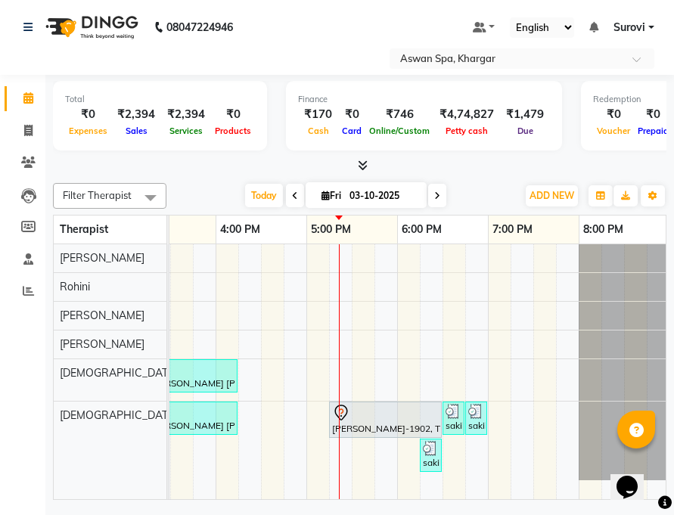
drag, startPoint x: 341, startPoint y: 490, endPoint x: 1, endPoint y: 27, distance: 574.3
drag, startPoint x: 345, startPoint y: 417, endPoint x: 408, endPoint y: 427, distance: 63.5
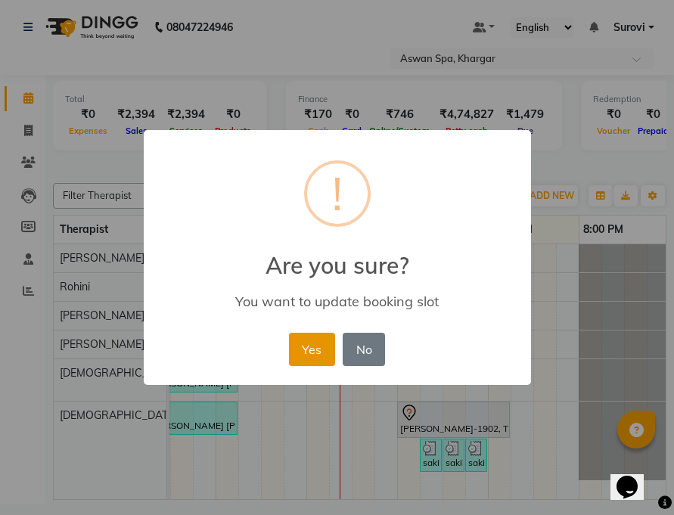
click at [319, 343] on button "Yes" at bounding box center [312, 349] width 46 height 33
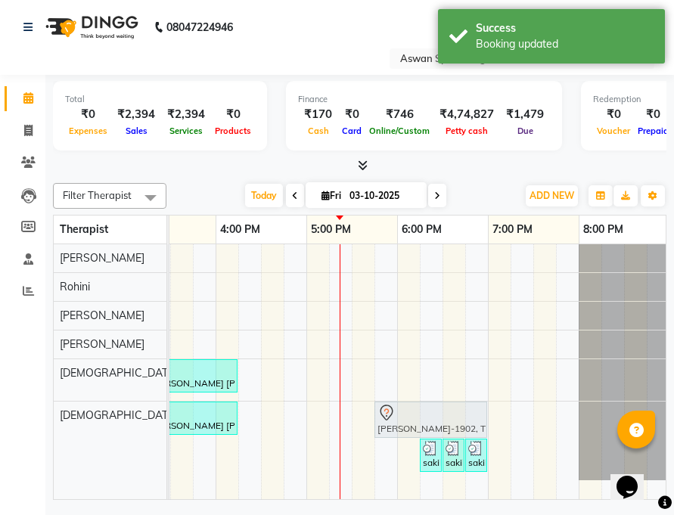
drag, startPoint x: 416, startPoint y: 421, endPoint x: 398, endPoint y: 420, distance: 18.2
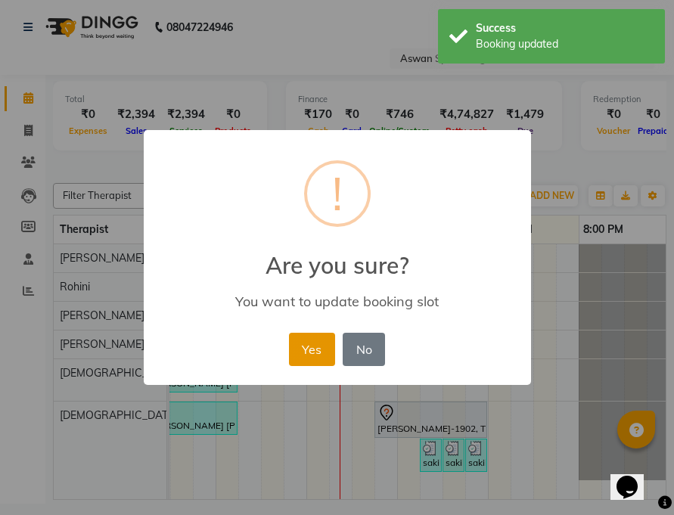
click at [306, 346] on button "Yes" at bounding box center [312, 349] width 46 height 33
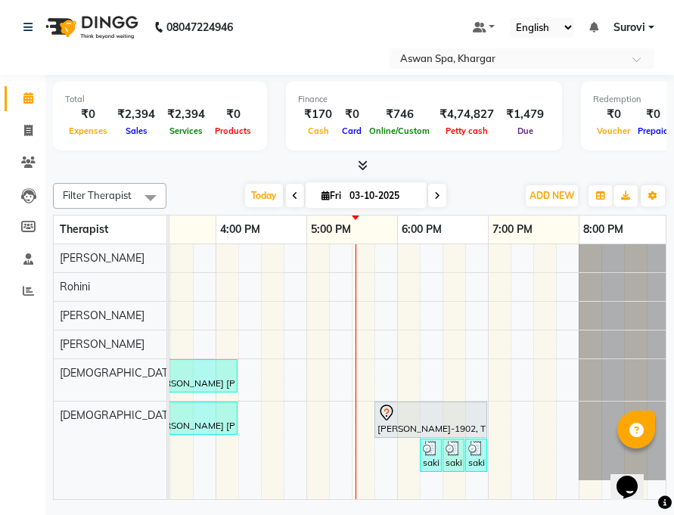
click at [570, 334] on td at bounding box center [567, 371] width 23 height 255
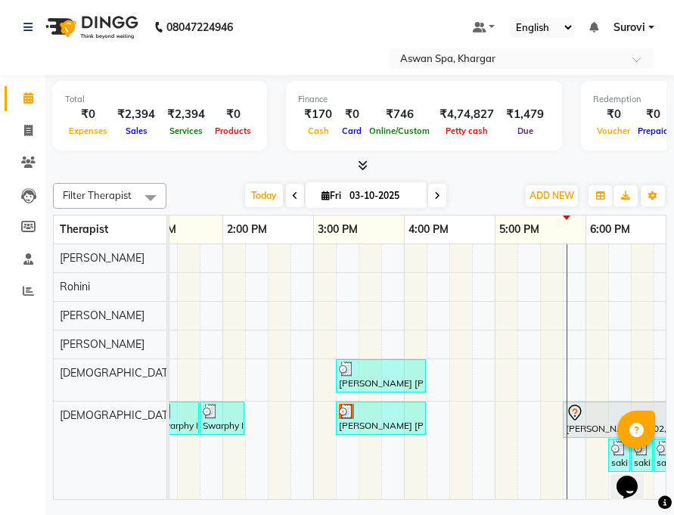
scroll to position [0, 683]
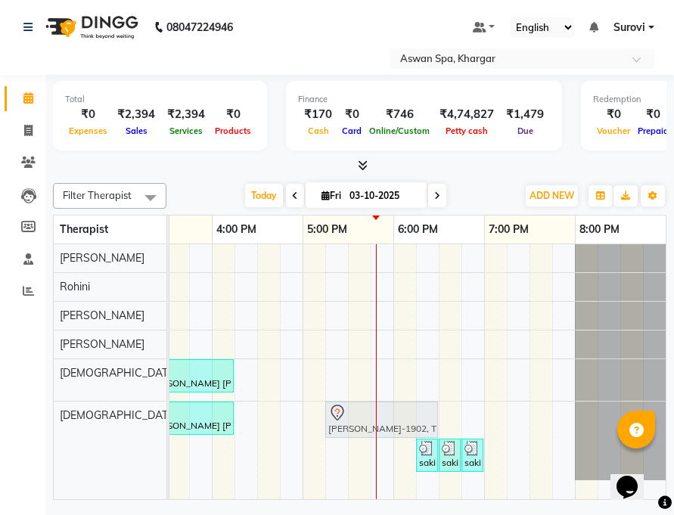
drag, startPoint x: 396, startPoint y: 420, endPoint x: 348, endPoint y: 419, distance: 48.4
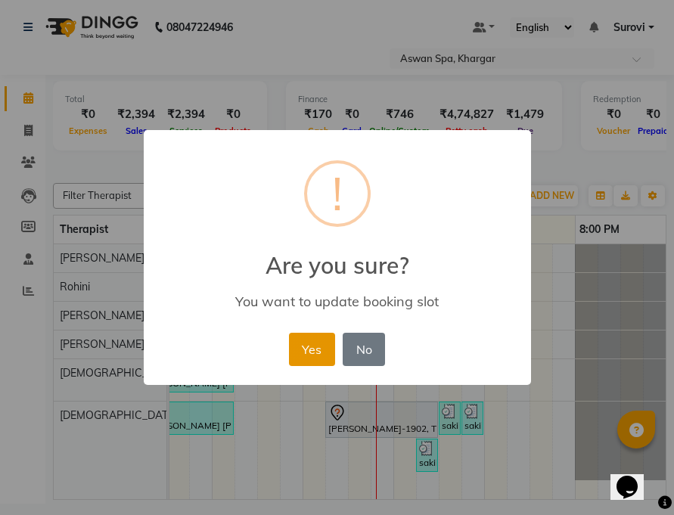
click at [306, 346] on button "Yes" at bounding box center [312, 349] width 46 height 33
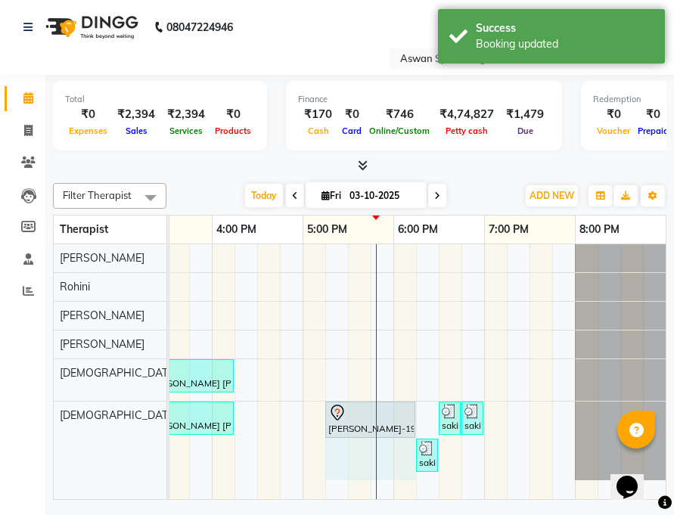
drag, startPoint x: 438, startPoint y: 421, endPoint x: 412, endPoint y: 420, distance: 25.7
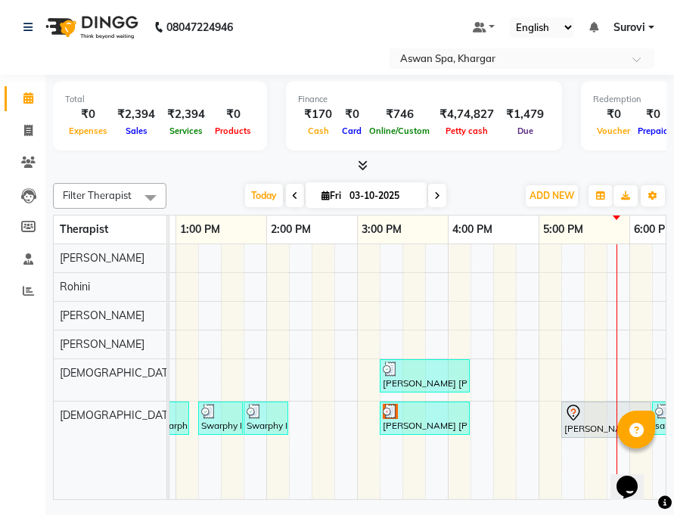
scroll to position [0, 390]
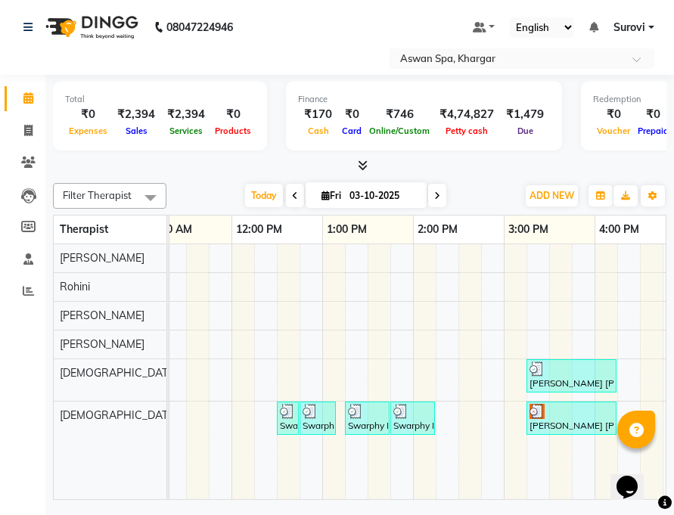
click at [360, 419] on div "Swarphy Napo-1705, TK03, 01:15 PM-01:45 PM, Wax Underarm" at bounding box center [367, 418] width 42 height 29
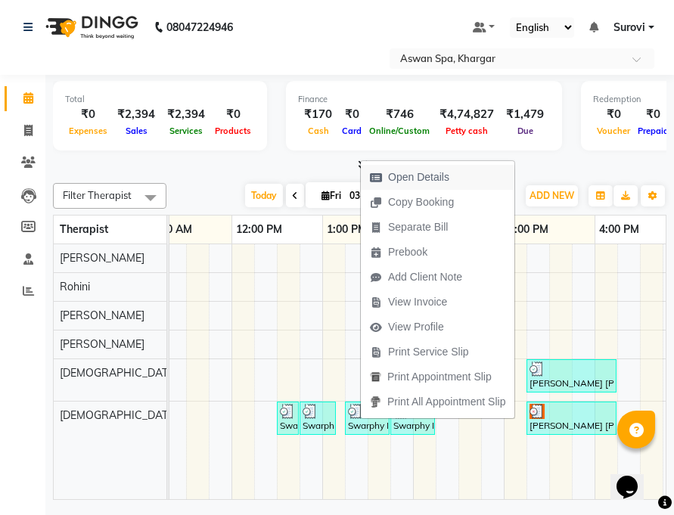
click at [411, 175] on span "Open Details" at bounding box center [418, 177] width 61 height 16
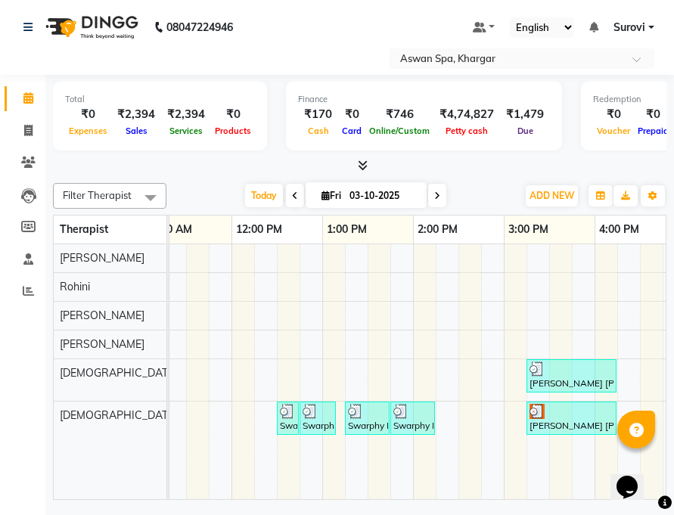
click at [367, 415] on div at bounding box center [367, 411] width 39 height 15
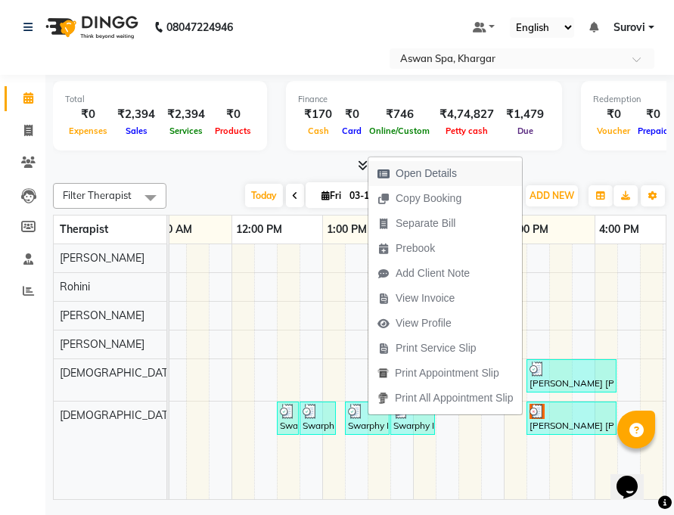
click at [420, 163] on span "Open Details" at bounding box center [417, 173] width 98 height 25
select select "3"
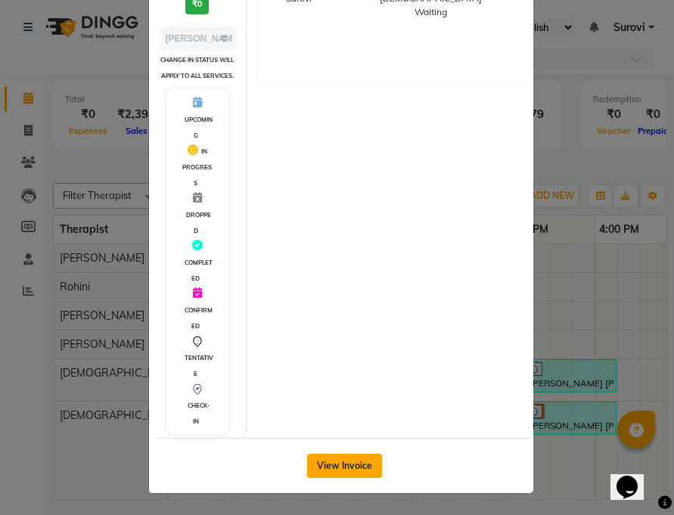
click at [361, 461] on button "View Invoice" at bounding box center [344, 466] width 75 height 24
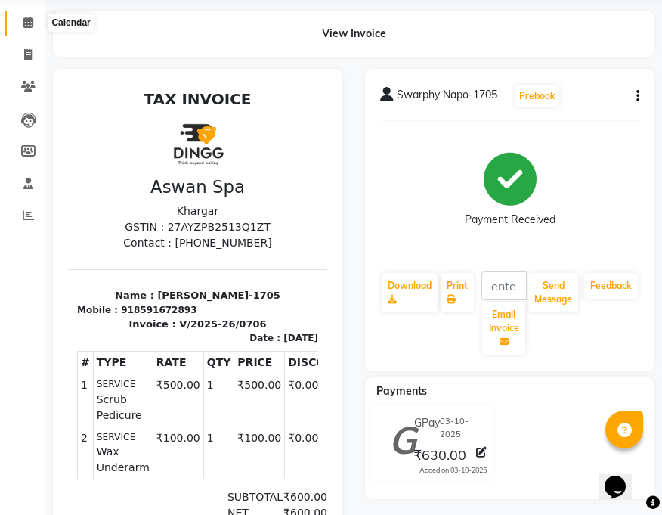
click at [33, 21] on icon at bounding box center [28, 22] width 10 height 11
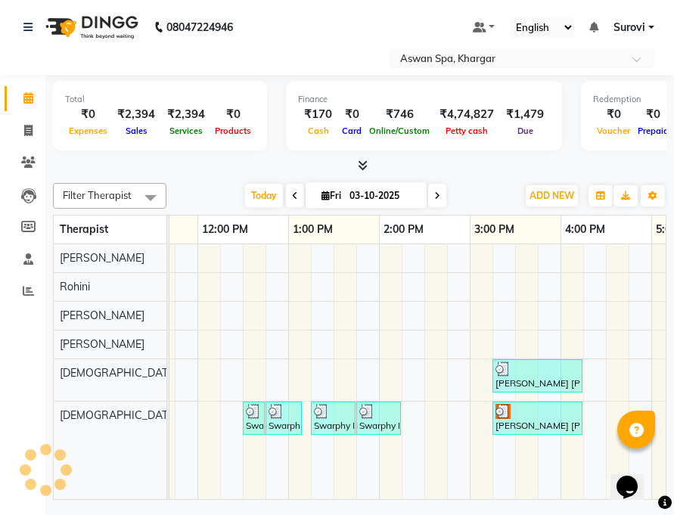
scroll to position [0, 341]
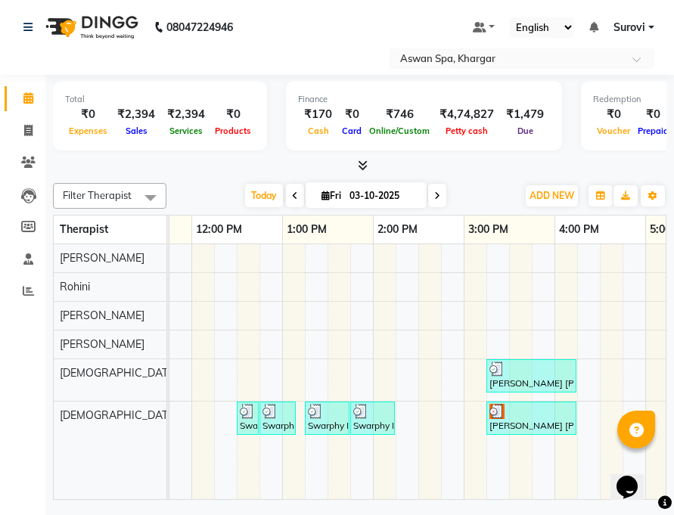
click at [364, 420] on div "Swarphy Napo-1705, TK03, 01:45 PM-02:15 PM, Scrub Pedicure" at bounding box center [373, 418] width 42 height 29
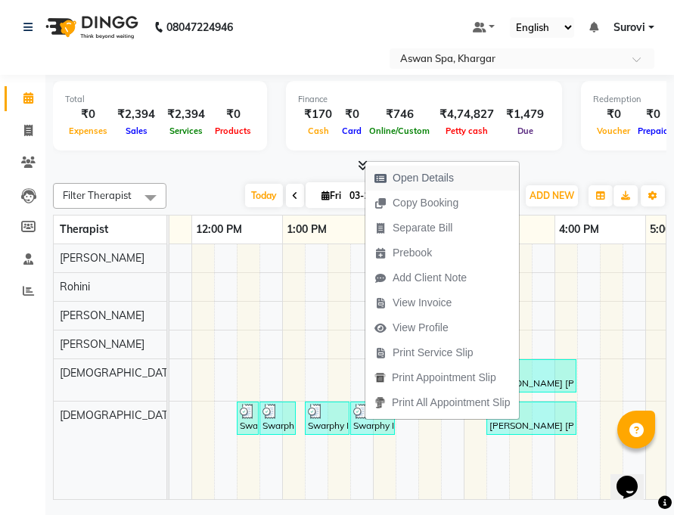
click at [410, 178] on span "Open Details" at bounding box center [422, 178] width 61 height 16
select select "3"
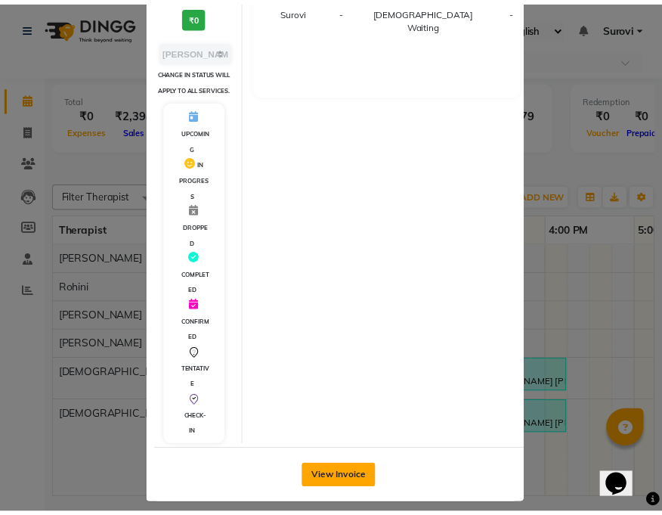
scroll to position [263, 0]
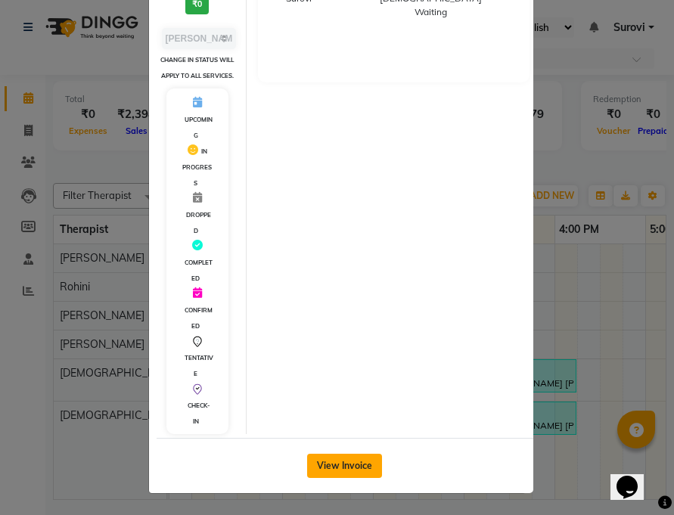
click at [346, 462] on button "View Invoice" at bounding box center [344, 466] width 75 height 24
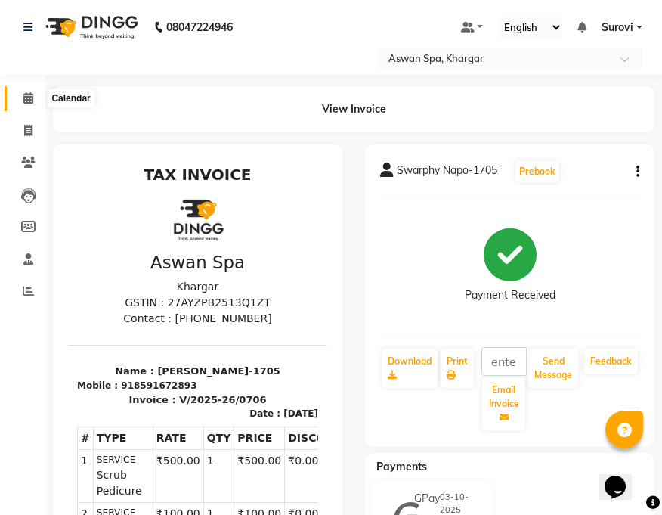
click at [24, 93] on icon at bounding box center [28, 97] width 10 height 11
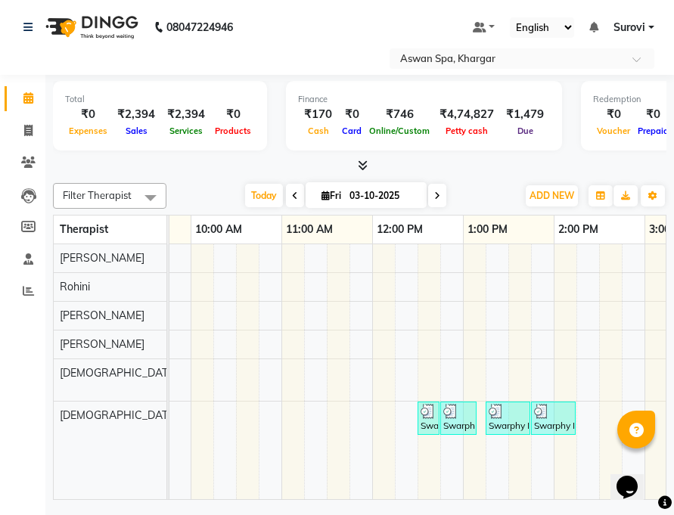
scroll to position [0, 206]
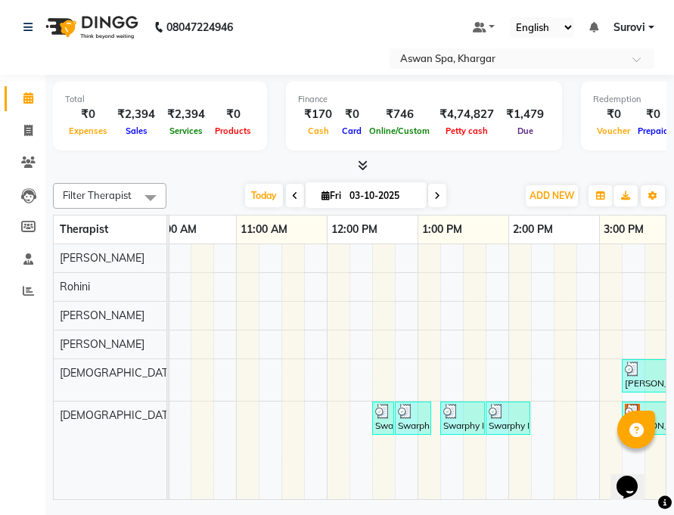
click at [379, 419] on div "Swarphy Napo-1705, TK02, 12:30 PM-12:40 PM, Eyebrow" at bounding box center [382, 418] width 19 height 29
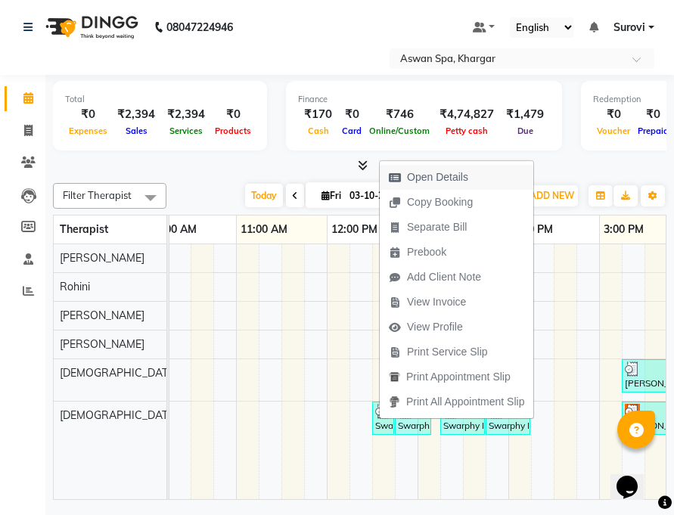
click at [442, 172] on span "Open Details" at bounding box center [437, 177] width 61 height 16
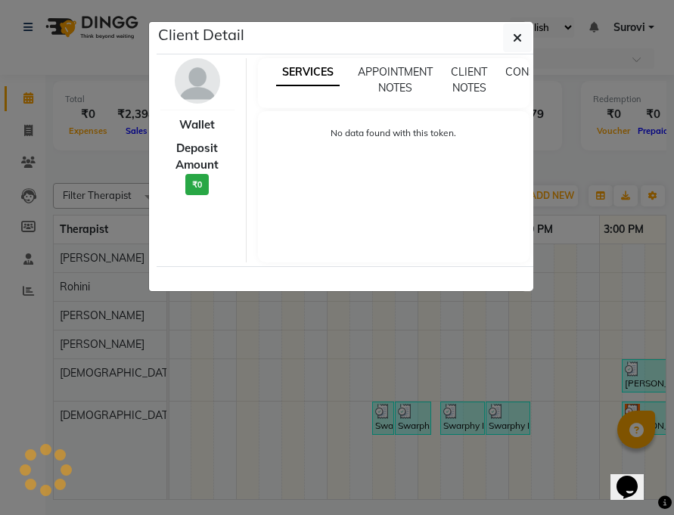
select select "3"
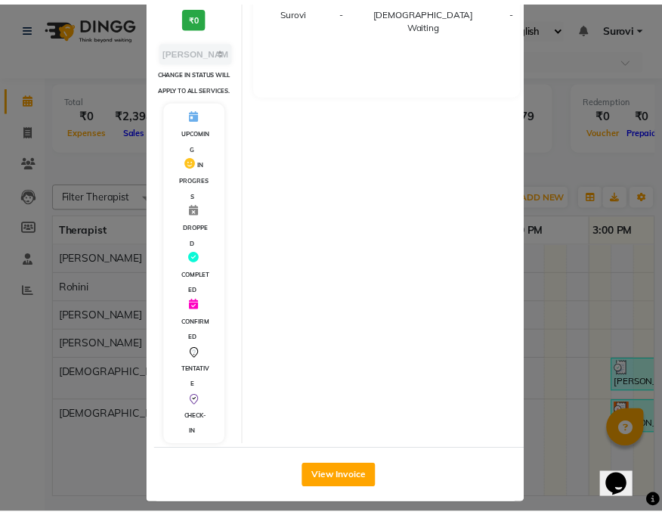
scroll to position [263, 0]
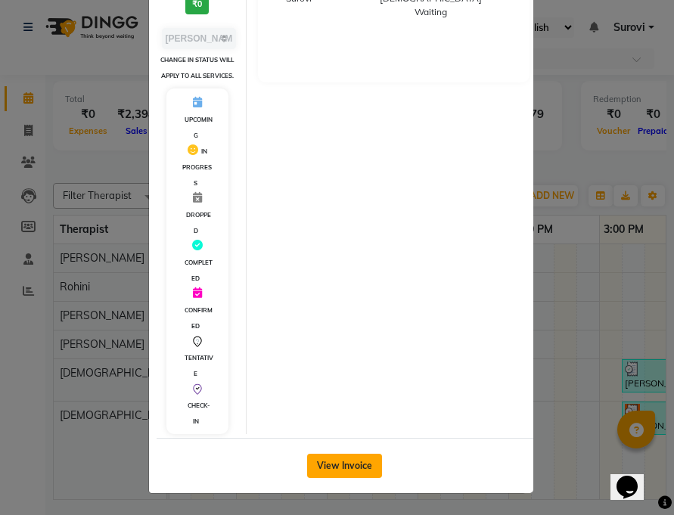
click at [361, 457] on button "View Invoice" at bounding box center [344, 466] width 75 height 24
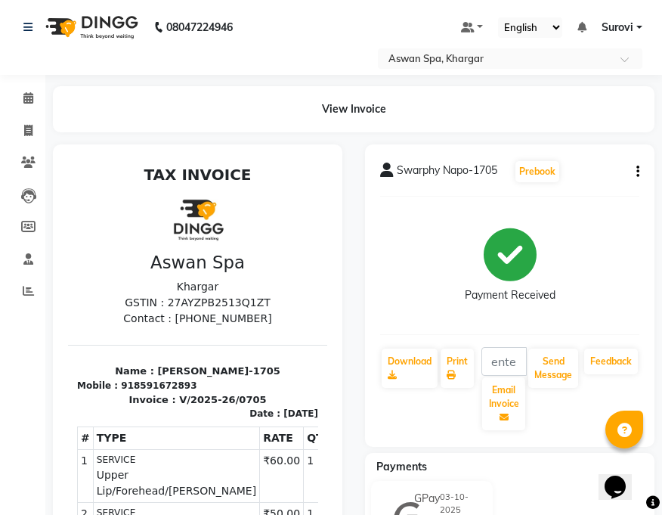
click at [25, 79] on div "Calendar Invoice Clients Leads Members Staff Reports Completed InProgress Upcom…" at bounding box center [102, 432] width 204 height 736
click at [30, 95] on icon at bounding box center [28, 97] width 10 height 11
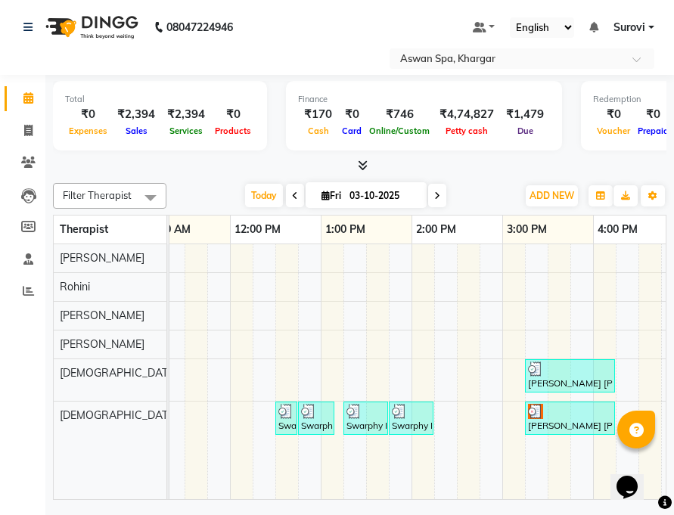
scroll to position [0, 385]
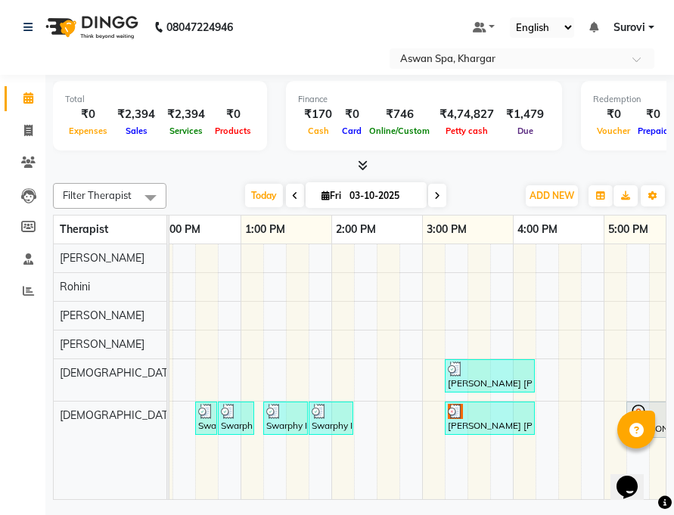
click at [362, 416] on div "[PERSON_NAME] [PERSON_NAME] - 603, TK05, 03:15 PM-04:15 PM, Natural Hair Spa Me…" at bounding box center [376, 371] width 1179 height 255
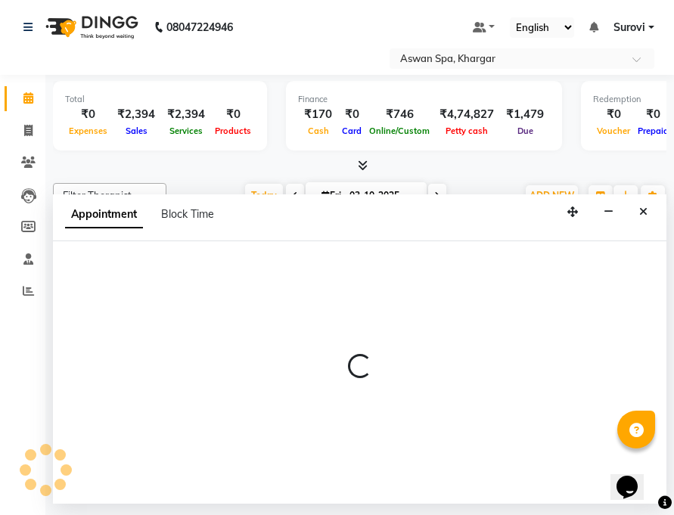
select select "66230"
select select "855"
select select "tentative"
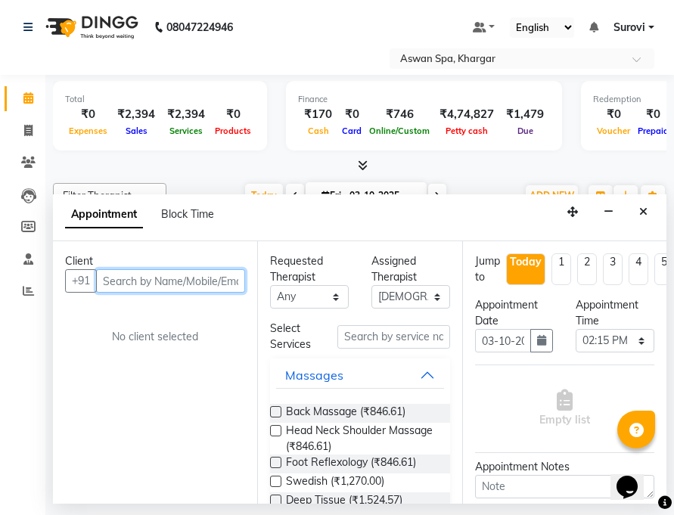
click at [215, 283] on input "text" at bounding box center [170, 280] width 149 height 23
click at [203, 284] on input "text" at bounding box center [170, 280] width 149 height 23
click at [206, 278] on input "text" at bounding box center [170, 280] width 149 height 23
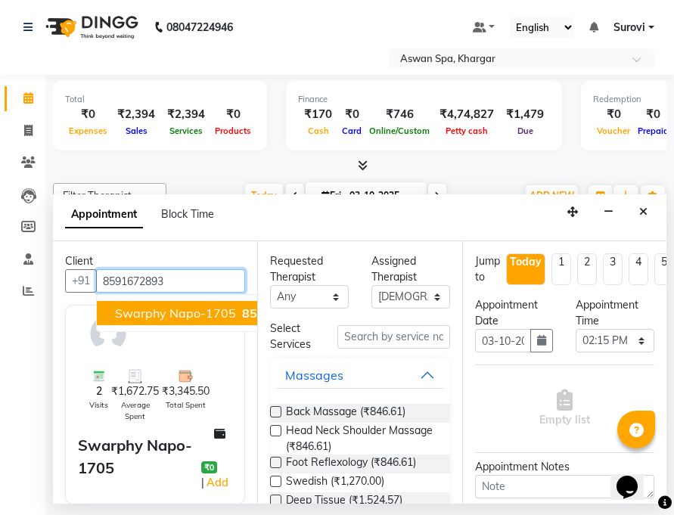
click at [227, 314] on span "Swarphy Napo-1705" at bounding box center [175, 312] width 121 height 15
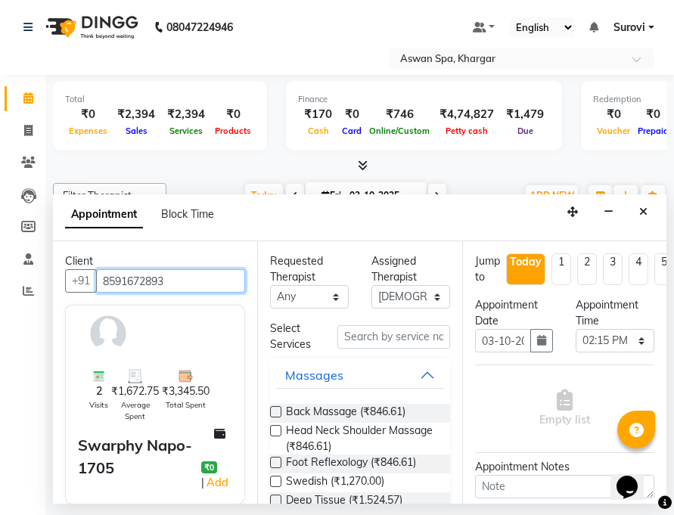
type input "8591672893"
click at [414, 367] on button "Massages" at bounding box center [359, 374] width 167 height 27
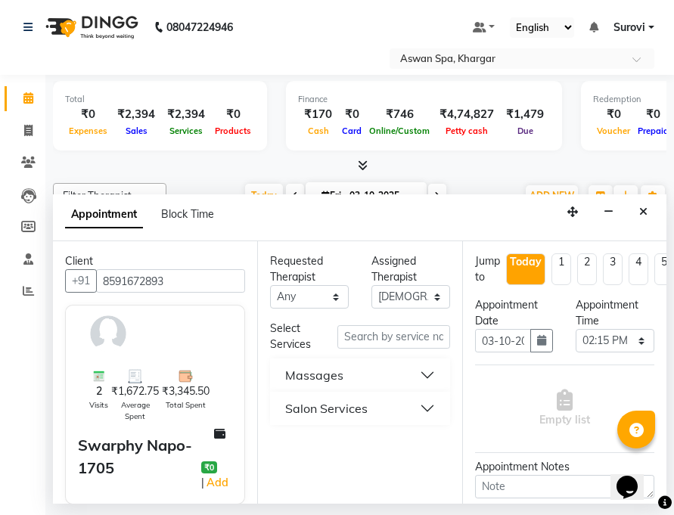
click at [423, 404] on button "Salon Services" at bounding box center [359, 408] width 167 height 27
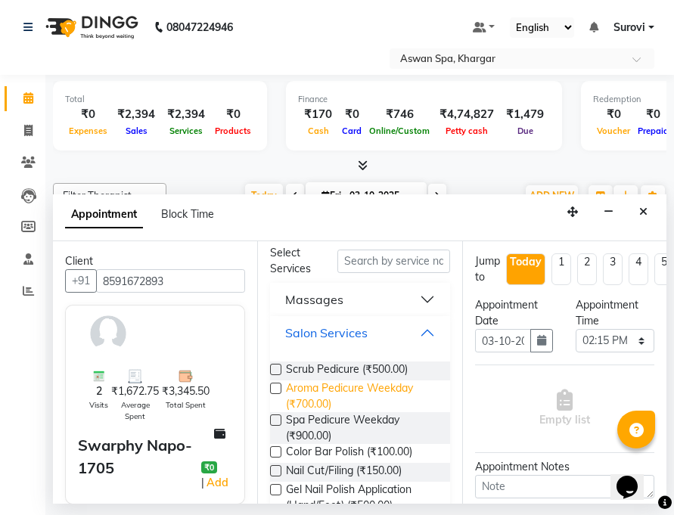
scroll to position [0, 0]
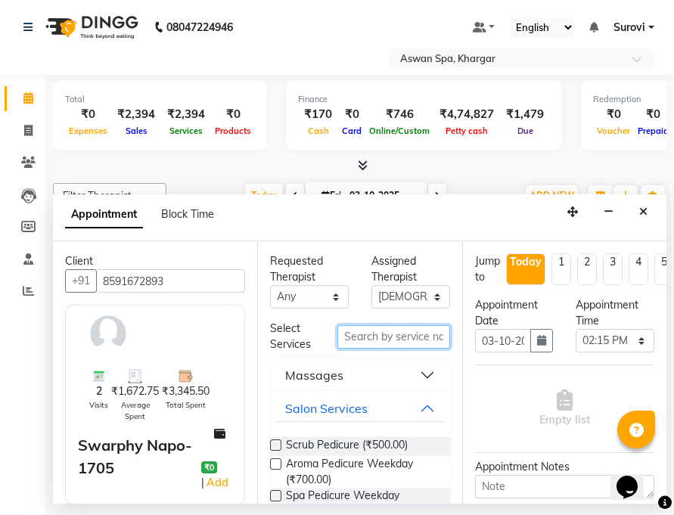
click at [381, 336] on input "text" at bounding box center [393, 336] width 112 height 23
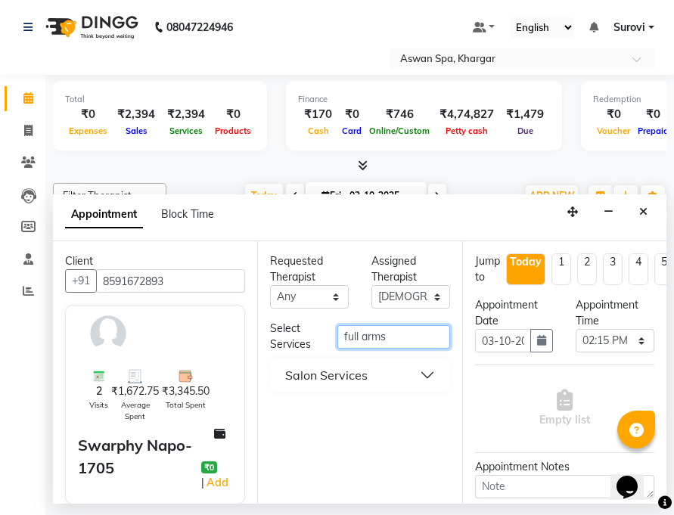
type input "full arms"
click at [352, 374] on div "Salon Services" at bounding box center [326, 375] width 82 height 18
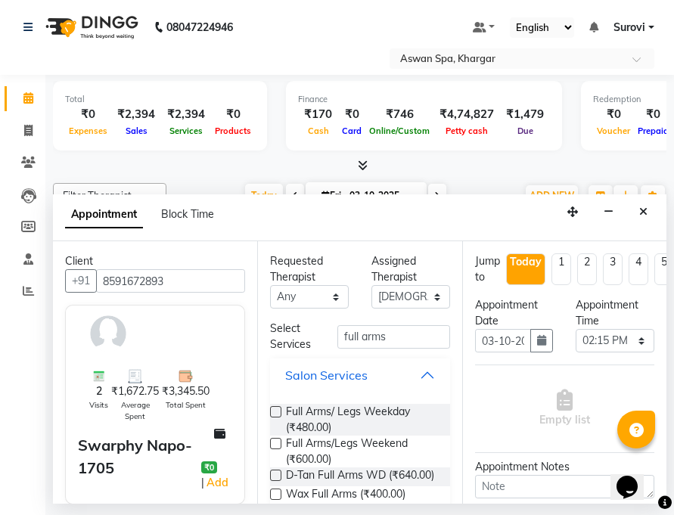
scroll to position [39, 0]
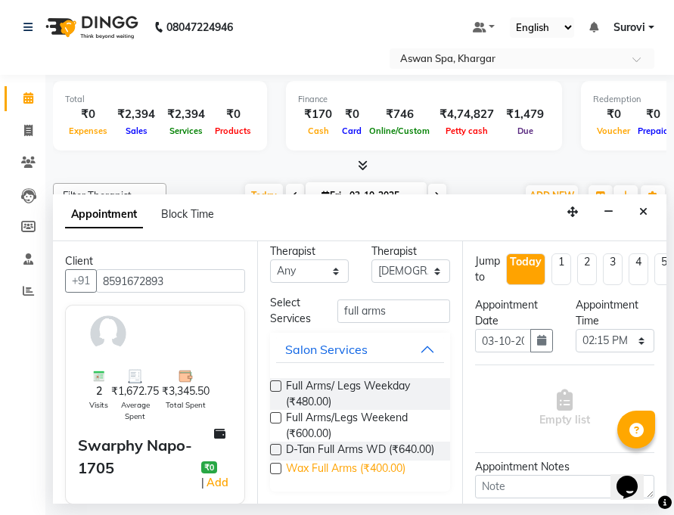
click at [350, 468] on span "Wax Full Arms (₹400.00)" at bounding box center [345, 469] width 119 height 19
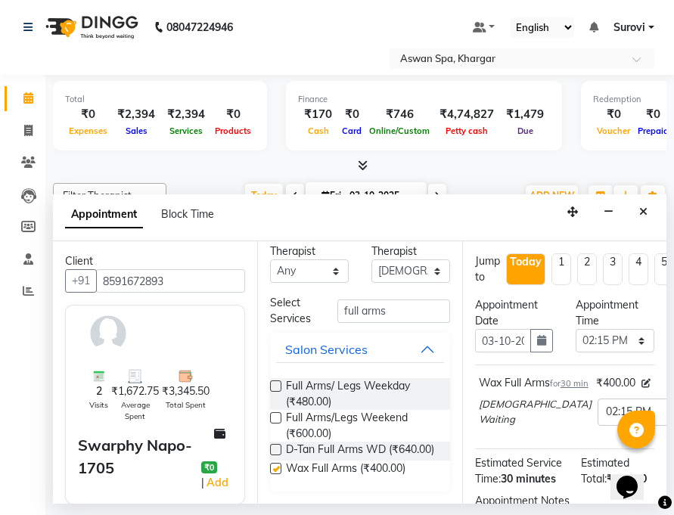
checkbox input "false"
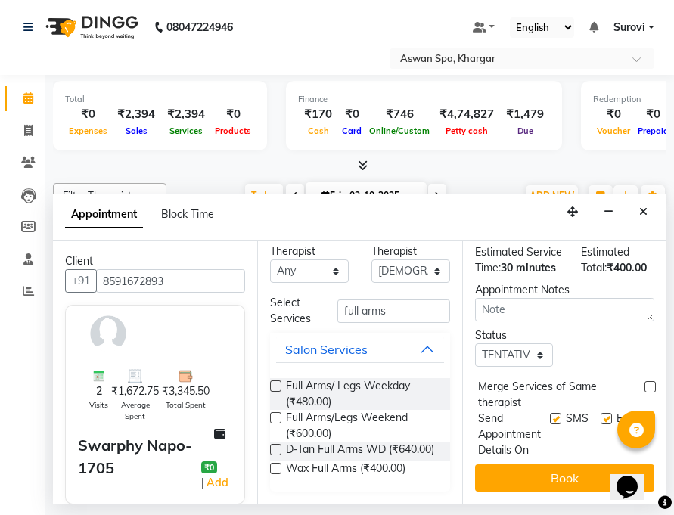
scroll to position [227, 0]
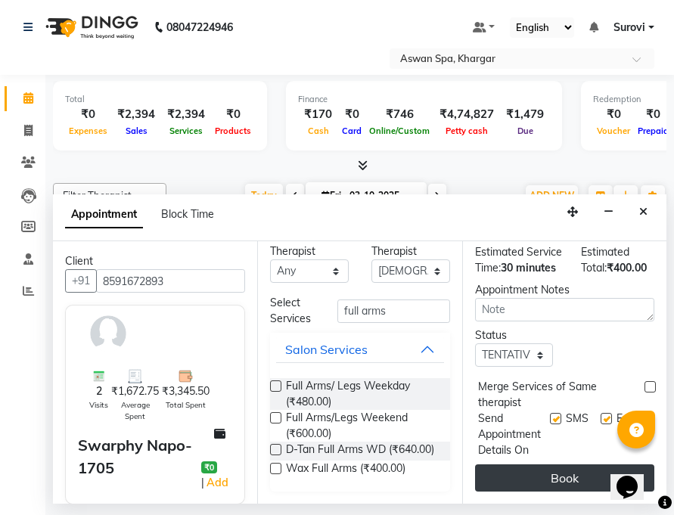
click at [552, 480] on button "Book" at bounding box center [564, 477] width 179 height 27
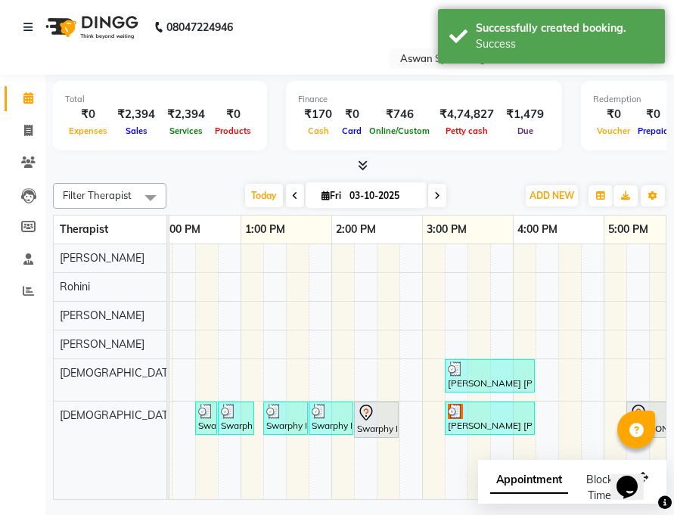
click at [383, 423] on div "Swarphy Napo-1705, TK08, 02:15 PM-02:45 PM, Wax Full Arms" at bounding box center [376, 420] width 42 height 32
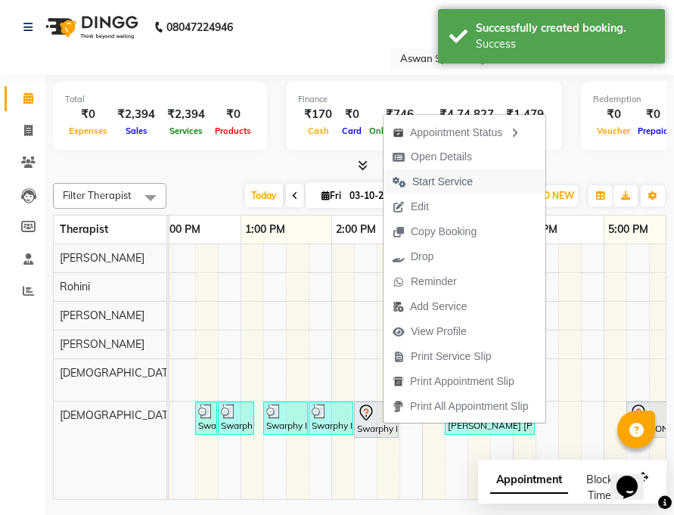
click at [436, 180] on span "Start Service" at bounding box center [442, 182] width 60 height 16
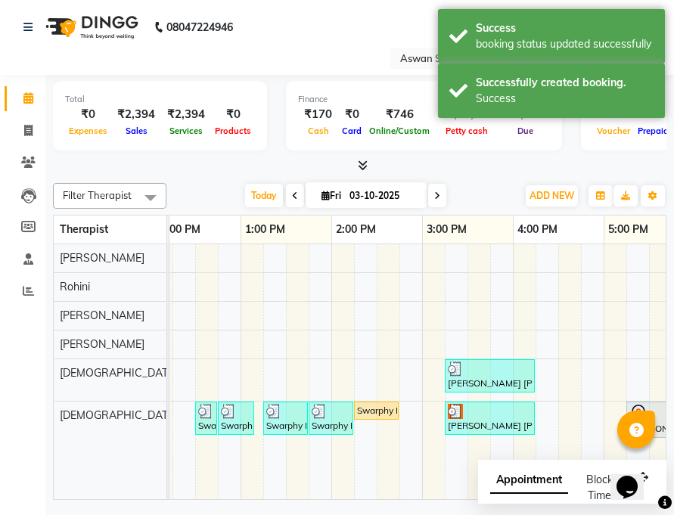
click at [376, 412] on div "Swarphy Napo-1705, TK08, 02:15 PM-02:45 PM, Wax Full Arms" at bounding box center [376, 411] width 42 height 14
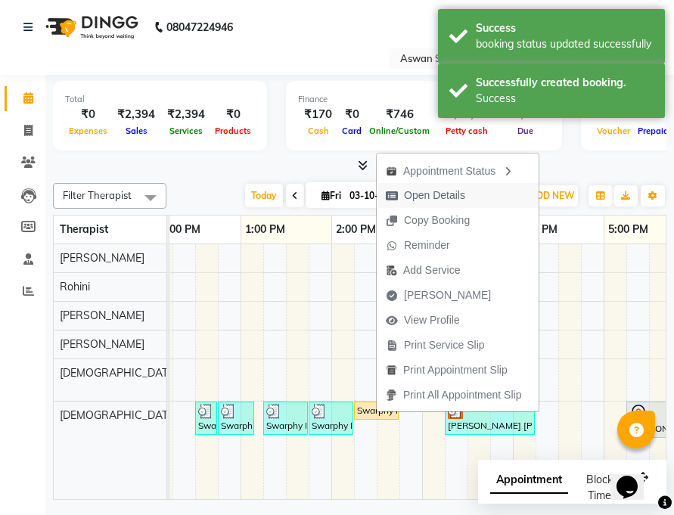
click at [440, 194] on span "Open Details" at bounding box center [434, 196] width 61 height 16
select select "1"
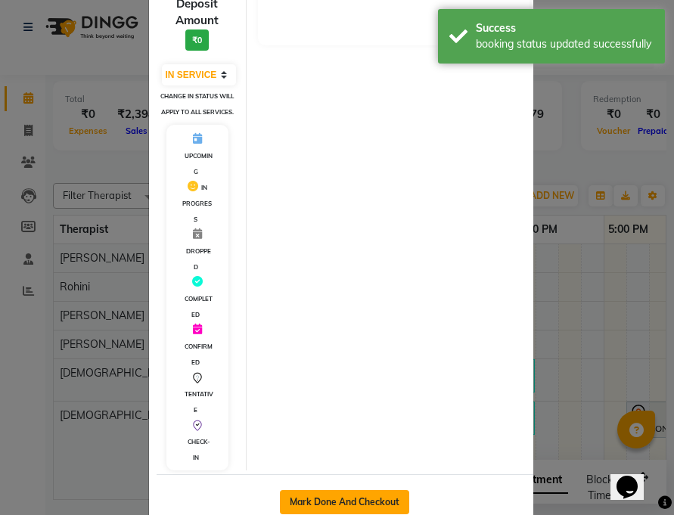
click at [328, 502] on button "Mark Done And Checkout" at bounding box center [344, 502] width 129 height 24
select select "7449"
select select "service"
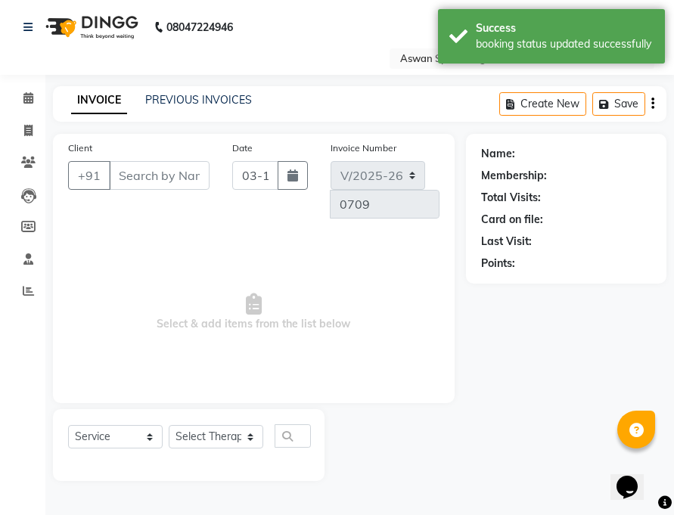
type input "8591672893"
select select "66230"
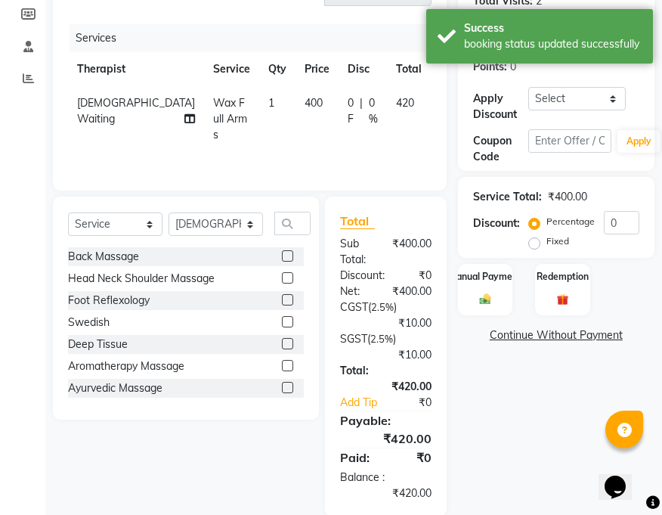
scroll to position [221, 0]
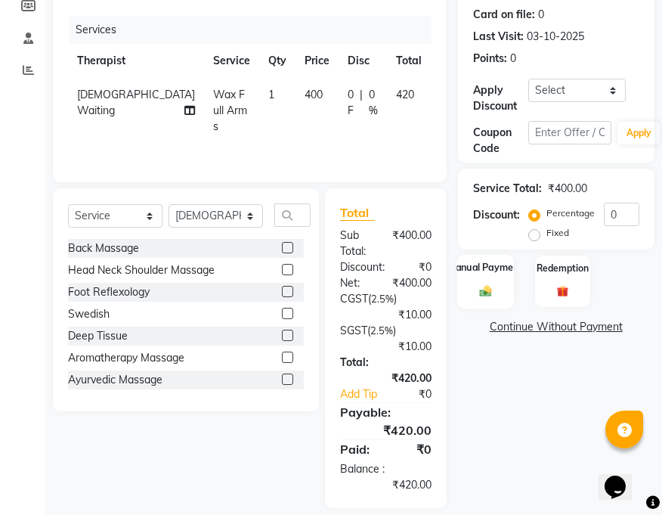
click at [482, 291] on img at bounding box center [485, 291] width 19 height 14
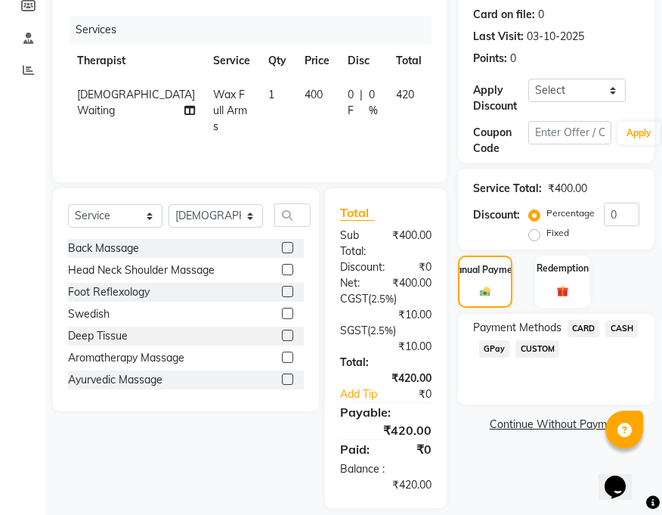
click at [495, 348] on span "GPay" at bounding box center [494, 348] width 31 height 17
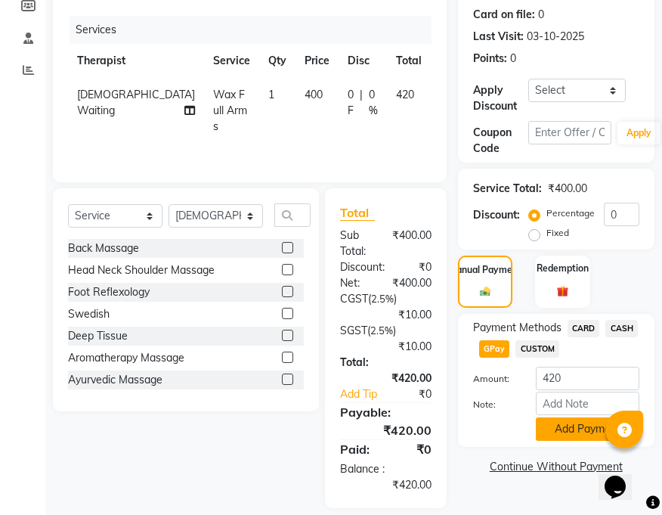
click at [586, 428] on button "Add Payment" at bounding box center [588, 428] width 104 height 23
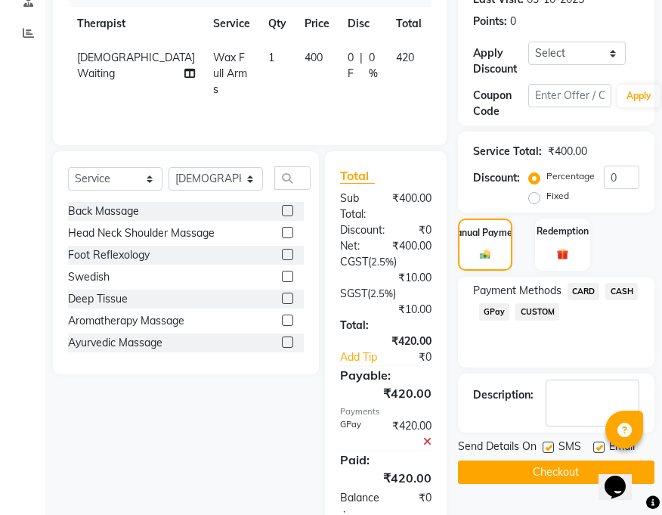
scroll to position [287, 0]
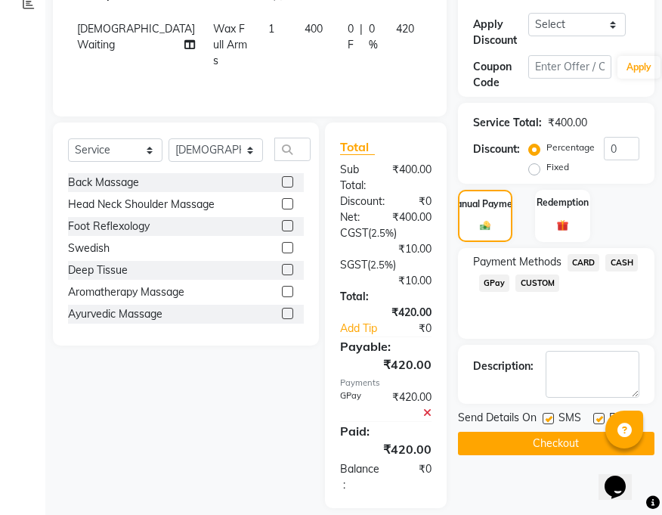
click at [563, 445] on button "Checkout" at bounding box center [556, 443] width 197 height 23
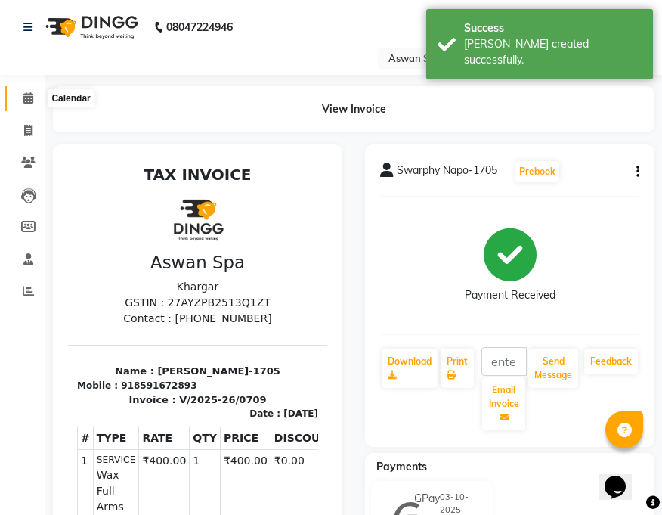
click at [26, 95] on icon at bounding box center [28, 97] width 10 height 11
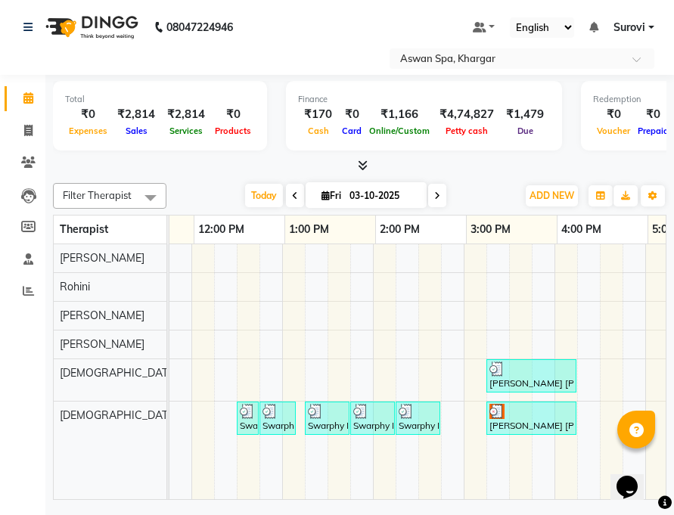
scroll to position [0, 342]
click at [491, 374] on img at bounding box center [495, 368] width 15 height 15
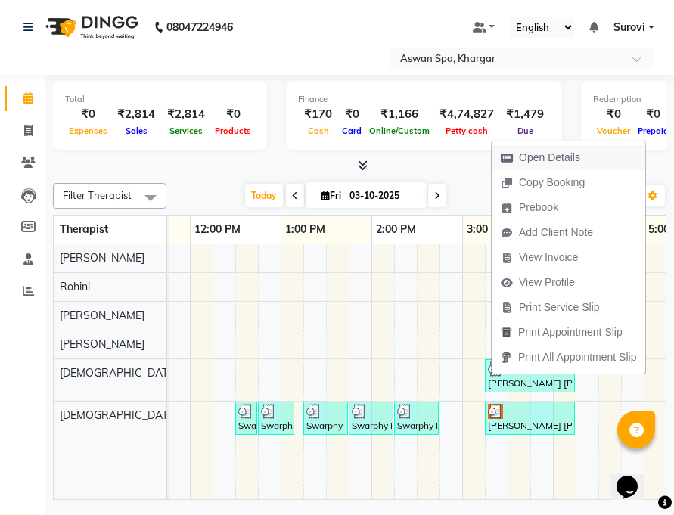
click at [532, 151] on span "Open Details" at bounding box center [549, 158] width 61 height 16
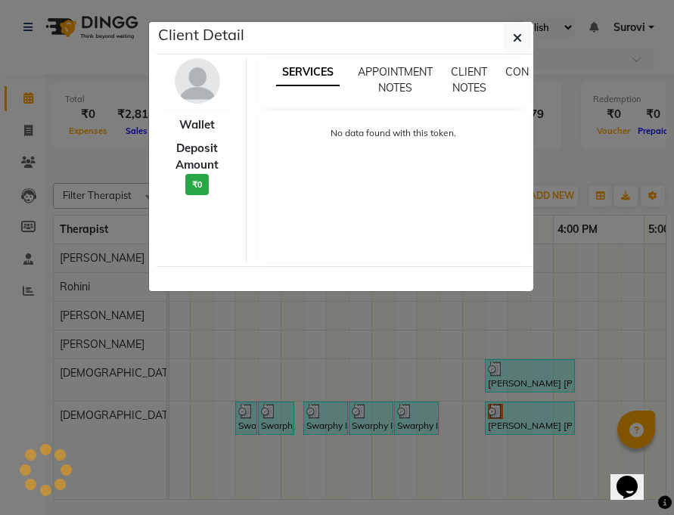
select select "3"
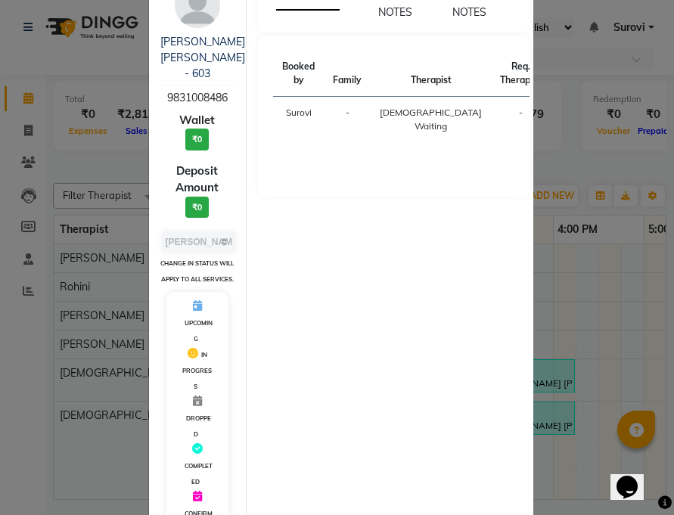
scroll to position [0, 0]
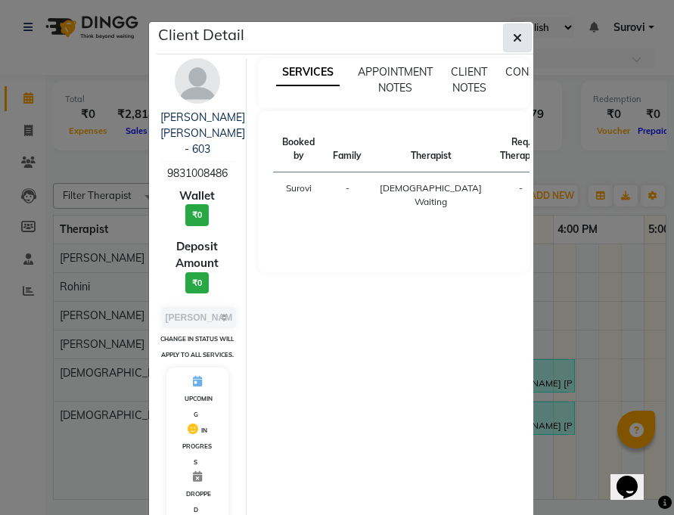
click at [513, 37] on icon "button" at bounding box center [517, 38] width 9 height 12
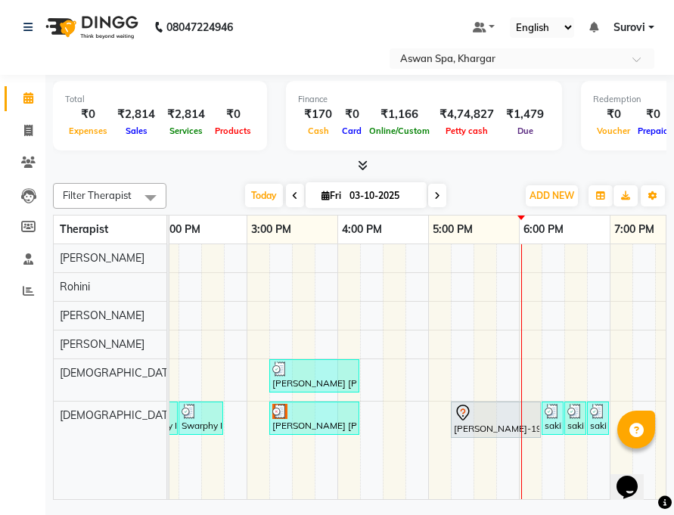
scroll to position [0, 567]
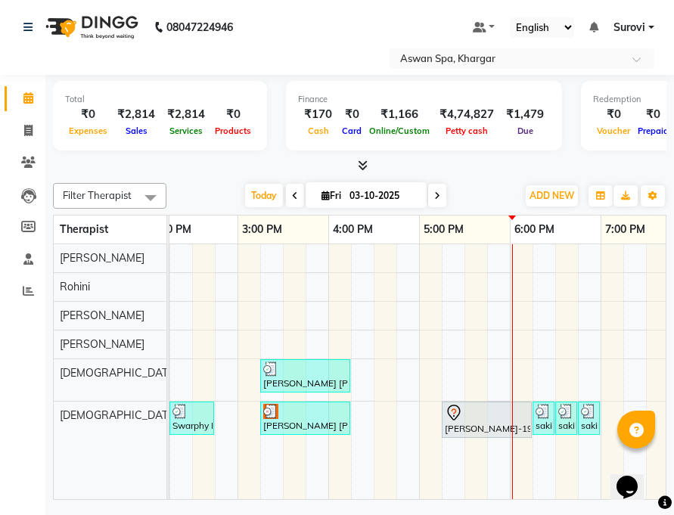
click at [542, 414] on img at bounding box center [542, 411] width 15 height 15
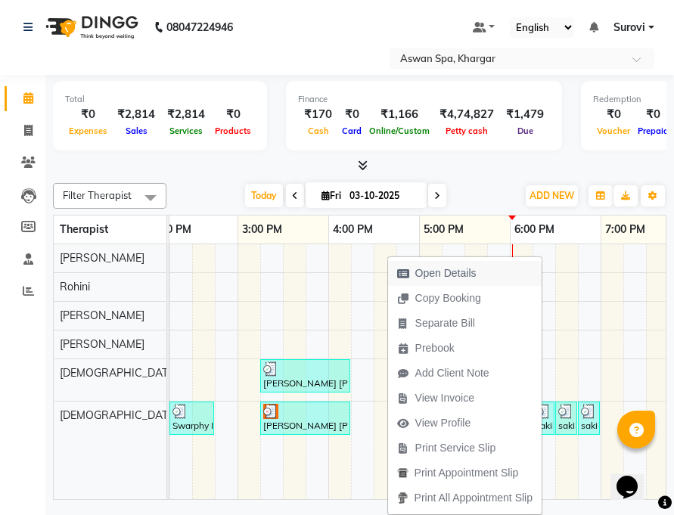
click at [488, 274] on button "Open Details" at bounding box center [464, 273] width 153 height 25
select select "3"
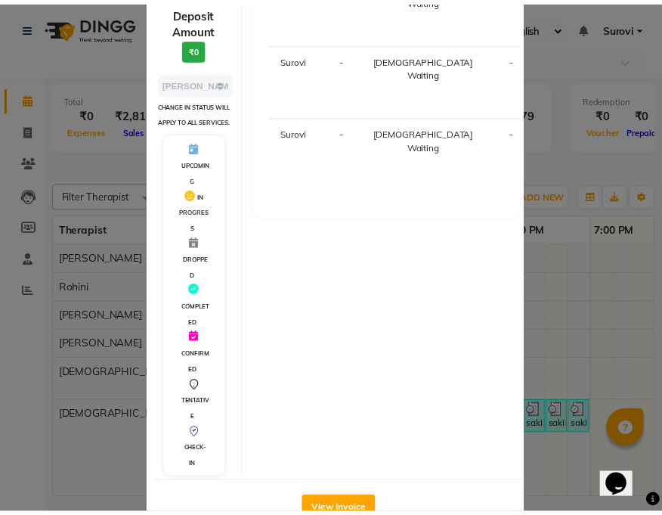
scroll to position [247, 0]
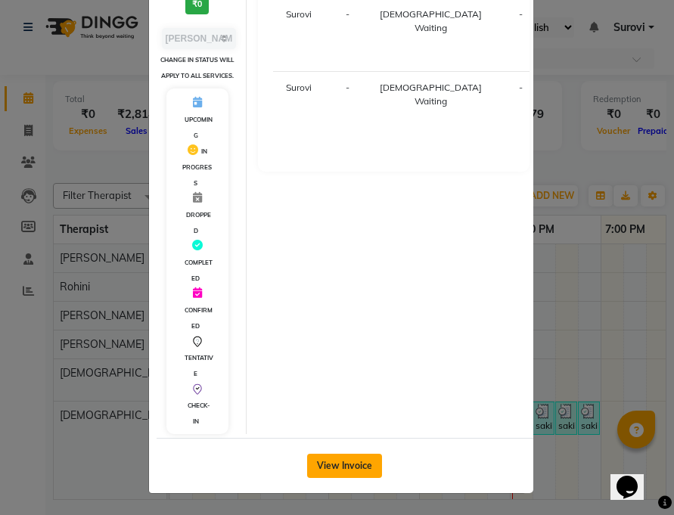
click at [358, 472] on button "View Invoice" at bounding box center [344, 466] width 75 height 24
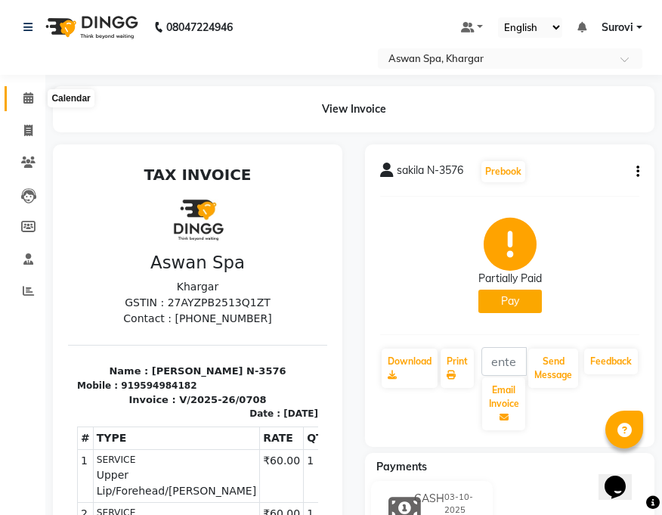
click at [27, 93] on icon at bounding box center [28, 97] width 10 height 11
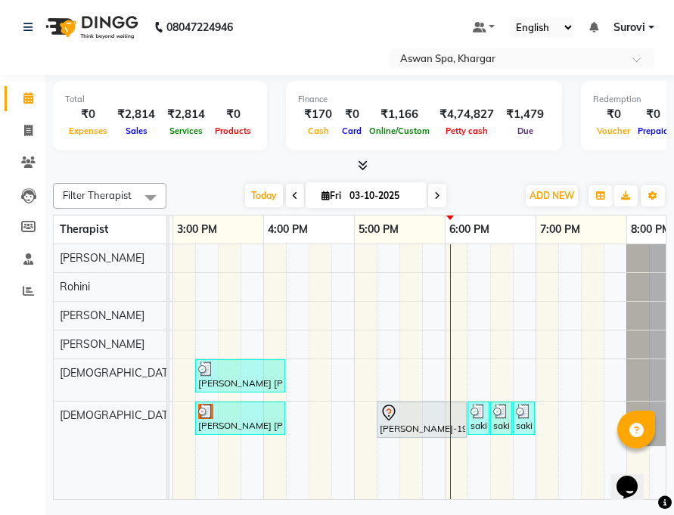
scroll to position [0, 643]
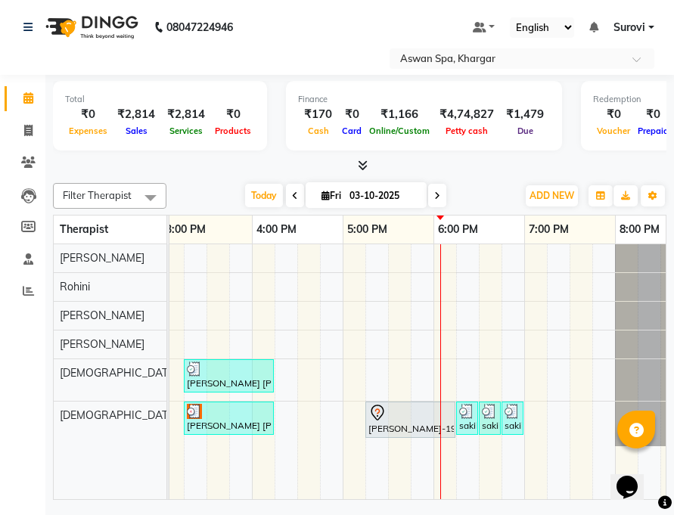
drag, startPoint x: 466, startPoint y: 418, endPoint x: 353, endPoint y: 413, distance: 112.8
click at [353, 413] on div "[PERSON_NAME] [PERSON_NAME] - 603, TK05, 03:15 PM-04:15 PM, Natural Hair Spa Me…" at bounding box center [115, 371] width 1179 height 255
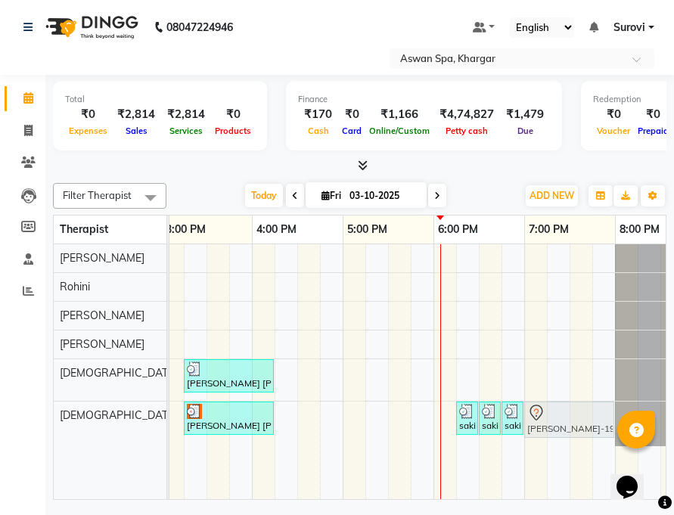
drag, startPoint x: 380, startPoint y: 421, endPoint x: 535, endPoint y: 426, distance: 155.8
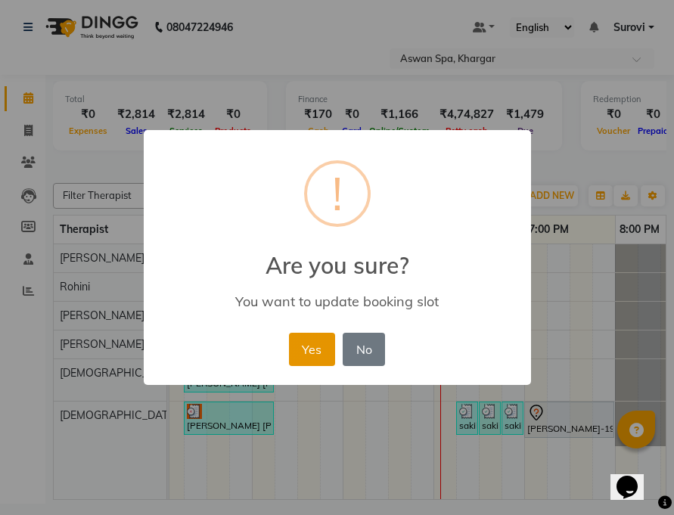
click at [317, 348] on button "Yes" at bounding box center [312, 349] width 46 height 33
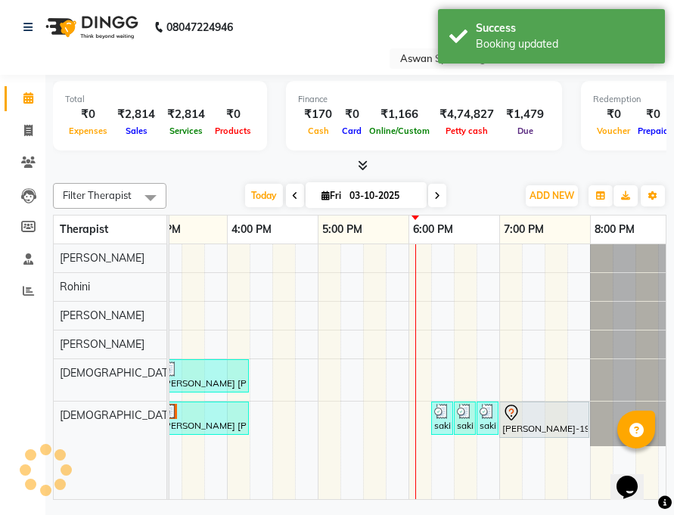
scroll to position [0, 670]
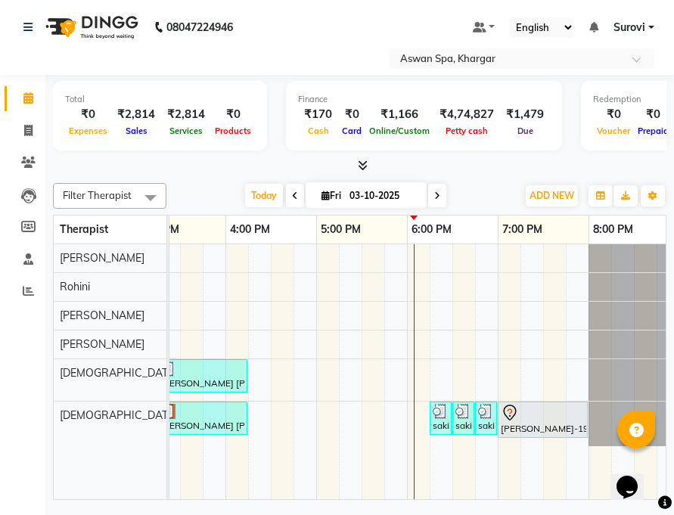
click at [480, 373] on div "[PERSON_NAME] [PERSON_NAME] - 603, TK05, 03:15 PM-04:15 PM, Natural Hair Spa Me…" at bounding box center [88, 371] width 1179 height 255
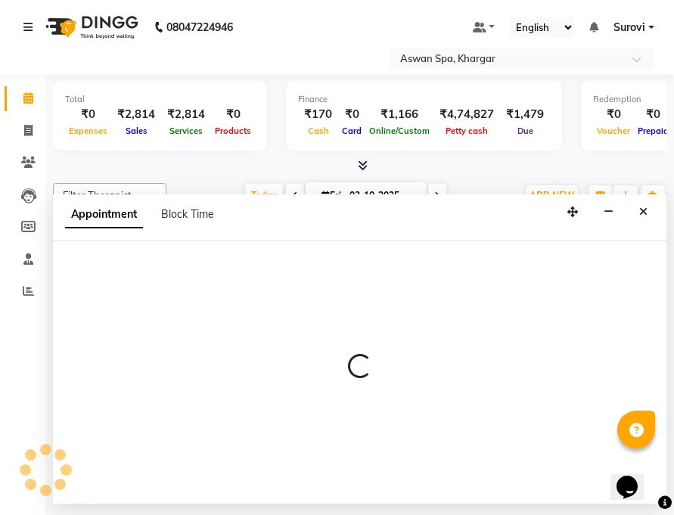
select select "66229"
select select "1125"
select select "tentative"
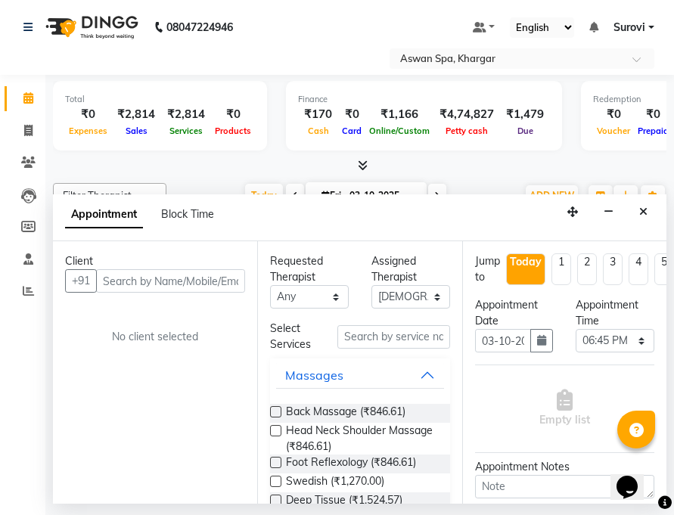
click at [212, 272] on input "text" at bounding box center [170, 280] width 149 height 23
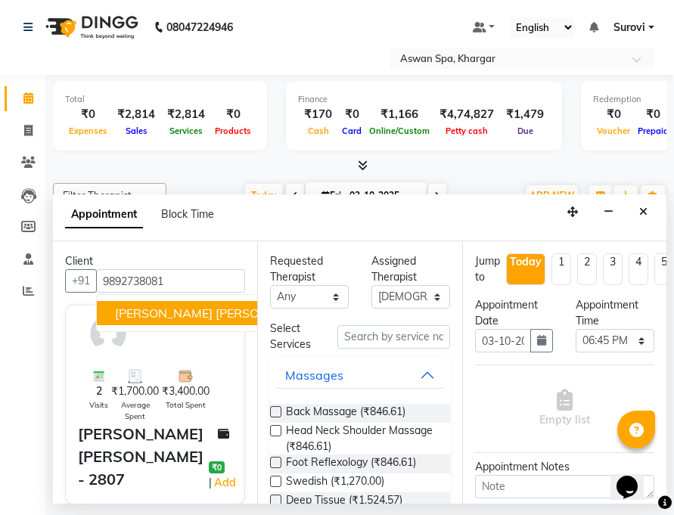
click at [158, 313] on span "[PERSON_NAME] [PERSON_NAME] - 2807" at bounding box center [235, 312] width 240 height 15
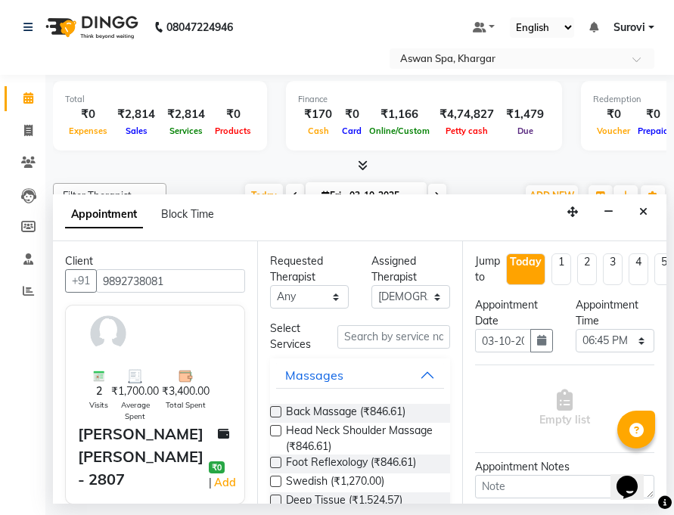
type input "9892738081"
click at [415, 377] on button "Massages" at bounding box center [359, 374] width 167 height 27
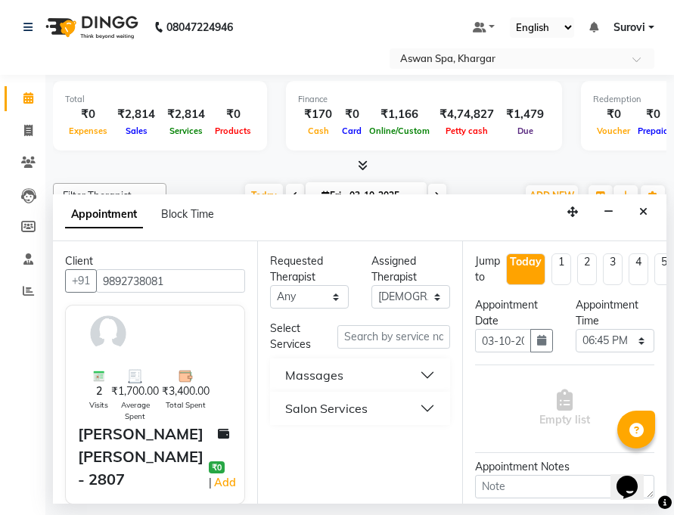
click at [381, 404] on button "Salon Services" at bounding box center [359, 408] width 167 height 27
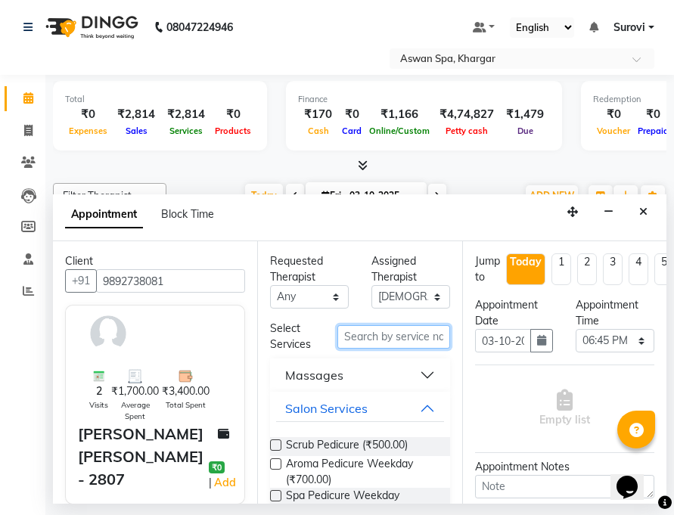
click at [395, 336] on input "text" at bounding box center [393, 336] width 112 height 23
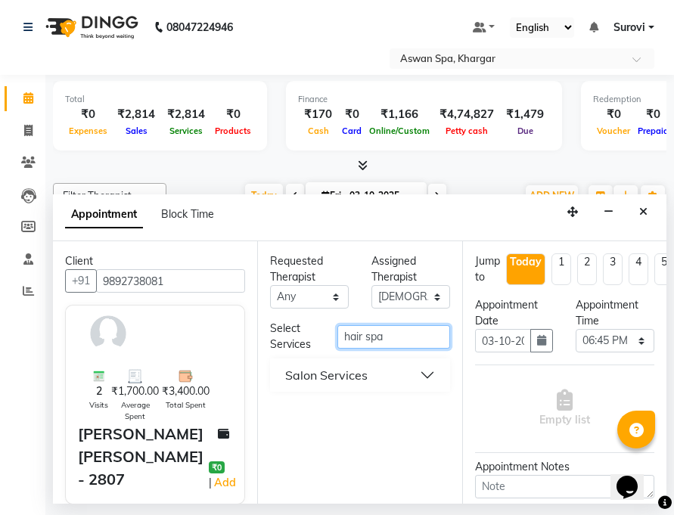
type input "hair spa"
click at [430, 373] on button "Salon Services" at bounding box center [359, 374] width 167 height 27
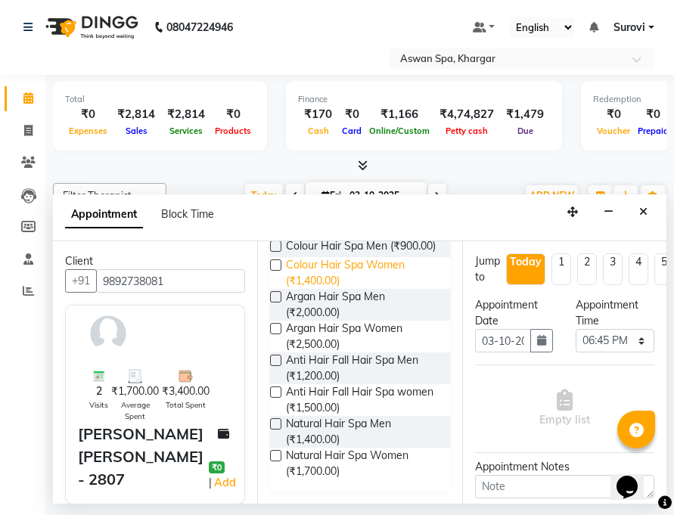
scroll to position [432, 0]
click at [277, 451] on label at bounding box center [275, 455] width 11 height 11
click at [277, 452] on input "checkbox" at bounding box center [275, 457] width 10 height 10
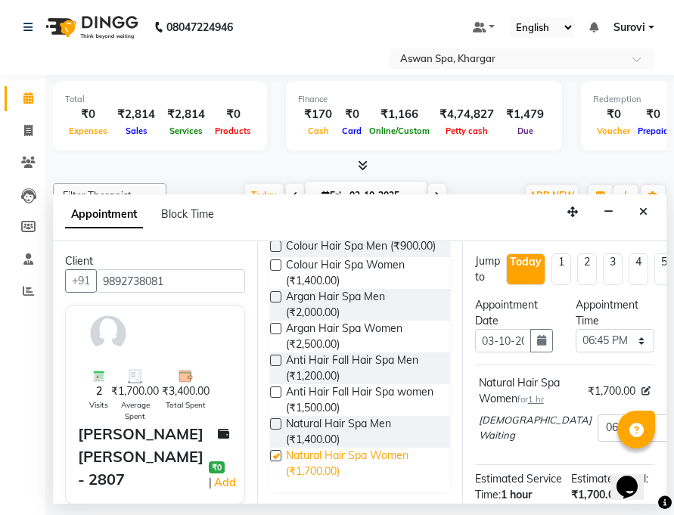
checkbox input "false"
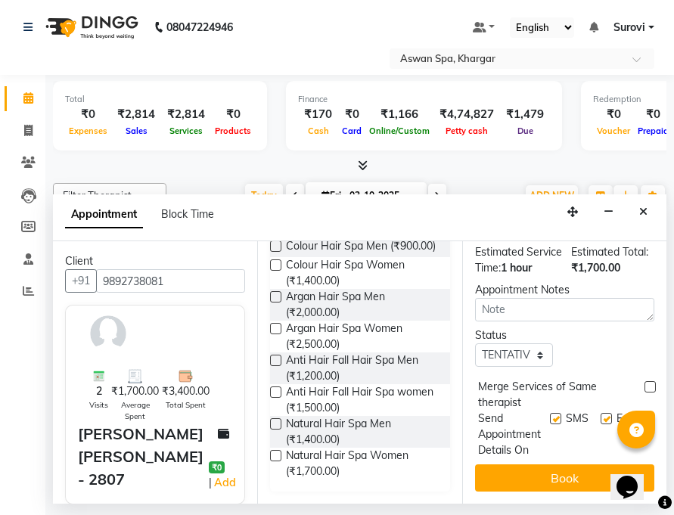
scroll to position [238, 0]
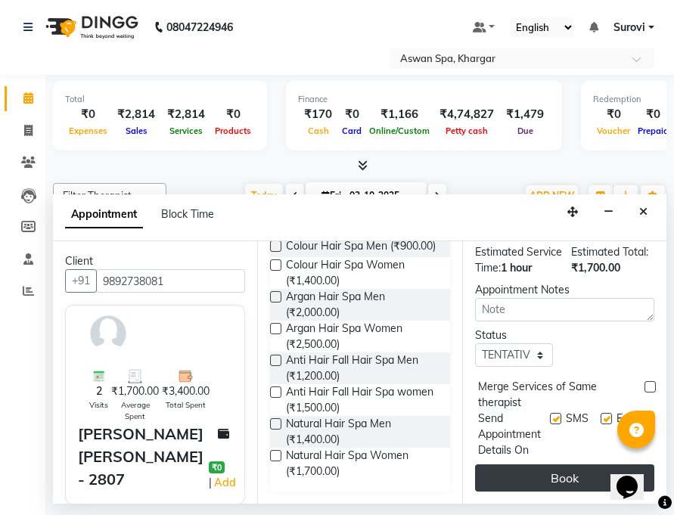
click at [541, 470] on button "Book" at bounding box center [564, 477] width 179 height 27
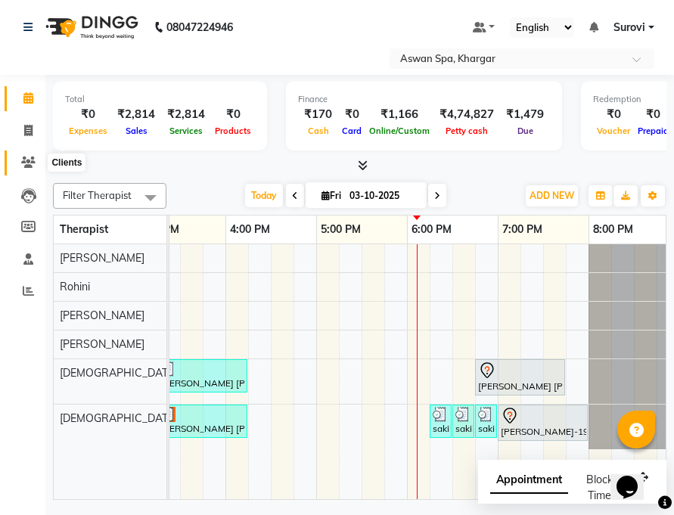
click at [33, 159] on icon at bounding box center [28, 162] width 14 height 11
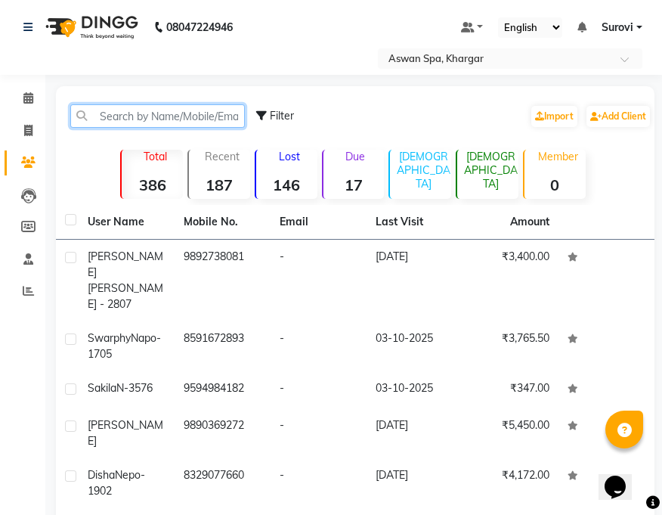
click at [135, 117] on input "text" at bounding box center [157, 115] width 175 height 23
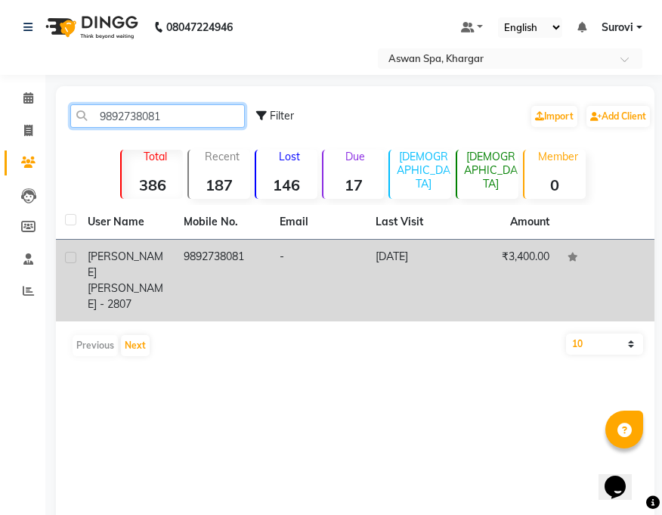
type input "9892738081"
click at [209, 255] on td "9892738081" at bounding box center [223, 281] width 96 height 82
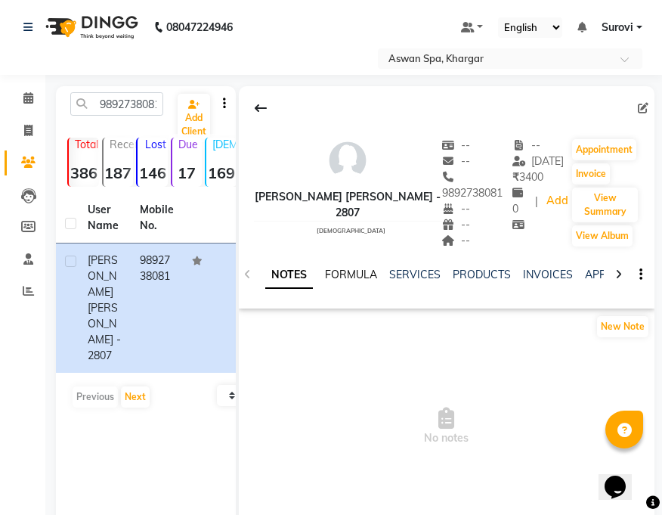
click at [356, 268] on link "FORMULA" at bounding box center [351, 275] width 52 height 14
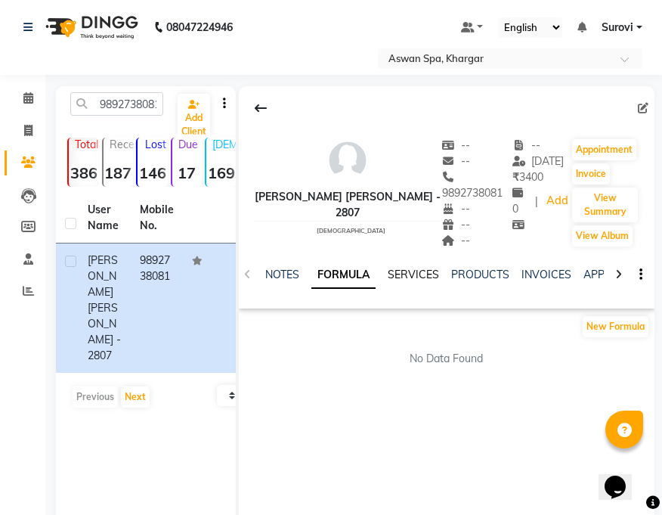
click at [423, 268] on link "SERVICES" at bounding box center [413, 275] width 51 height 14
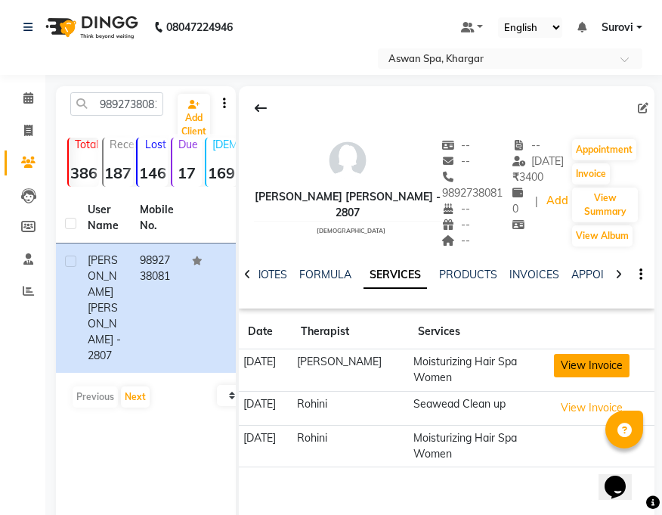
click at [603, 354] on button "View Invoice" at bounding box center [592, 365] width 76 height 23
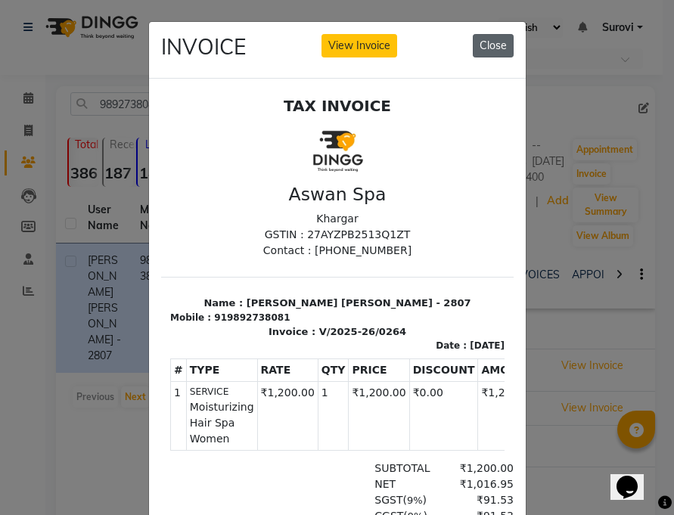
click at [488, 50] on button "Close" at bounding box center [493, 45] width 41 height 23
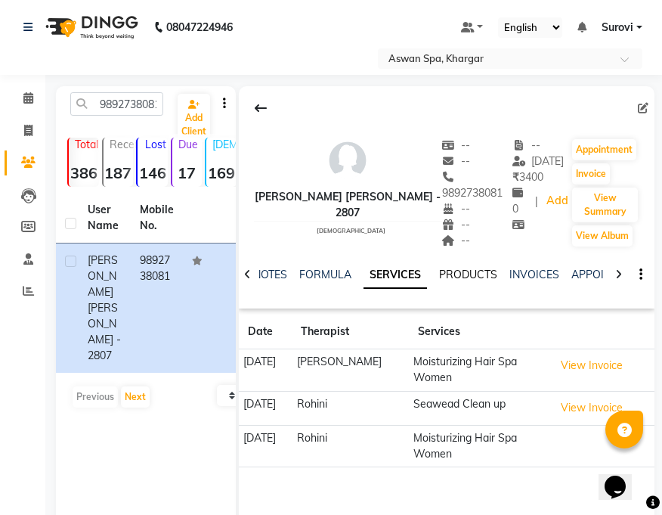
click at [476, 268] on link "PRODUCTS" at bounding box center [468, 275] width 58 height 14
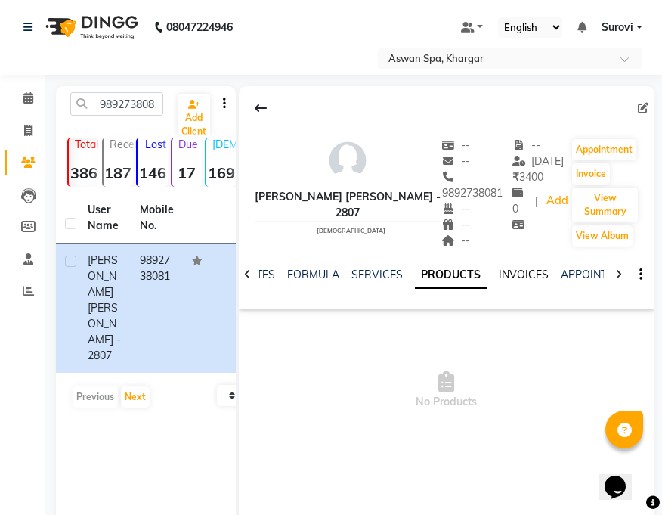
click at [526, 268] on link "INVOICES" at bounding box center [524, 275] width 50 height 14
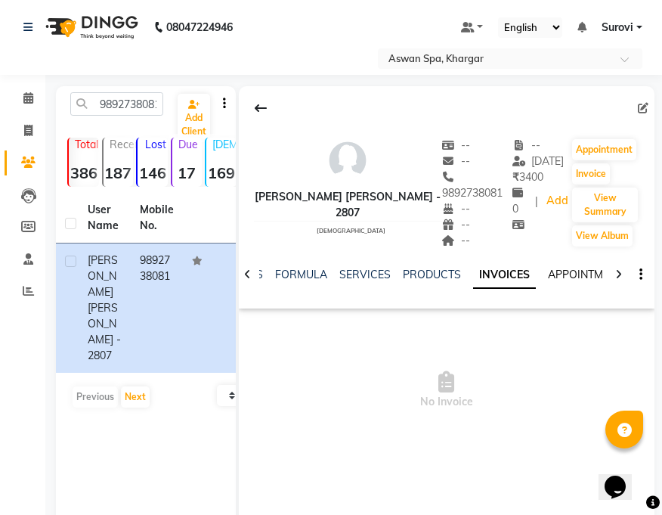
click at [575, 268] on link "APPOINTMENTS" at bounding box center [589, 275] width 82 height 14
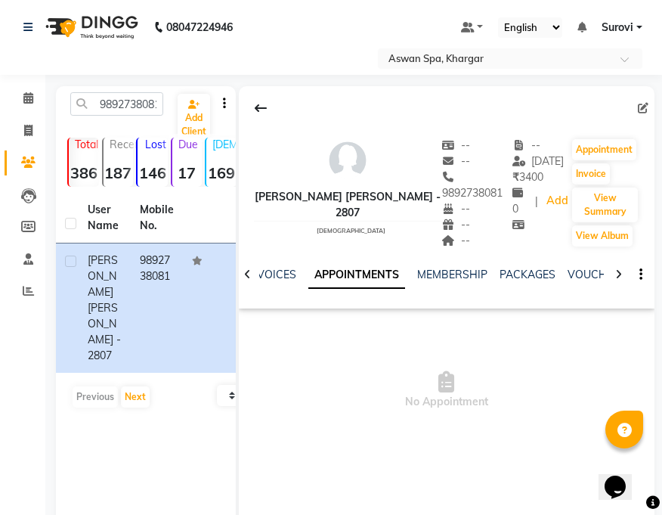
scroll to position [0, 216]
click at [455, 268] on link "MEMBERSHIP" at bounding box center [451, 275] width 70 height 14
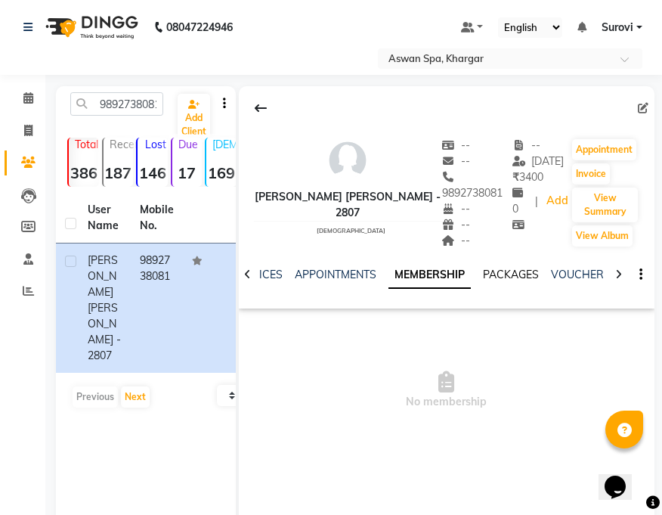
click at [514, 268] on link "PACKAGES" at bounding box center [511, 275] width 56 height 14
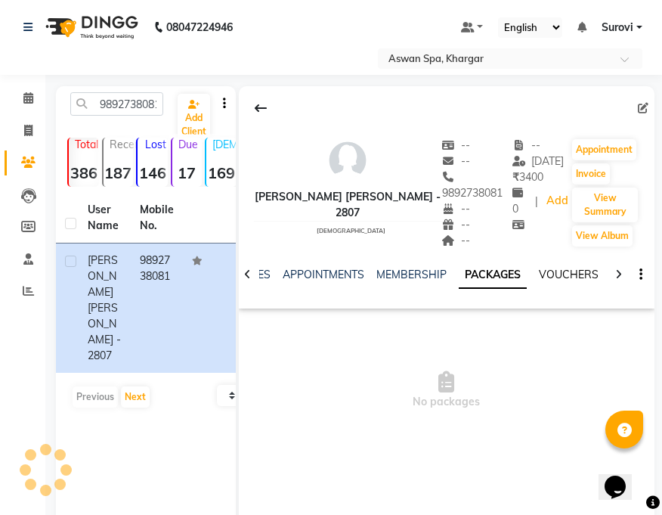
click at [574, 268] on link "VOUCHERS" at bounding box center [569, 275] width 60 height 14
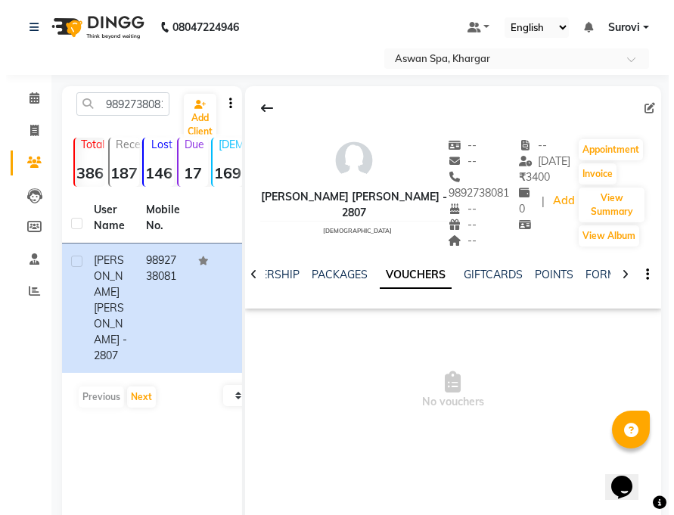
scroll to position [0, 389]
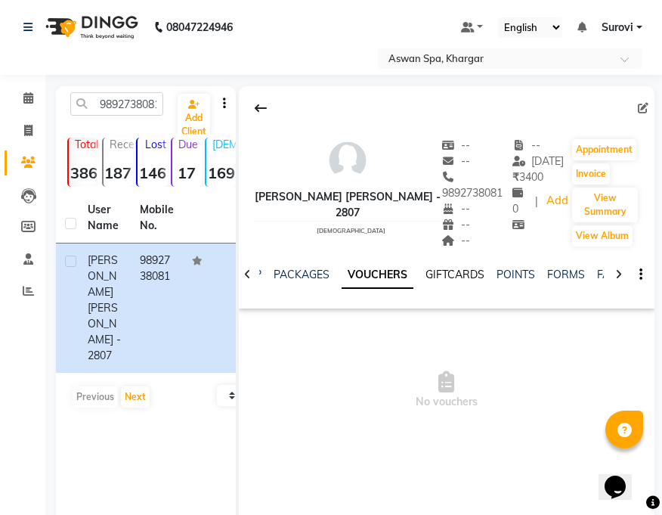
click at [450, 268] on link "GIFTCARDS" at bounding box center [455, 275] width 59 height 14
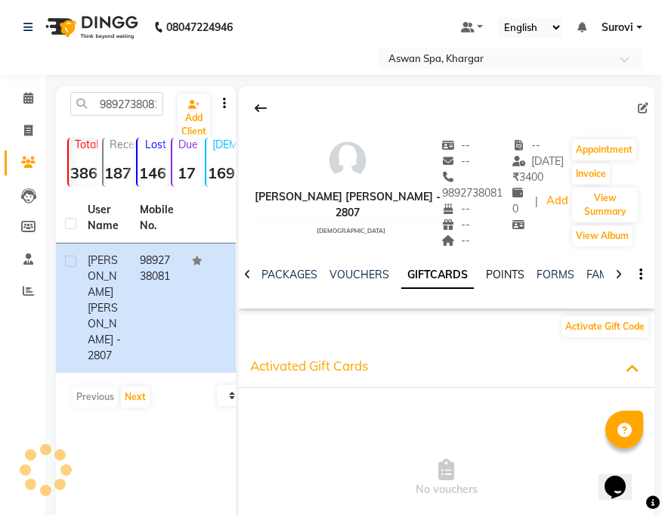
click at [516, 268] on link "POINTS" at bounding box center [505, 275] width 39 height 14
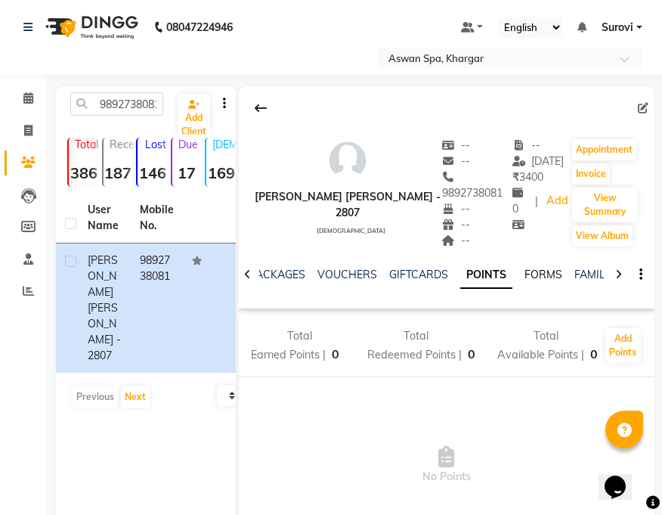
click at [553, 268] on link "FORMS" at bounding box center [544, 275] width 38 height 14
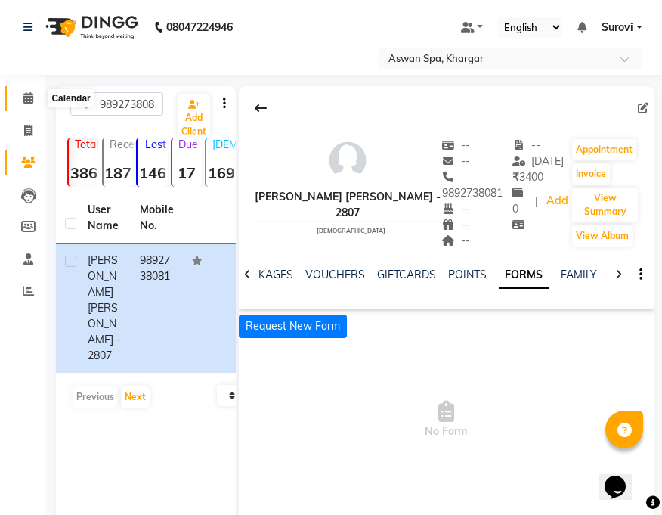
click at [28, 103] on icon at bounding box center [28, 97] width 10 height 11
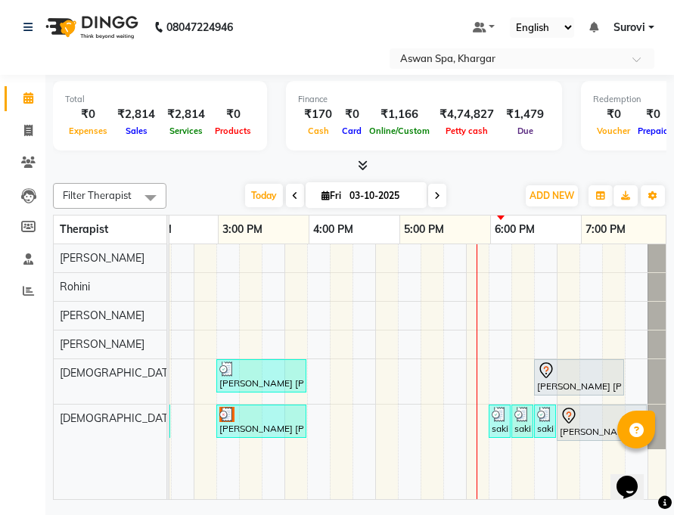
scroll to position [0, 611]
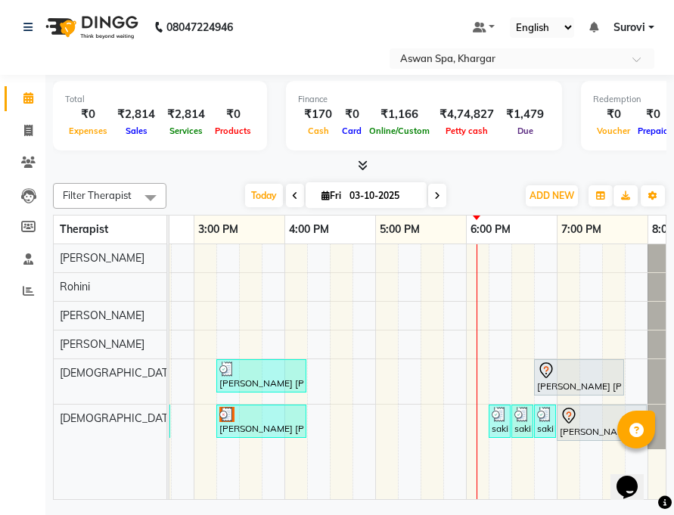
click at [550, 377] on icon at bounding box center [546, 370] width 18 height 18
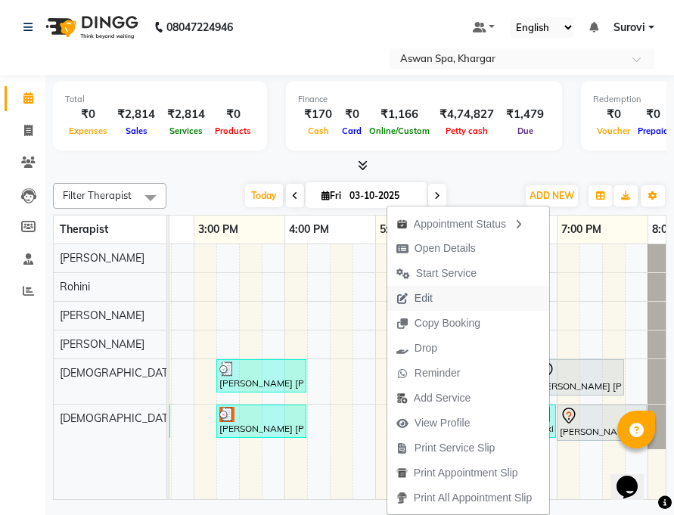
click at [448, 297] on button "Edit" at bounding box center [468, 298] width 162 height 25
select select "tentative"
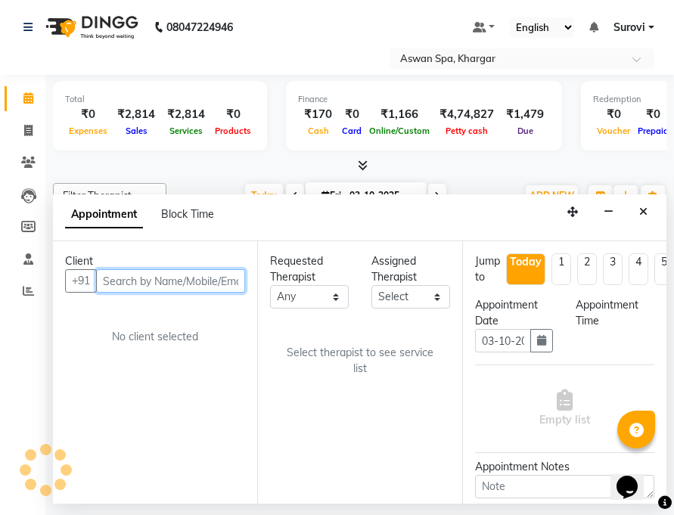
select select "66229"
select select "1125"
select select "3733"
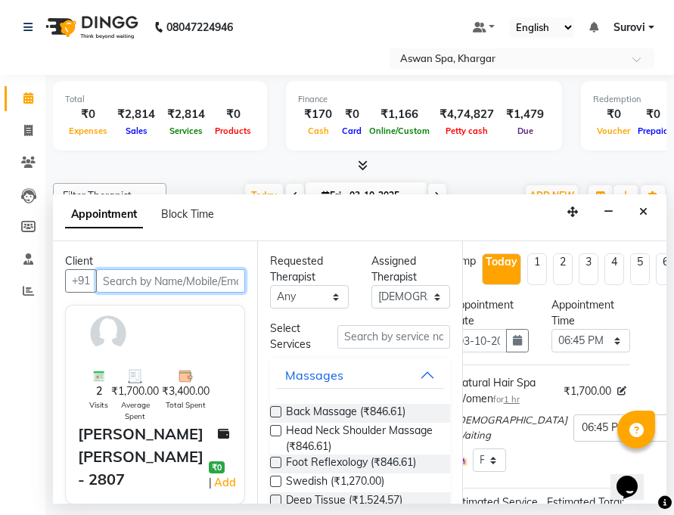
scroll to position [0, 136]
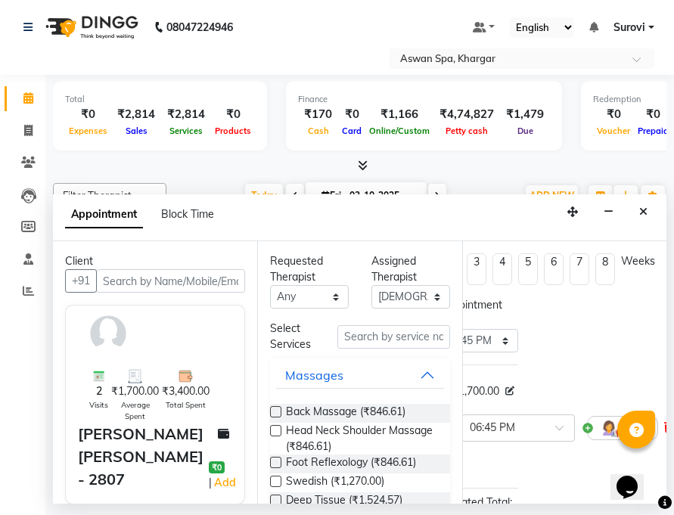
click at [664, 429] on icon at bounding box center [668, 427] width 9 height 11
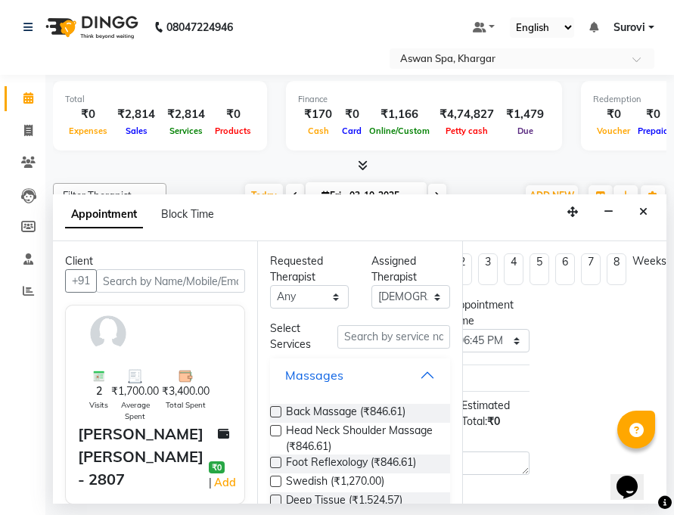
click at [412, 369] on button "Massages" at bounding box center [359, 374] width 167 height 27
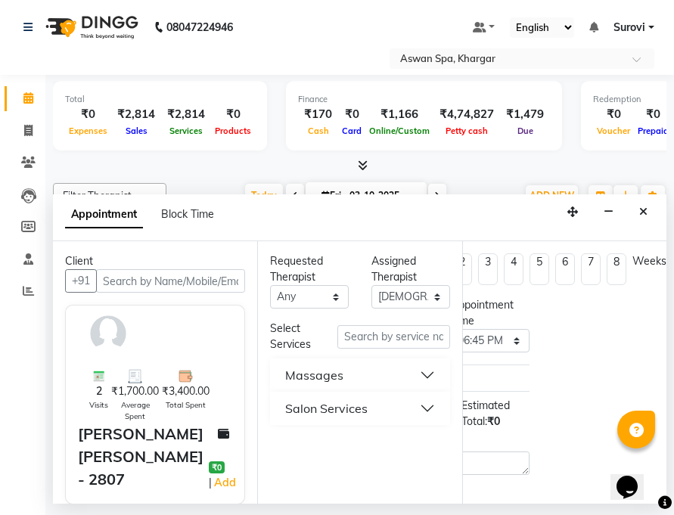
click at [423, 408] on button "Salon Services" at bounding box center [359, 408] width 167 height 27
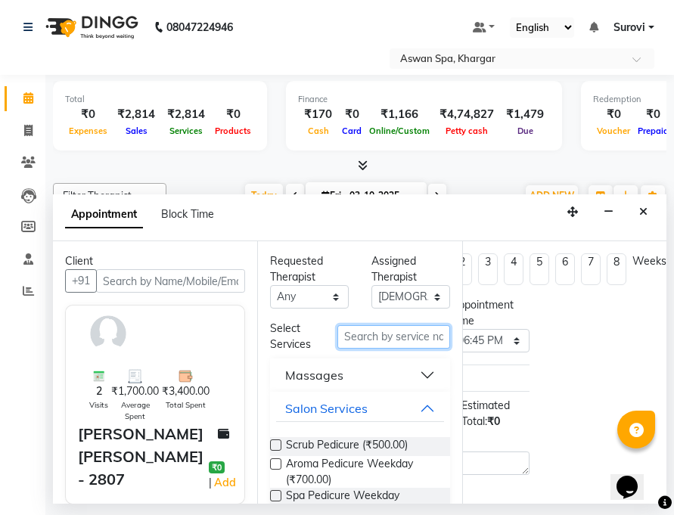
click at [391, 339] on input "text" at bounding box center [393, 336] width 112 height 23
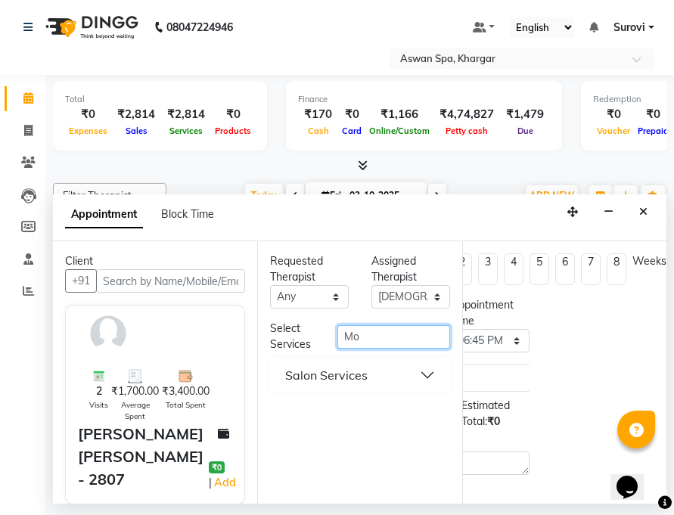
type input "M"
type input "hair"
click at [367, 368] on div "Salon Services" at bounding box center [326, 375] width 82 height 18
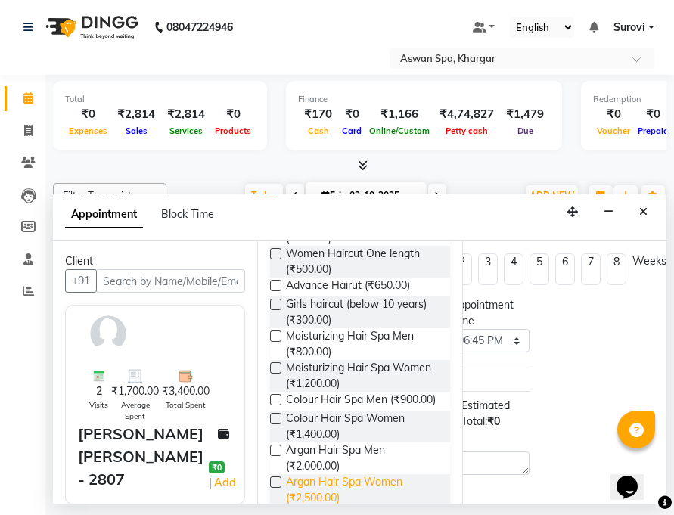
scroll to position [868, 0]
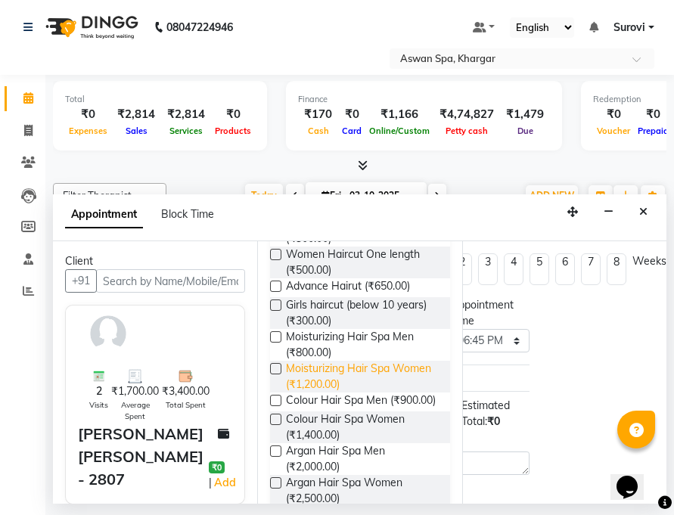
click at [337, 361] on span "Moisturizing Hair Spa Women (₹1,200.00)" at bounding box center [361, 377] width 151 height 32
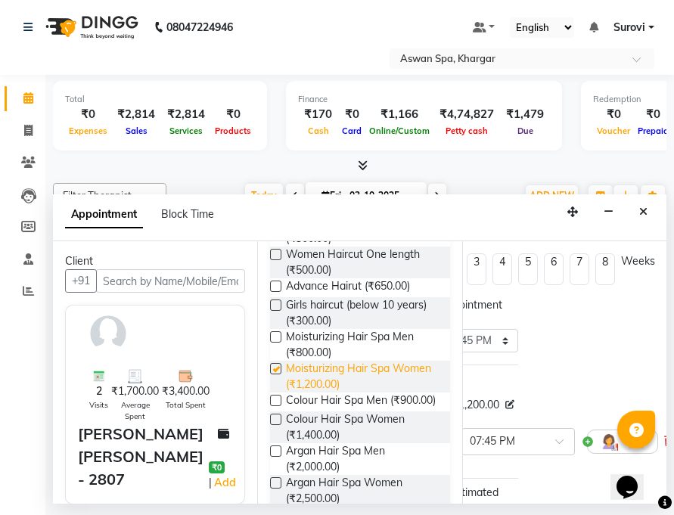
checkbox input "false"
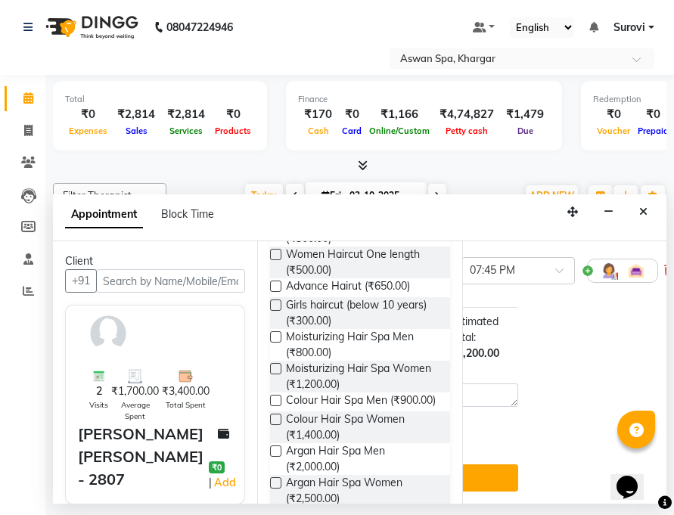
scroll to position [198, 136]
click at [481, 470] on button "Update" at bounding box center [428, 477] width 179 height 27
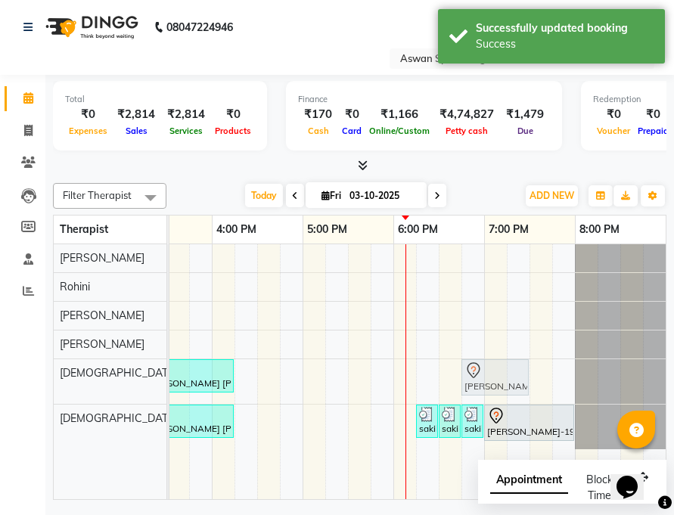
drag, startPoint x: 571, startPoint y: 373, endPoint x: 479, endPoint y: 368, distance: 92.4
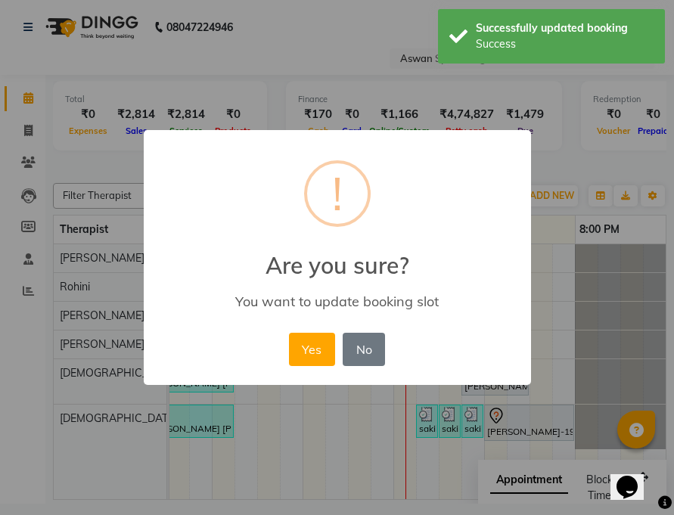
click at [286, 342] on div "Yes No No" at bounding box center [337, 349] width 104 height 41
click at [306, 348] on button "Yes" at bounding box center [312, 349] width 46 height 33
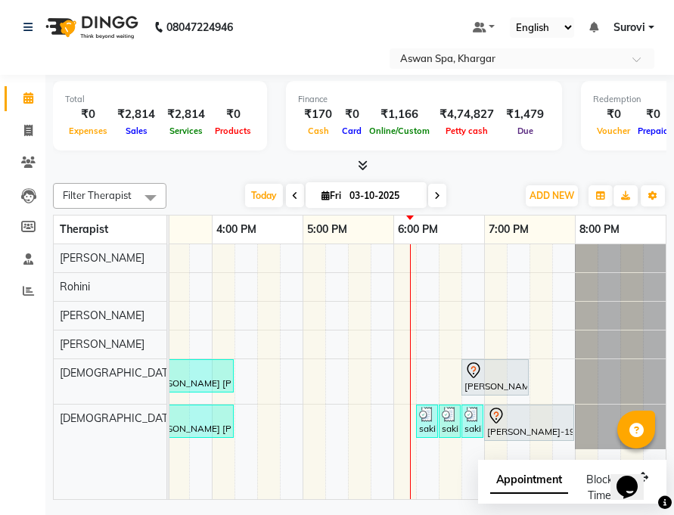
click at [479, 372] on icon at bounding box center [473, 370] width 18 height 18
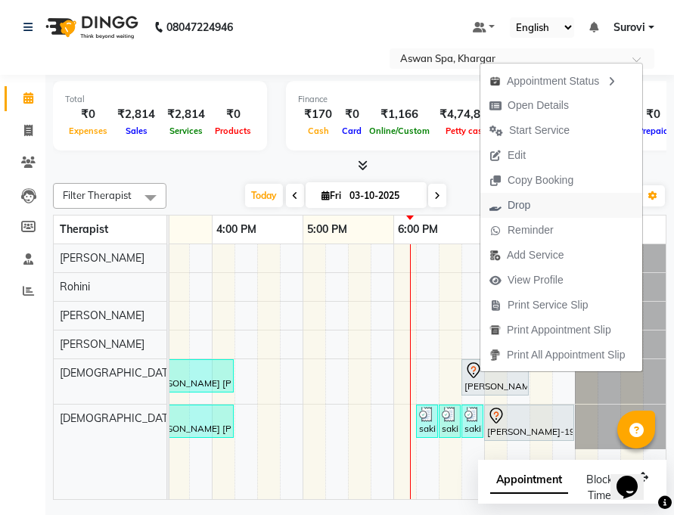
click at [539, 206] on span "Drop" at bounding box center [509, 205] width 59 height 25
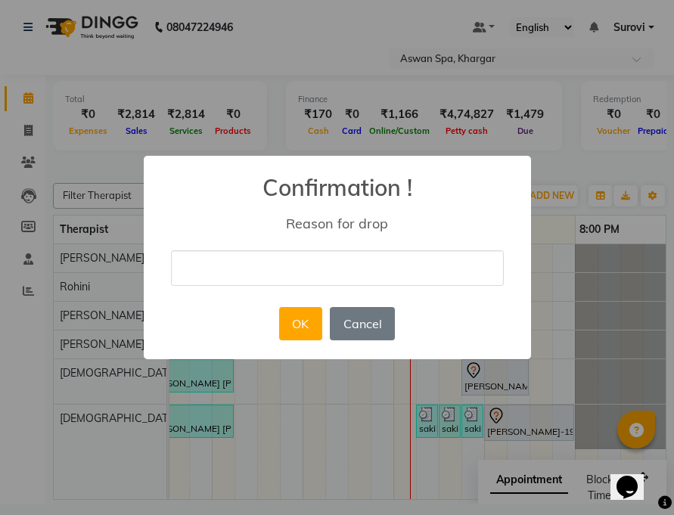
click at [363, 260] on input "text" at bounding box center [337, 268] width 333 height 36
type input "cancel by client"
click at [312, 329] on button "OK" at bounding box center [300, 323] width 43 height 33
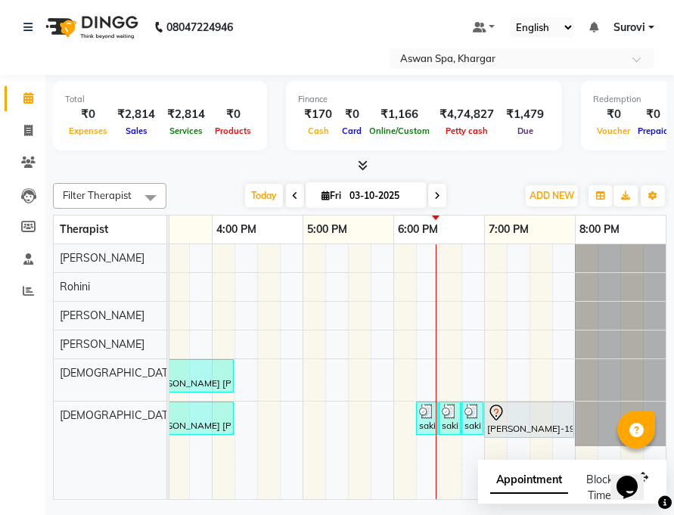
click at [502, 420] on icon at bounding box center [496, 413] width 18 height 18
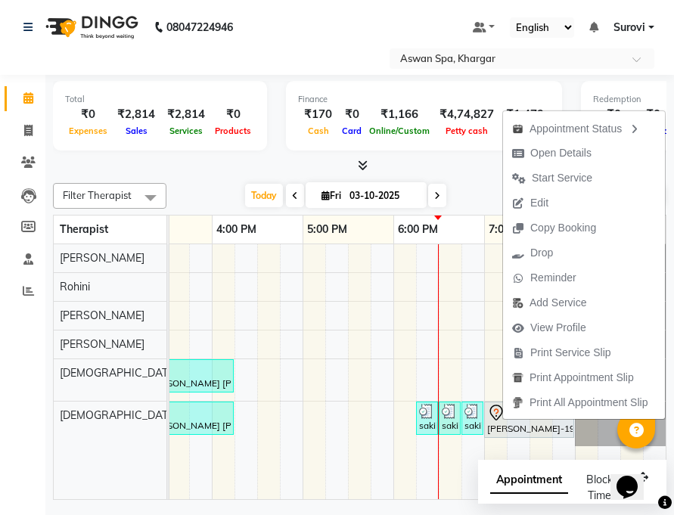
click at [438, 349] on div at bounding box center [438, 371] width 1 height 255
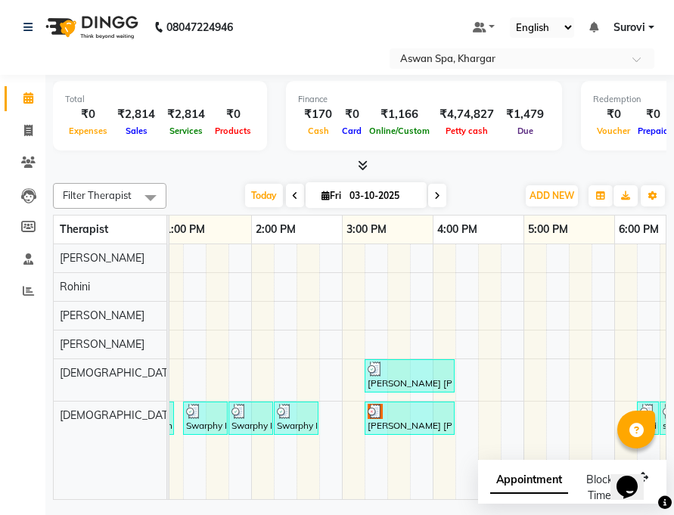
scroll to position [0, 311]
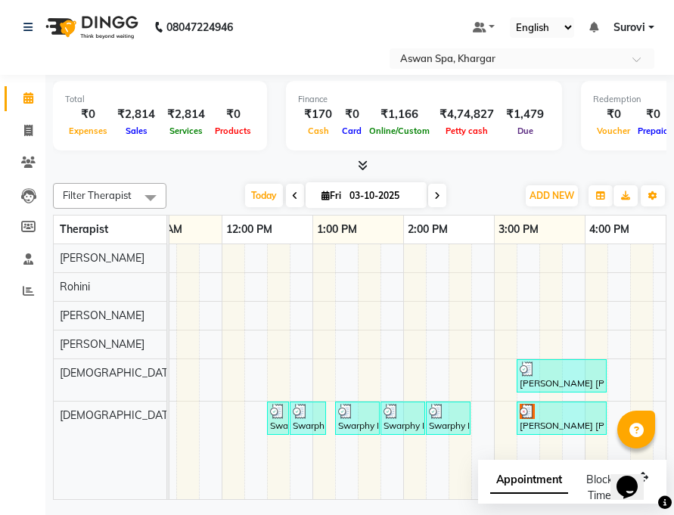
click at [349, 412] on img at bounding box center [345, 411] width 15 height 15
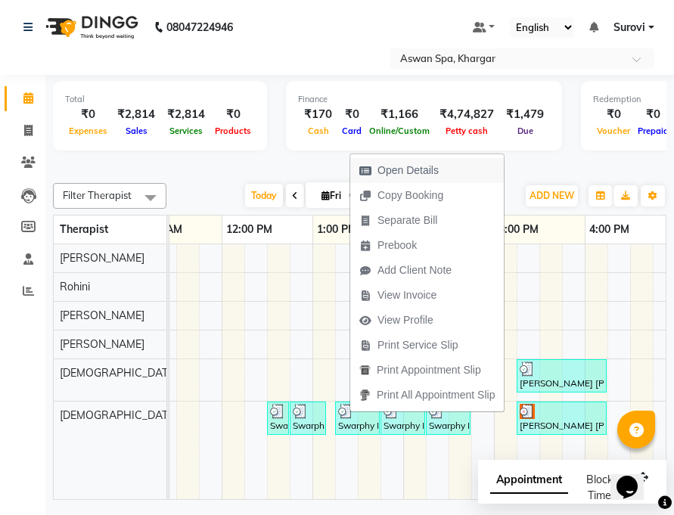
click at [403, 172] on span "Open Details" at bounding box center [407, 171] width 61 height 16
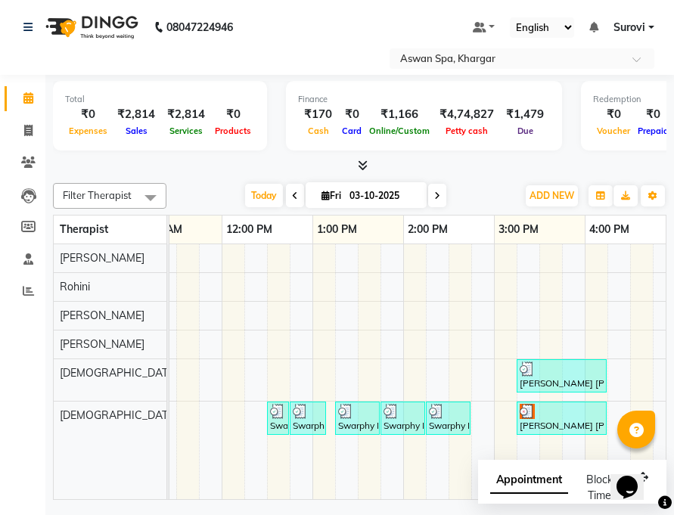
click at [347, 410] on img at bounding box center [345, 411] width 15 height 15
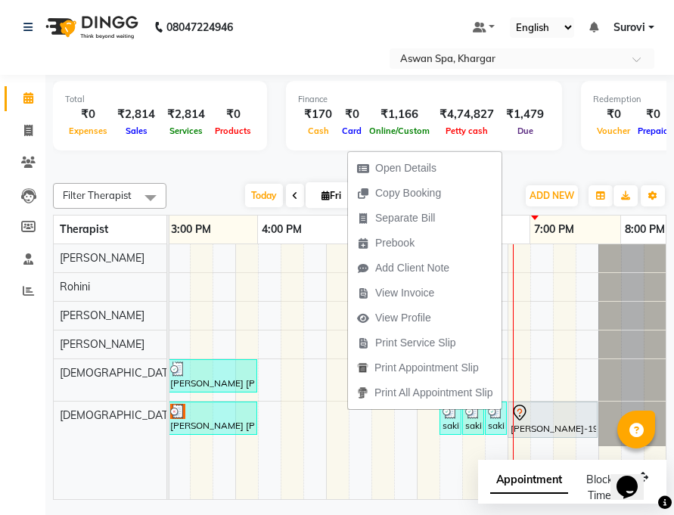
scroll to position [0, 661]
click at [448, 421] on div "sakila N-3576, TK06, 06:15 PM-06:25 PM, Eyebrow" at bounding box center [449, 418] width 19 height 29
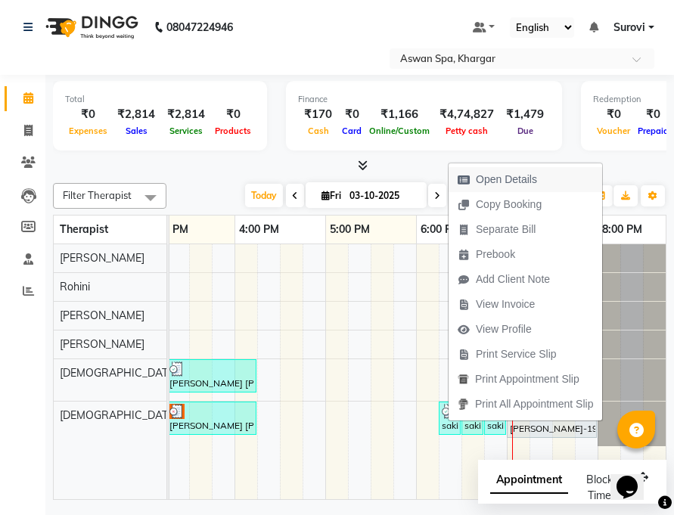
click at [532, 181] on span "Open Details" at bounding box center [506, 180] width 61 height 16
select select "3"
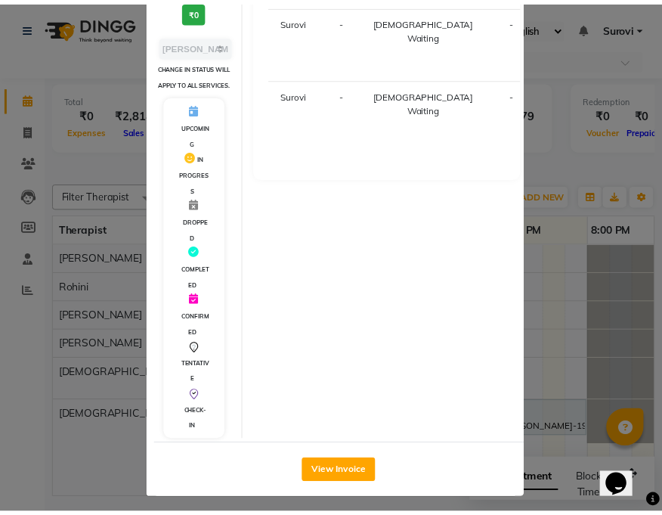
scroll to position [247, 0]
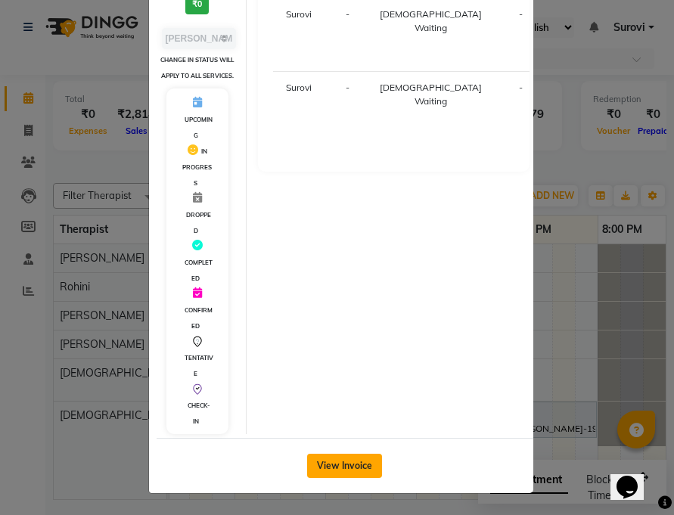
click at [333, 465] on button "View Invoice" at bounding box center [344, 466] width 75 height 24
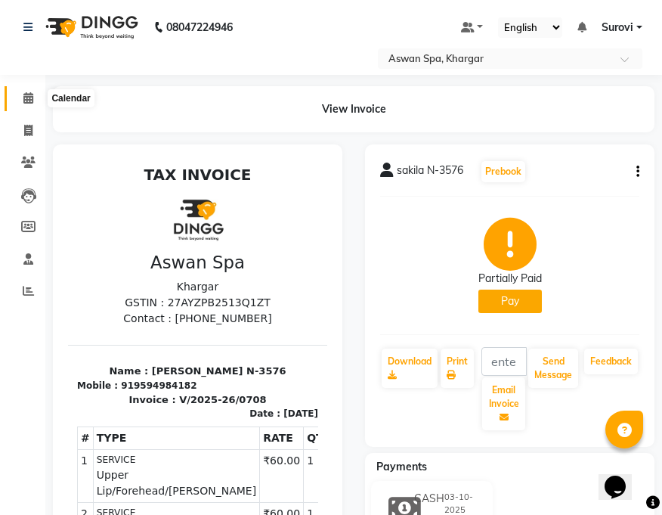
click at [27, 92] on icon at bounding box center [28, 97] width 10 height 11
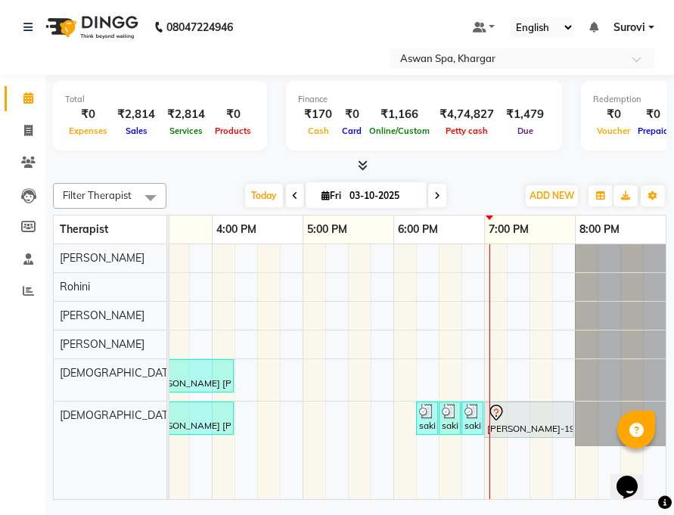
click at [427, 418] on div "sakila N-3576, TK06, 06:15 PM-06:25 PM, Eyebrow" at bounding box center [426, 418] width 19 height 29
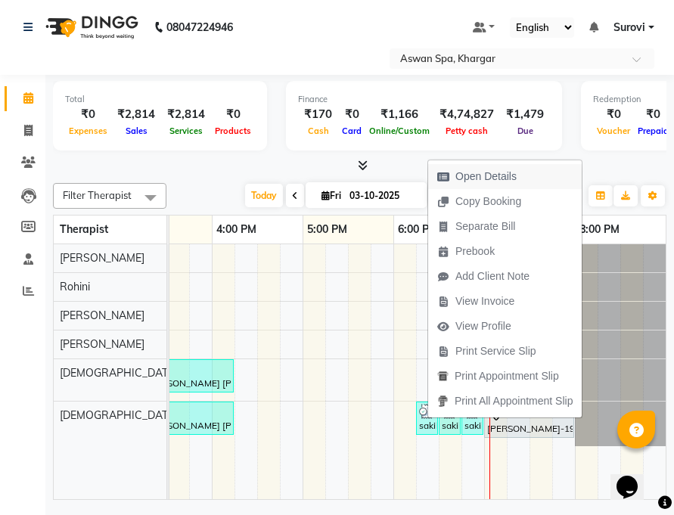
click at [482, 170] on span "Open Details" at bounding box center [485, 177] width 61 height 16
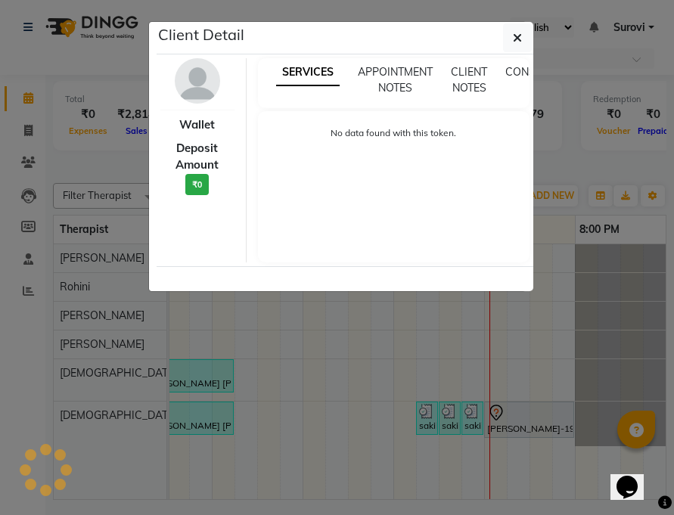
select select "3"
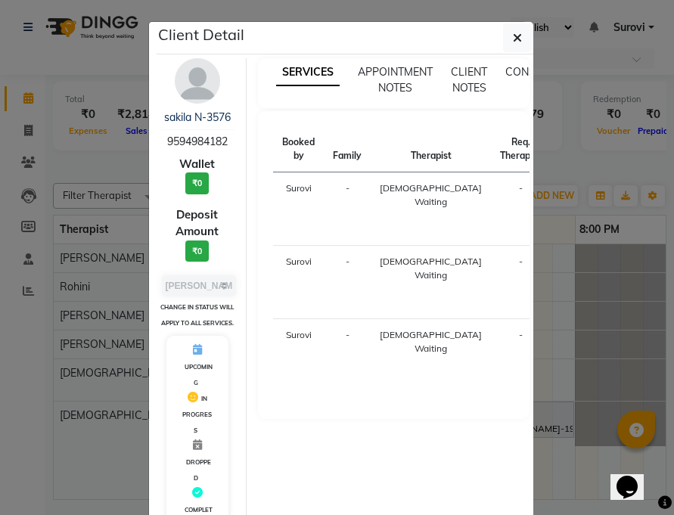
click at [194, 144] on span "9594984182" at bounding box center [197, 142] width 60 height 14
click at [204, 115] on link "sakila N-3576" at bounding box center [197, 117] width 67 height 14
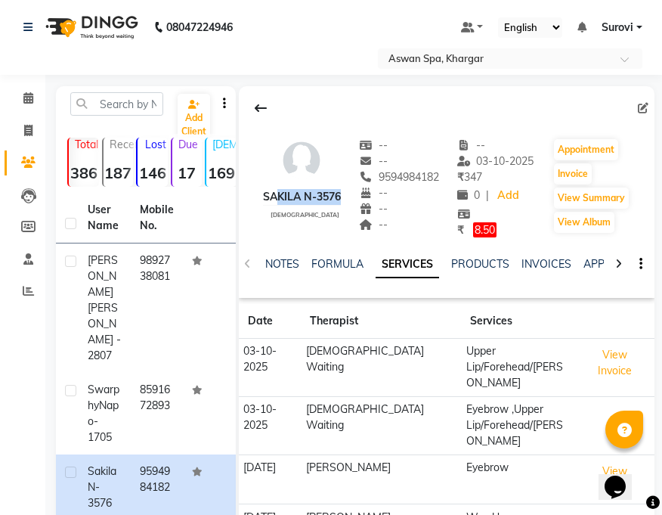
drag, startPoint x: 266, startPoint y: 195, endPoint x: 333, endPoint y: 194, distance: 67.3
click at [333, 194] on div "sakila N-3576" at bounding box center [302, 197] width 78 height 16
click at [333, 203] on div "sakila N-3576" at bounding box center [302, 197] width 78 height 16
drag, startPoint x: 262, startPoint y: 194, endPoint x: 341, endPoint y: 194, distance: 78.6
click at [341, 194] on div "sakila N-3576 [DEMOGRAPHIC_DATA] -- -- 9594984182 -- -- -- -- [DATE] ₹ 347 0 | …" at bounding box center [447, 180] width 416 height 116
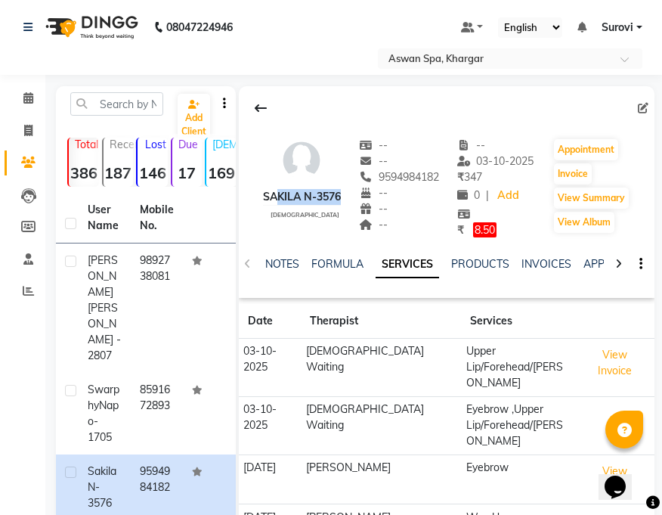
copy div "sakila N-3576"
click at [310, 224] on div "sakila N-3576 [DEMOGRAPHIC_DATA]" at bounding box center [302, 188] width 78 height 101
drag, startPoint x: 380, startPoint y: 178, endPoint x: 440, endPoint y: 178, distance: 60.5
click at [439, 178] on span "9594984182" at bounding box center [399, 177] width 80 height 14
copy span "9594984182"
